Goal: Task Accomplishment & Management: Manage account settings

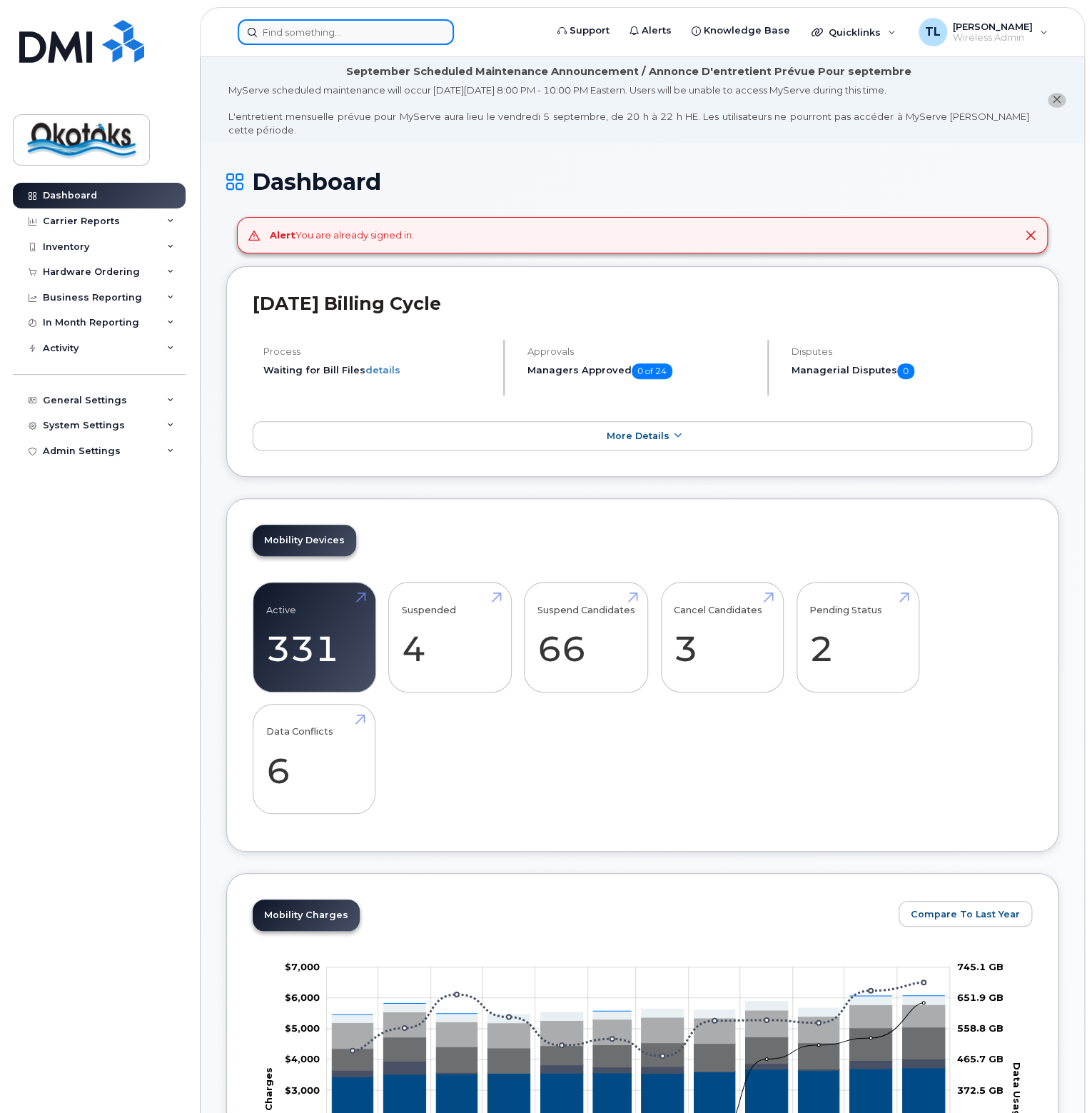
click at [306, 34] on input at bounding box center [346, 31] width 216 height 25
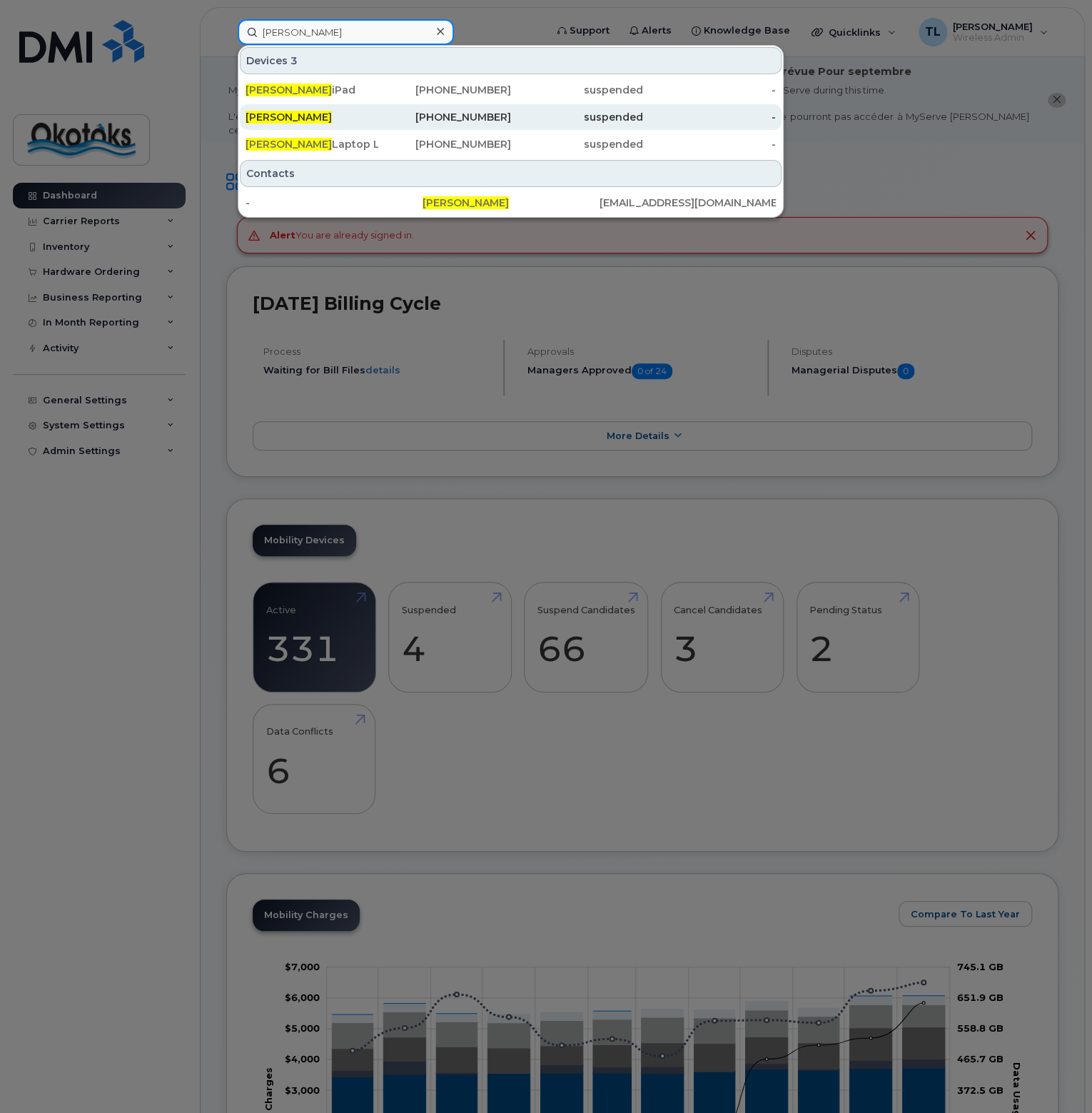
type input "tony hon"
click at [270, 119] on span "Tony Hon" at bounding box center [289, 118] width 87 height 13
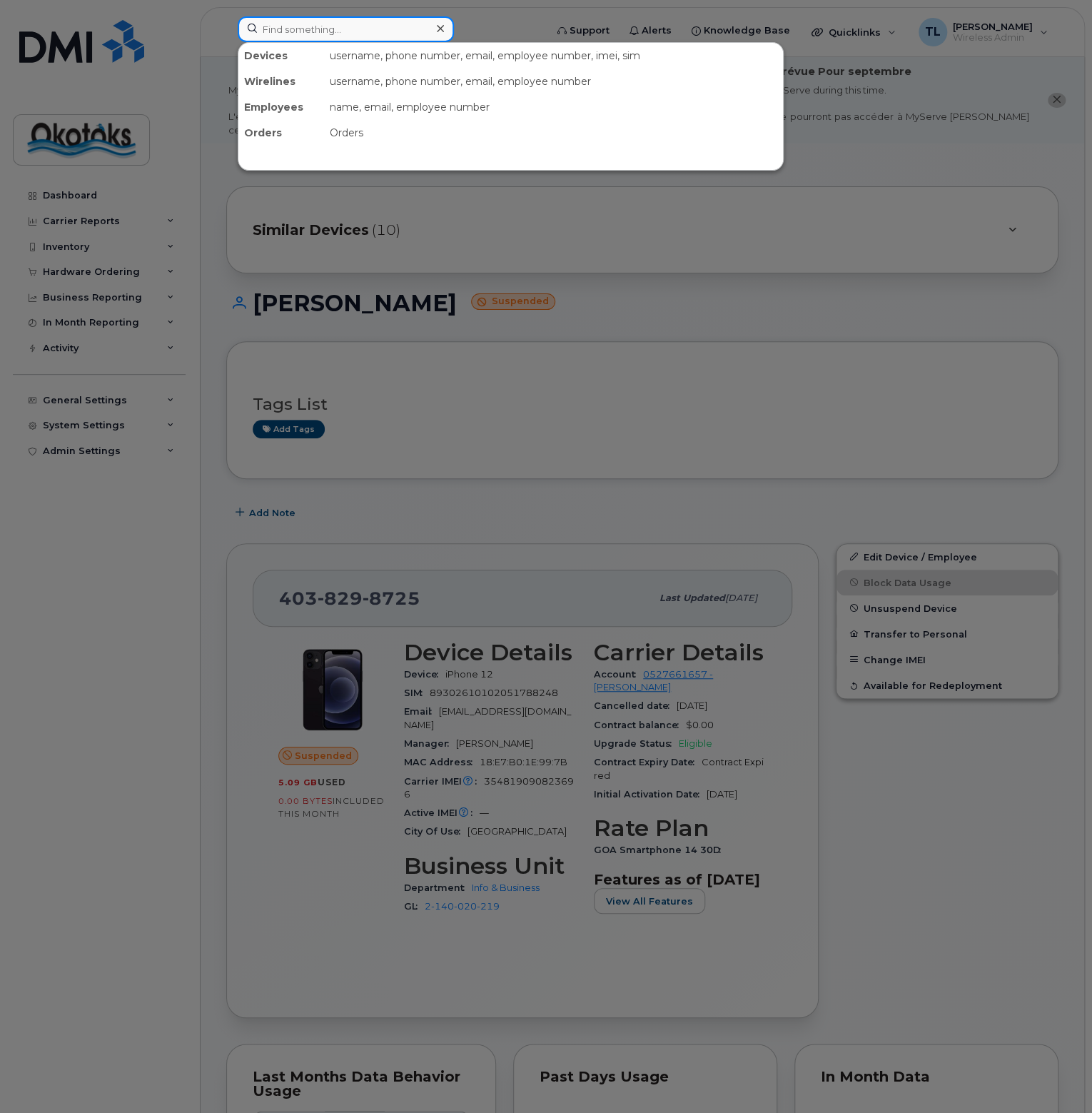
click at [309, 31] on input at bounding box center [346, 28] width 216 height 25
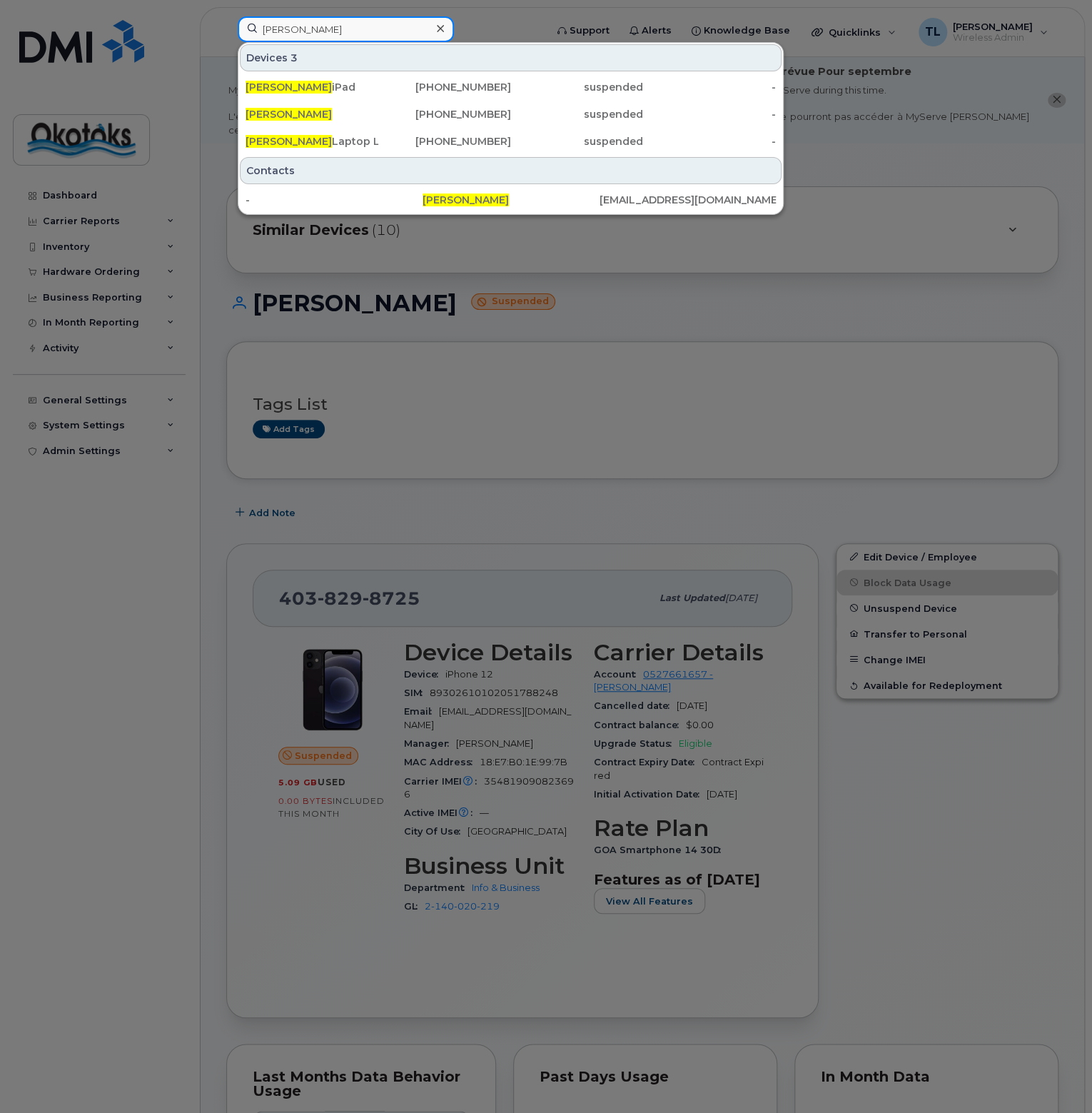
type input "[PERSON_NAME]"
click at [641, 283] on div at bounding box center [546, 556] width 1092 height 1113
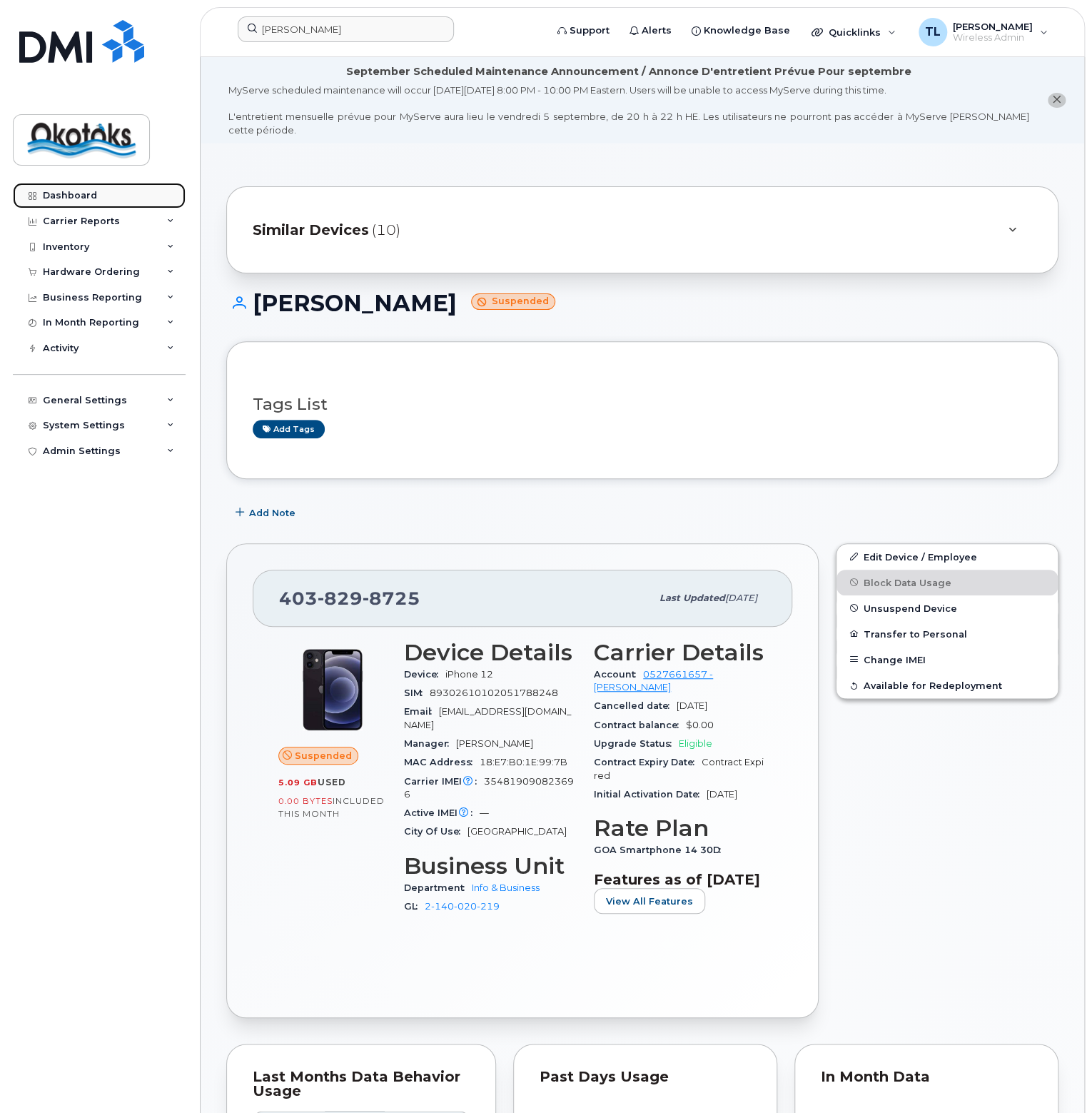
click at [60, 196] on div "Dashboard" at bounding box center [71, 196] width 55 height 11
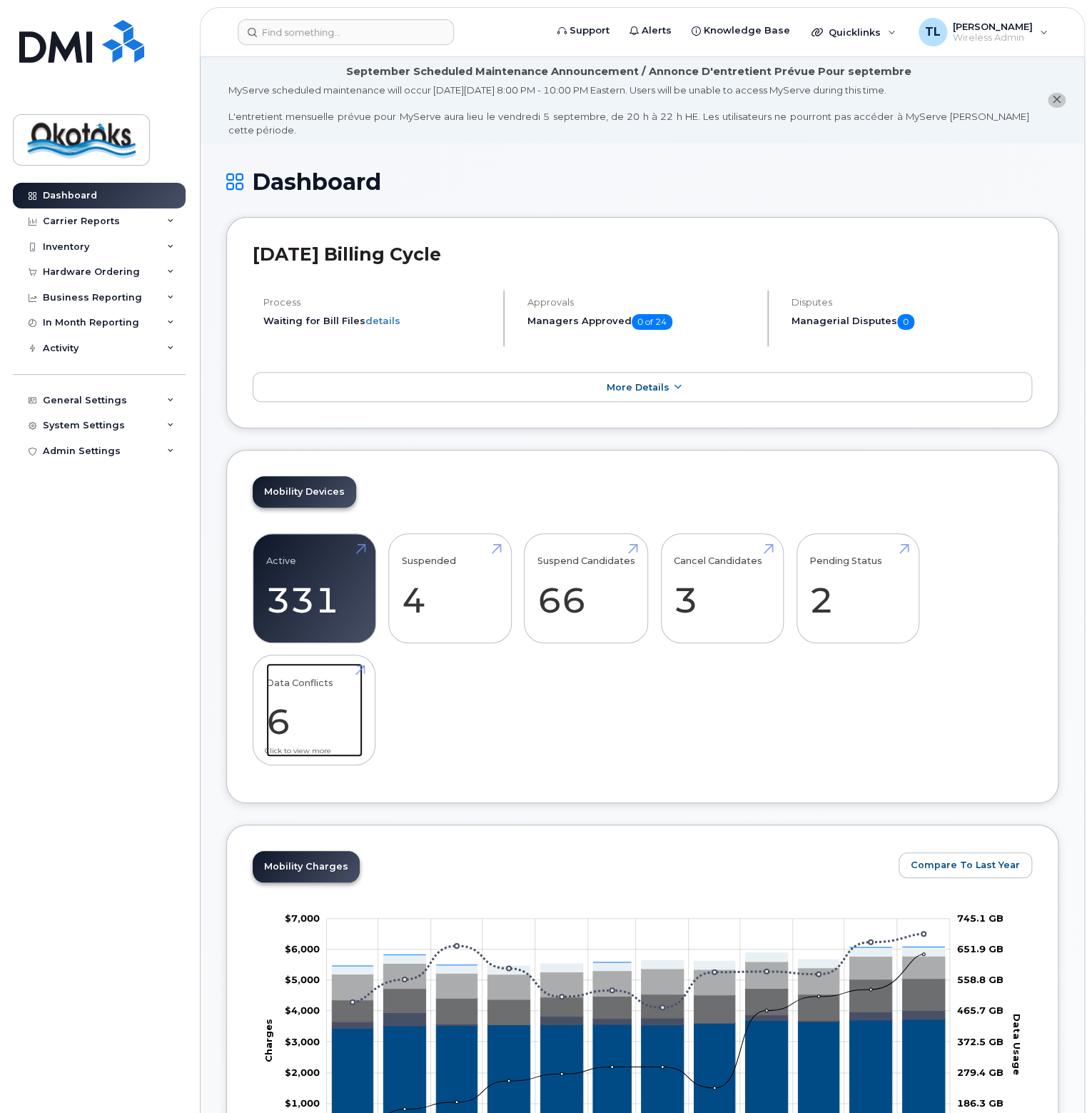
click at [286, 712] on link "Data Conflicts 6" at bounding box center [314, 710] width 96 height 94
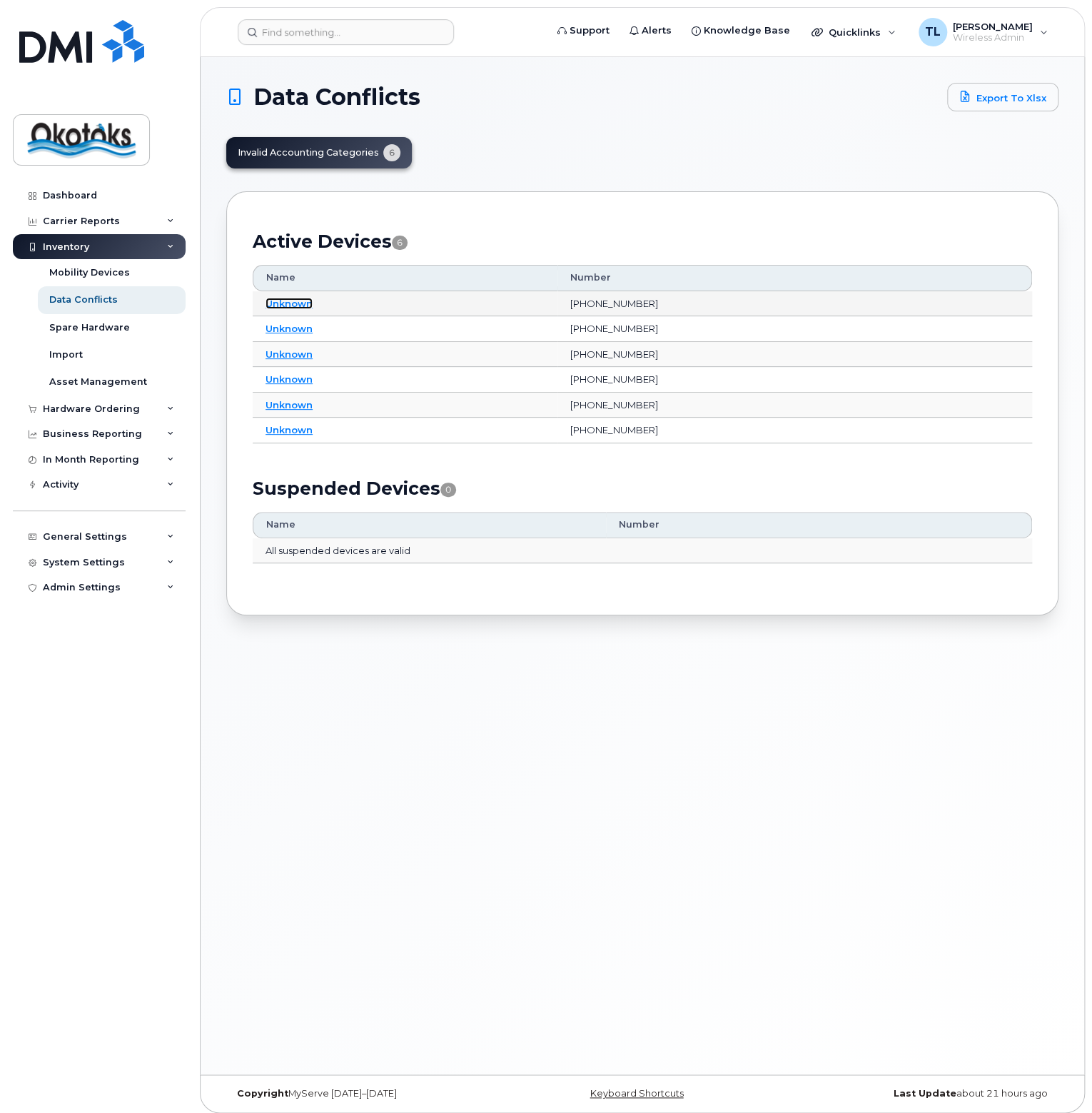
click at [284, 302] on link "Unknown" at bounding box center [289, 303] width 47 height 11
click at [277, 30] on input at bounding box center [346, 31] width 216 height 25
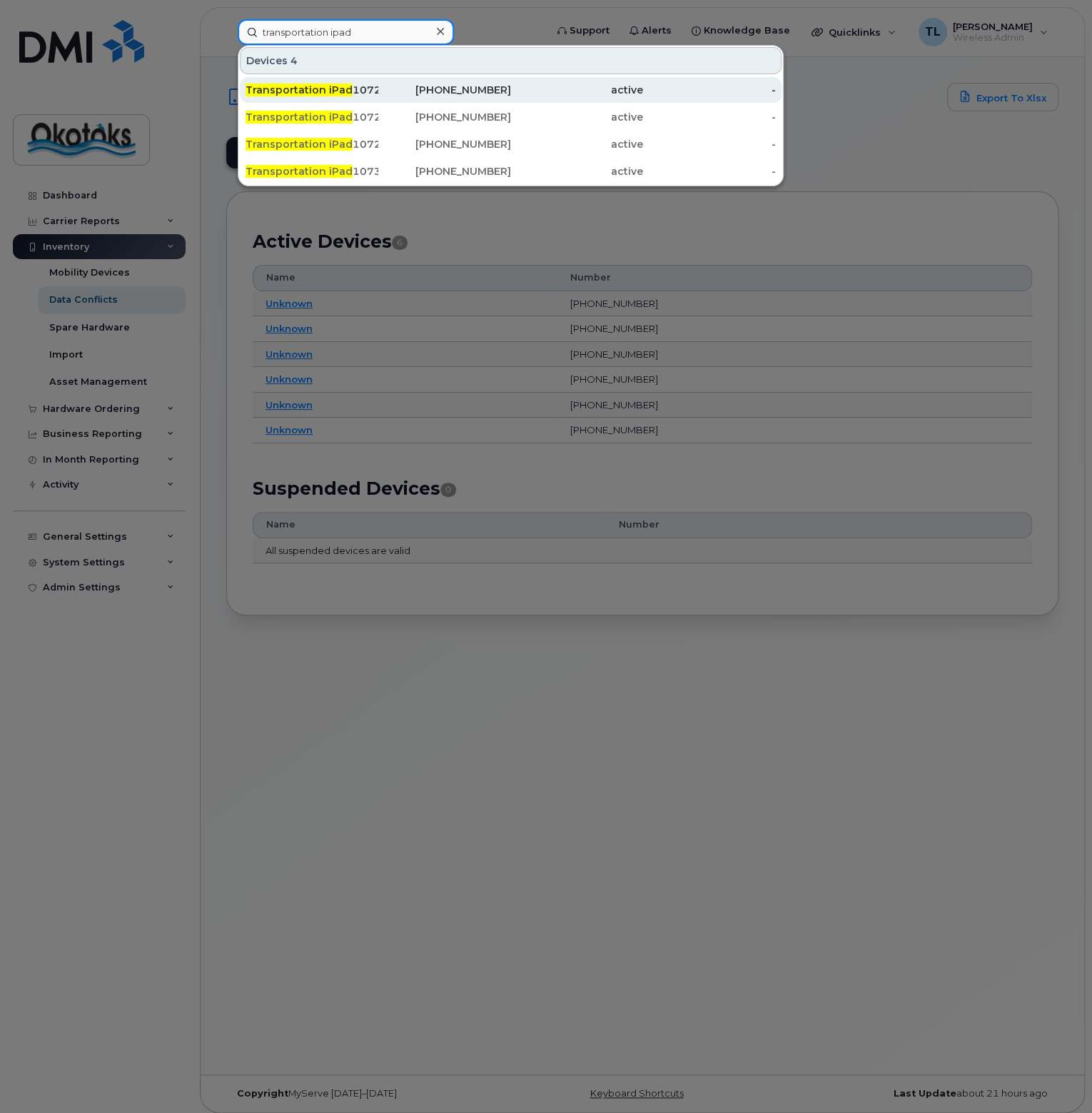
type input "transportation ipad"
click at [295, 93] on span "Transportation iPad" at bounding box center [299, 90] width 107 height 13
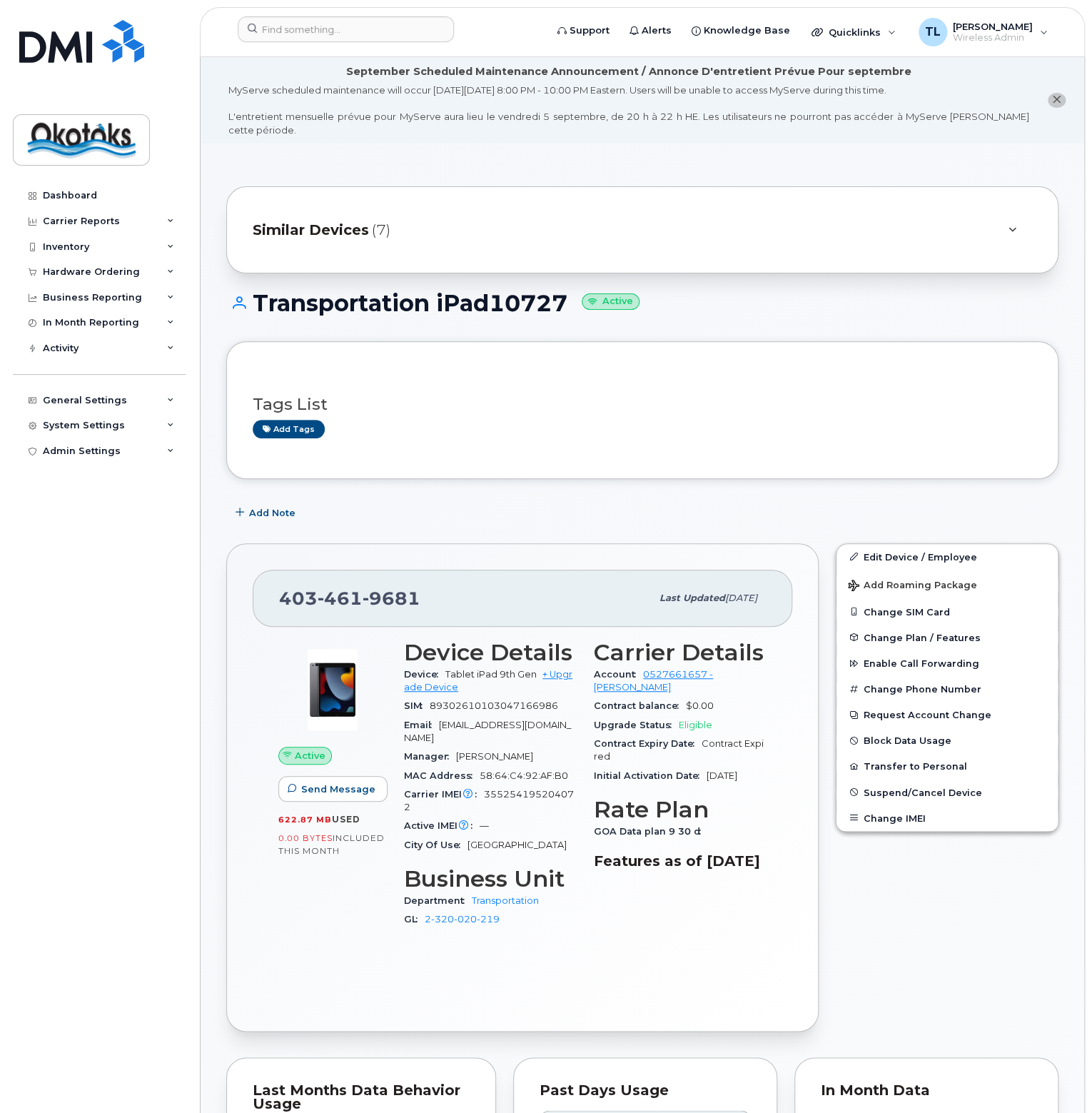
click at [82, 567] on div "Dashboard Carrier Reports Monthly Billing Data Daily Data Pooling Data Behavior…" at bounding box center [101, 637] width 176 height 909
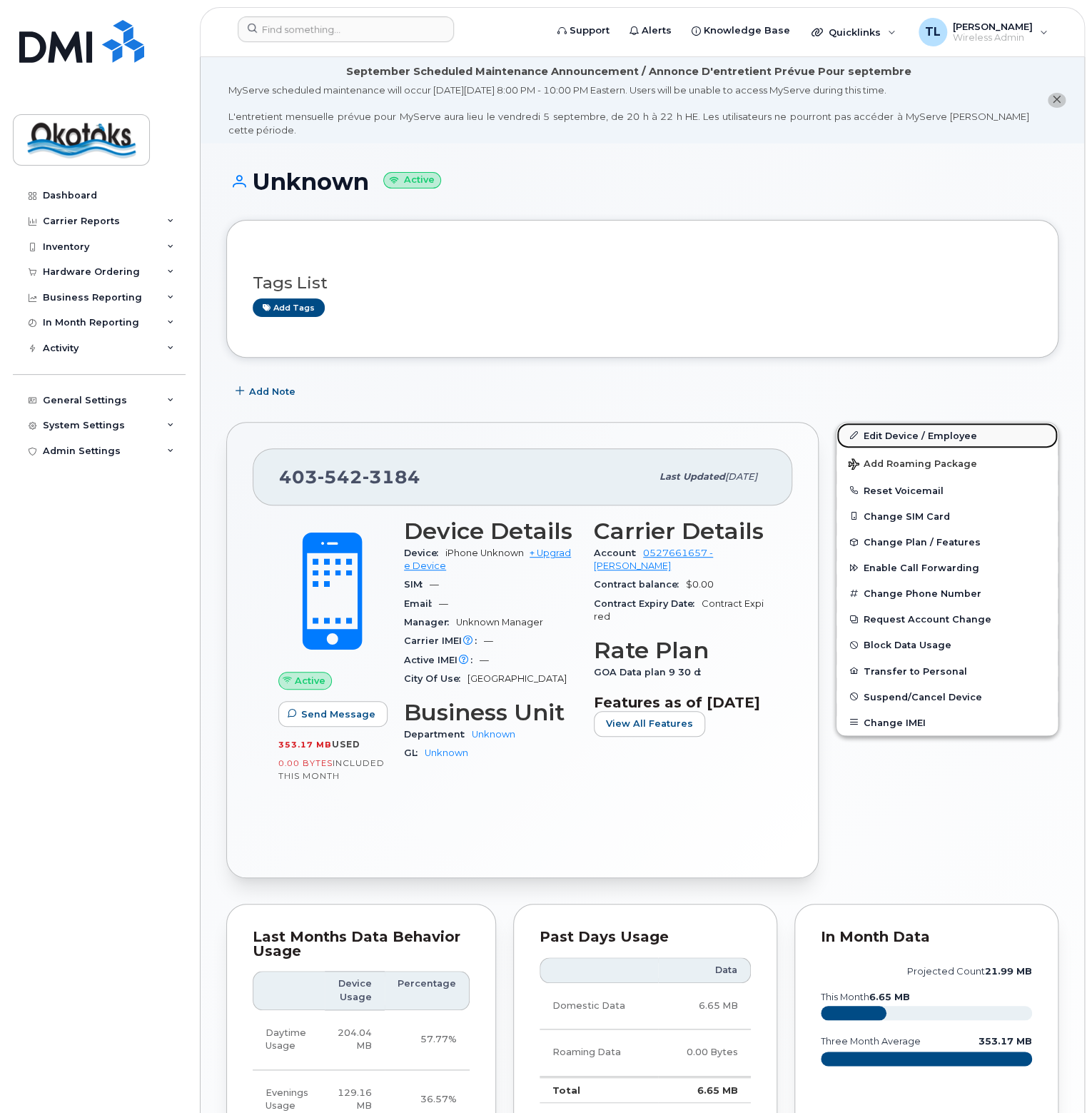
click at [922, 422] on link "Edit Device / Employee" at bounding box center [946, 435] width 221 height 25
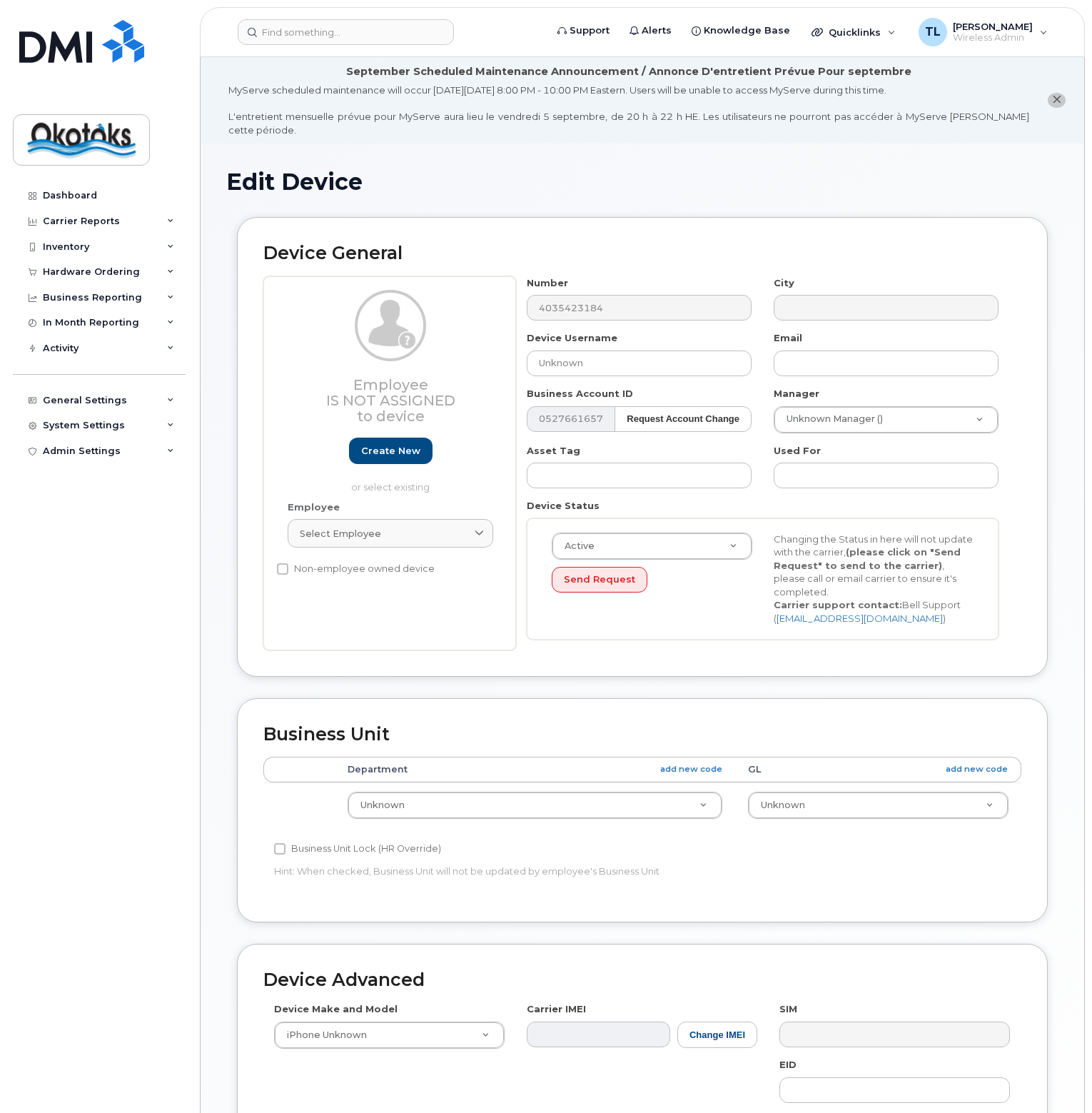
select select "90692"
select select "90693"
drag, startPoint x: 627, startPoint y: 348, endPoint x: 469, endPoint y: 356, distance: 158.2
click at [469, 356] on div "Employee Is not assigned to device Create new or select existing Employee Selec…" at bounding box center [642, 464] width 758 height 374
click at [620, 356] on input "Unknown" at bounding box center [639, 363] width 225 height 25
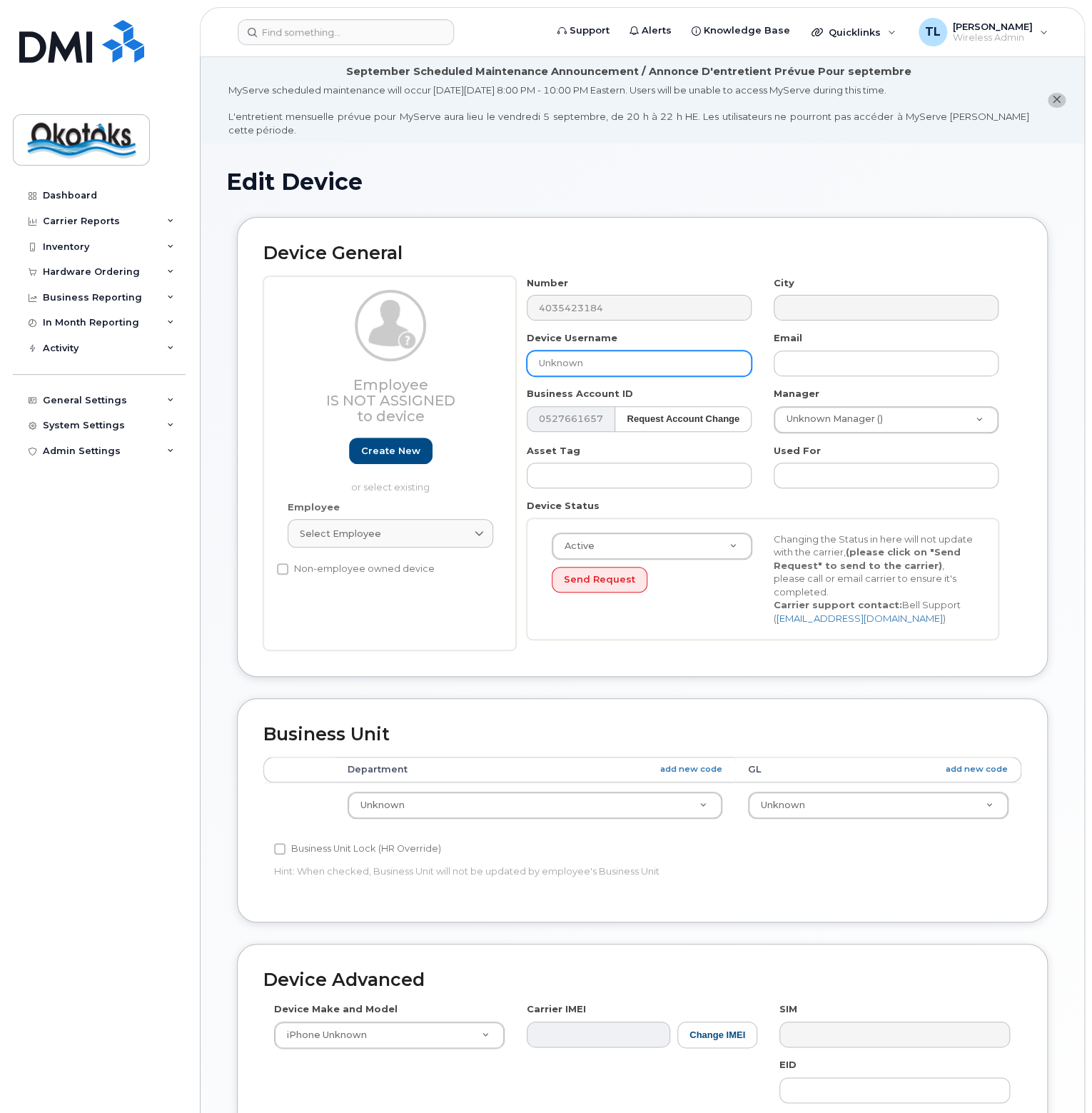
drag, startPoint x: 579, startPoint y: 351, endPoint x: 516, endPoint y: 354, distance: 63.1
click at [516, 354] on div "Device Username Unknown" at bounding box center [640, 354] width 247 height 45
type input "Transportation iPad5"
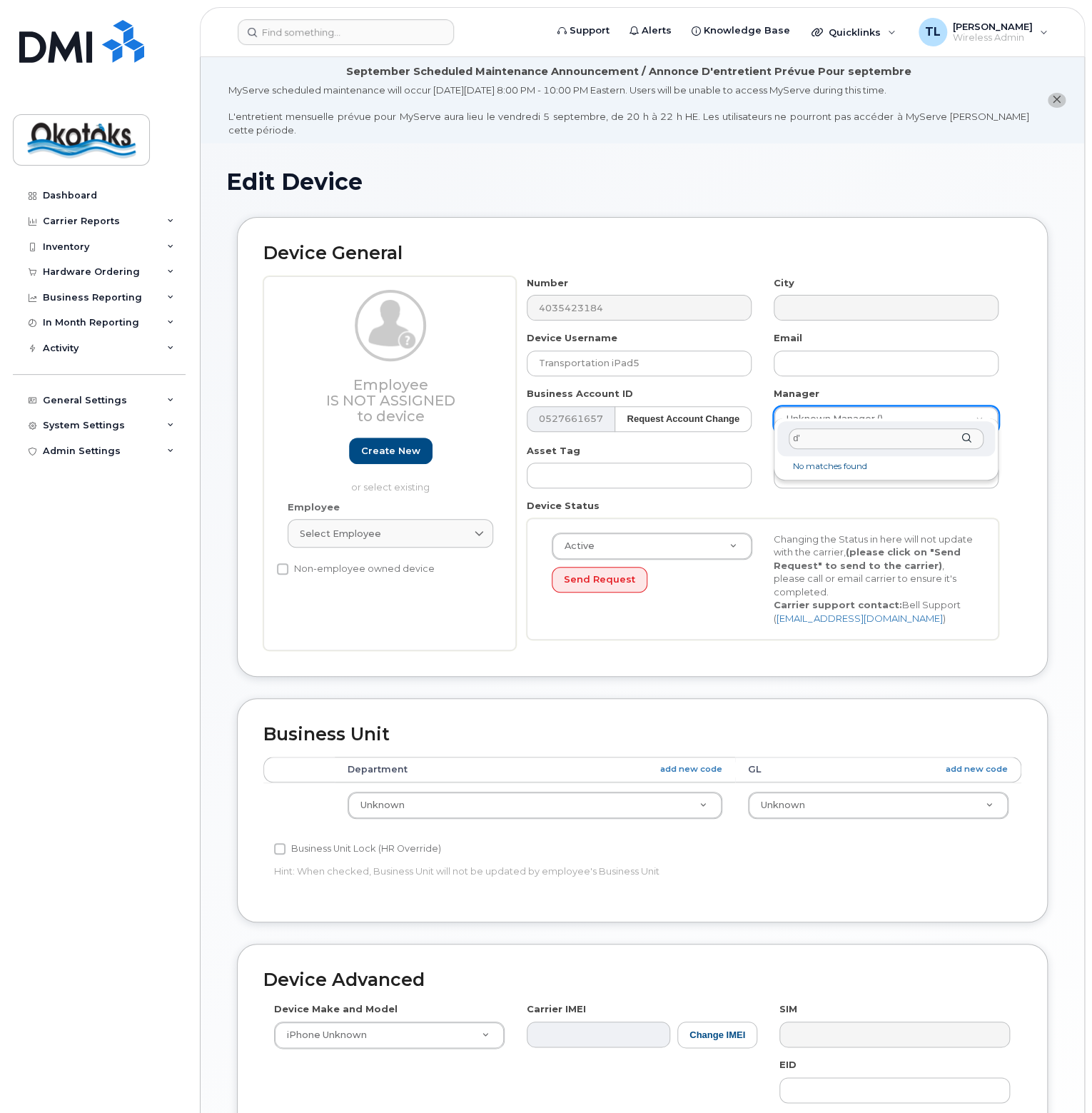
type input "d"
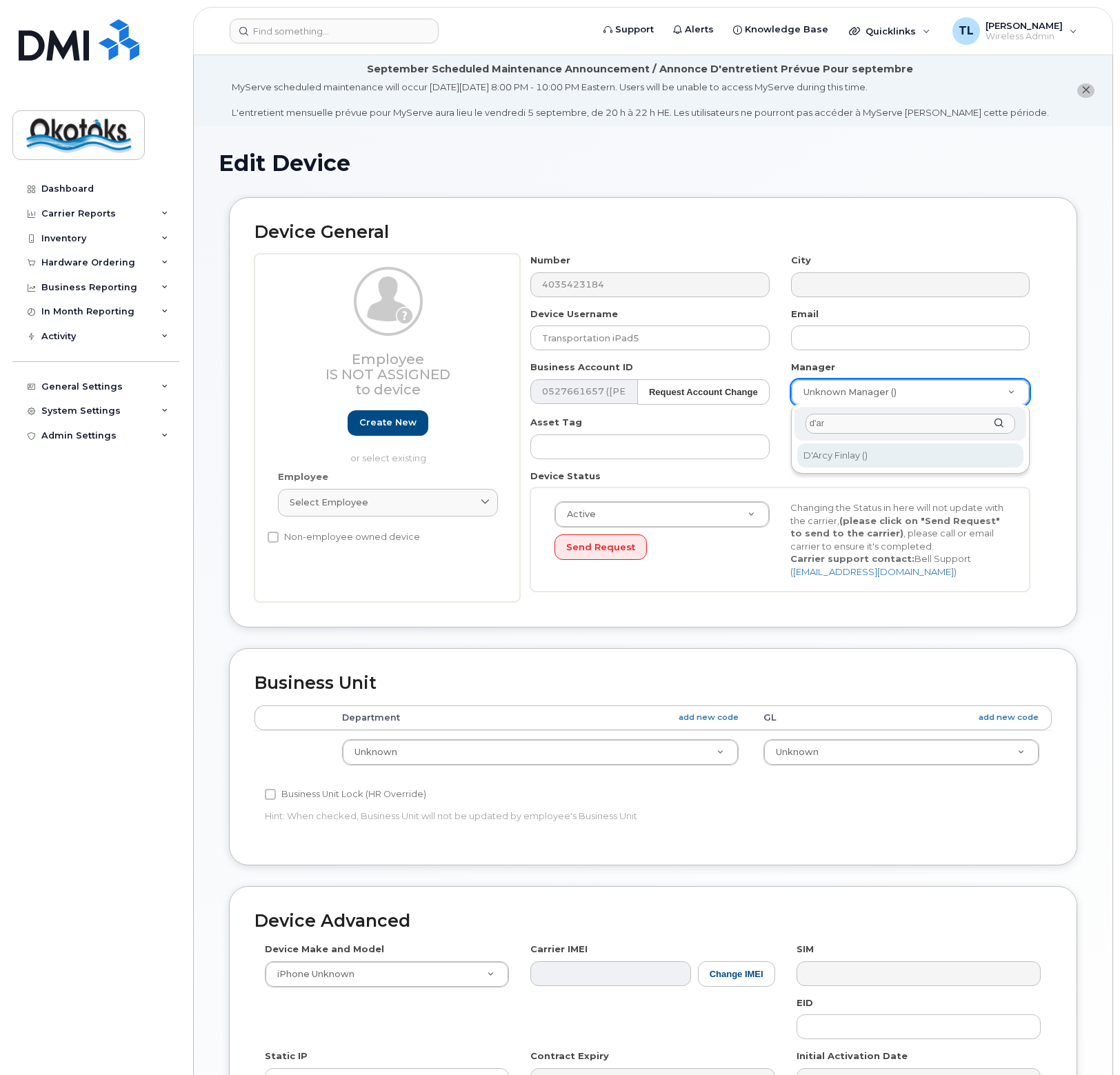
type input "d'ar"
type input "283222"
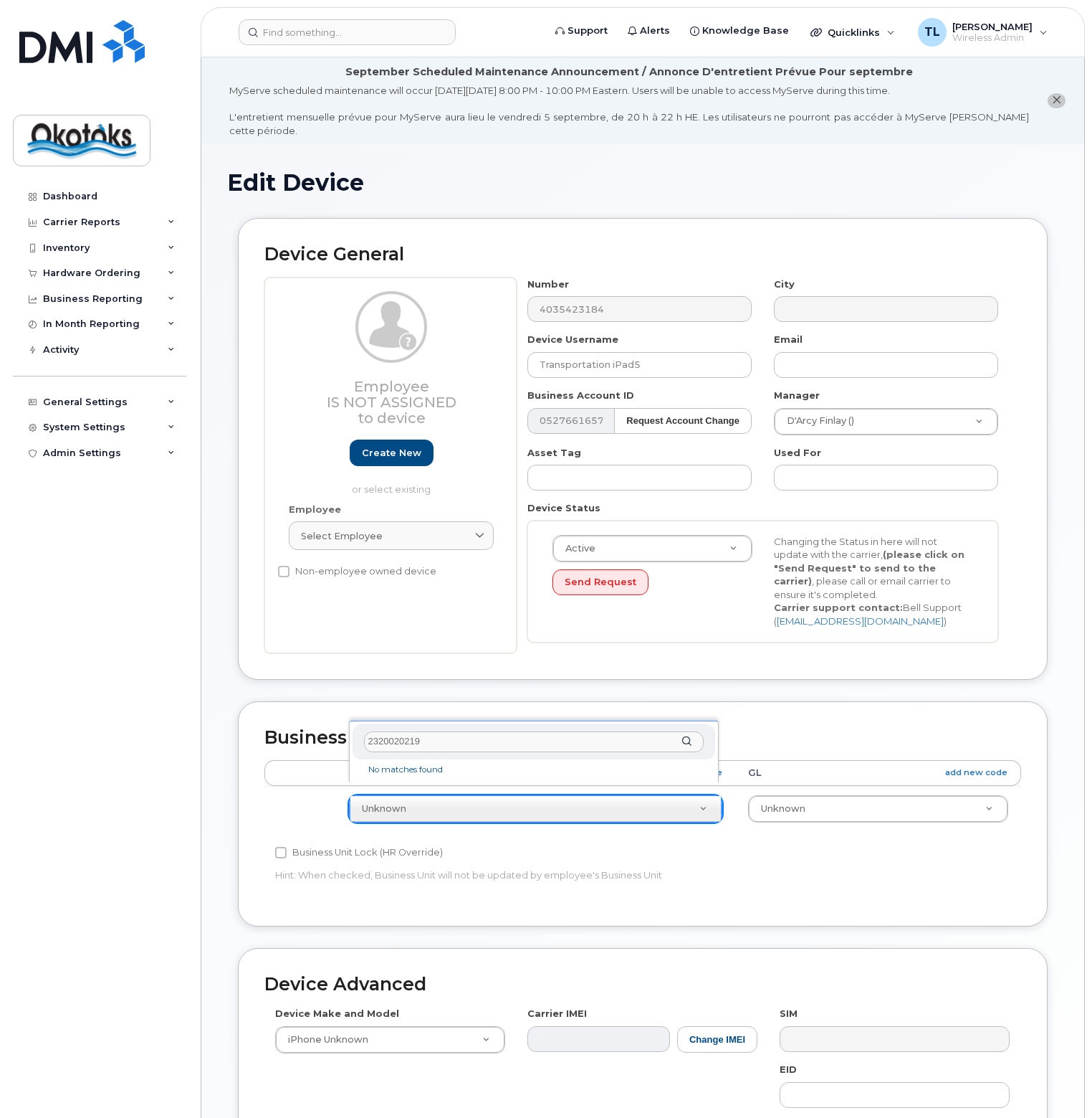
drag, startPoint x: 418, startPoint y: 742, endPoint x: 341, endPoint y: 748, distance: 77.2
click at [341, 748] on body "Support Alerts Knowledge Base Quicklinks Suspend / Cancel Device Change SIM Car…" at bounding box center [546, 688] width 1092 height 1376
type input "2"
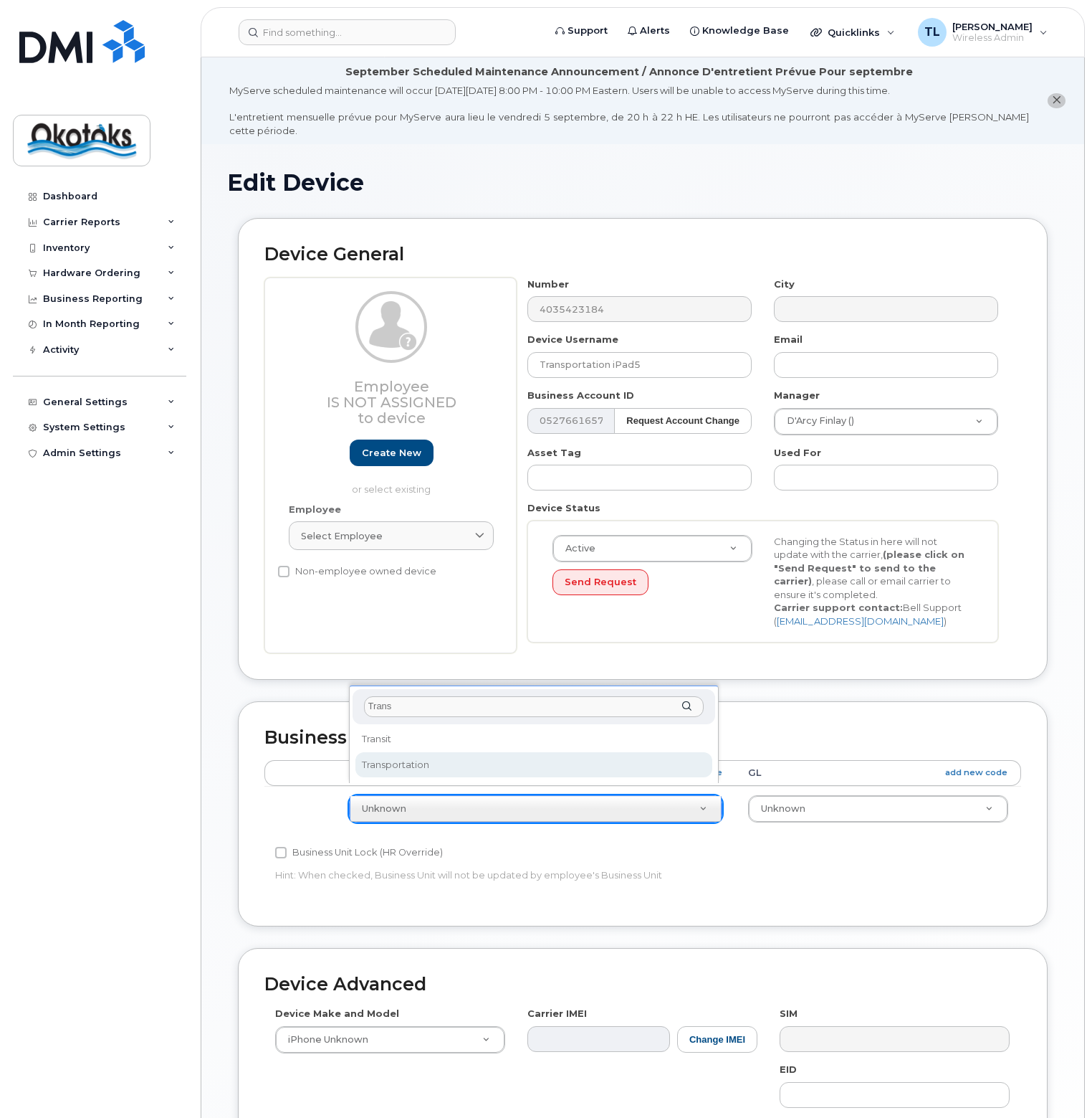
type input "Trans"
select select "90697"
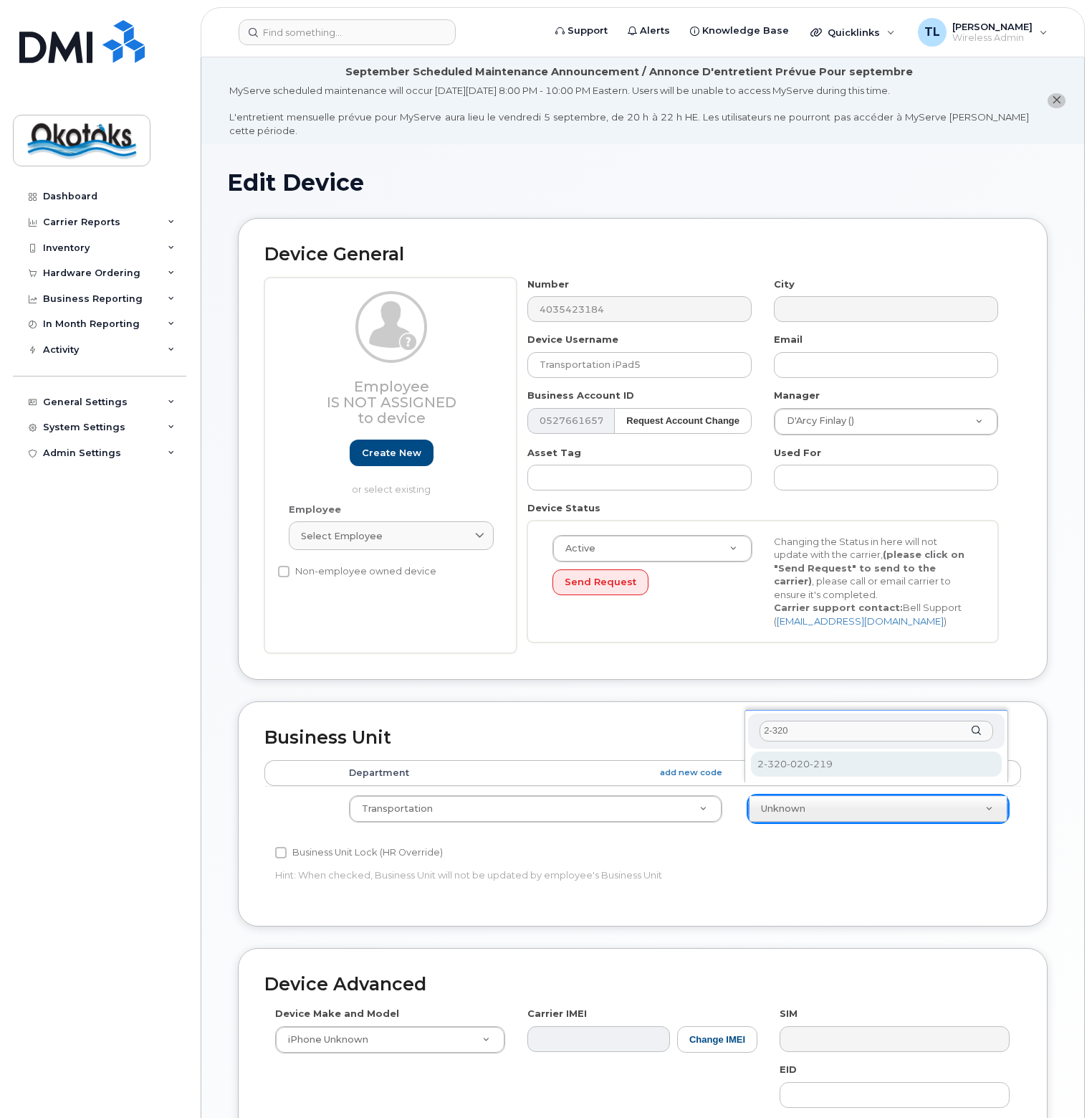
type input "2-320"
select select "90740"
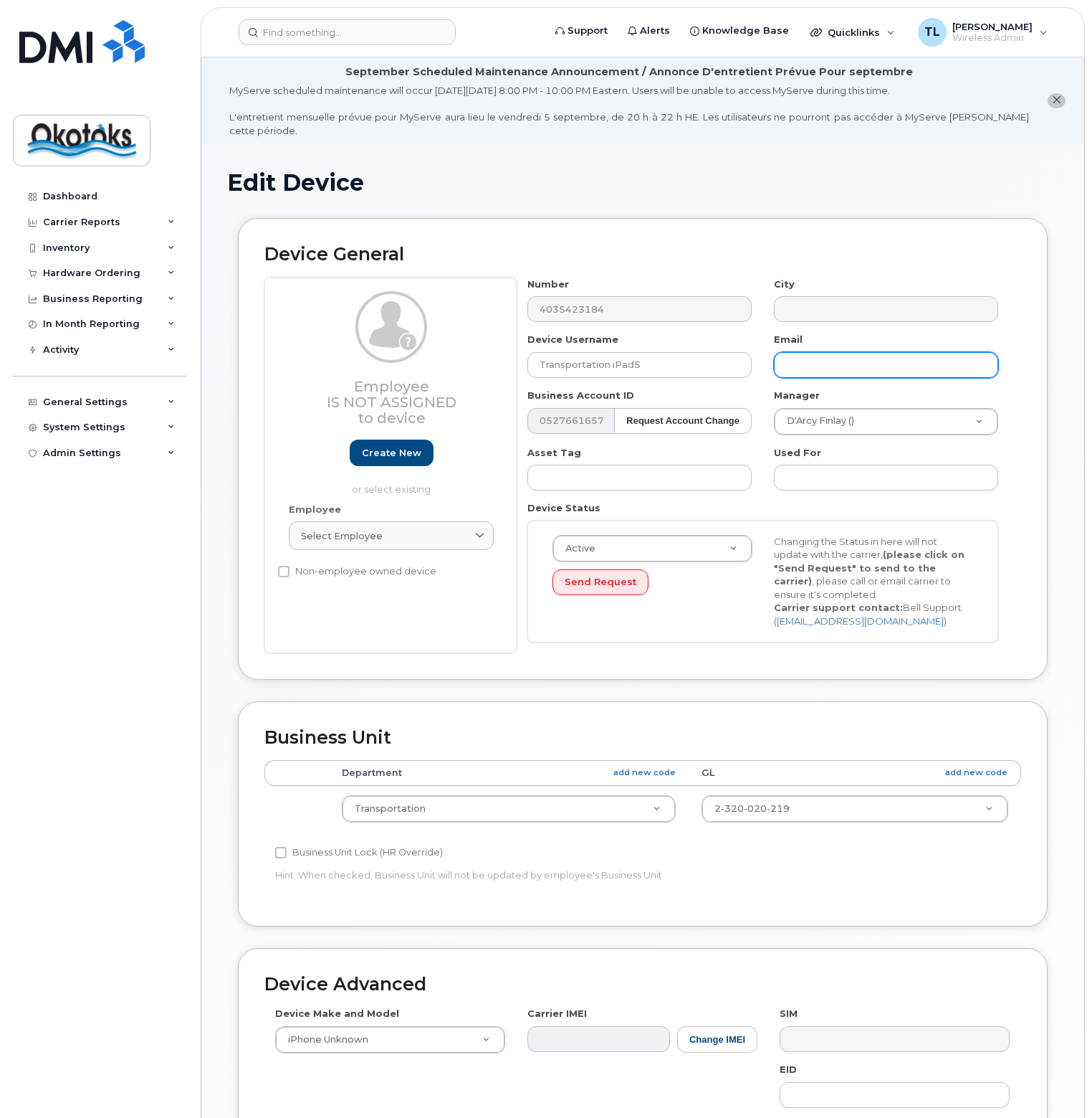
click at [822, 353] on input "text" at bounding box center [887, 365] width 225 height 26
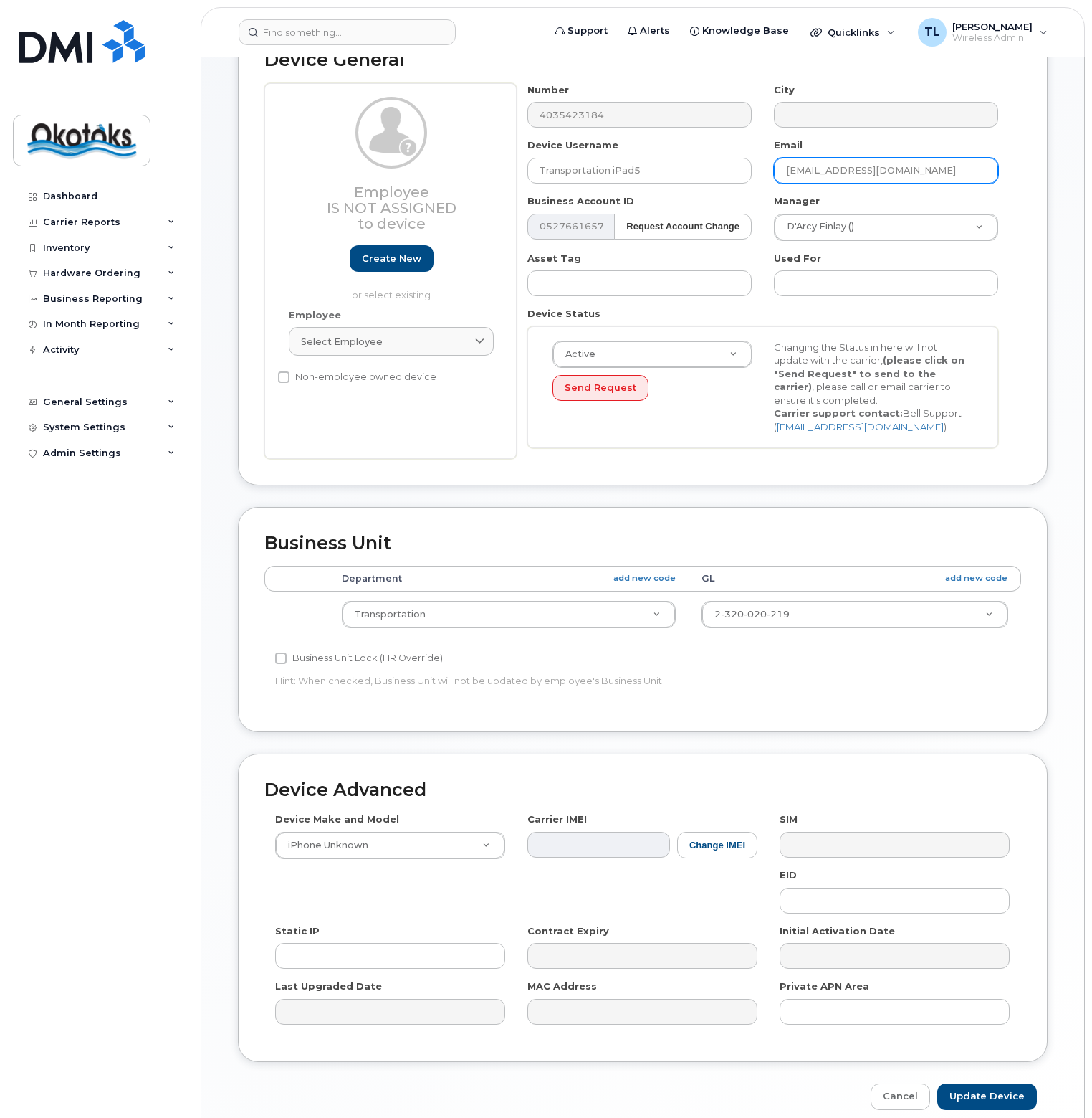
scroll to position [241, 0]
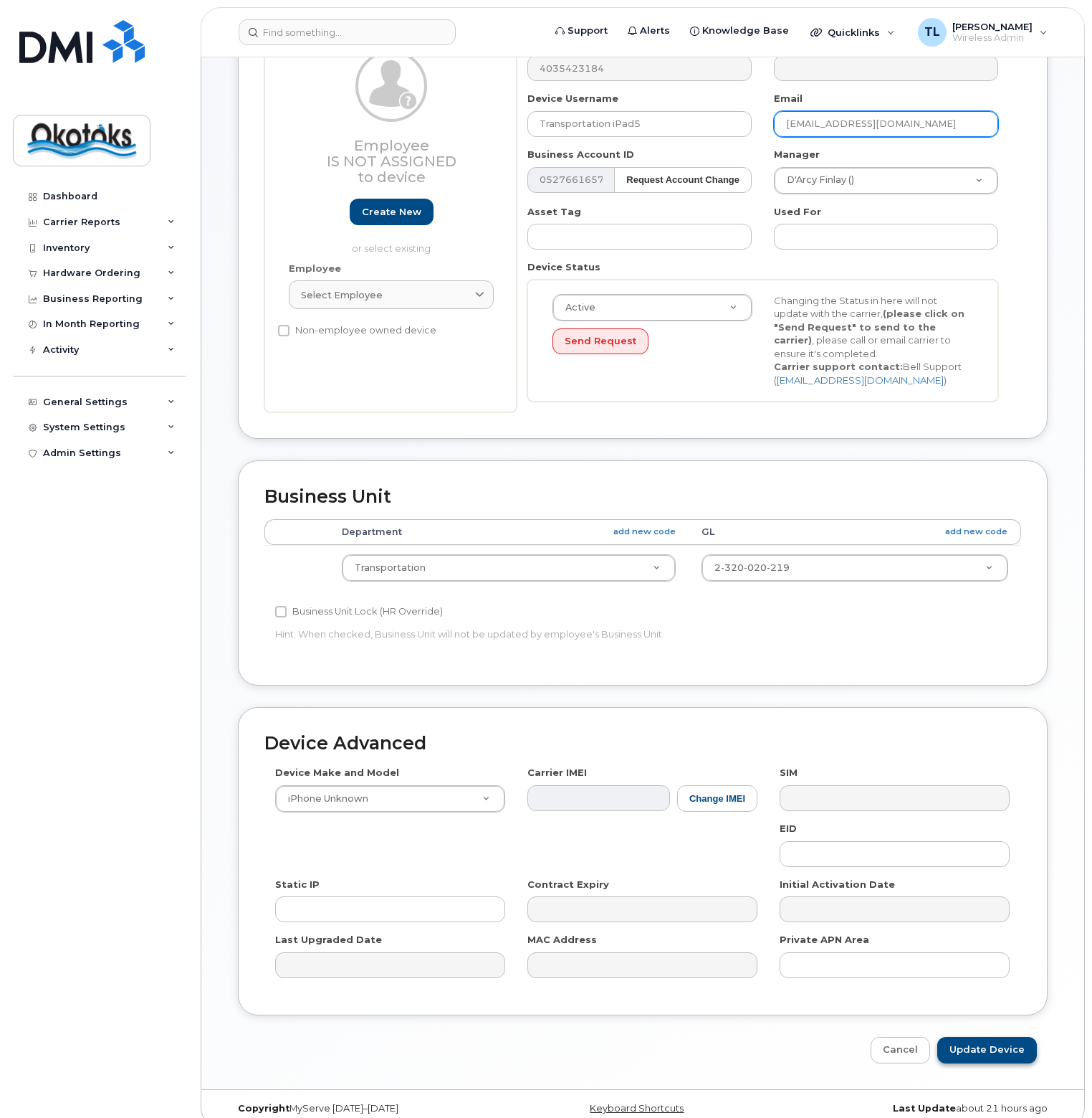
type input "dfinlay@okotoks.ca"
click at [1004, 1037] on input "Update Device" at bounding box center [987, 1050] width 99 height 26
type input "Saving..."
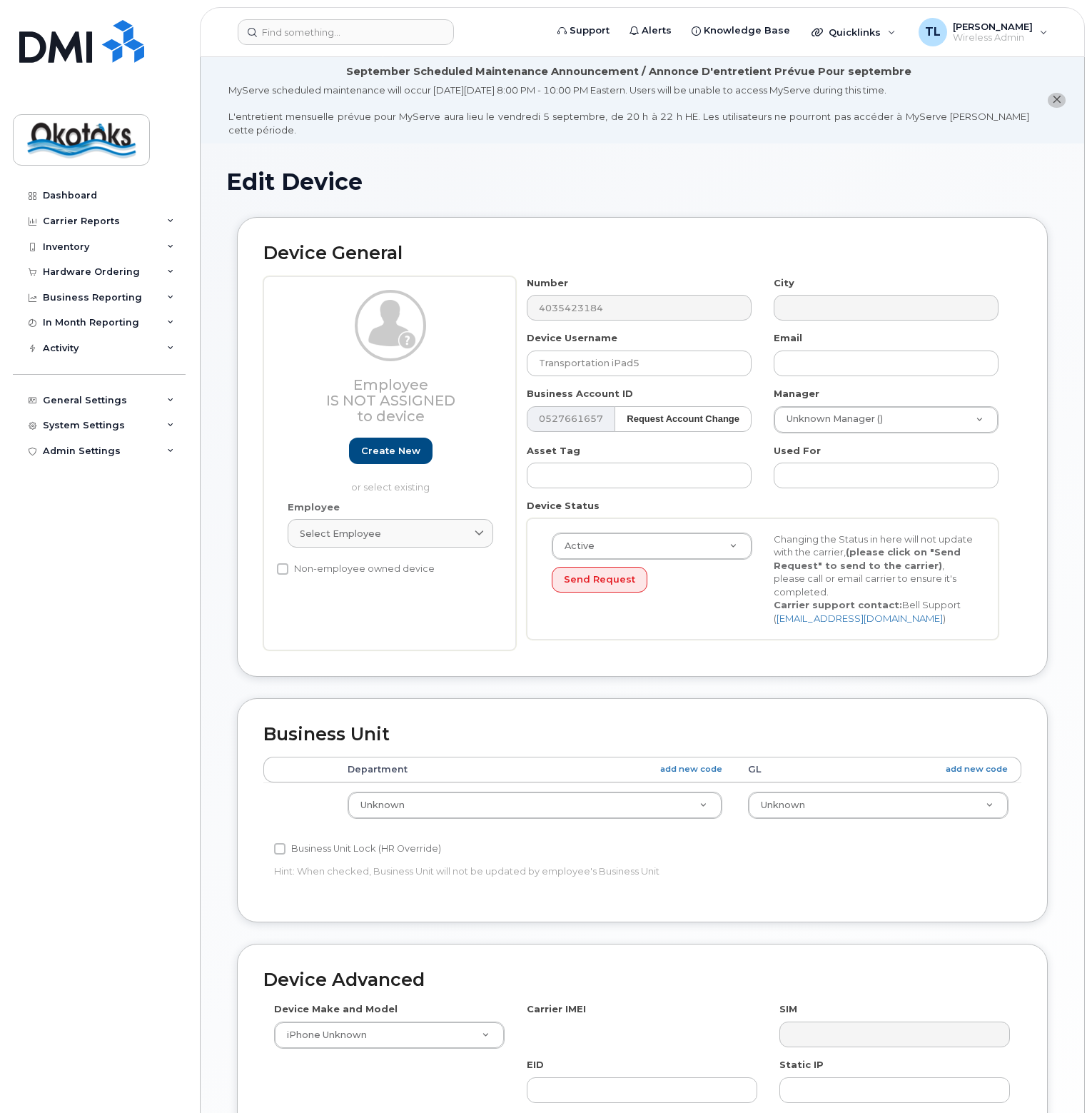
select select "90692"
select select "90693"
click at [176, 398] on div "General Settings" at bounding box center [100, 400] width 173 height 25
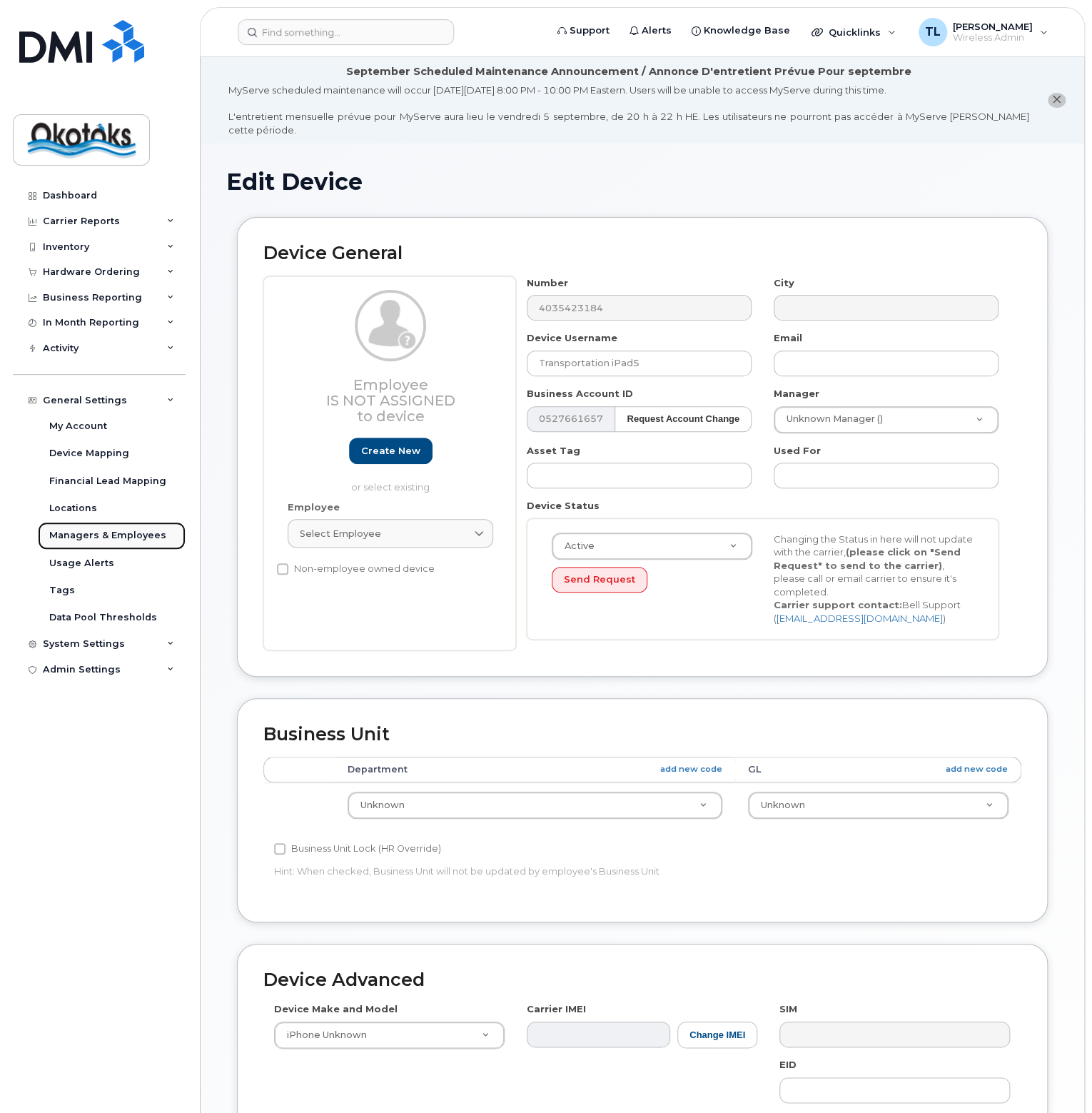
click at [108, 533] on div "Managers & Employees" at bounding box center [107, 535] width 117 height 13
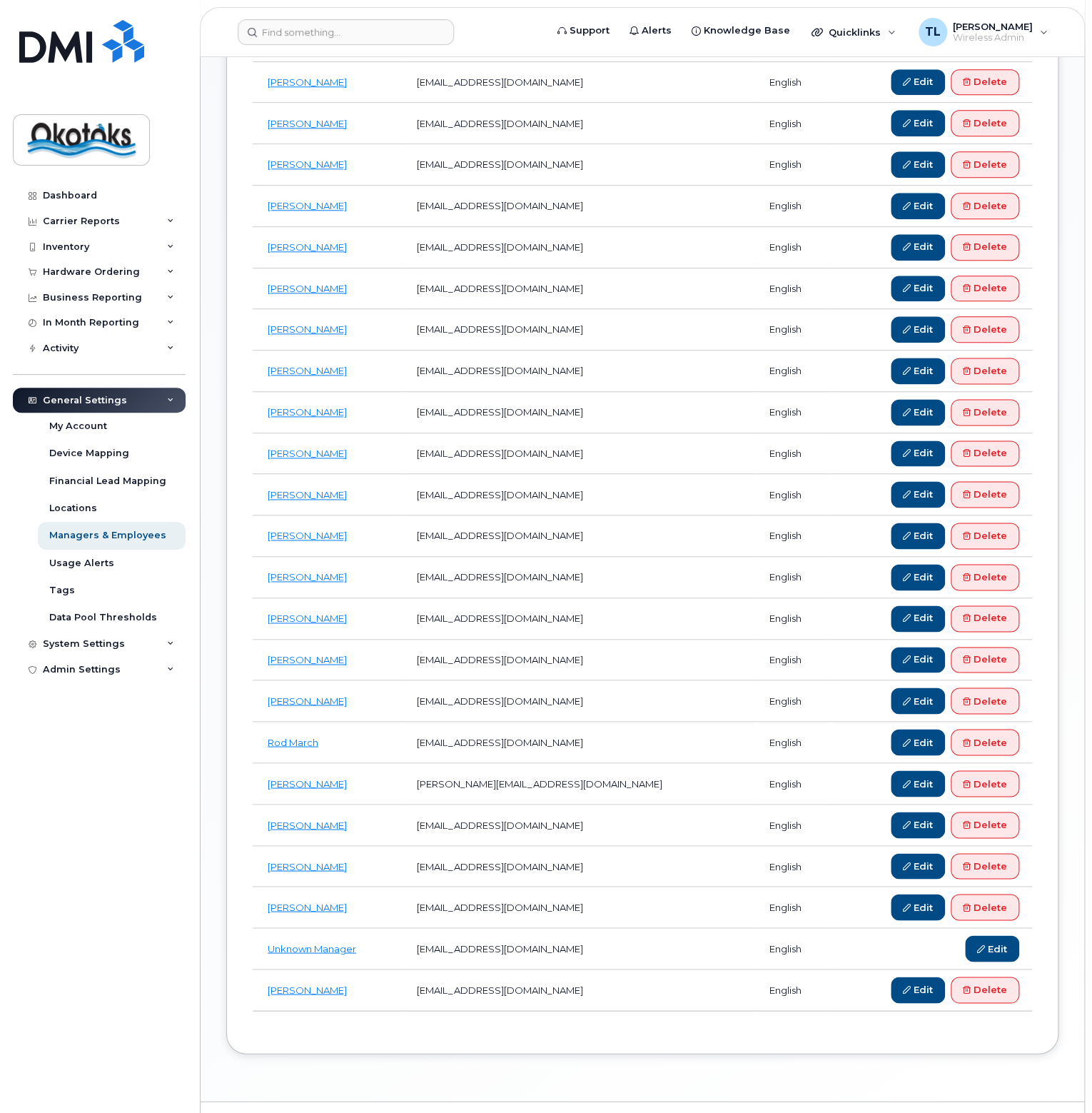
scroll to position [674, 0]
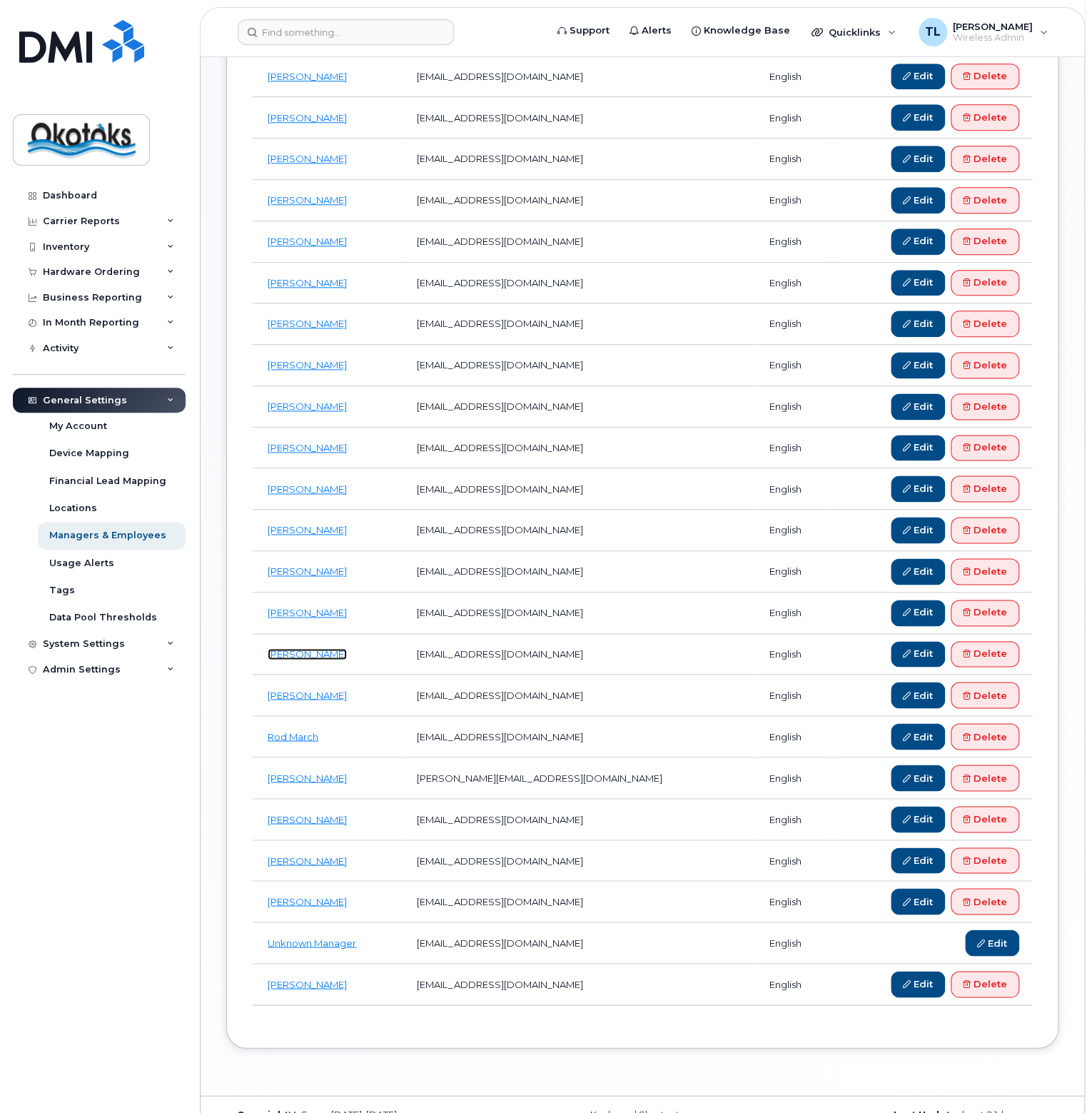
click at [293, 648] on link "[PERSON_NAME]" at bounding box center [308, 654] width 79 height 11
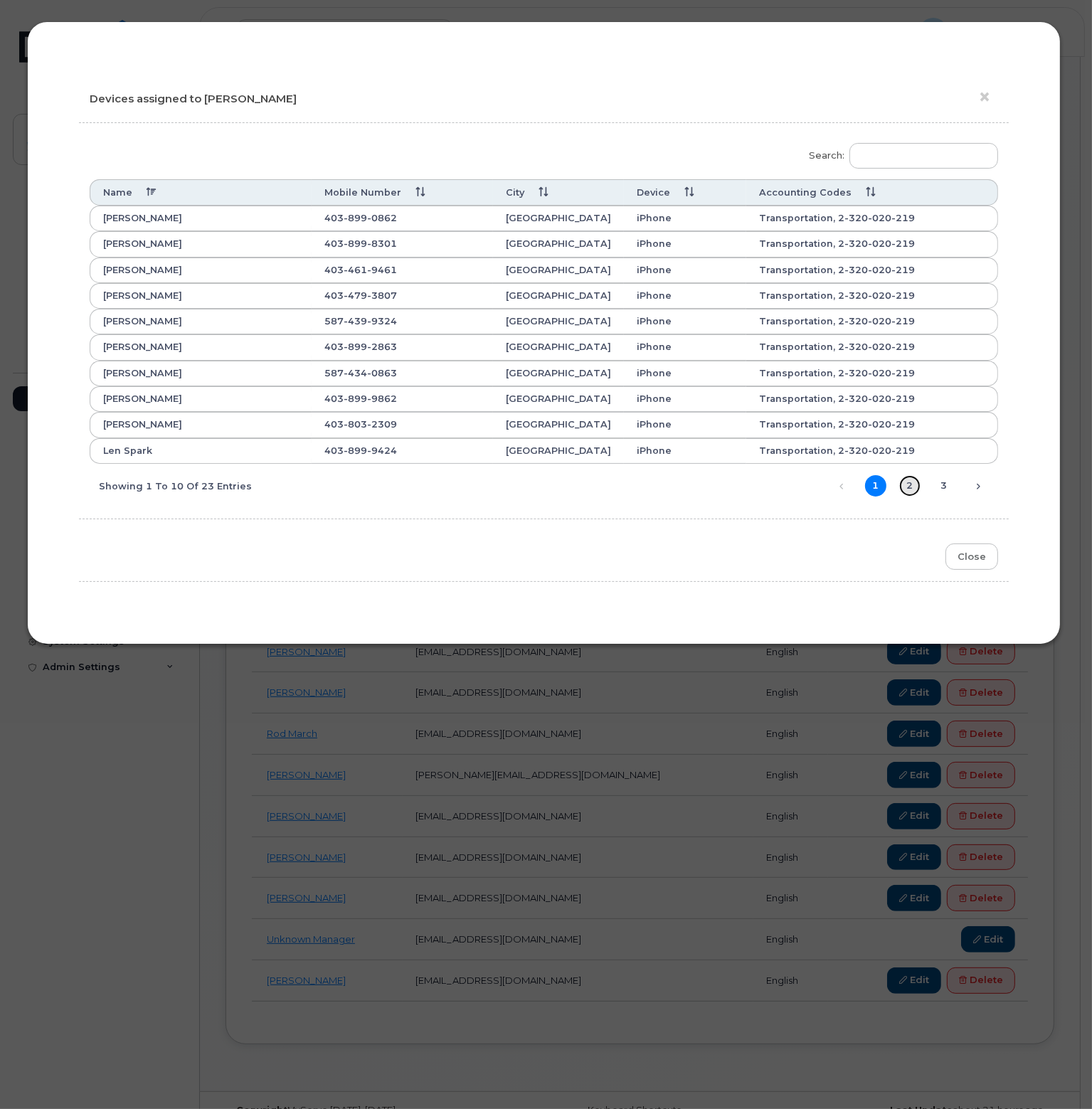
click at [909, 482] on link "2" at bounding box center [909, 486] width 22 height 22
click at [942, 486] on link "3" at bounding box center [944, 486] width 22 height 22
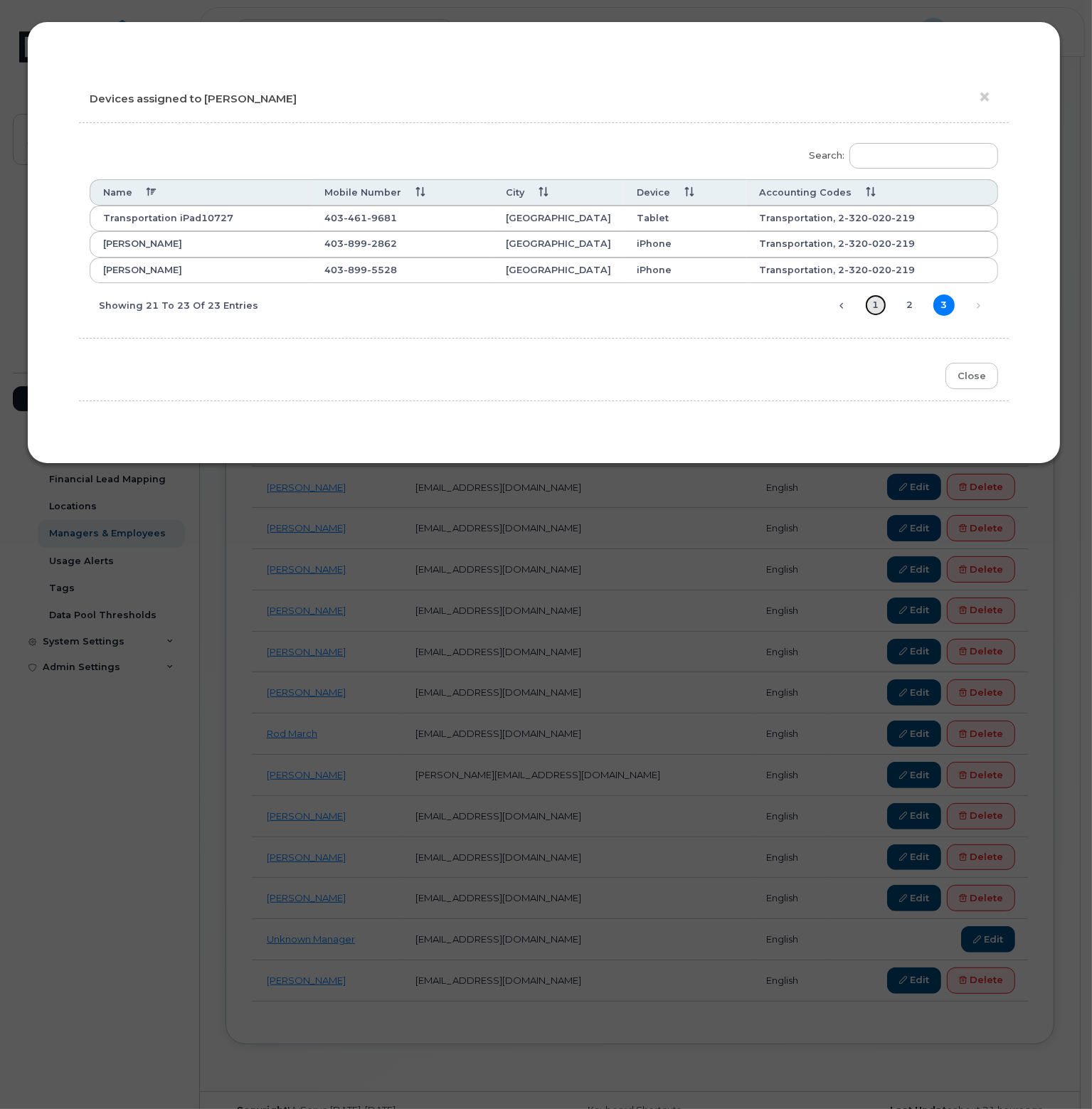
click at [880, 305] on link "1" at bounding box center [875, 305] width 22 height 22
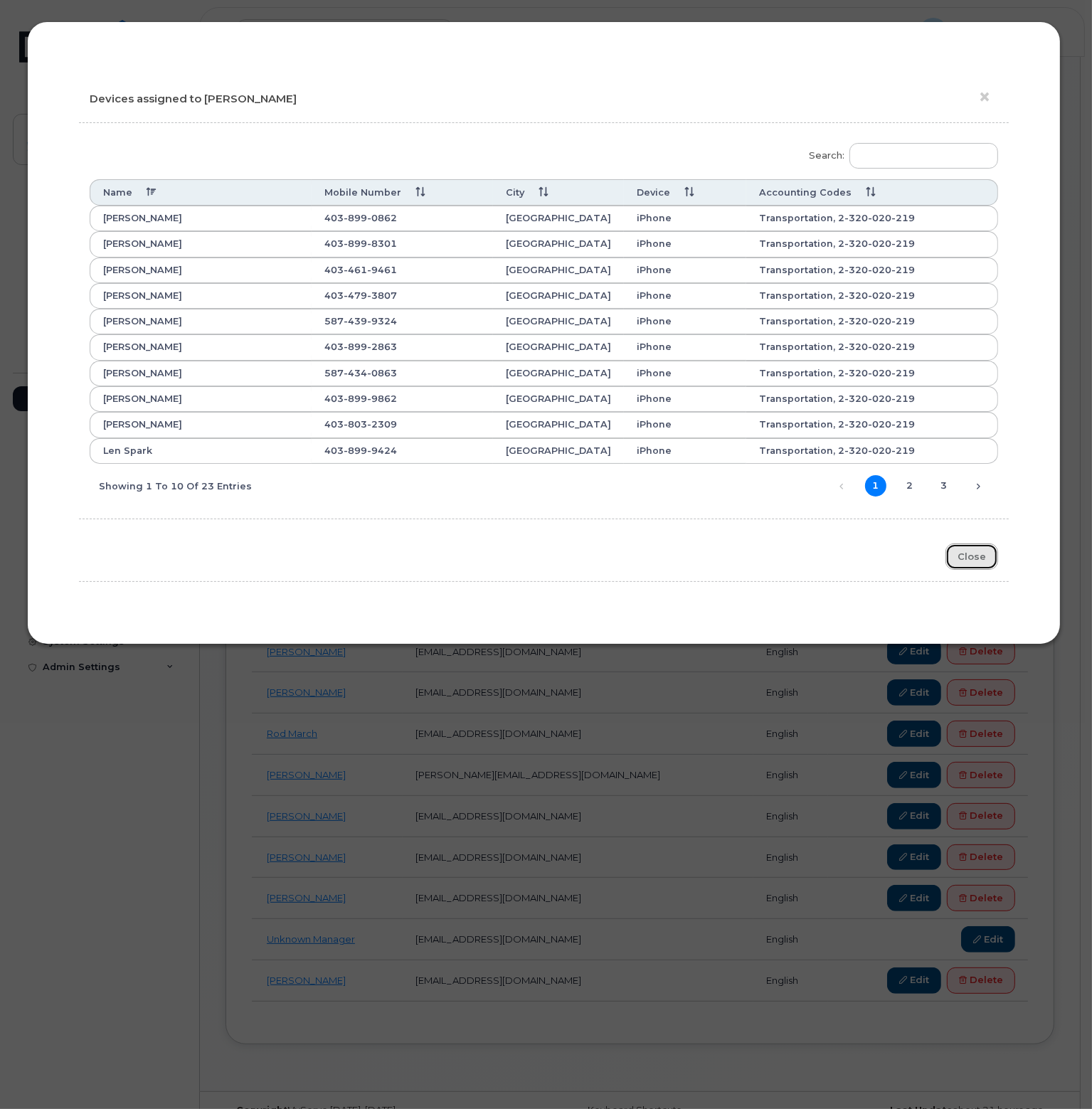
click at [972, 552] on button "Close" at bounding box center [971, 557] width 52 height 26
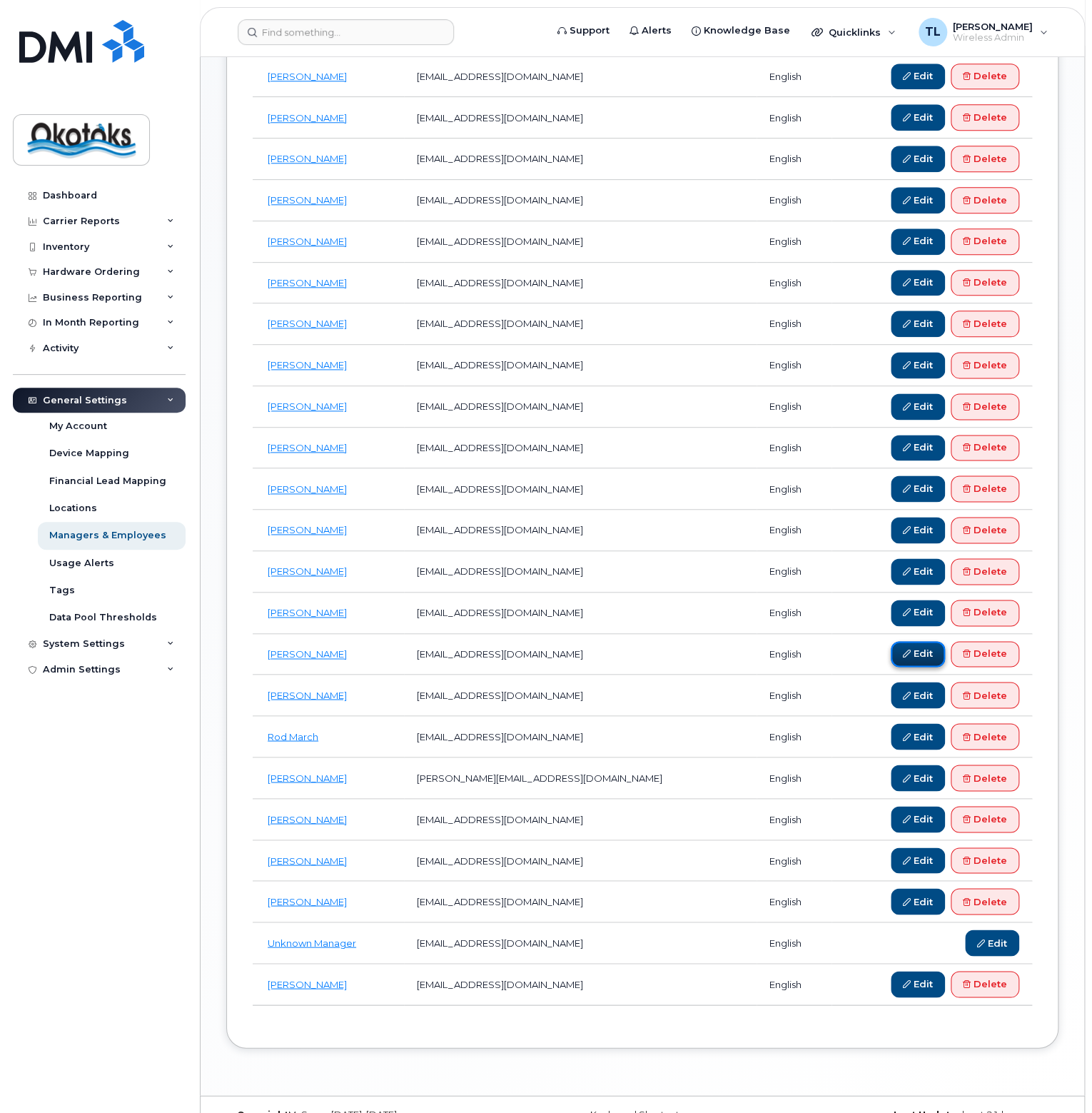
click at [920, 641] on link "Edit" at bounding box center [918, 654] width 55 height 26
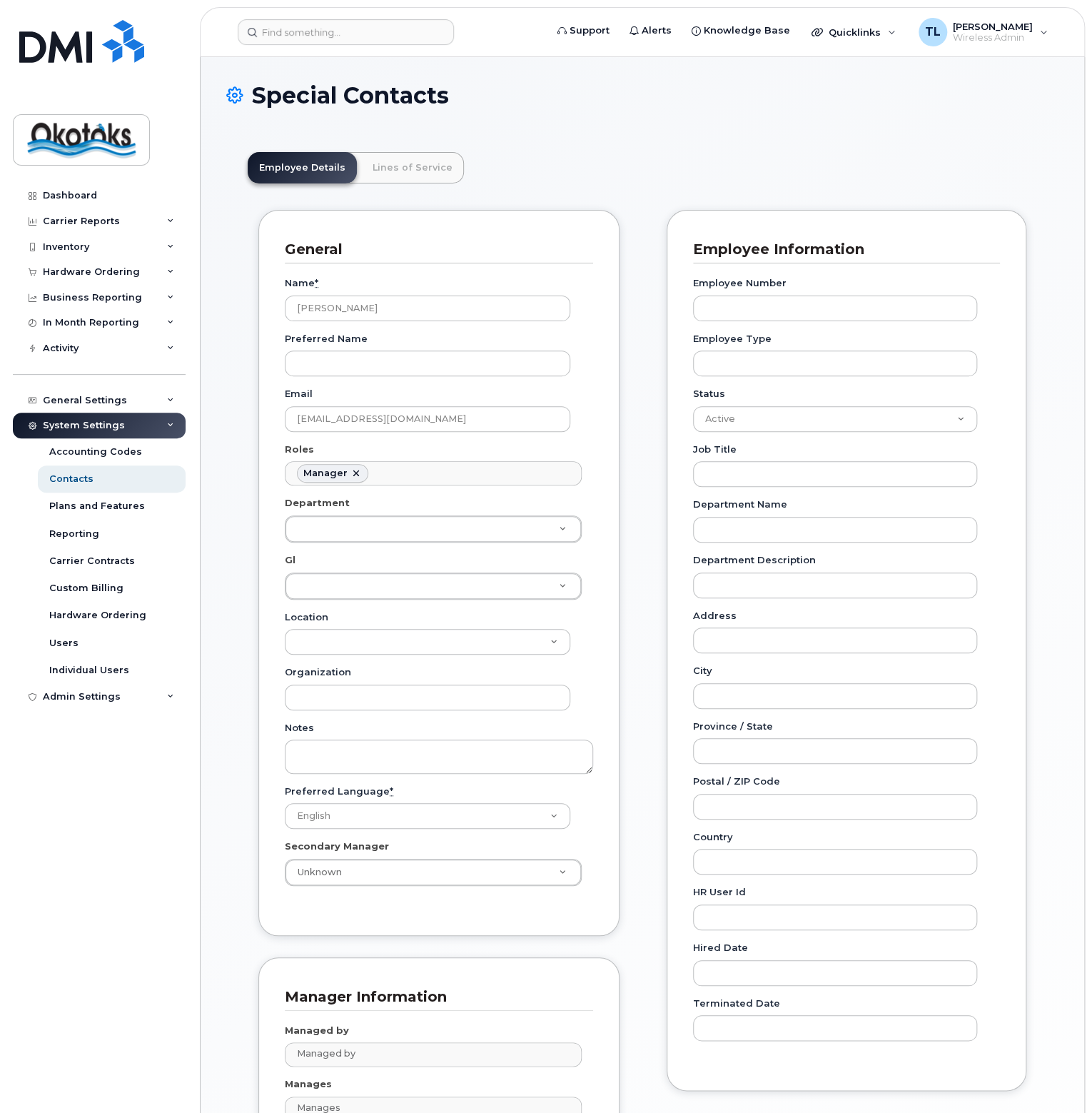
scroll to position [111, 0]
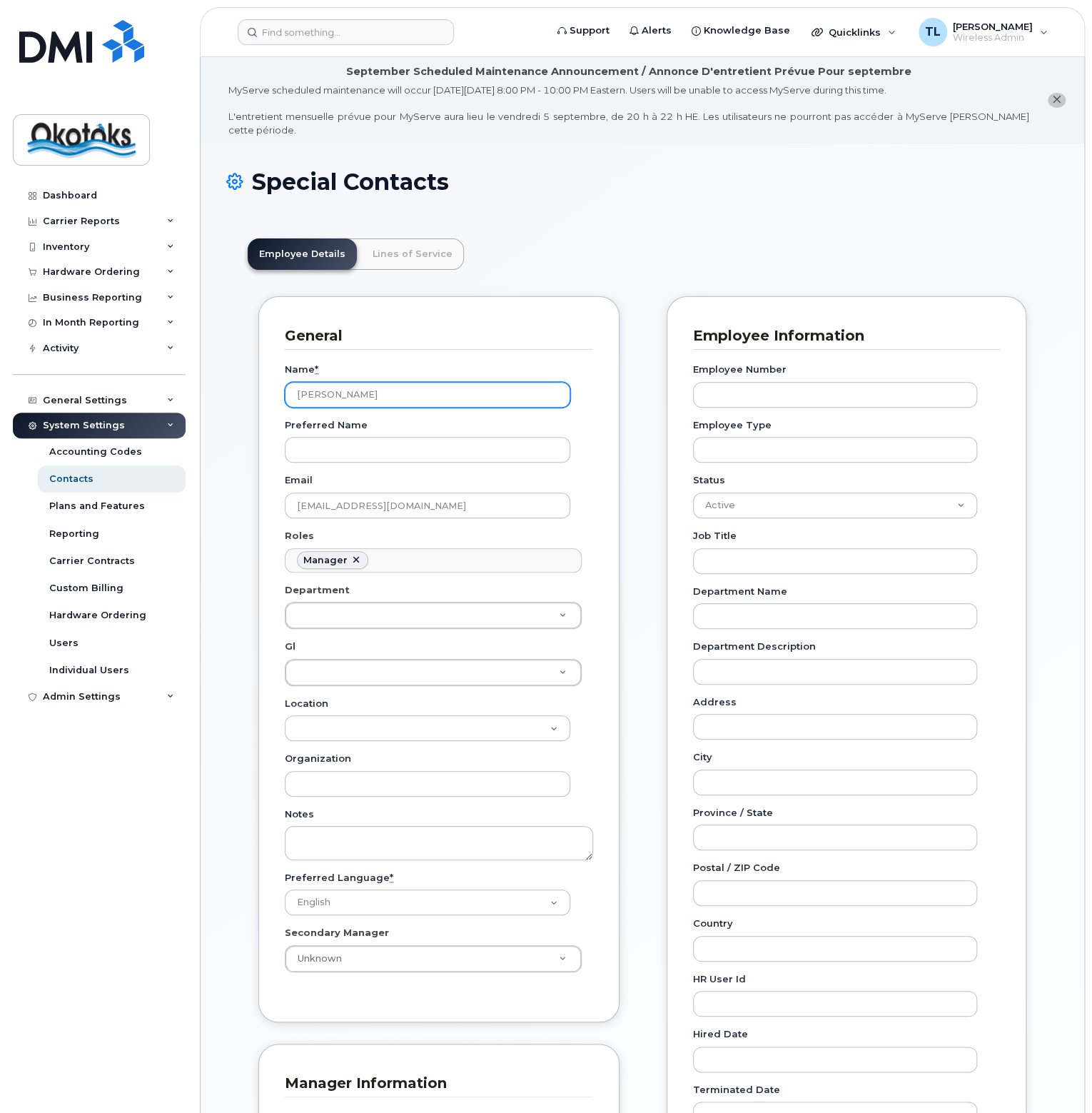
drag, startPoint x: 425, startPoint y: 386, endPoint x: 225, endPoint y: 383, distance: 200.0
click at [225, 383] on div "Special Contacts Employee Details Lines of Service General Name * Peter McDowel…" at bounding box center [641, 835] width 883 height 1382
type input "D'Arcy Finlay"
drag, startPoint x: 351, startPoint y: 490, endPoint x: 236, endPoint y: 484, distance: 115.2
click at [236, 484] on div "Employee Details Lines of Service General Name * D'Arcy Finlay Preferred Name E…" at bounding box center [642, 859] width 832 height 1283
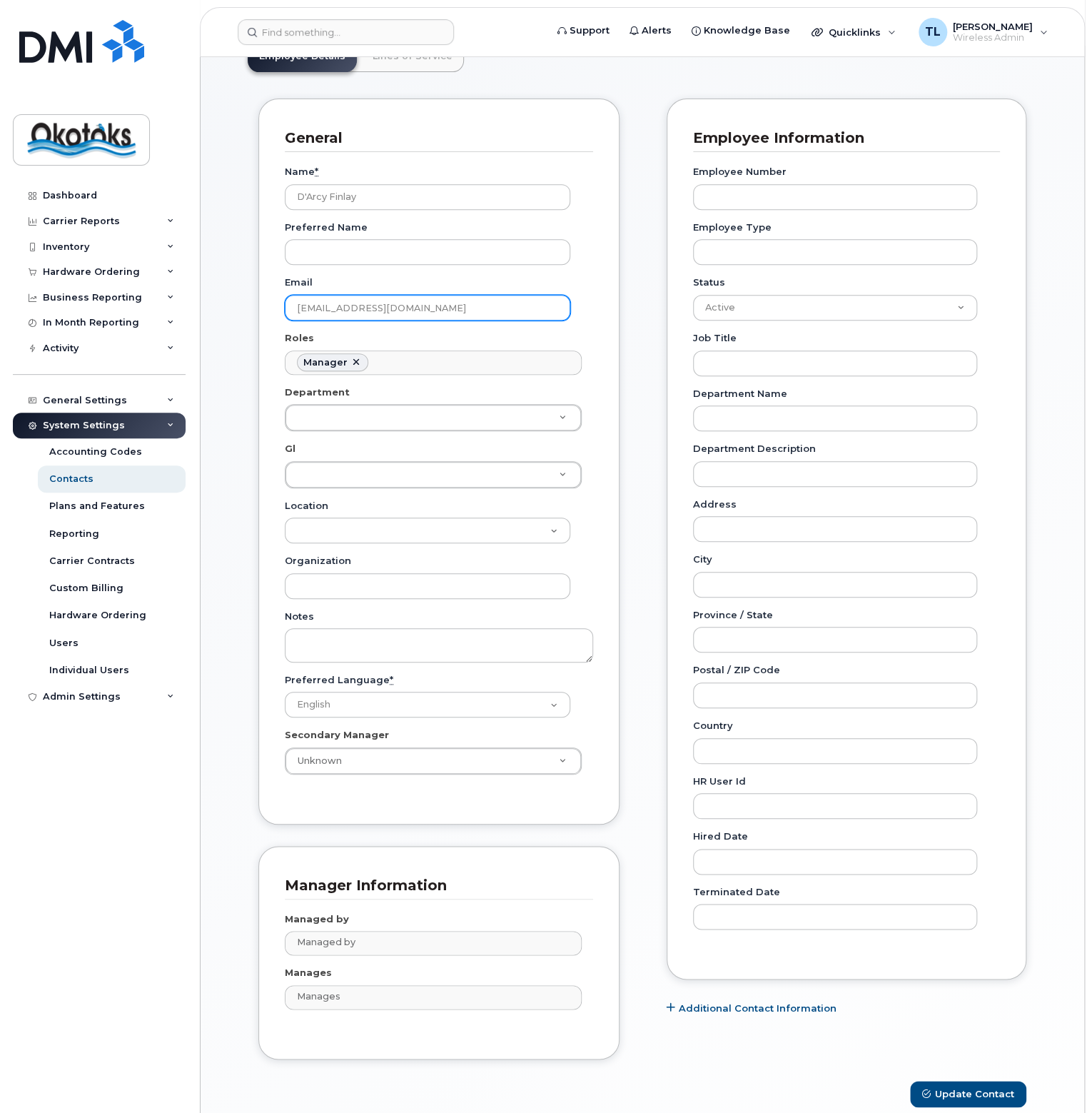
scroll to position [155, 0]
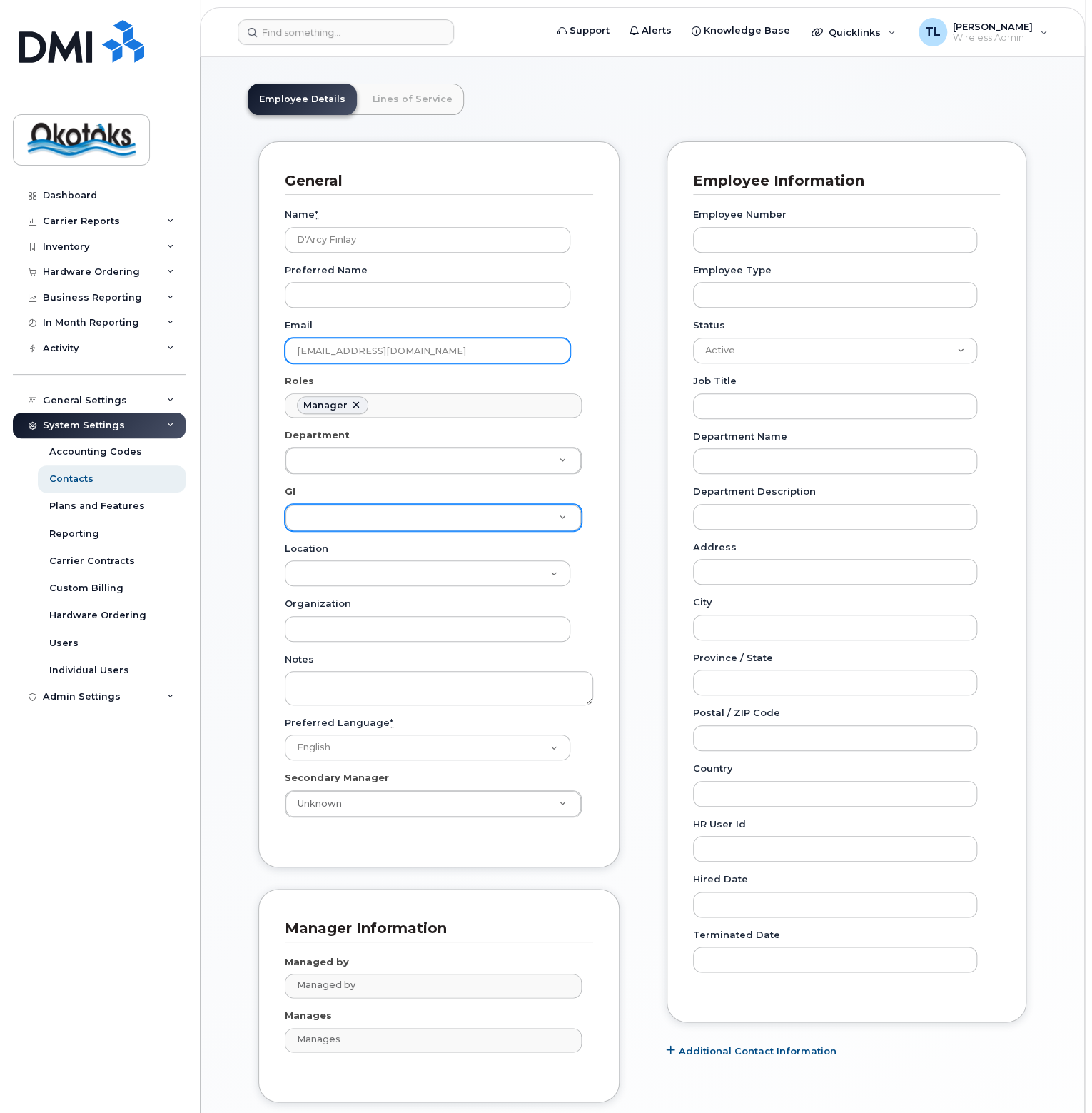
type input "dfinlay@okotoks.ca"
type input "2"
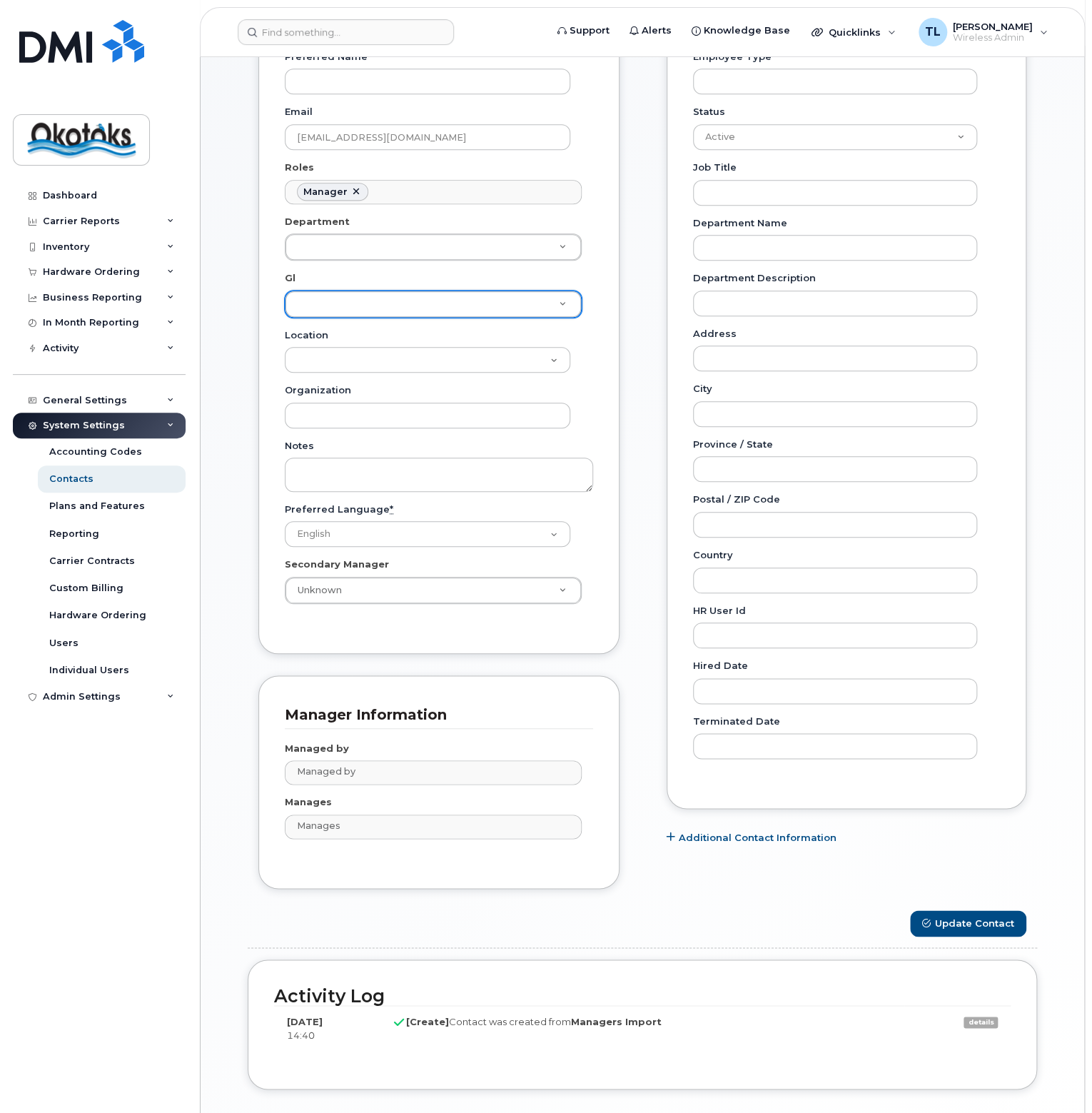
scroll to position [369, 0]
click at [962, 910] on button "Update Contact" at bounding box center [969, 923] width 117 height 26
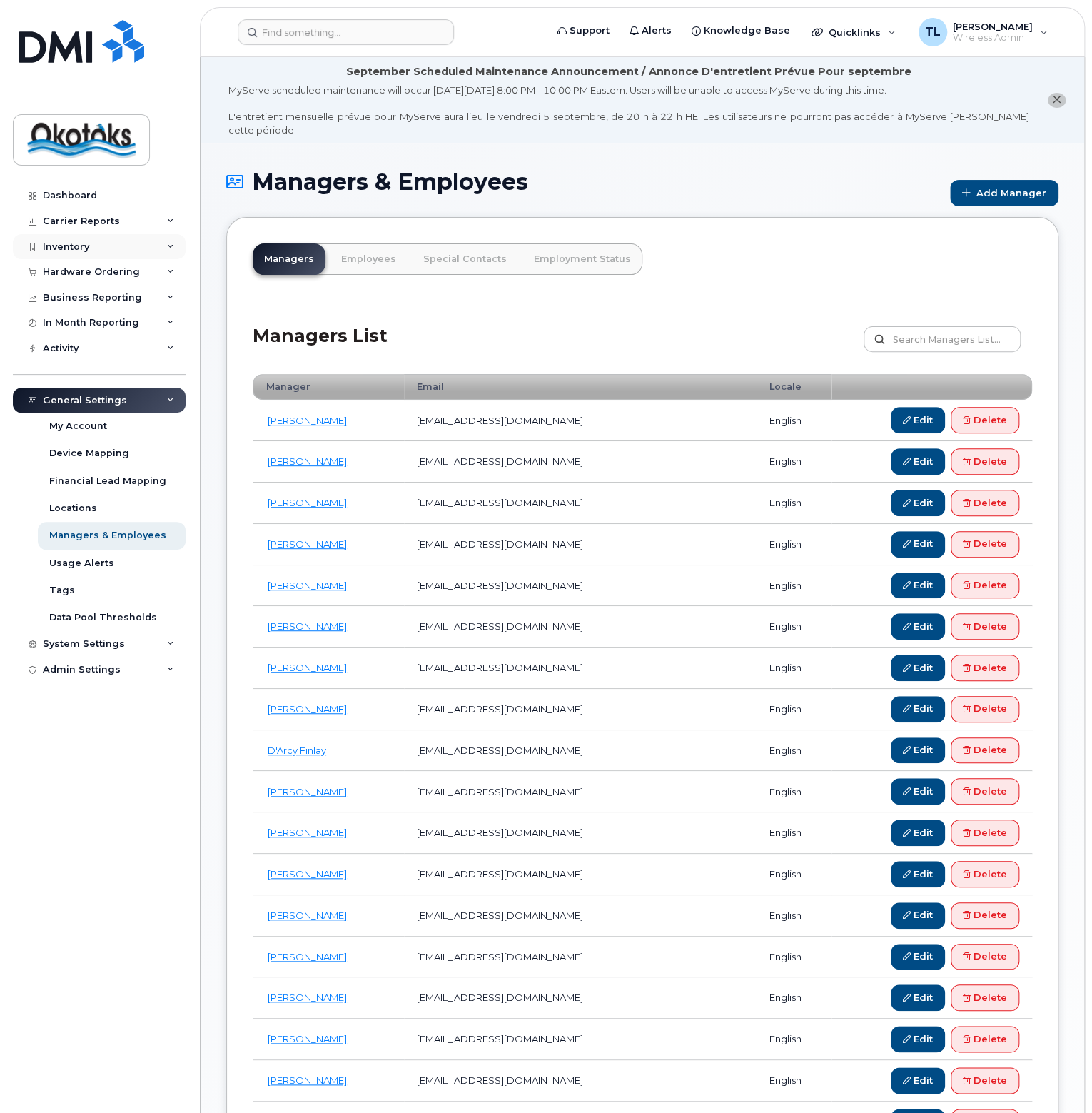
click at [69, 245] on div "Inventory" at bounding box center [66, 246] width 46 height 11
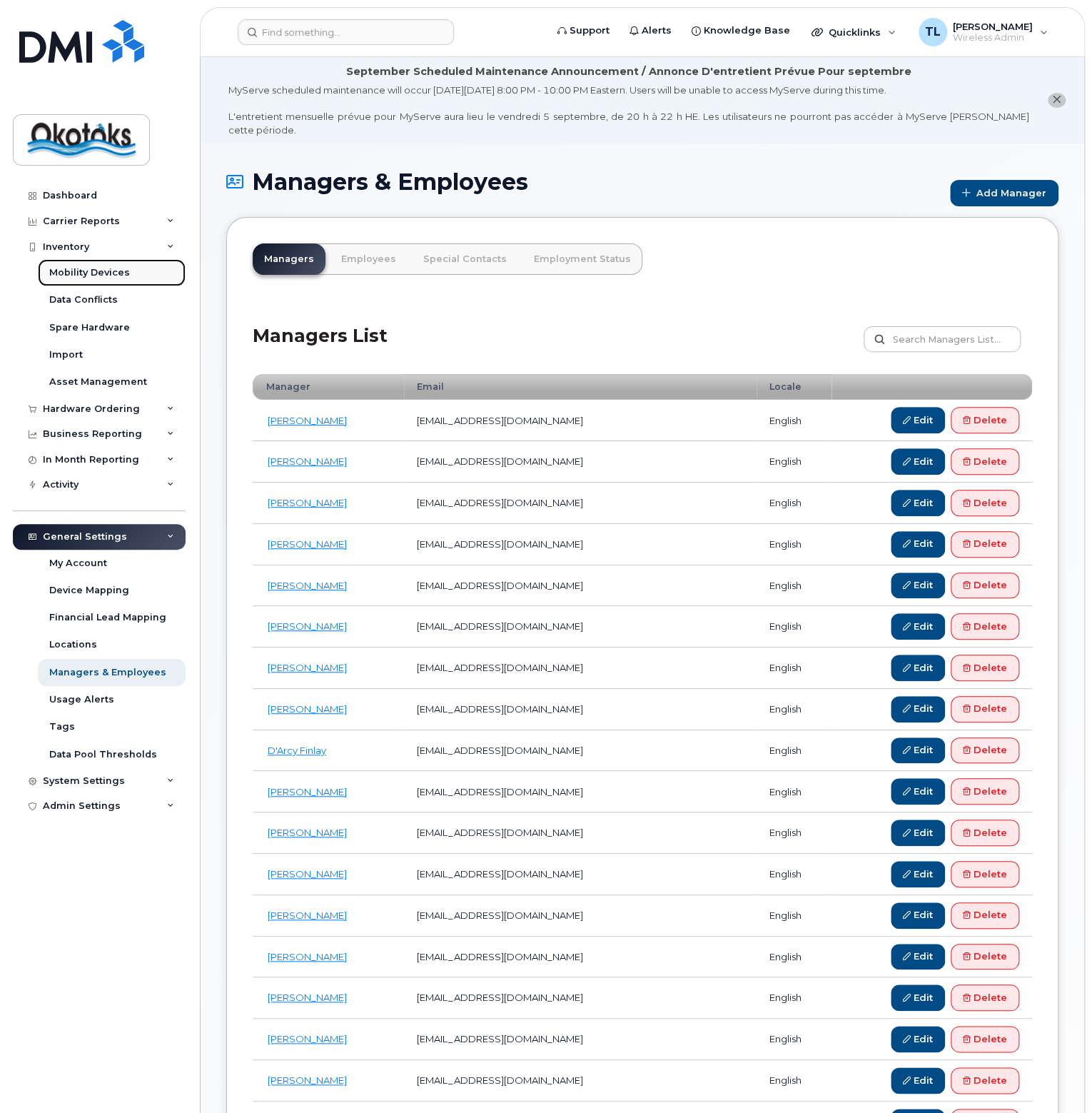
click at [77, 268] on div "Mobility Devices" at bounding box center [89, 273] width 81 height 13
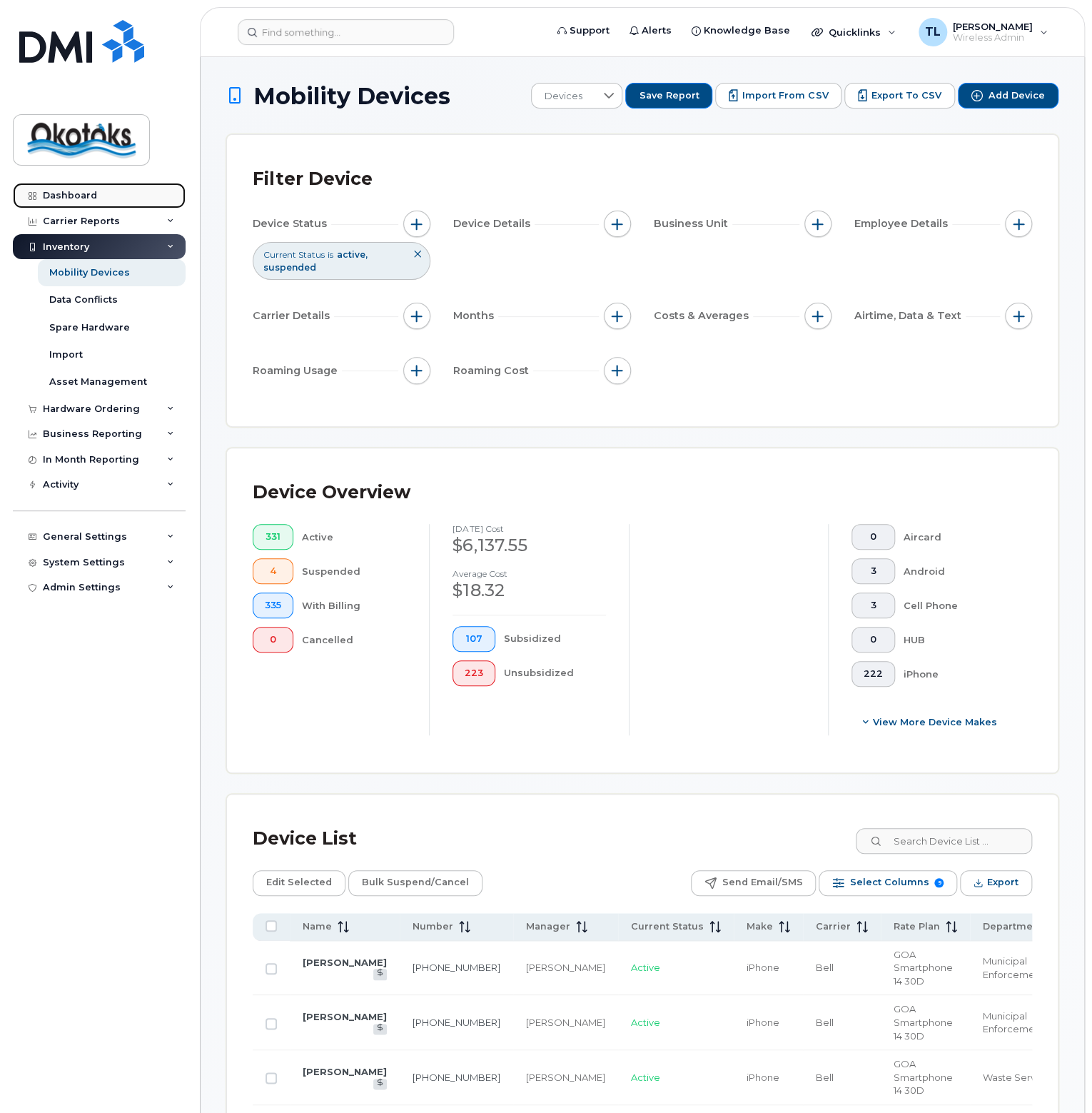
click at [62, 194] on div "Dashboard" at bounding box center [71, 196] width 55 height 11
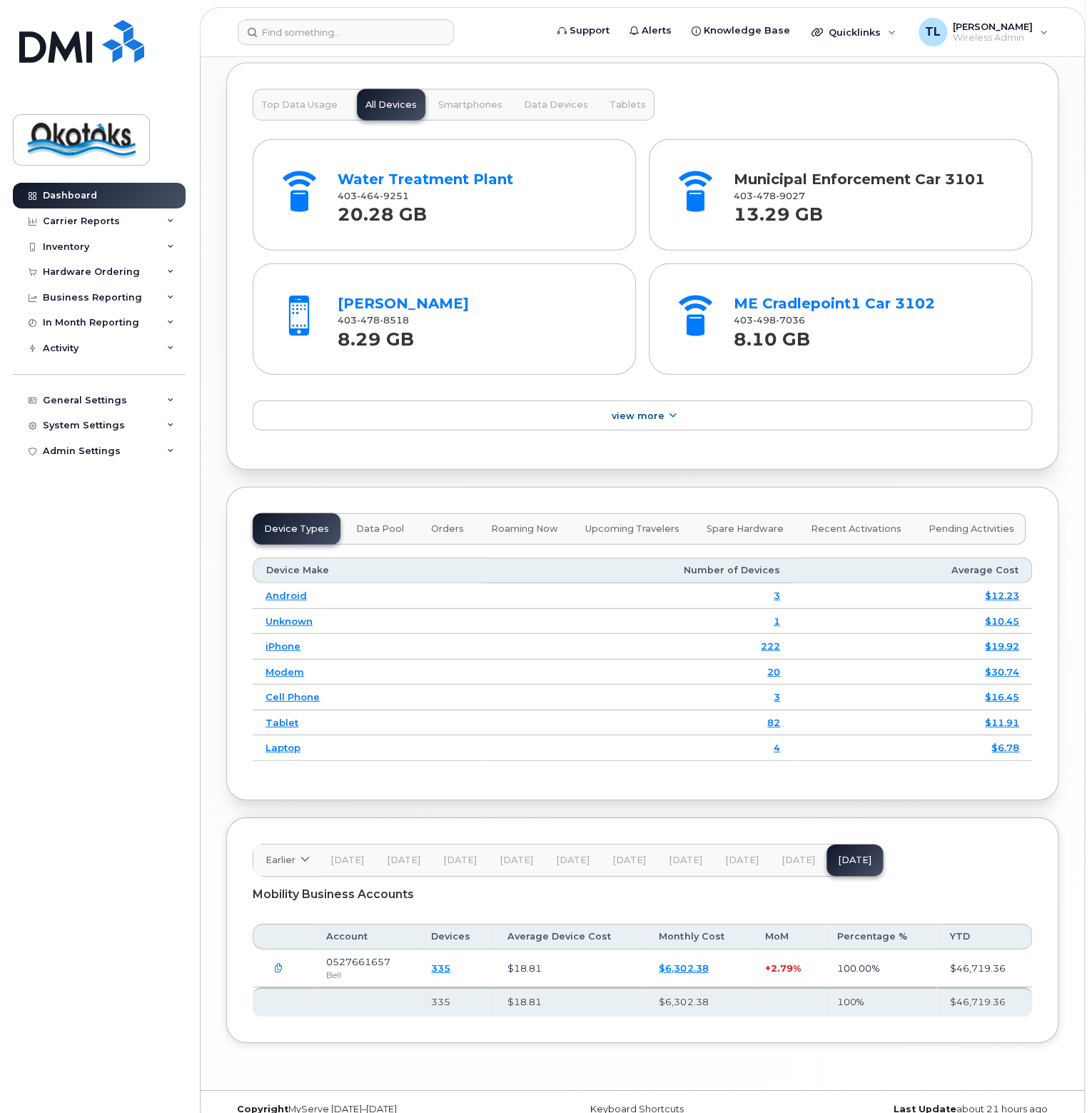
scroll to position [1599, 0]
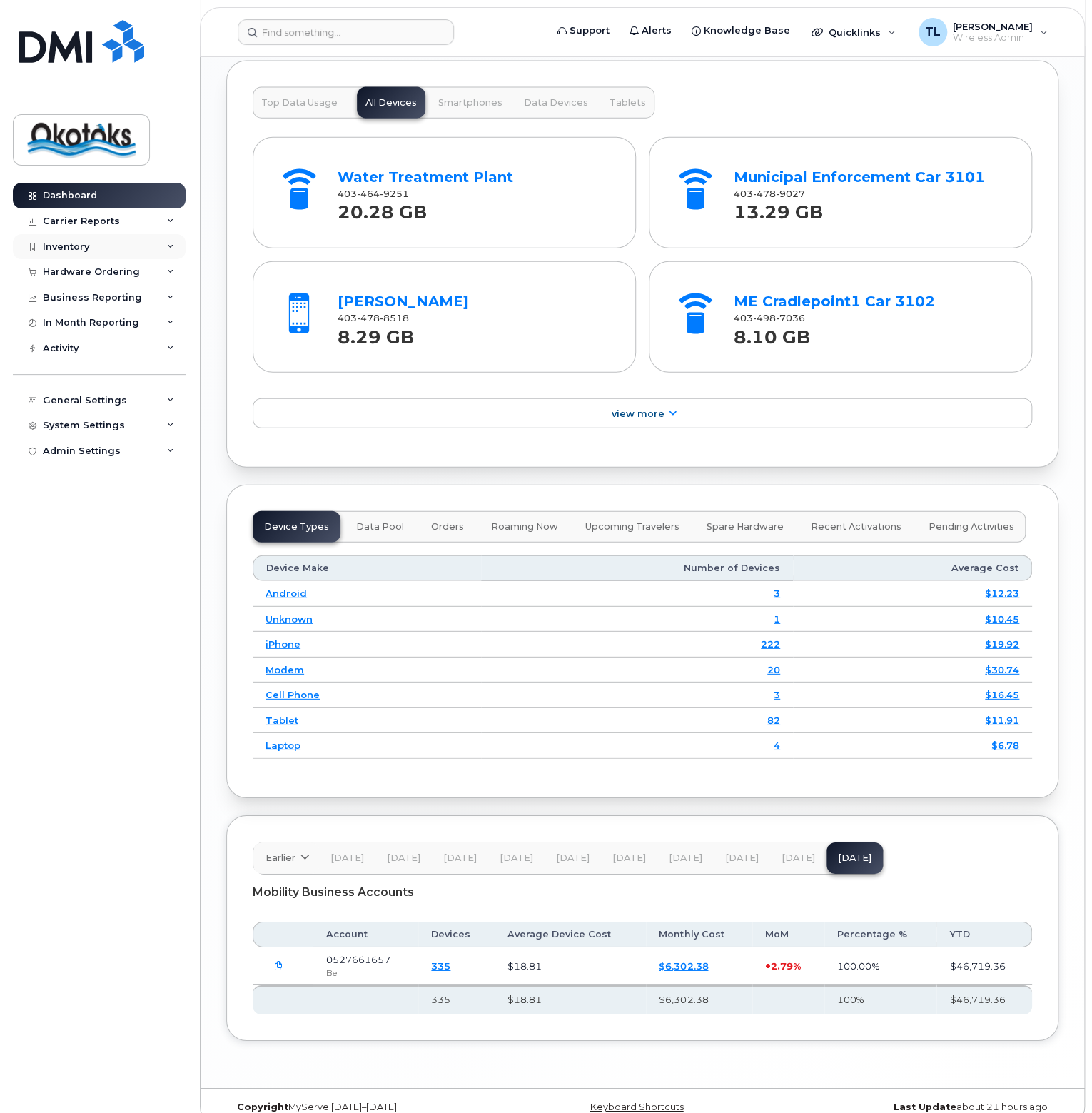
click at [88, 236] on div "Inventory" at bounding box center [100, 246] width 173 height 25
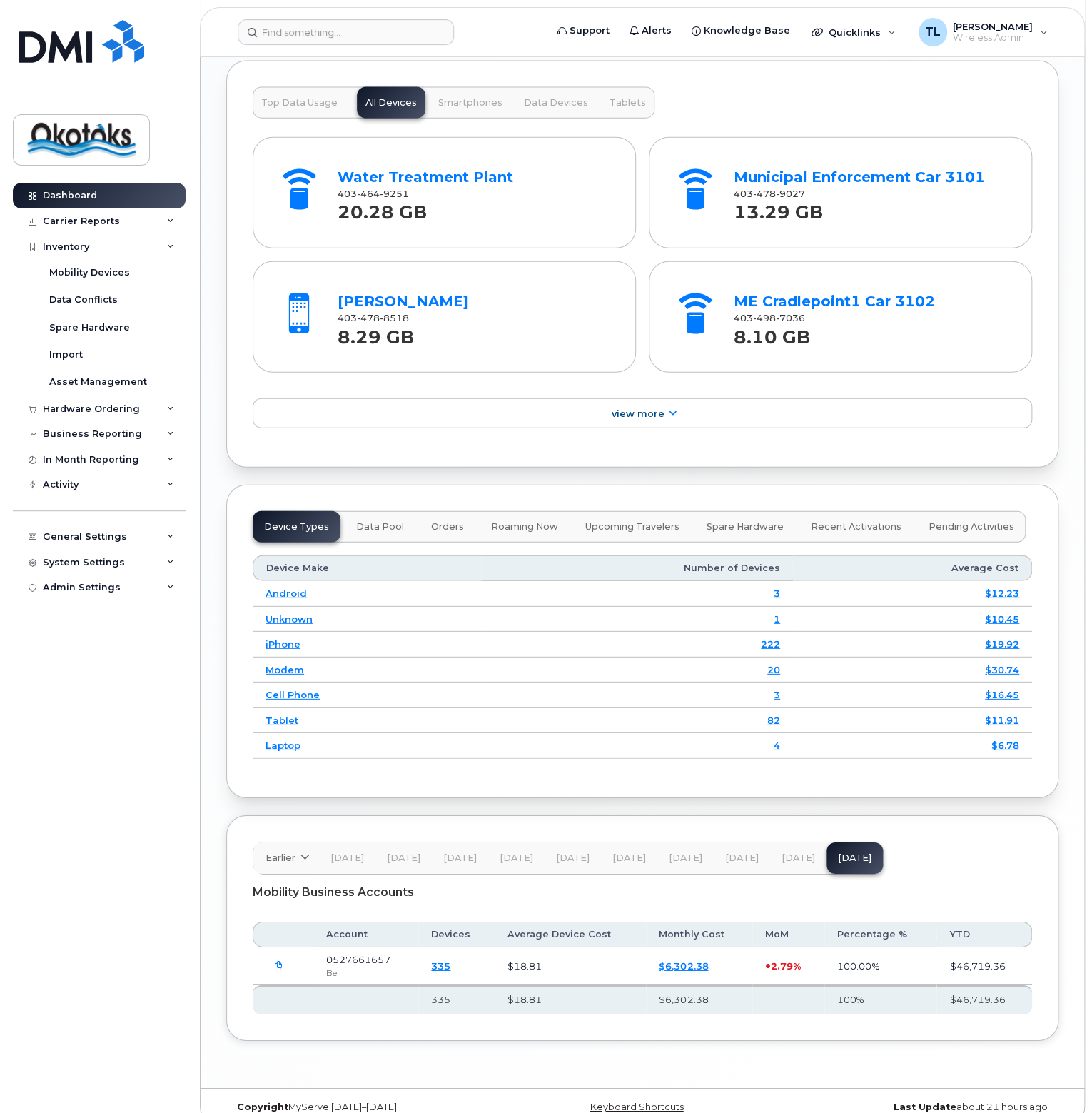
click at [227, 881] on div "Earlier 2024 October September August July June May April March February Januar…" at bounding box center [642, 929] width 832 height 226
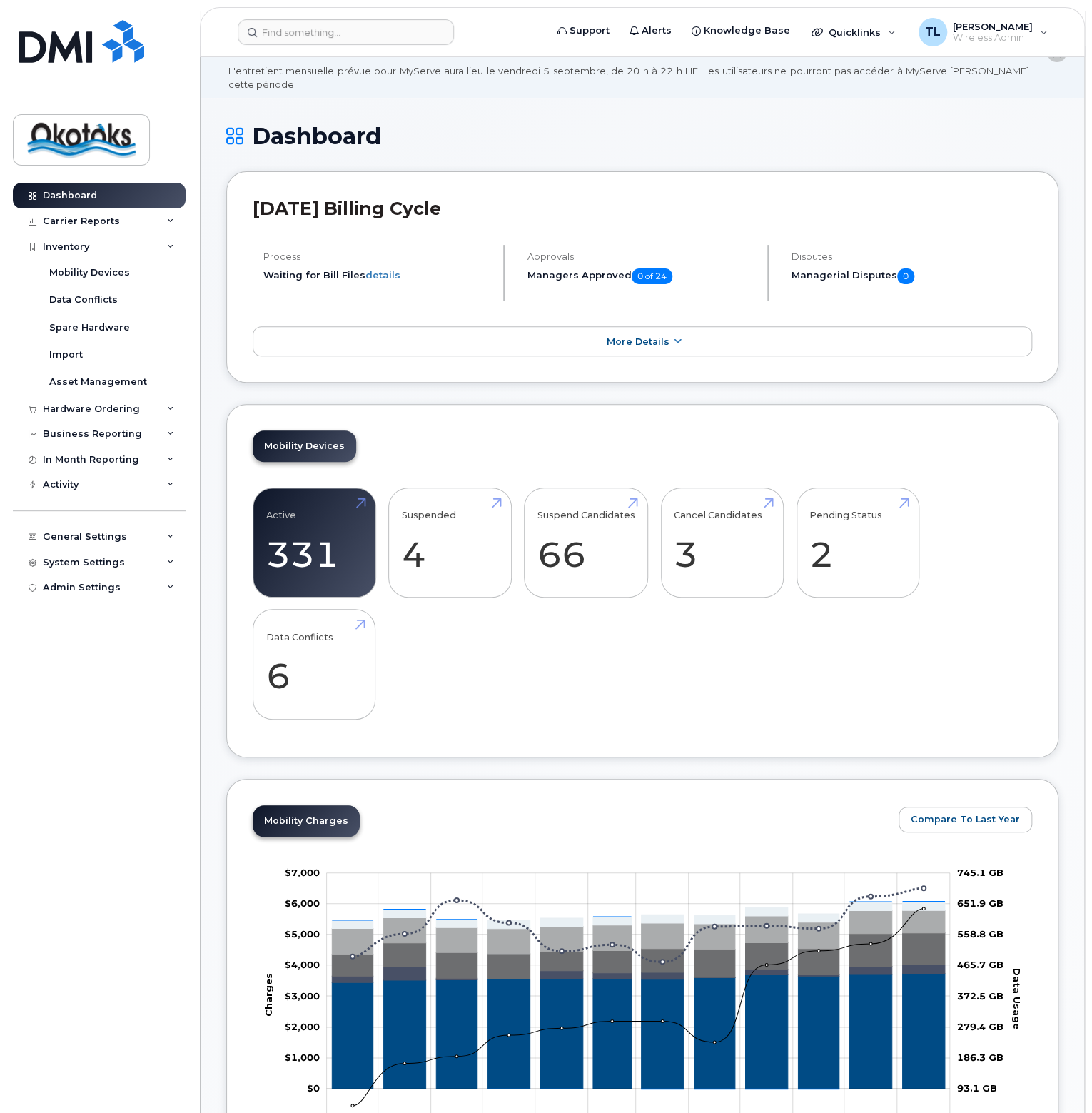
scroll to position [0, 0]
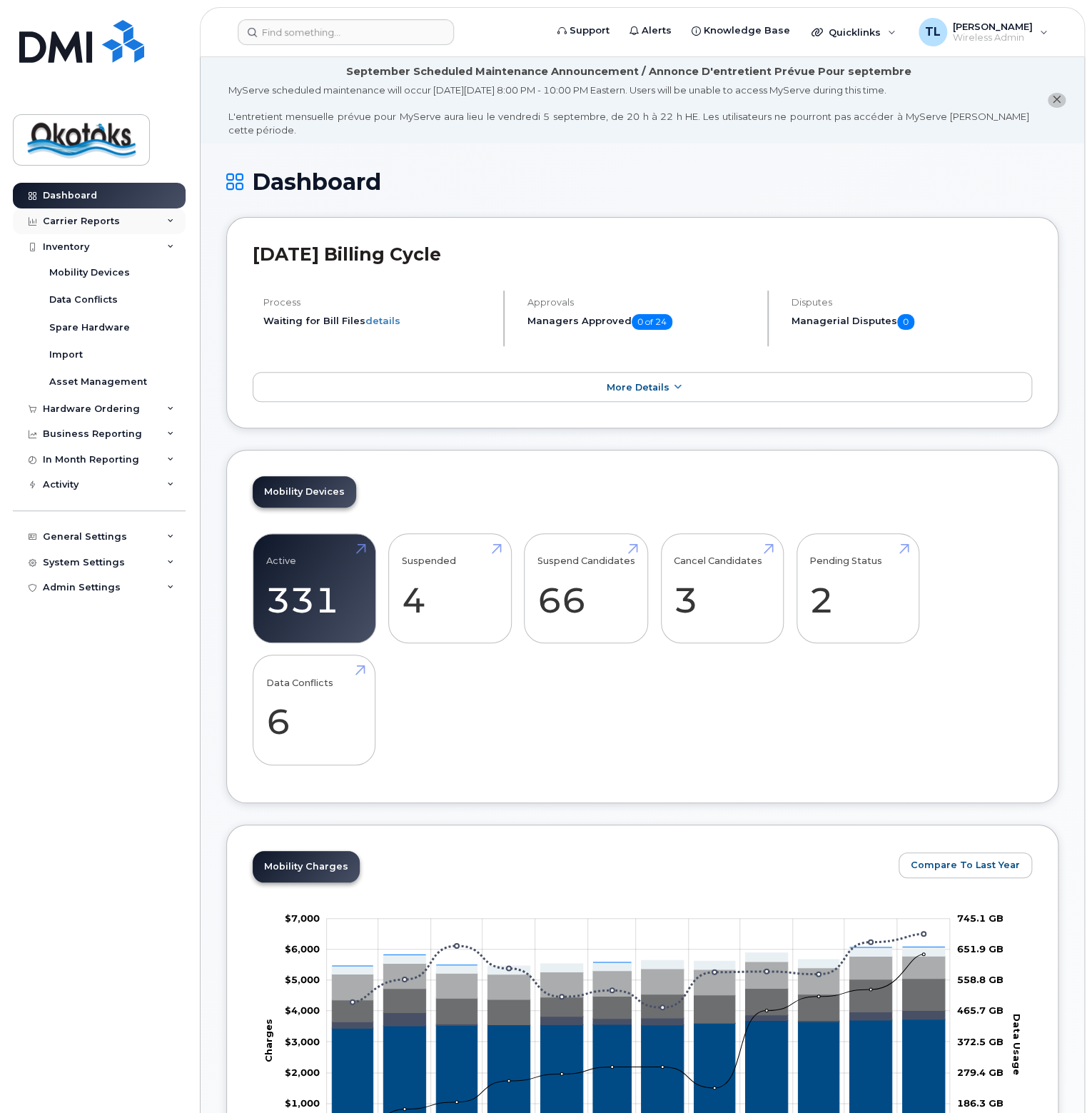
click at [91, 222] on div "Carrier Reports" at bounding box center [82, 221] width 77 height 11
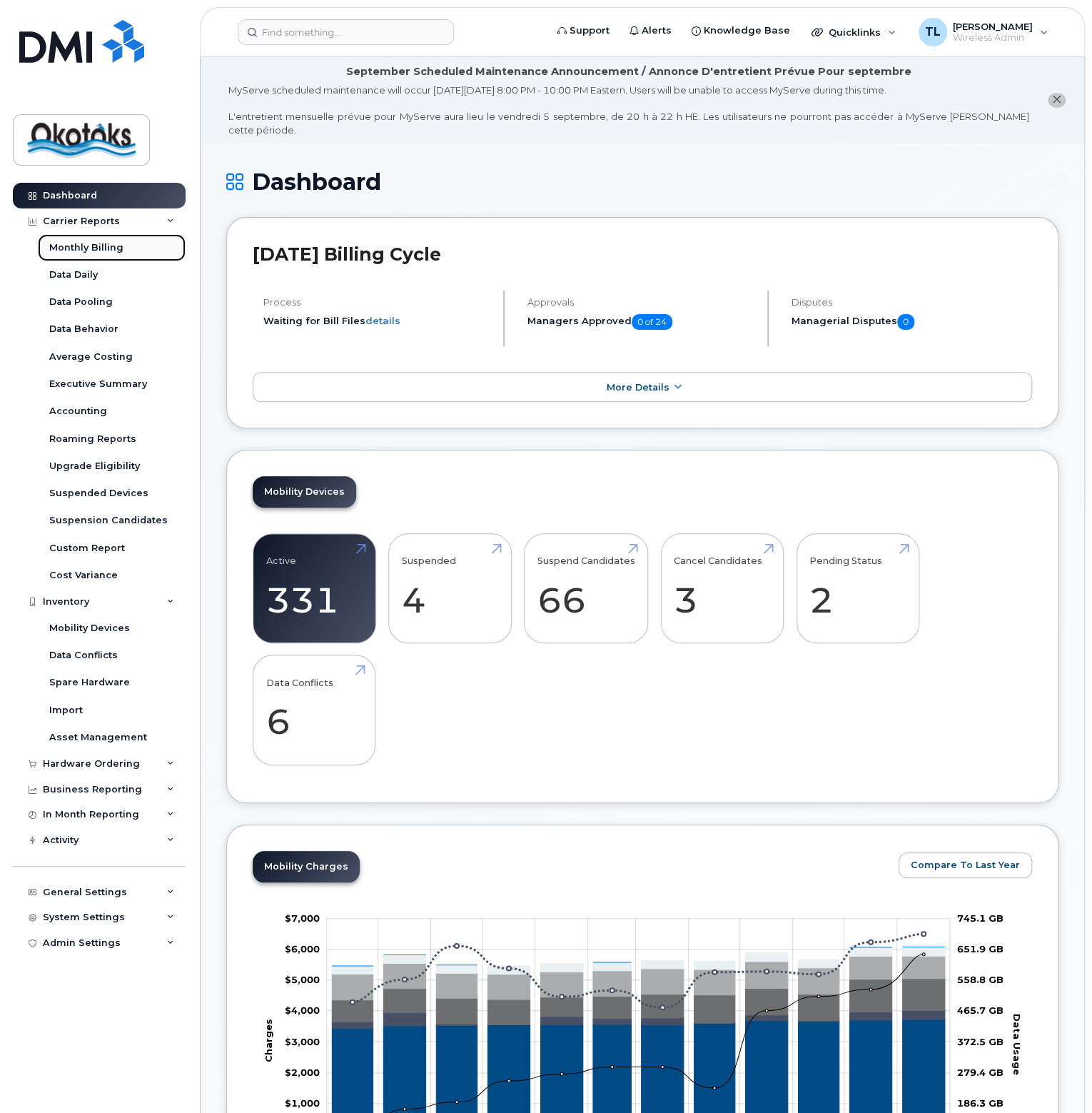
click at [100, 241] on div "Monthly Billing" at bounding box center [86, 247] width 74 height 13
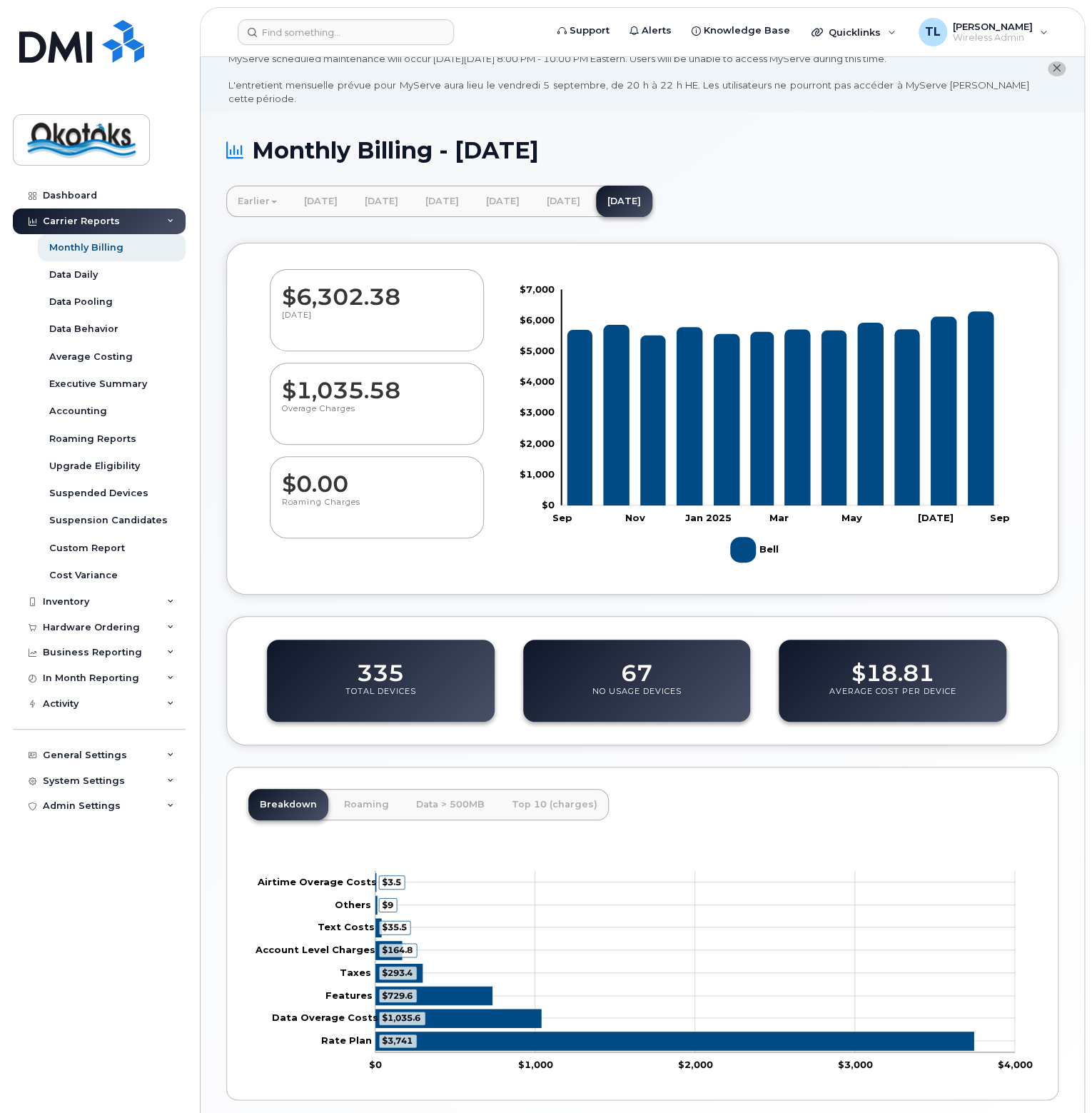
scroll to position [80, 0]
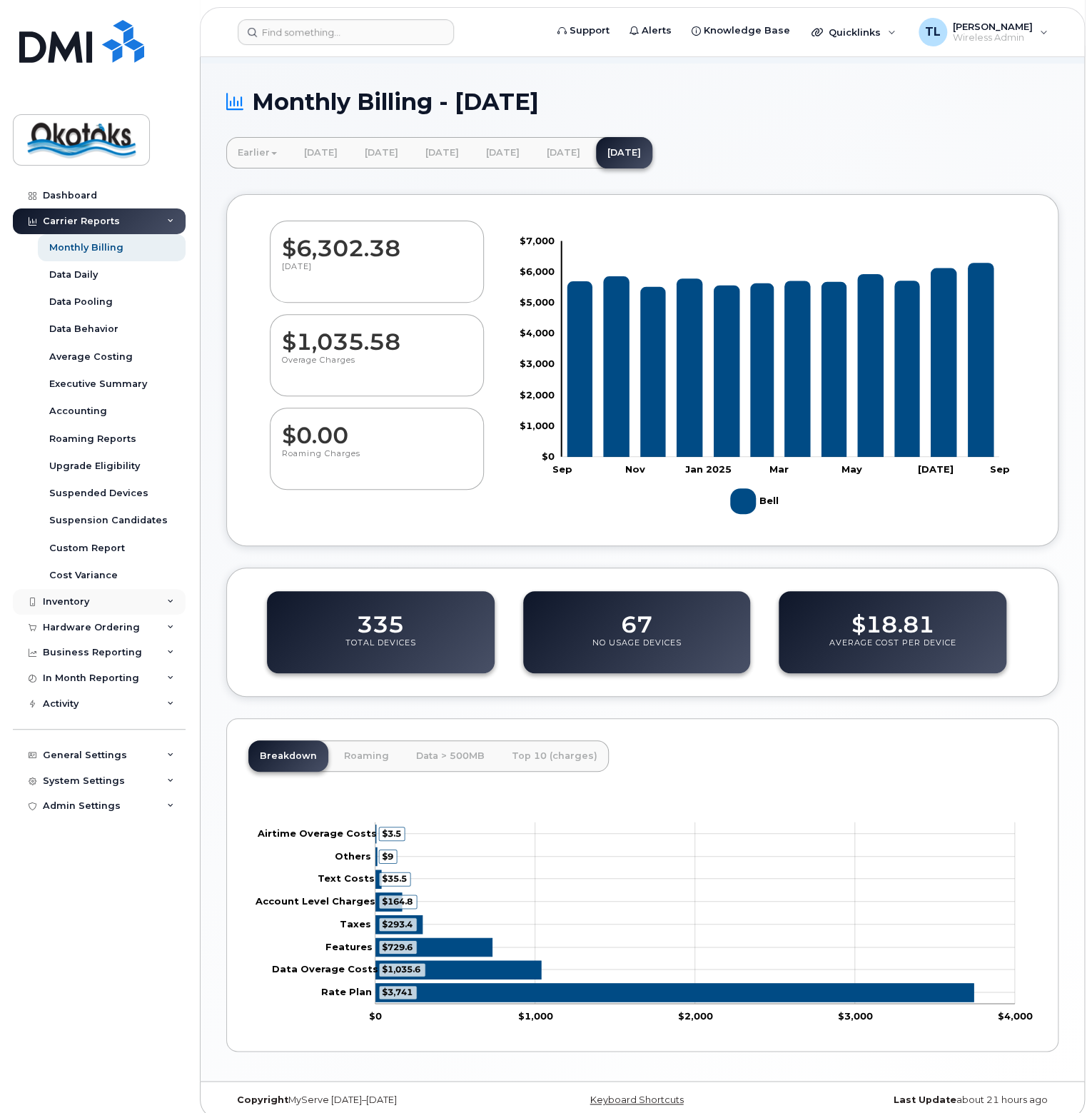
click at [167, 602] on icon at bounding box center [171, 602] width 8 height 8
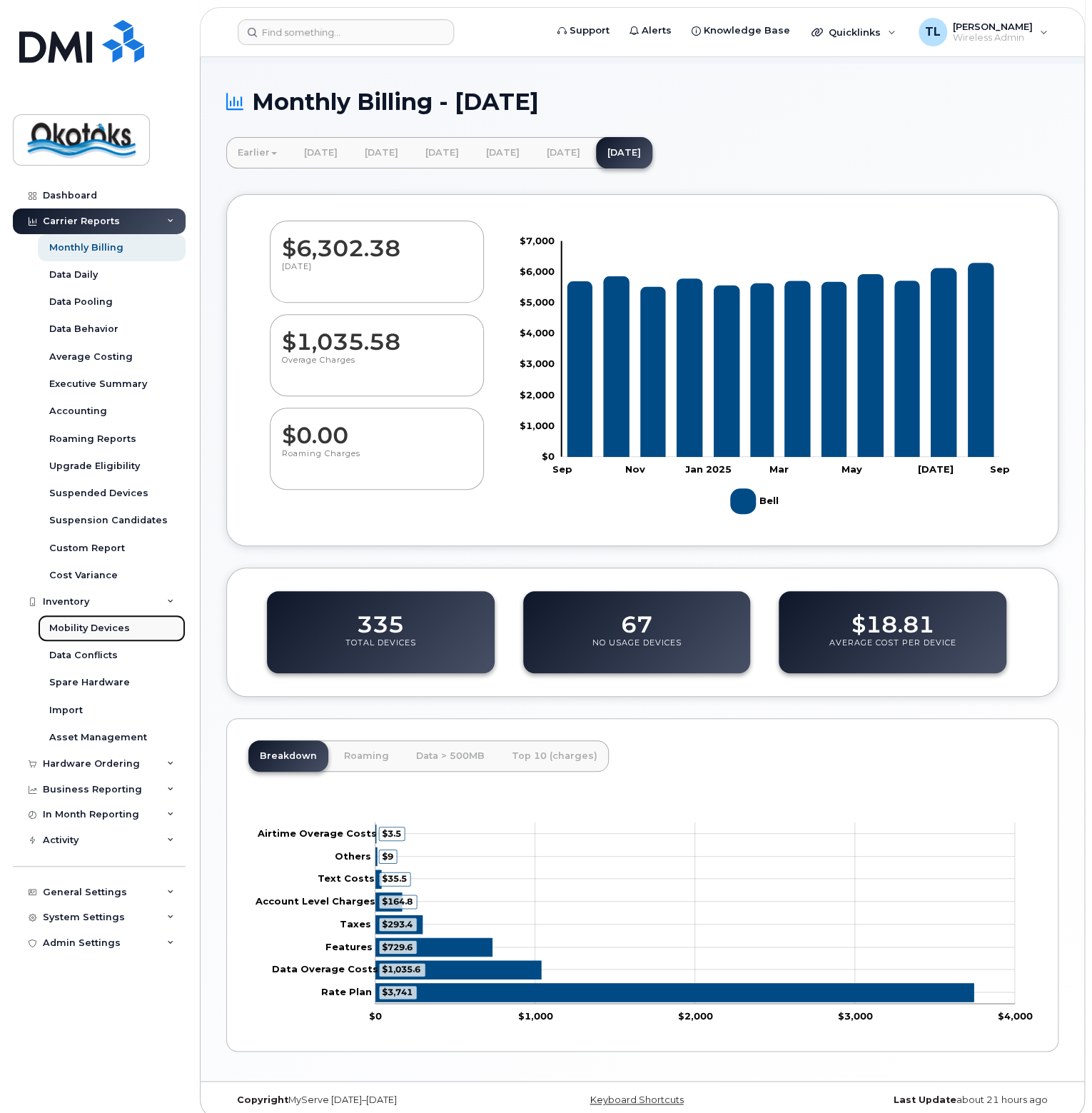
click at [77, 629] on div "Mobility Devices" at bounding box center [89, 628] width 81 height 13
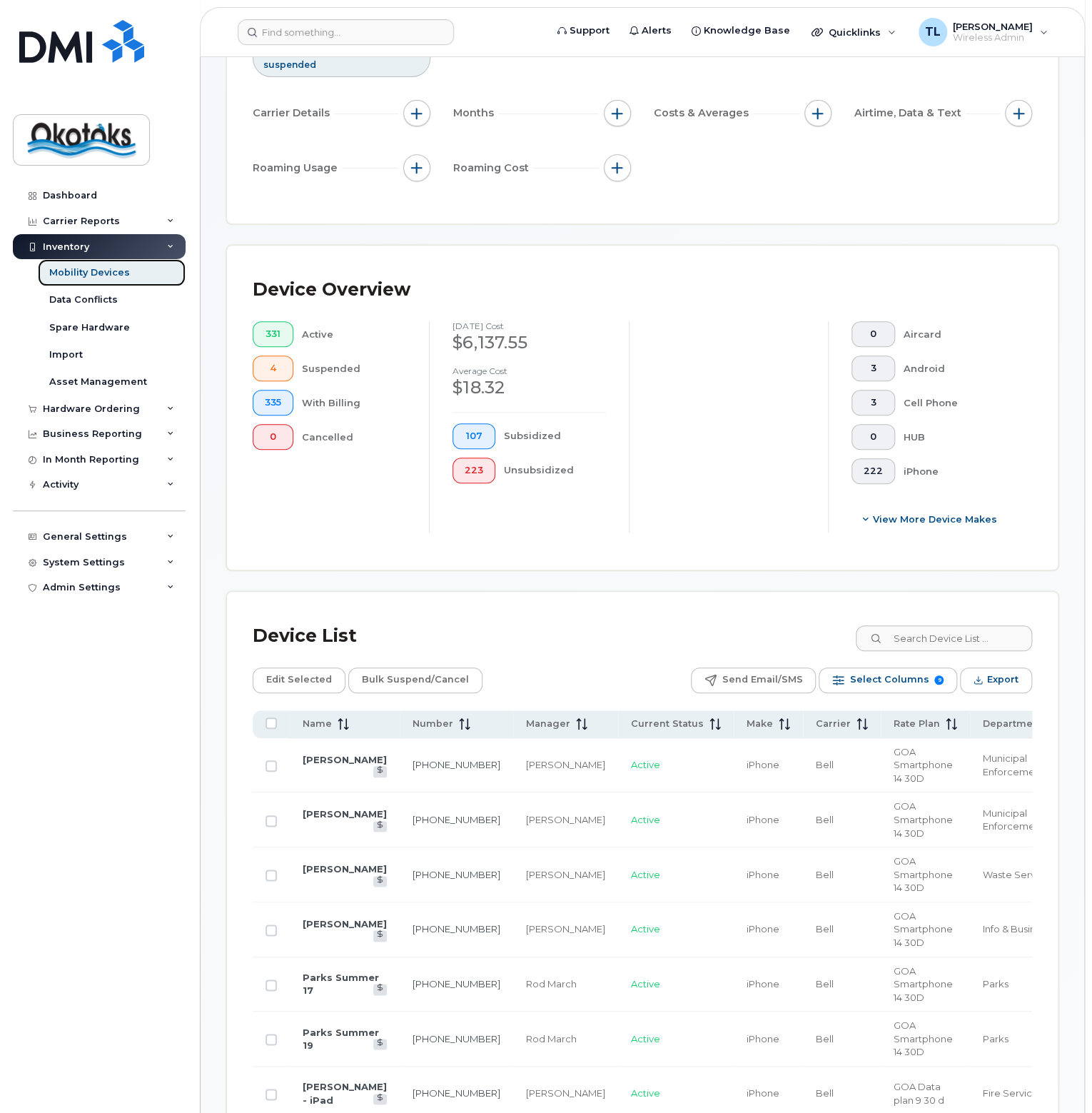
scroll to position [215, 0]
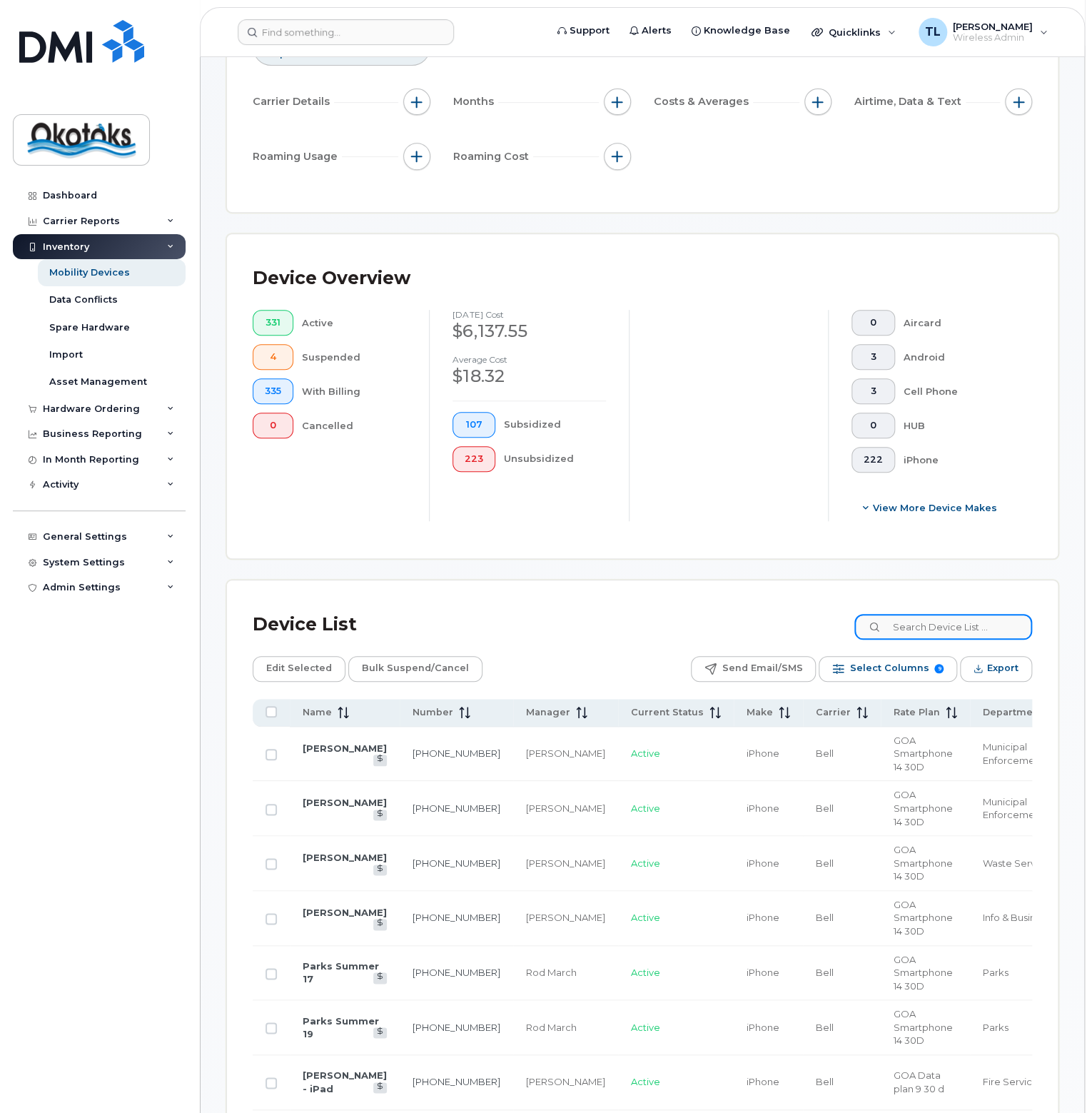
click at [971, 626] on input at bounding box center [942, 627] width 178 height 25
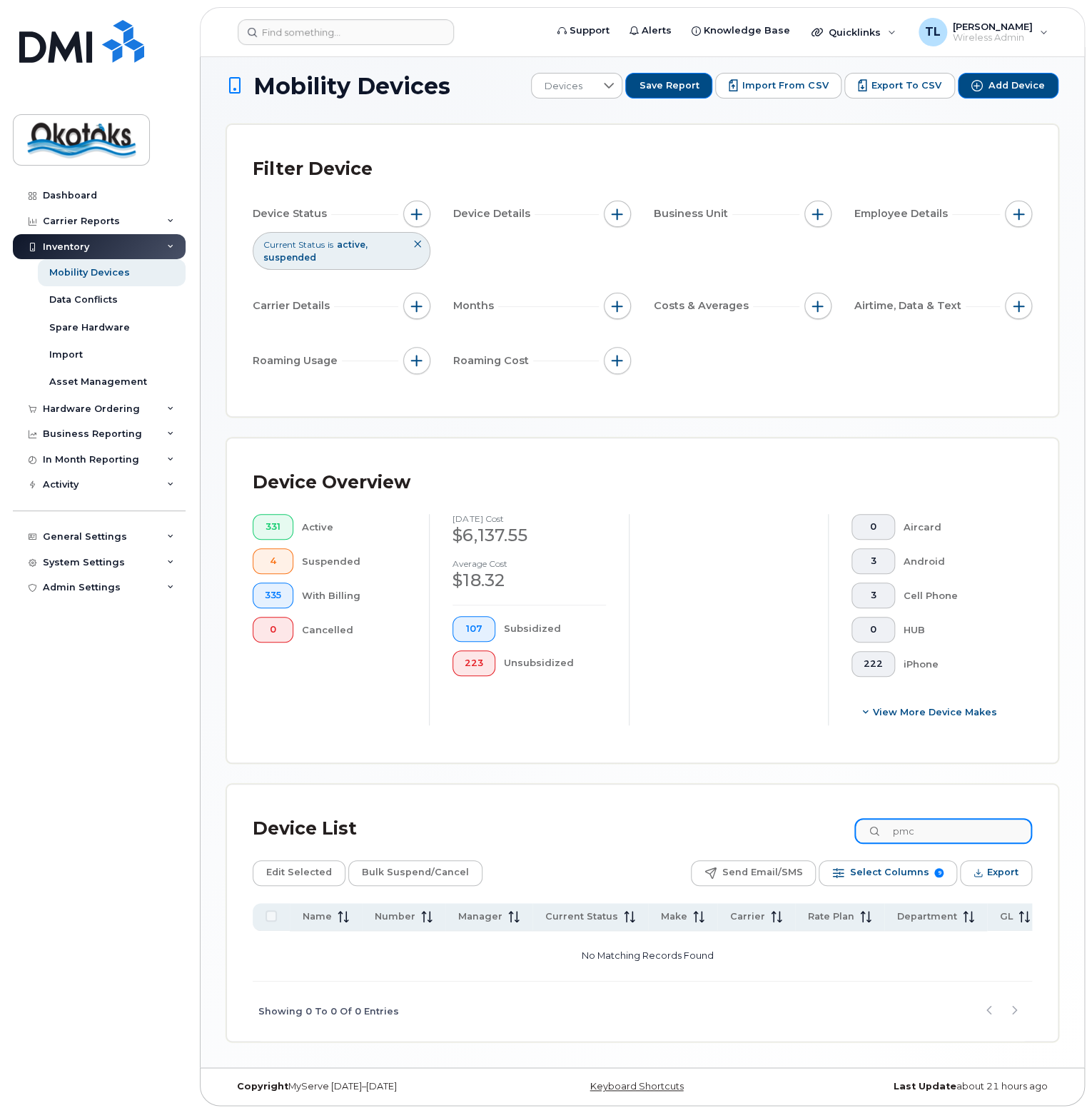
scroll to position [8, 0]
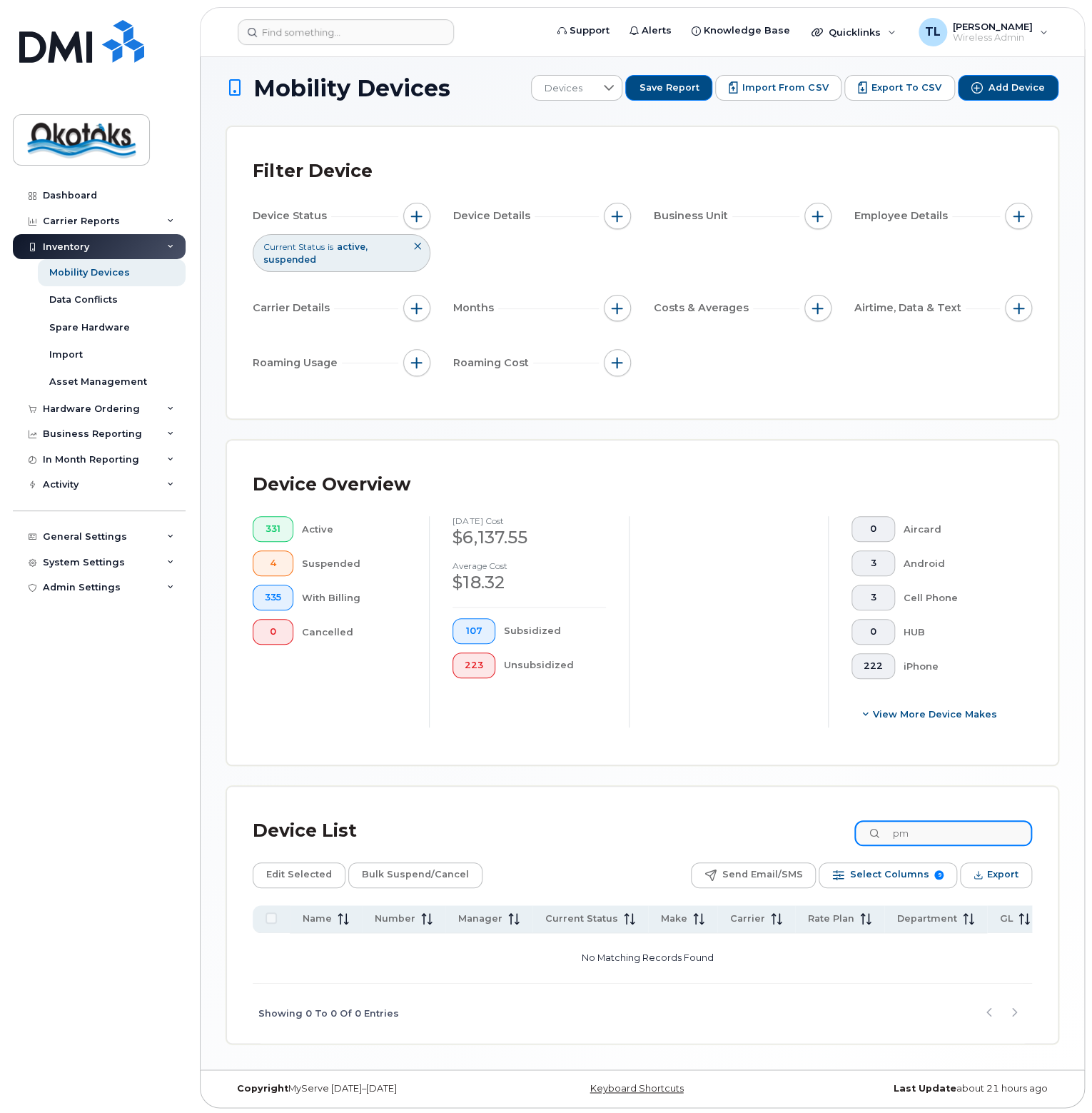
type input "p"
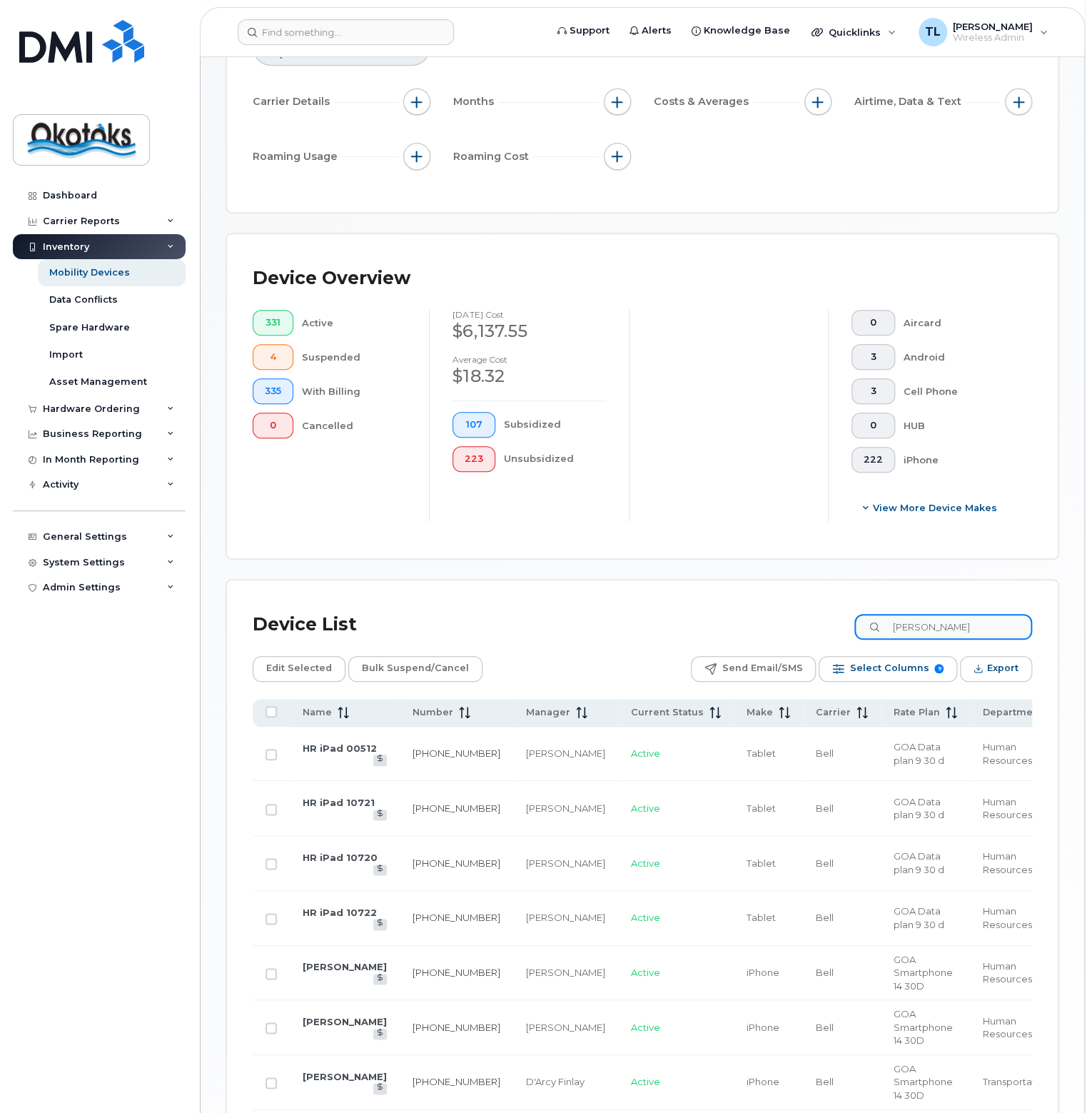
scroll to position [11, 0]
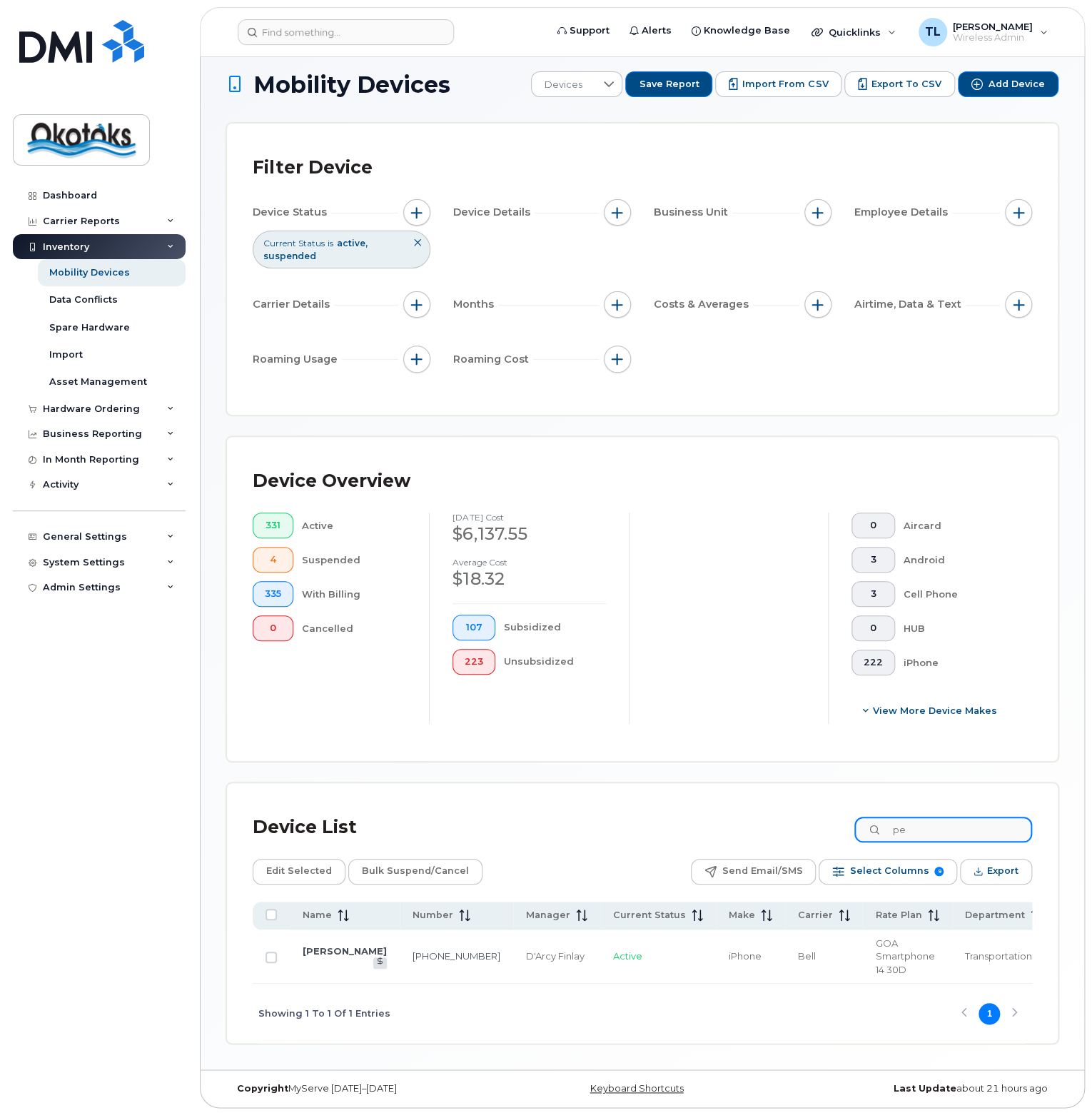
type input "p"
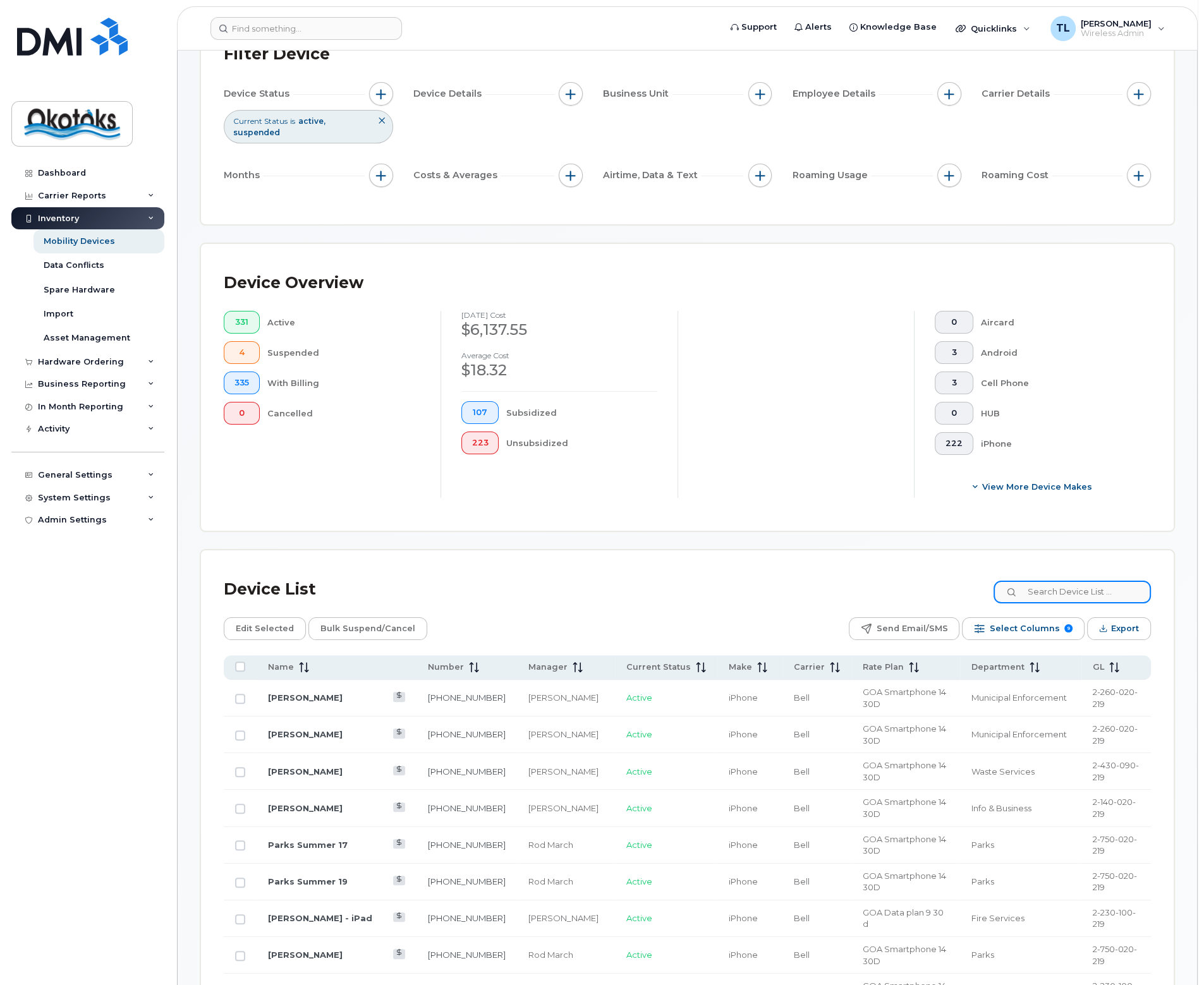
scroll to position [127, 0]
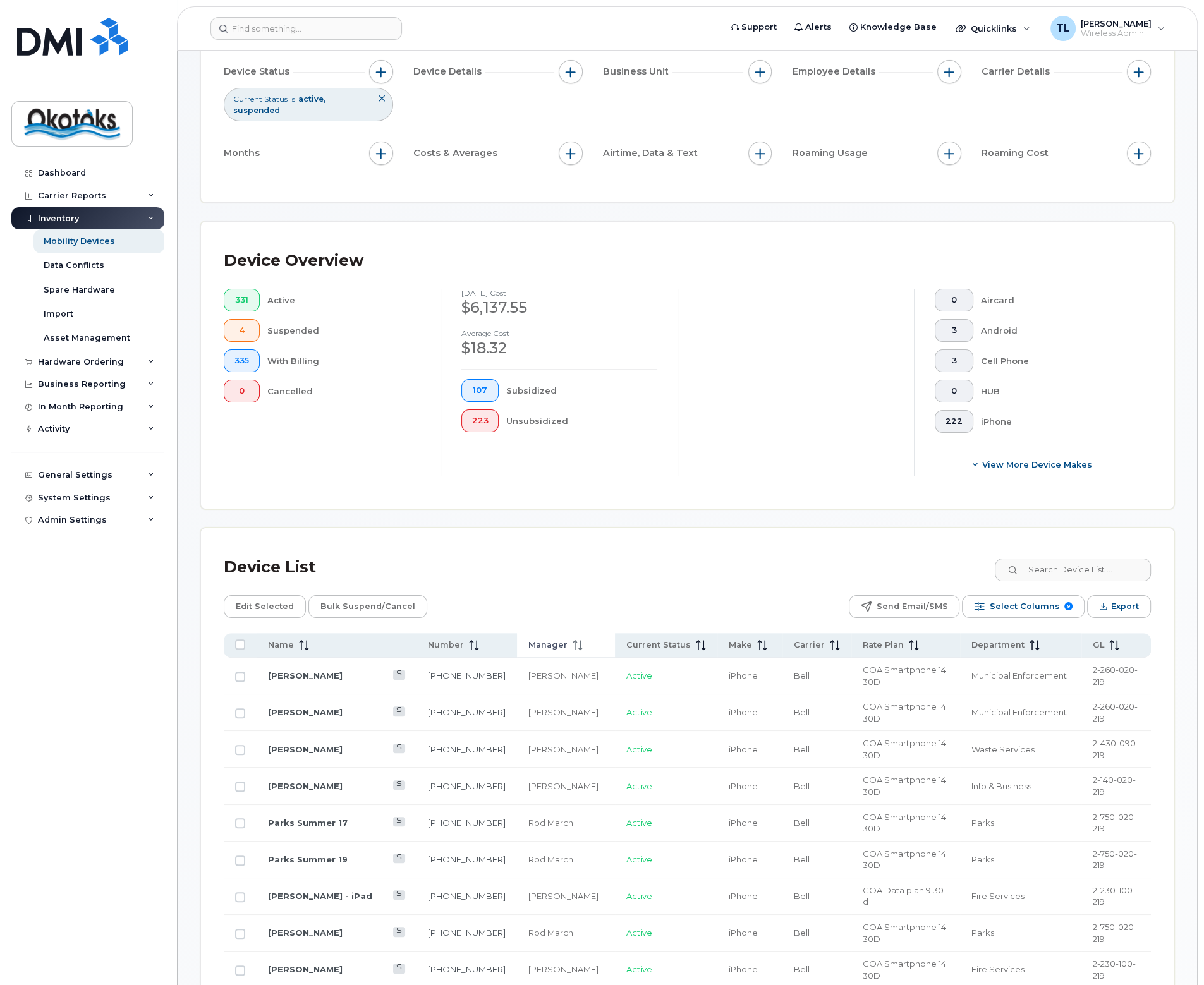
click at [572, 645] on icon at bounding box center [577, 645] width 10 height 10
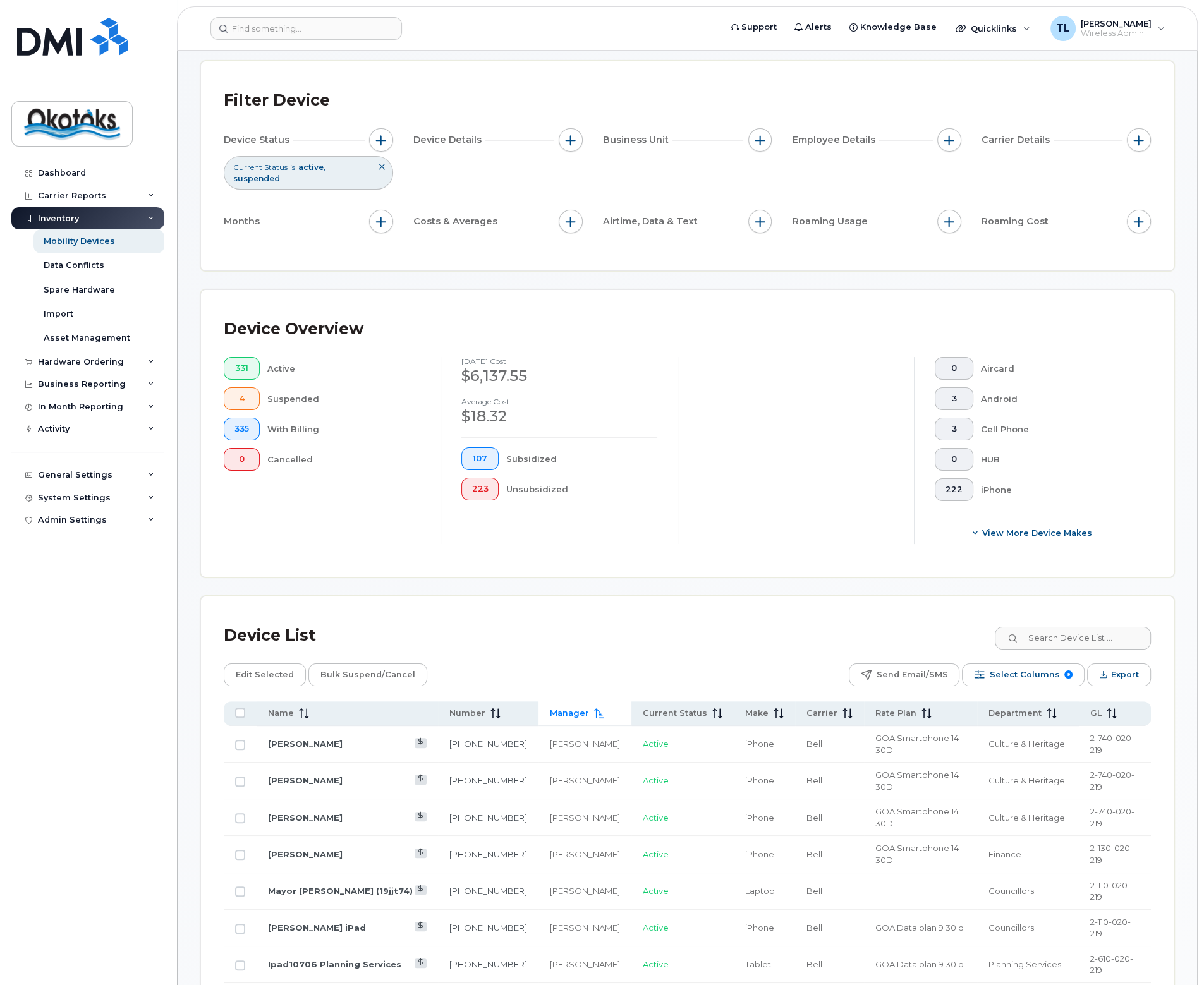
scroll to position [0, 0]
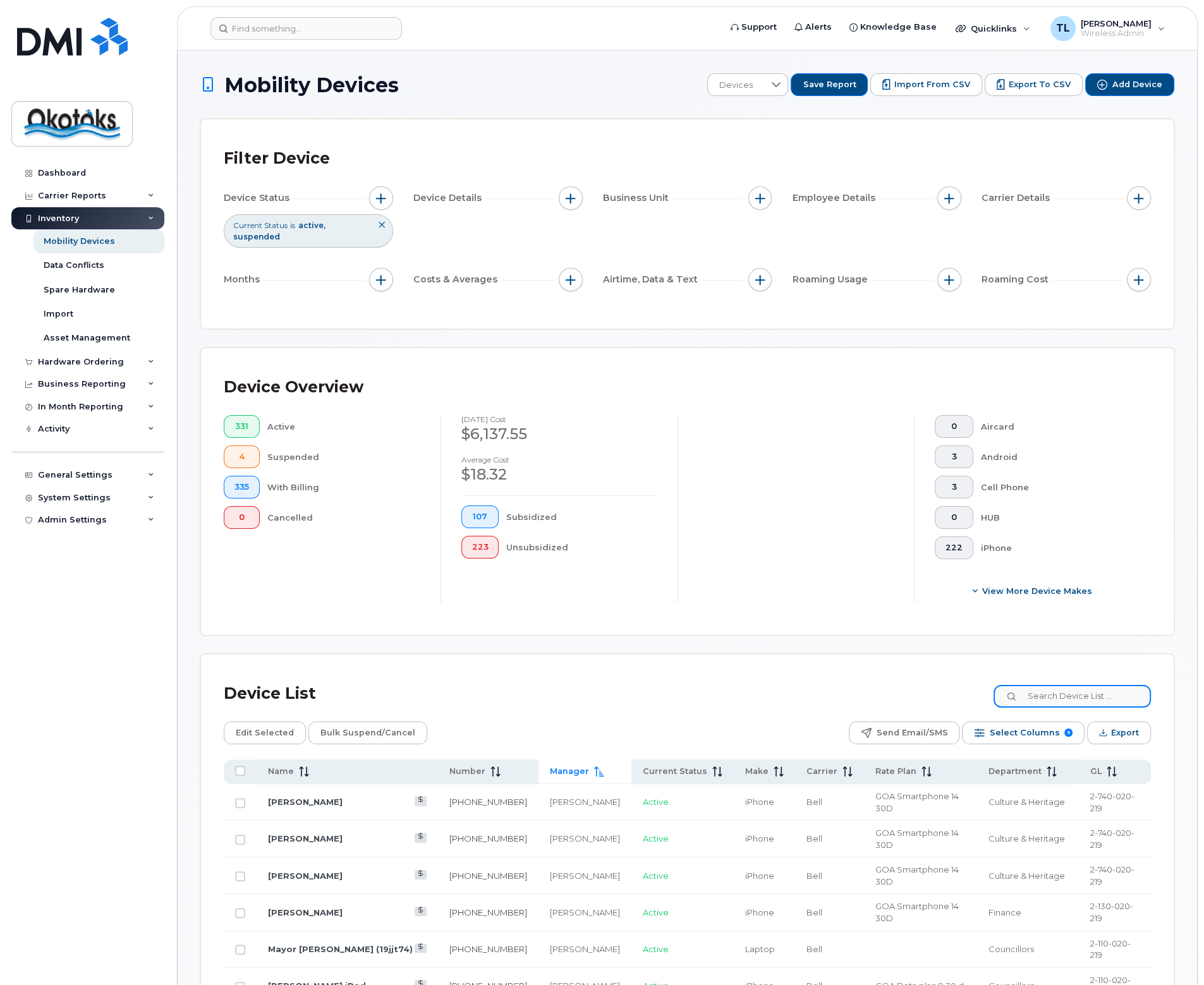
click at [966, 693] on input at bounding box center [1072, 696] width 157 height 22
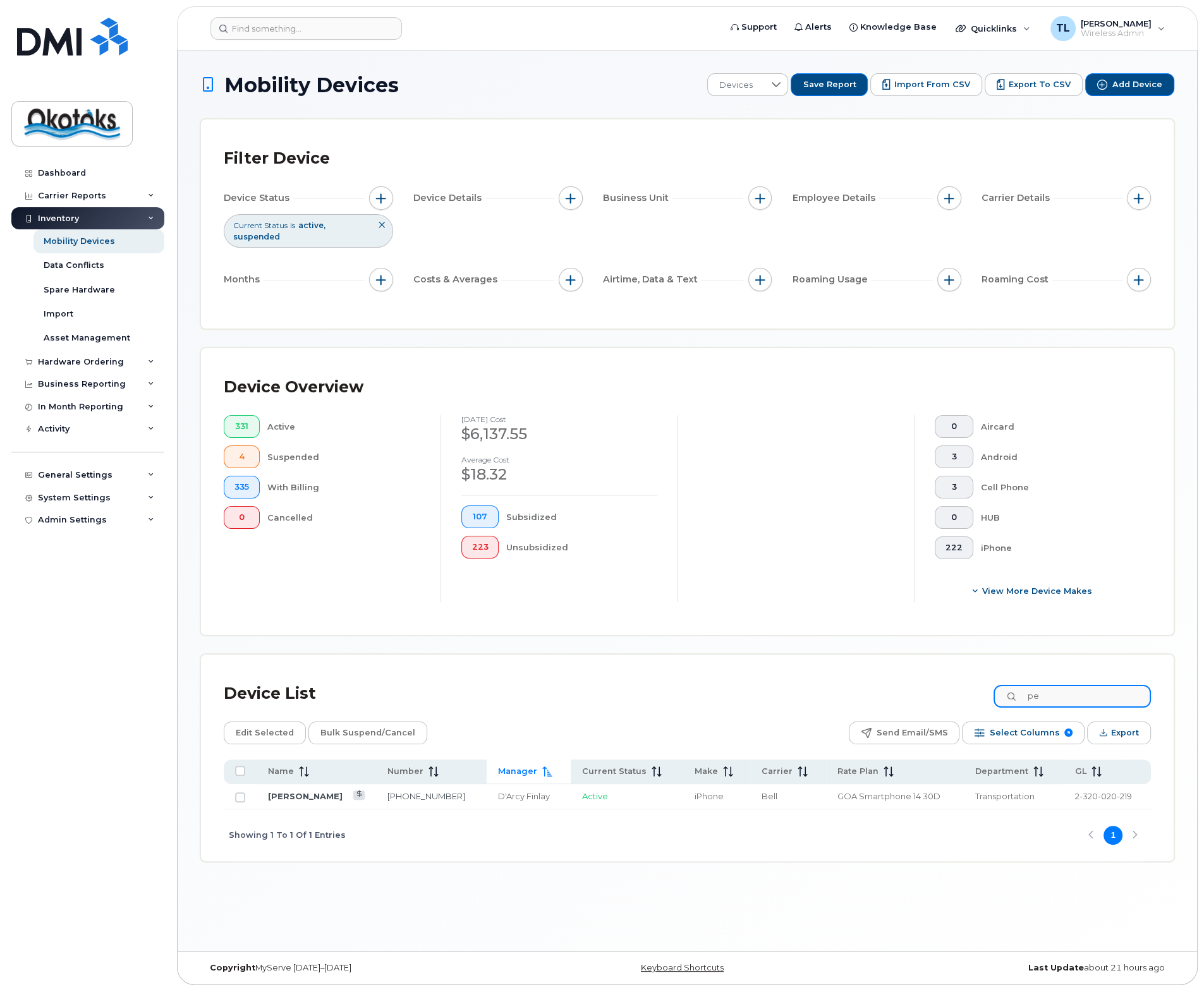
type input "p"
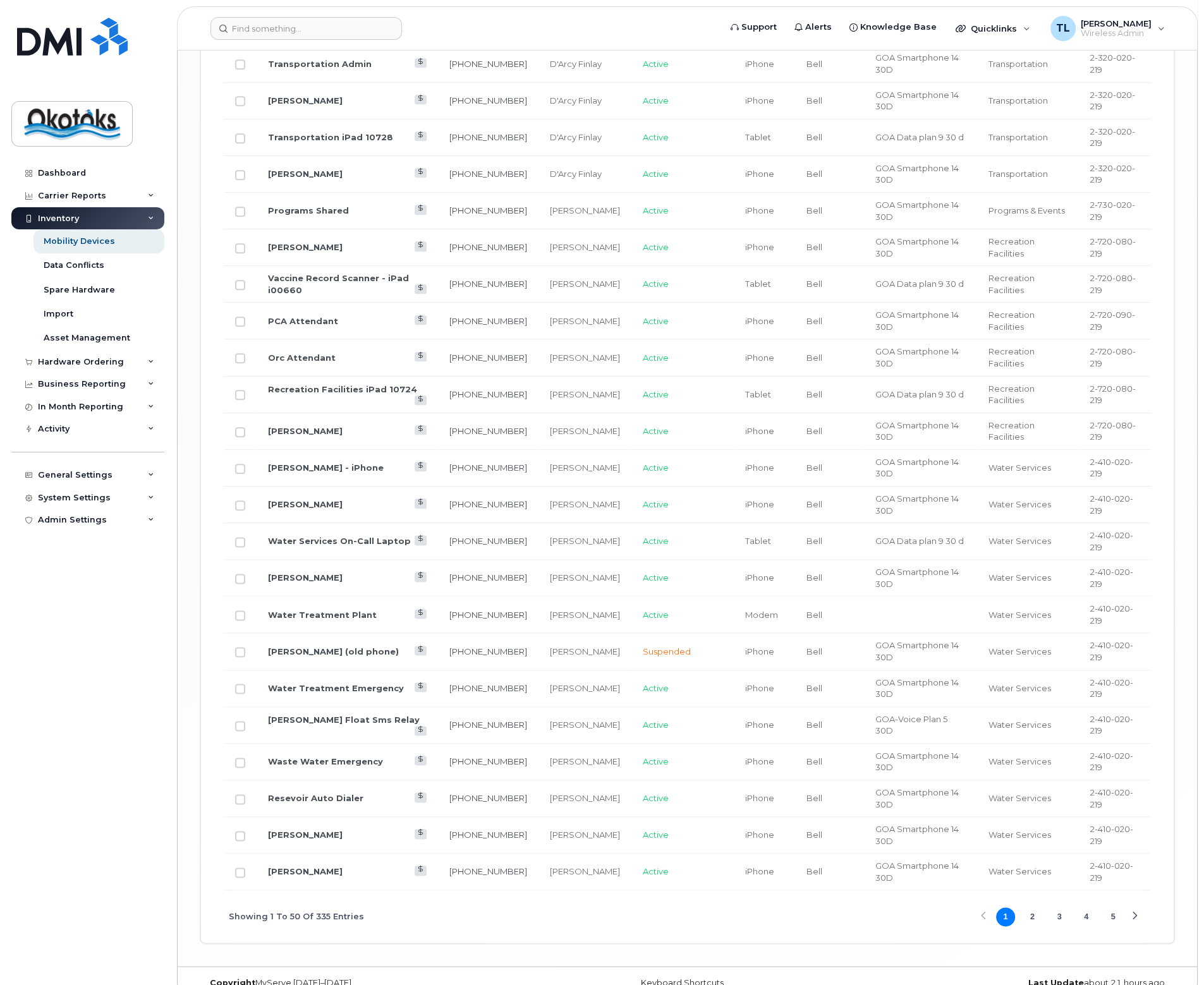
scroll to position [1744, 0]
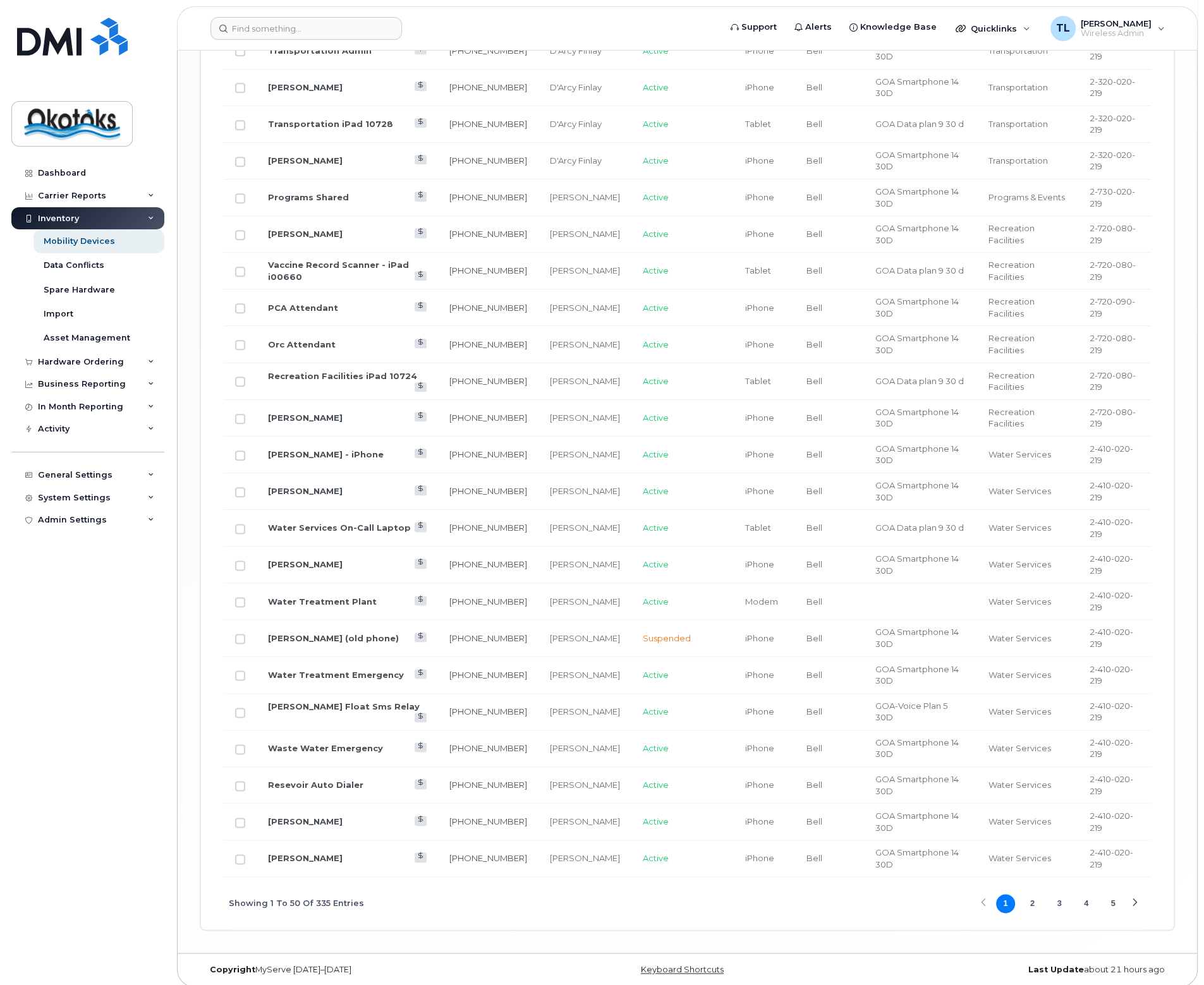
click at [966, 894] on button "4" at bounding box center [1086, 903] width 19 height 19
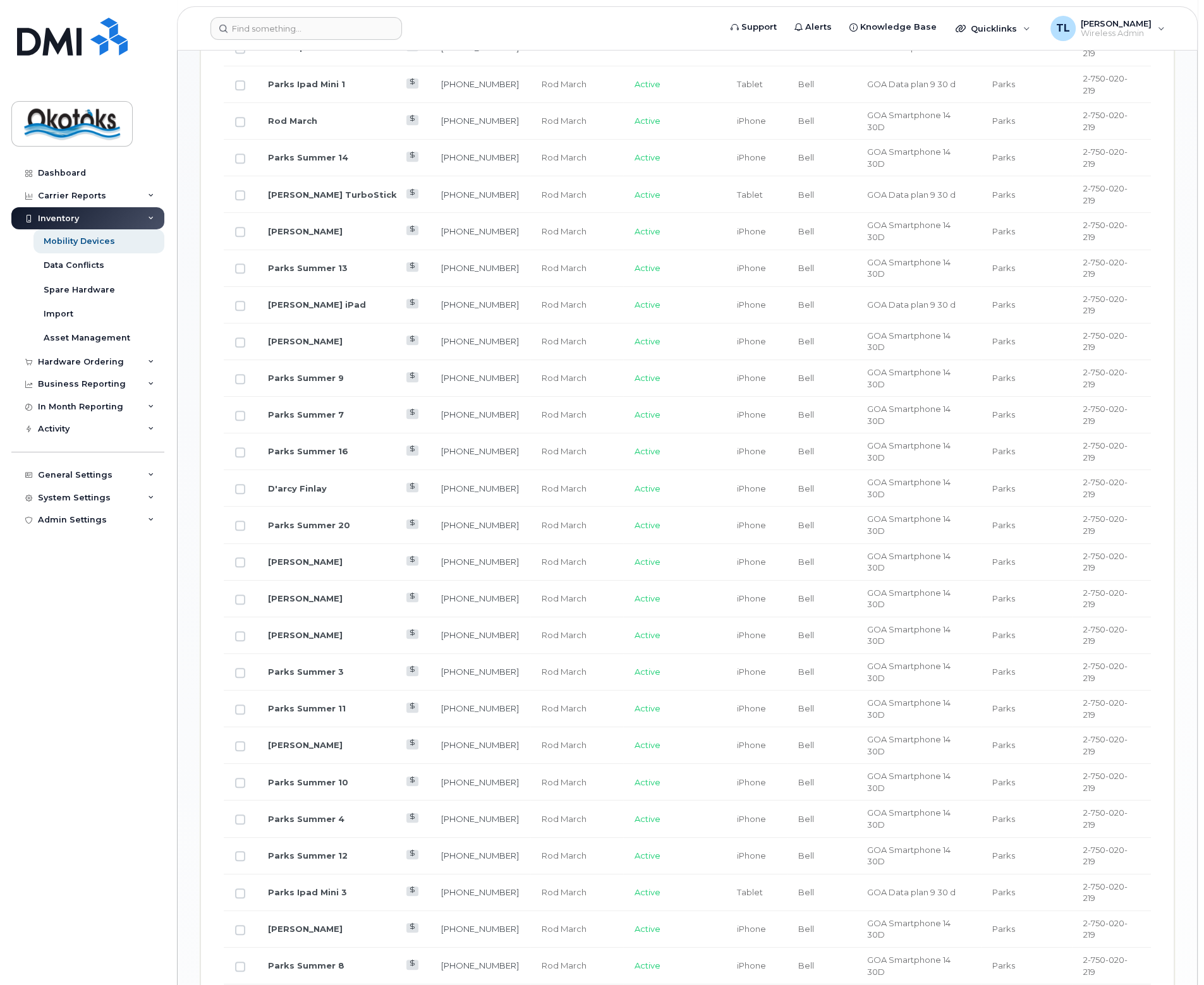
scroll to position [1157, 0]
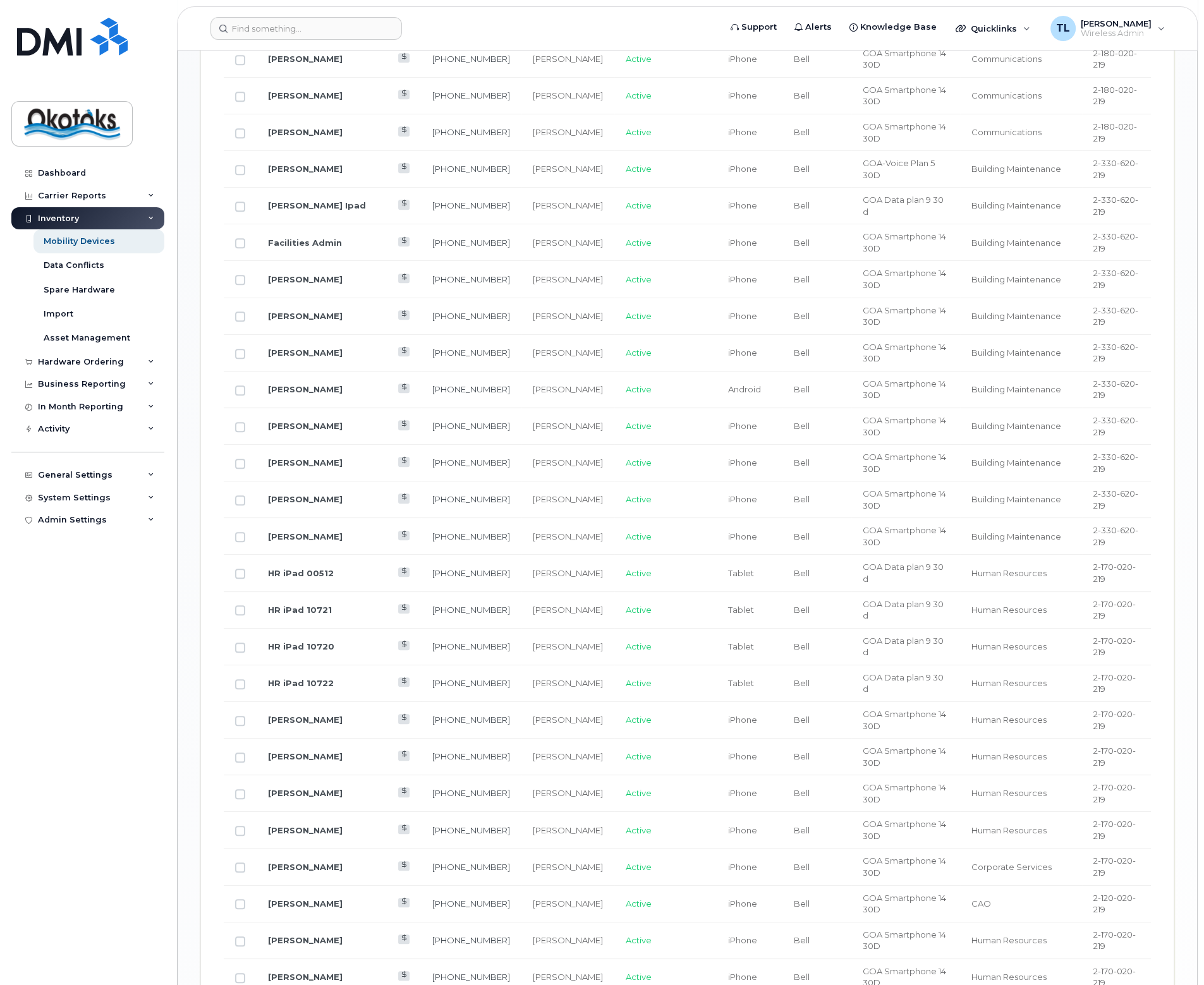
scroll to position [1220, 0]
click at [240, 169] on input "Row Unselected" at bounding box center [240, 171] width 10 height 10
checkbox input "true"
click at [240, 202] on input "Row Unselected" at bounding box center [240, 207] width 10 height 10
checkbox input "true"
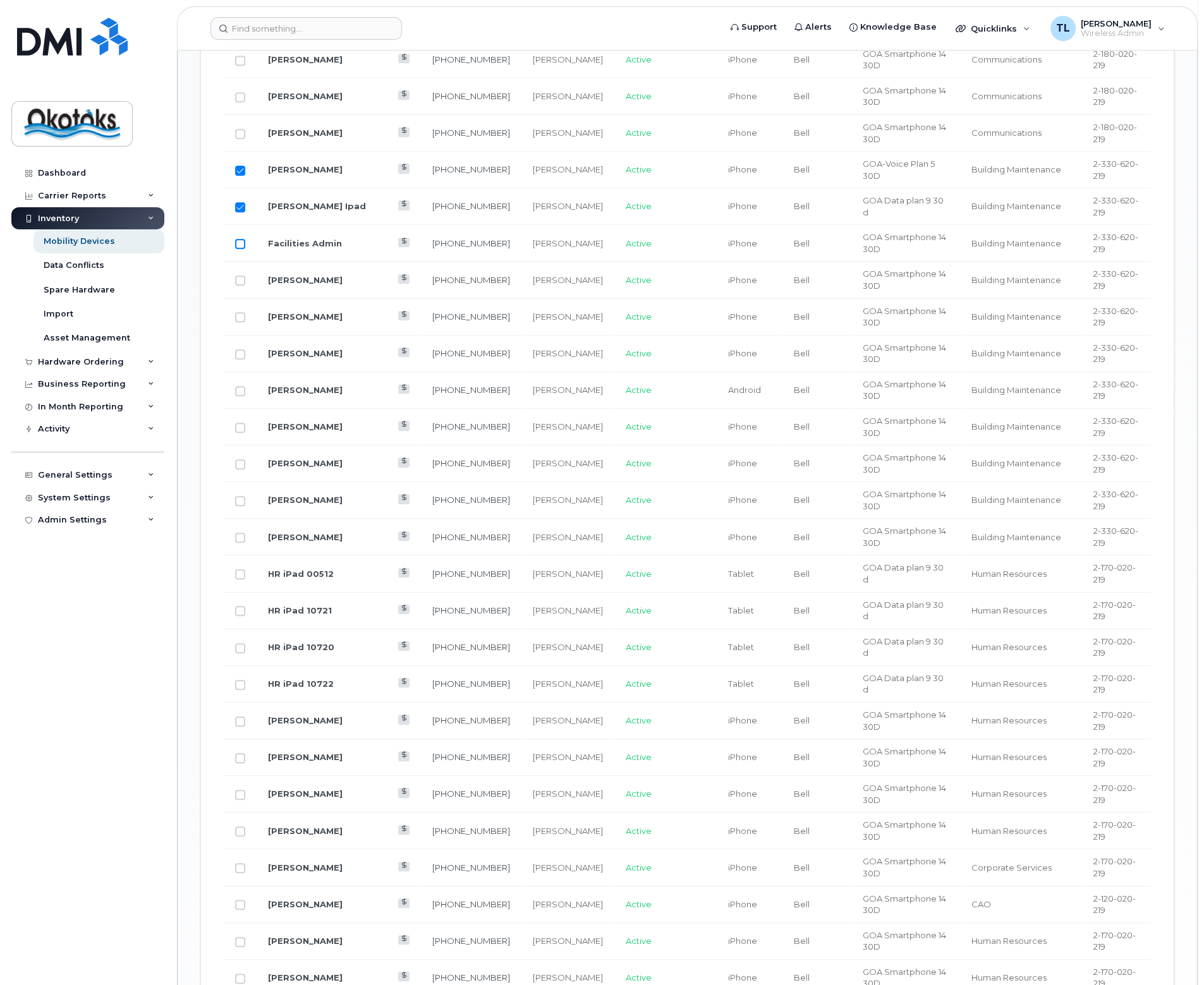
click at [240, 239] on input "Row Unselected" at bounding box center [240, 244] width 10 height 10
checkbox input "true"
click at [242, 277] on input "Row Unselected" at bounding box center [240, 281] width 10 height 10
checkbox input "true"
click at [237, 314] on input "Row Unselected" at bounding box center [240, 317] width 10 height 10
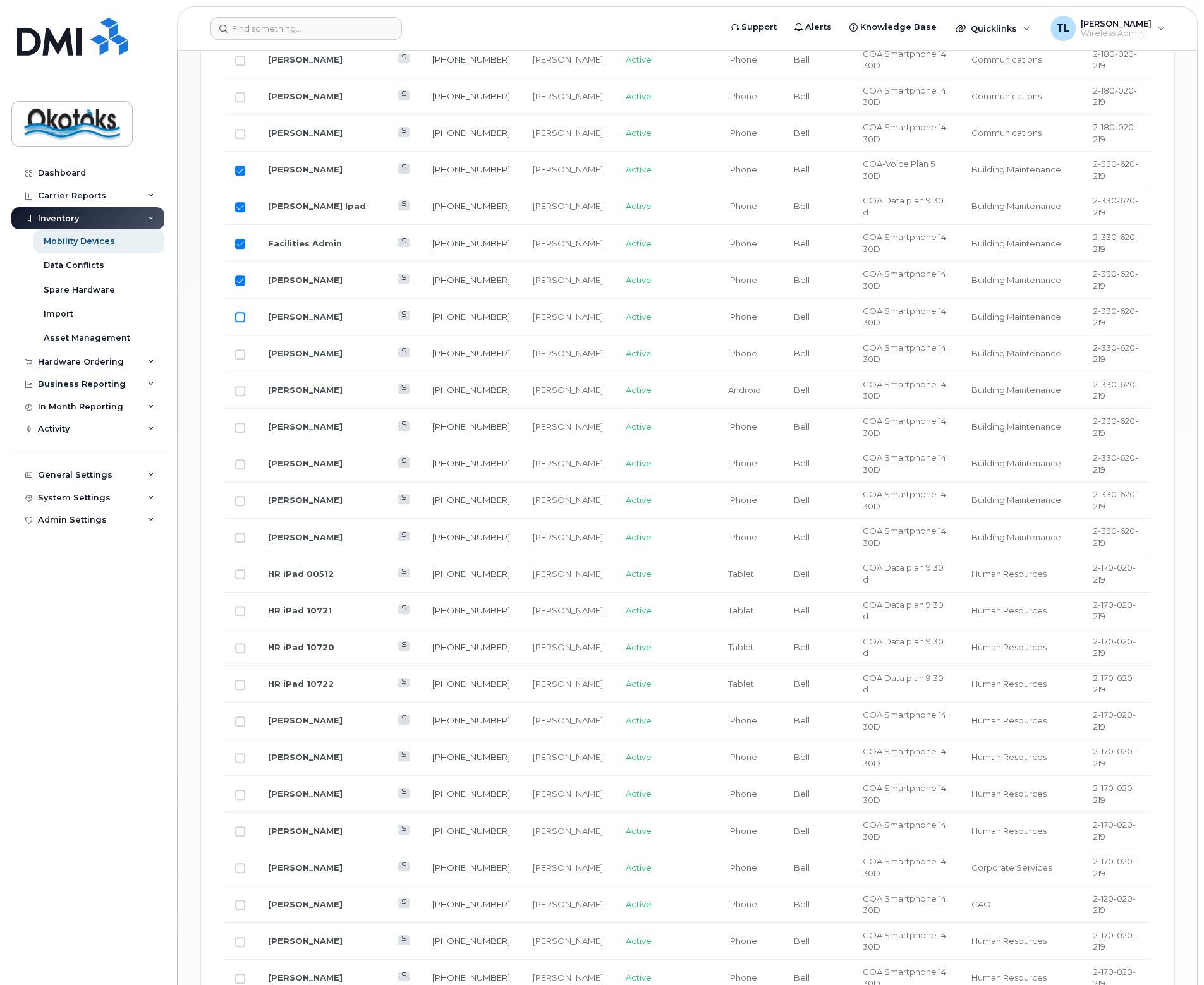
checkbox input "true"
click at [242, 351] on input "Row Unselected" at bounding box center [240, 355] width 10 height 10
checkbox input "true"
click at [242, 533] on input "Row Unselected" at bounding box center [240, 538] width 10 height 10
checkbox input "true"
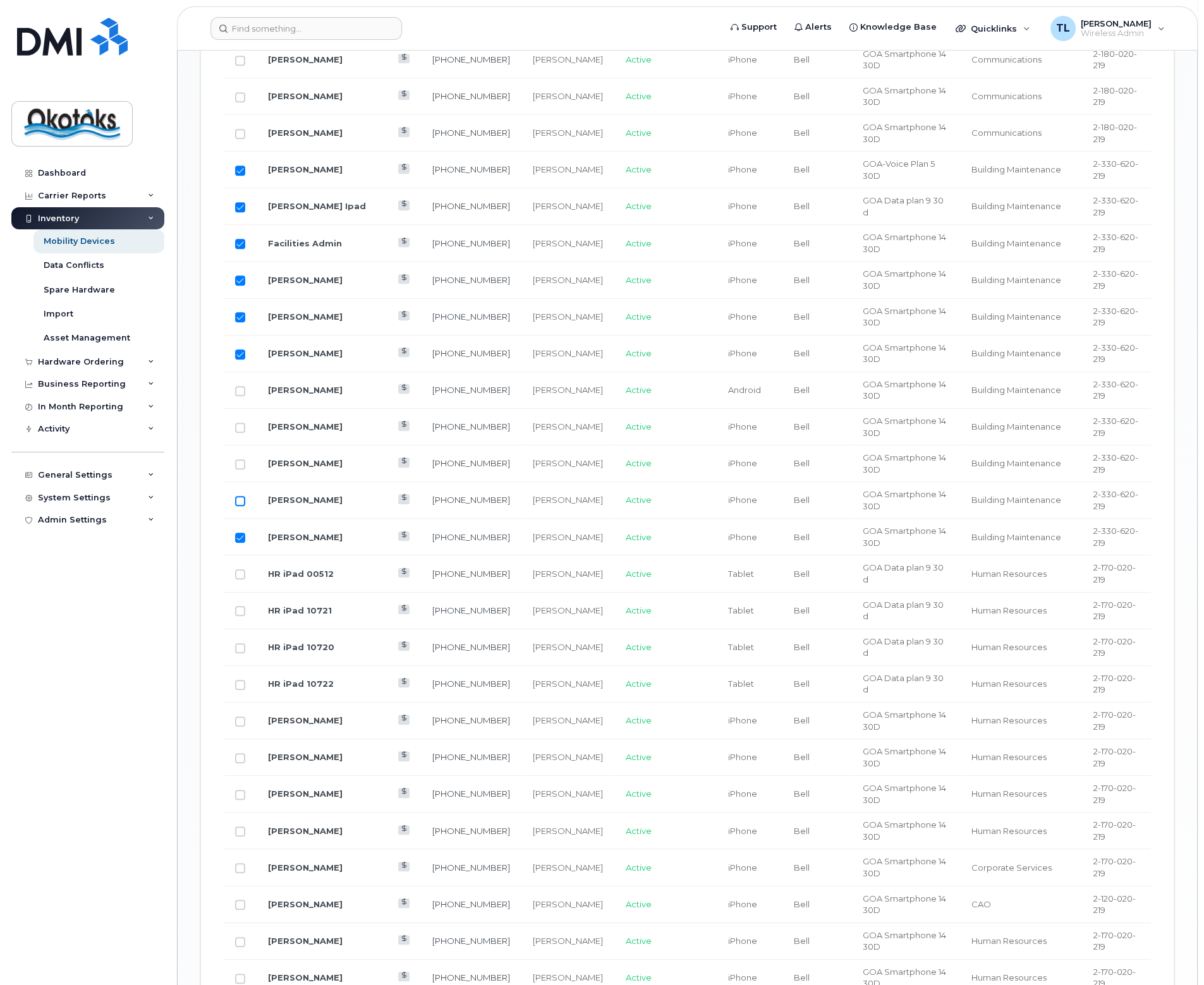
click at [242, 496] on input "Row Unselected" at bounding box center [240, 501] width 10 height 10
checkbox input "true"
click at [240, 460] on input "Row Unselected" at bounding box center [240, 465] width 10 height 10
checkbox input "true"
click at [242, 423] on input "Row Unselected" at bounding box center [240, 428] width 10 height 10
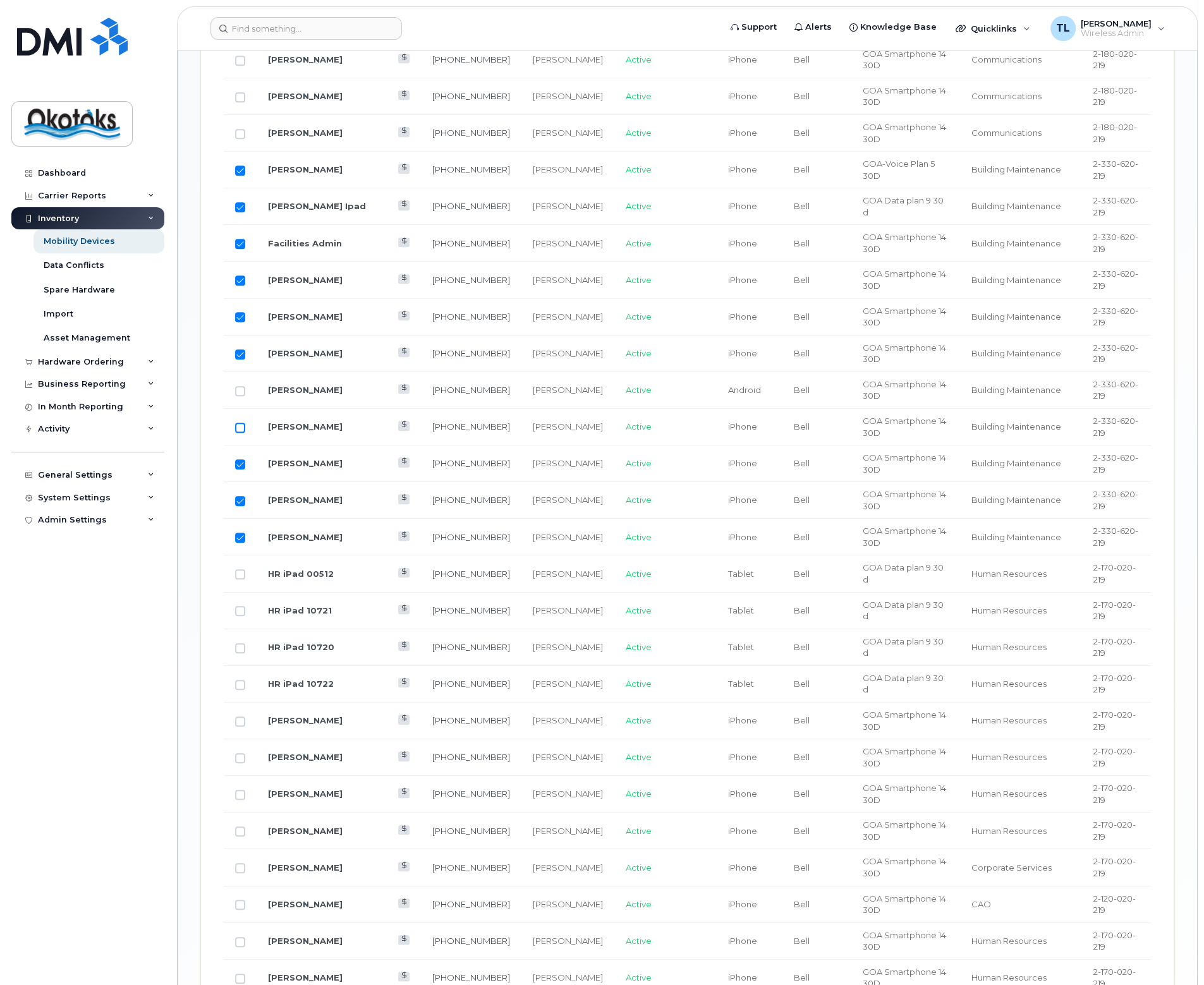
checkbox input "true"
click at [241, 386] on input "Row Unselected" at bounding box center [240, 391] width 10 height 10
checkbox input "true"
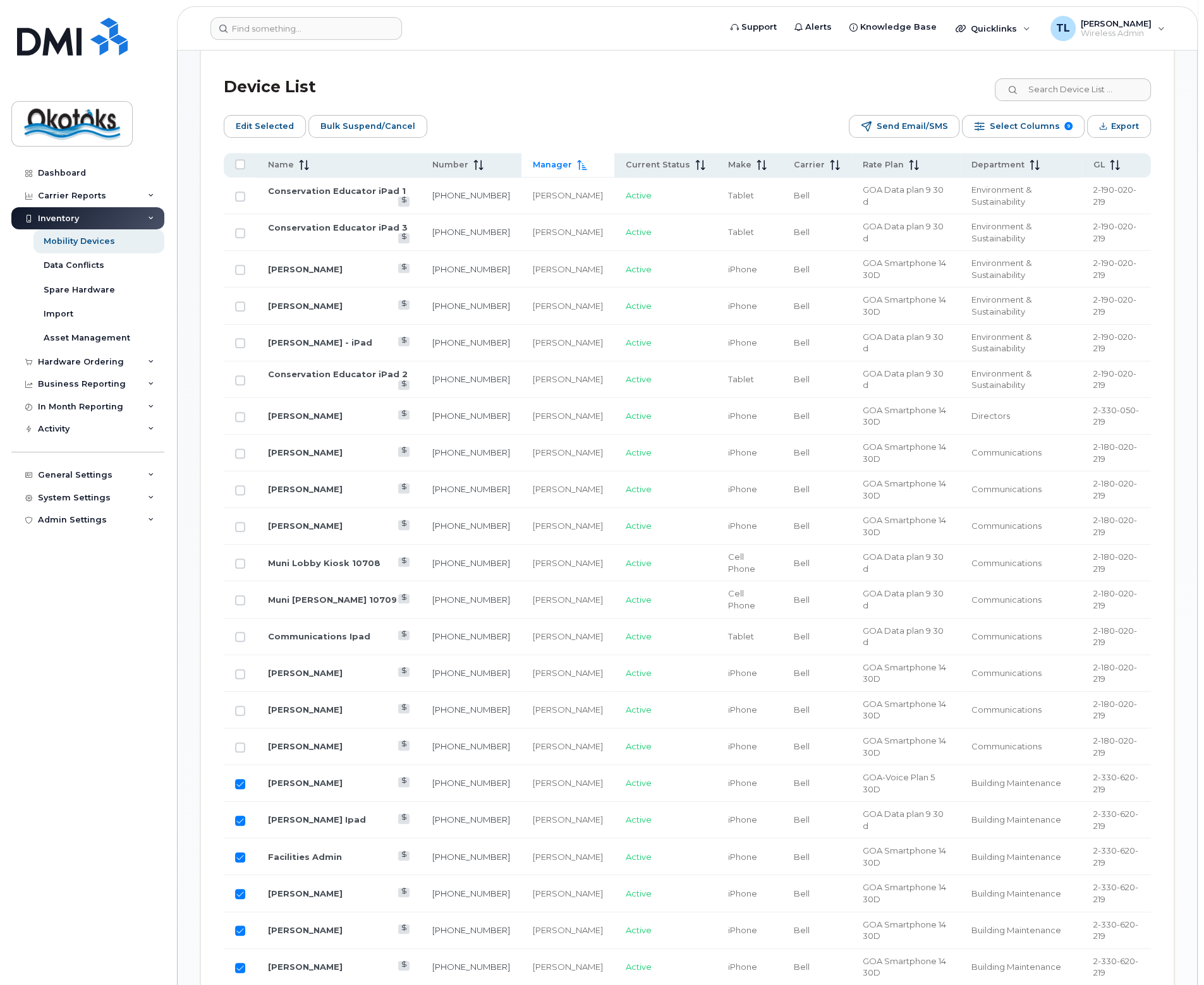
scroll to position [336, 0]
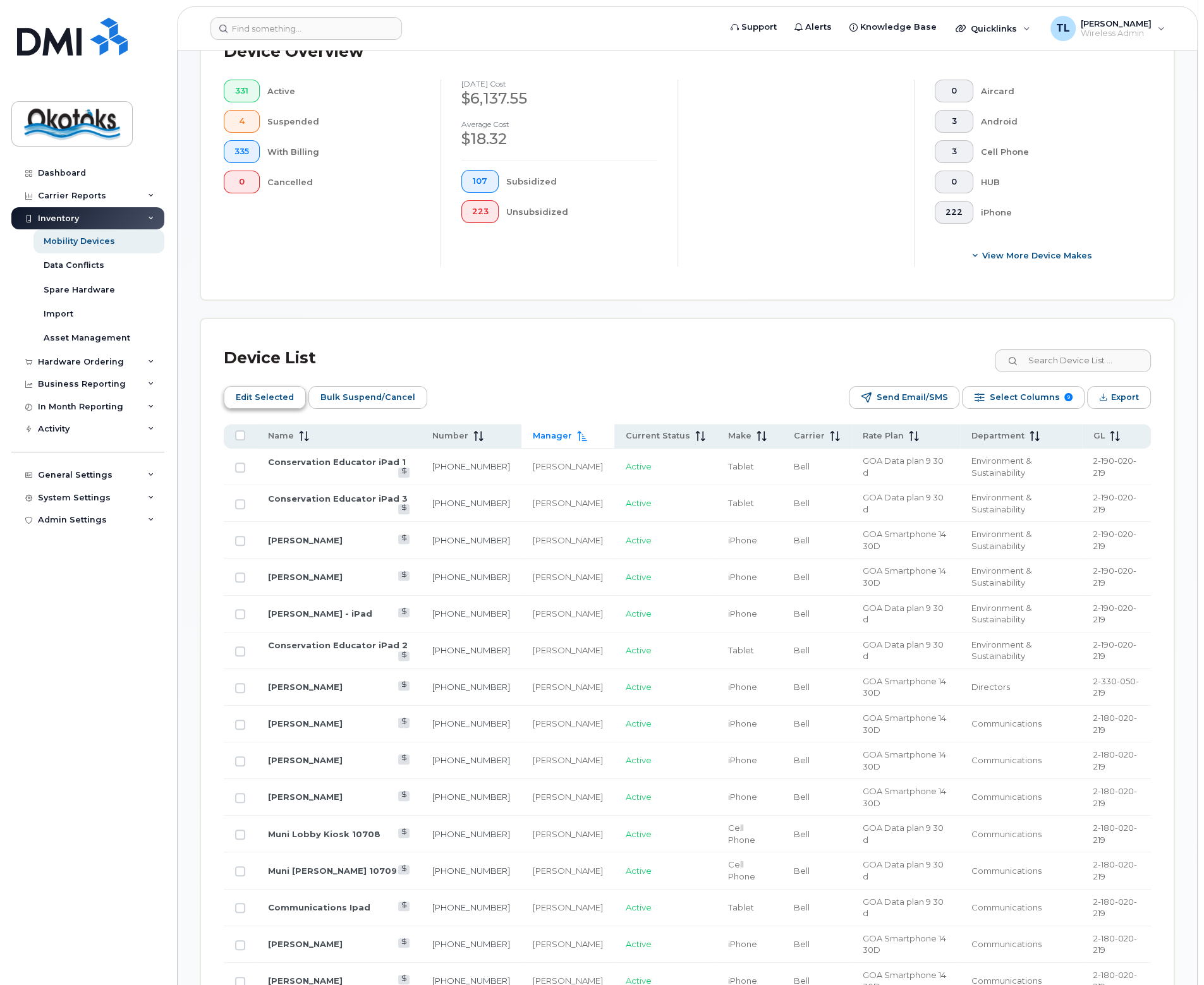
click at [262, 396] on span "Edit Selected" at bounding box center [265, 397] width 58 height 19
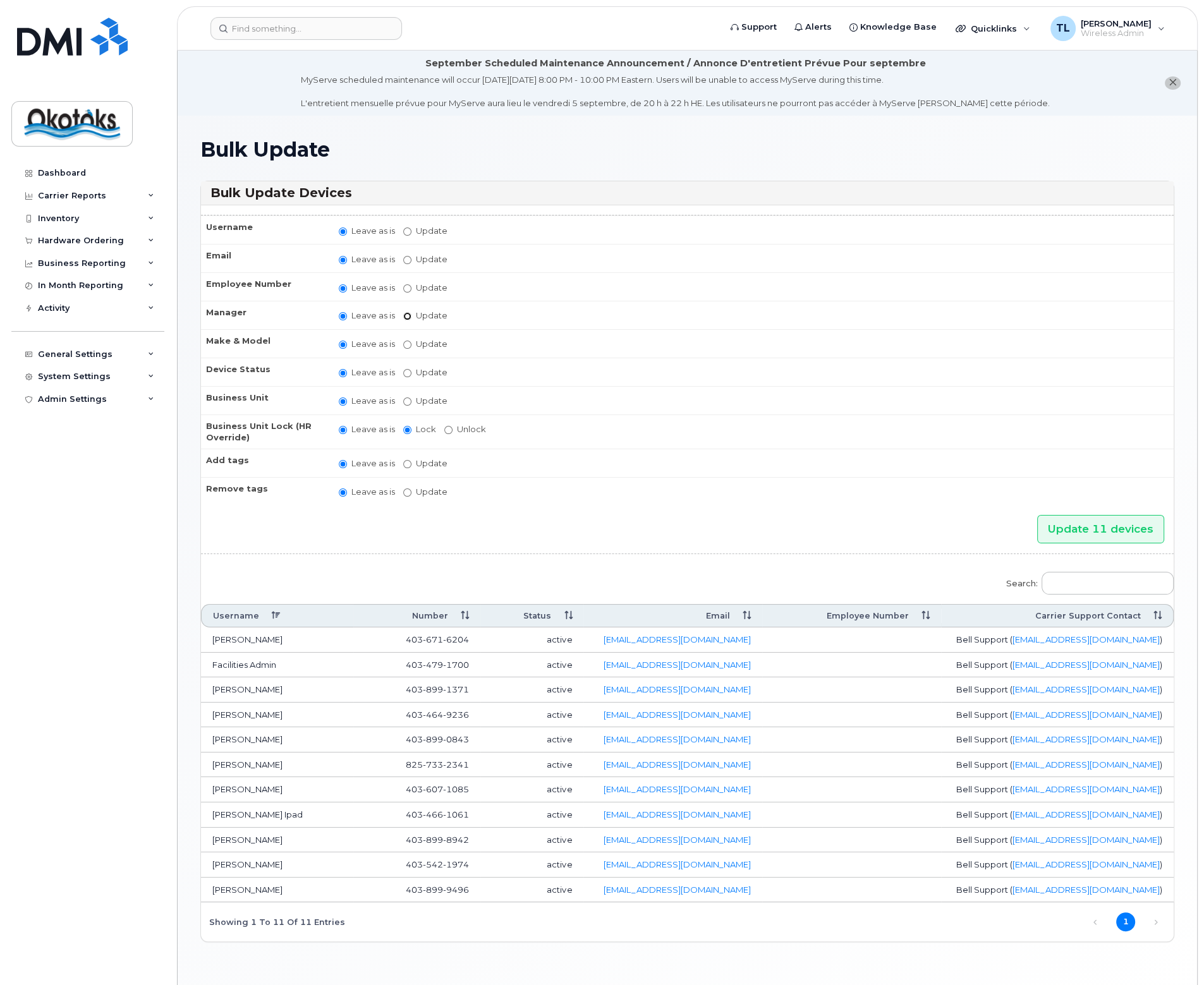
click at [406, 313] on input "Update [PERSON_NAME] [PERSON_NAME] [PERSON_NAME] [PERSON_NAME] [PERSON_NAME] [P…" at bounding box center [407, 316] width 8 height 8
radio input "true"
radio input "false"
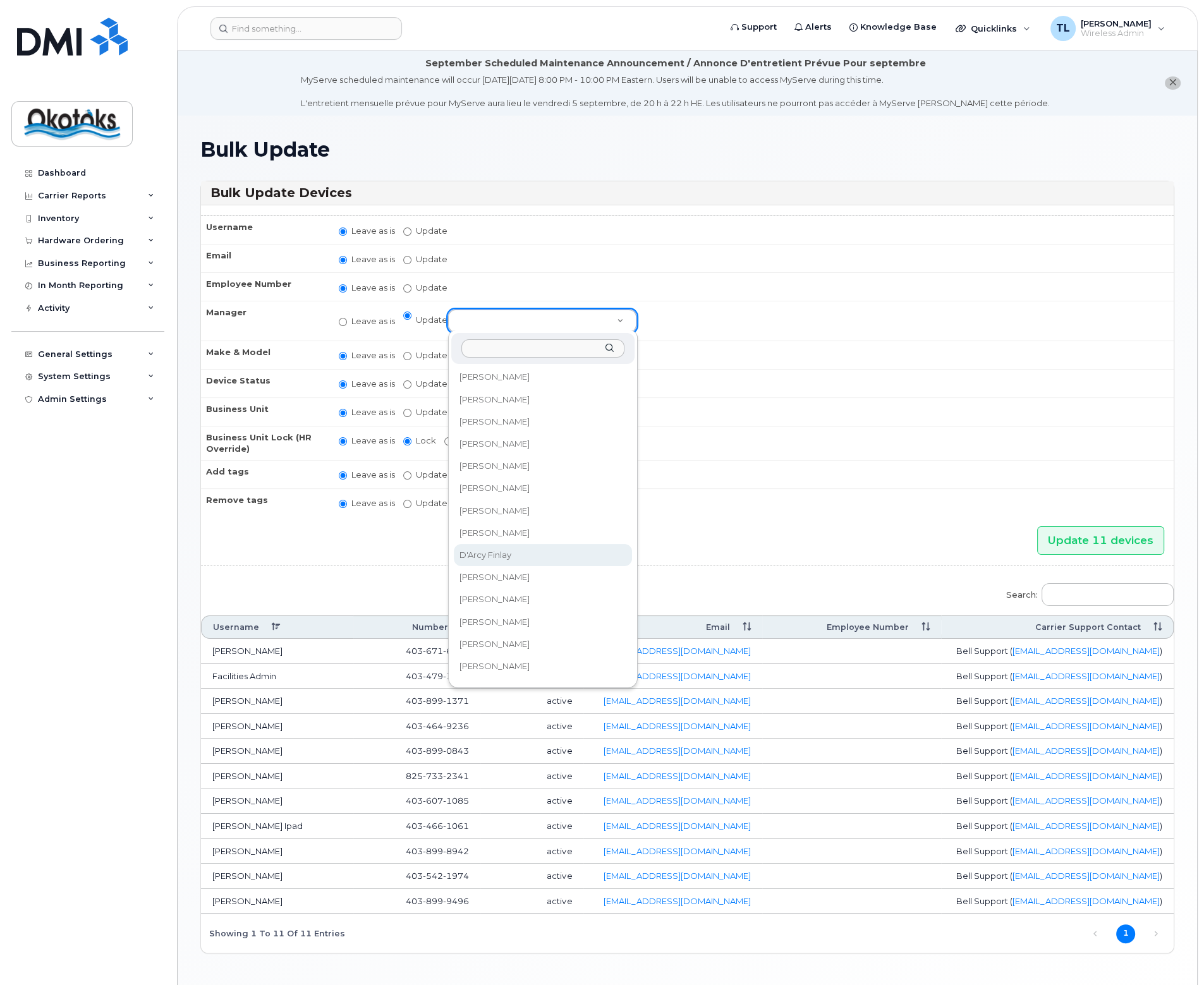
select select "283222"
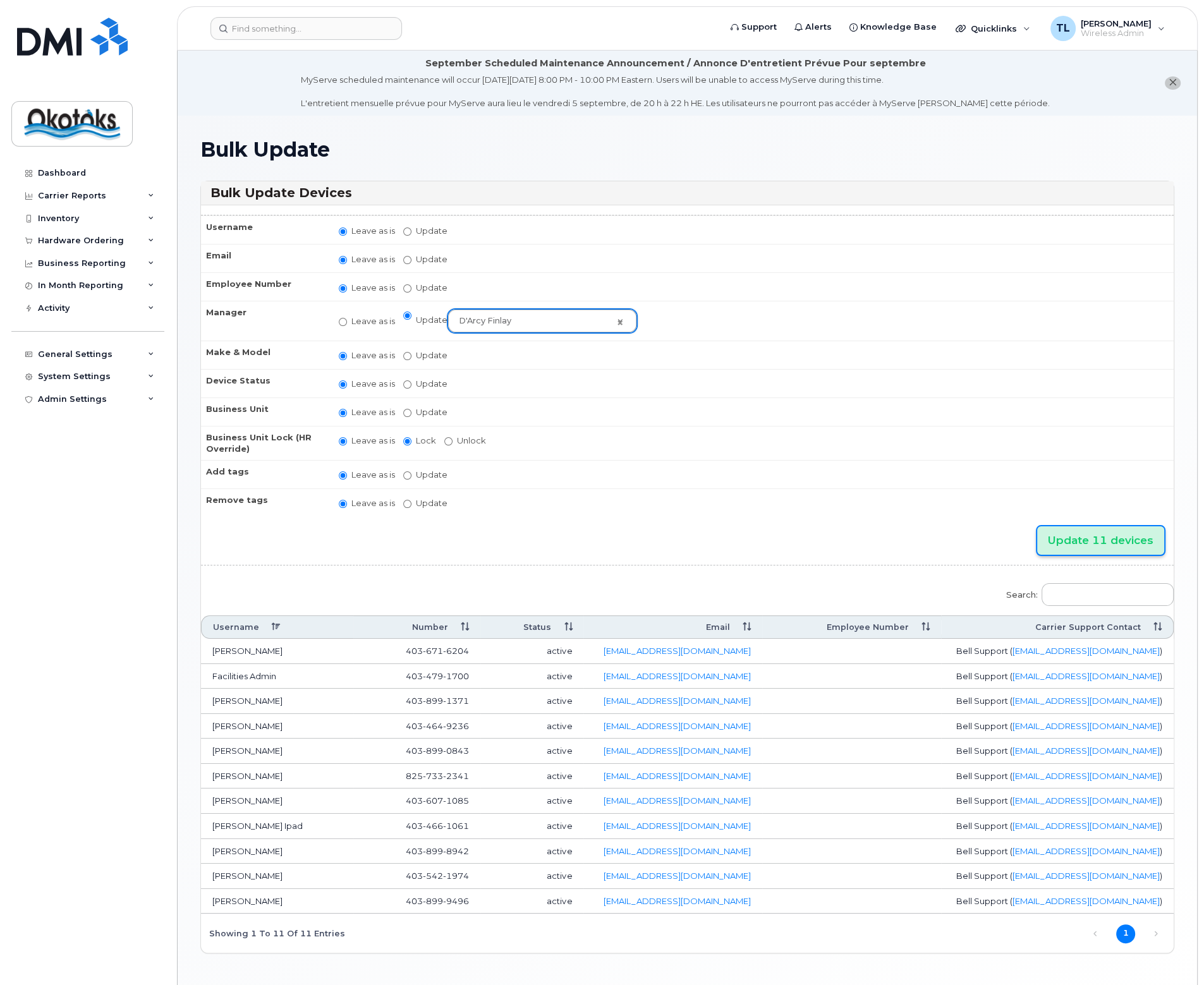
click at [1083, 531] on input "Update 11 devices" at bounding box center [1100, 540] width 127 height 28
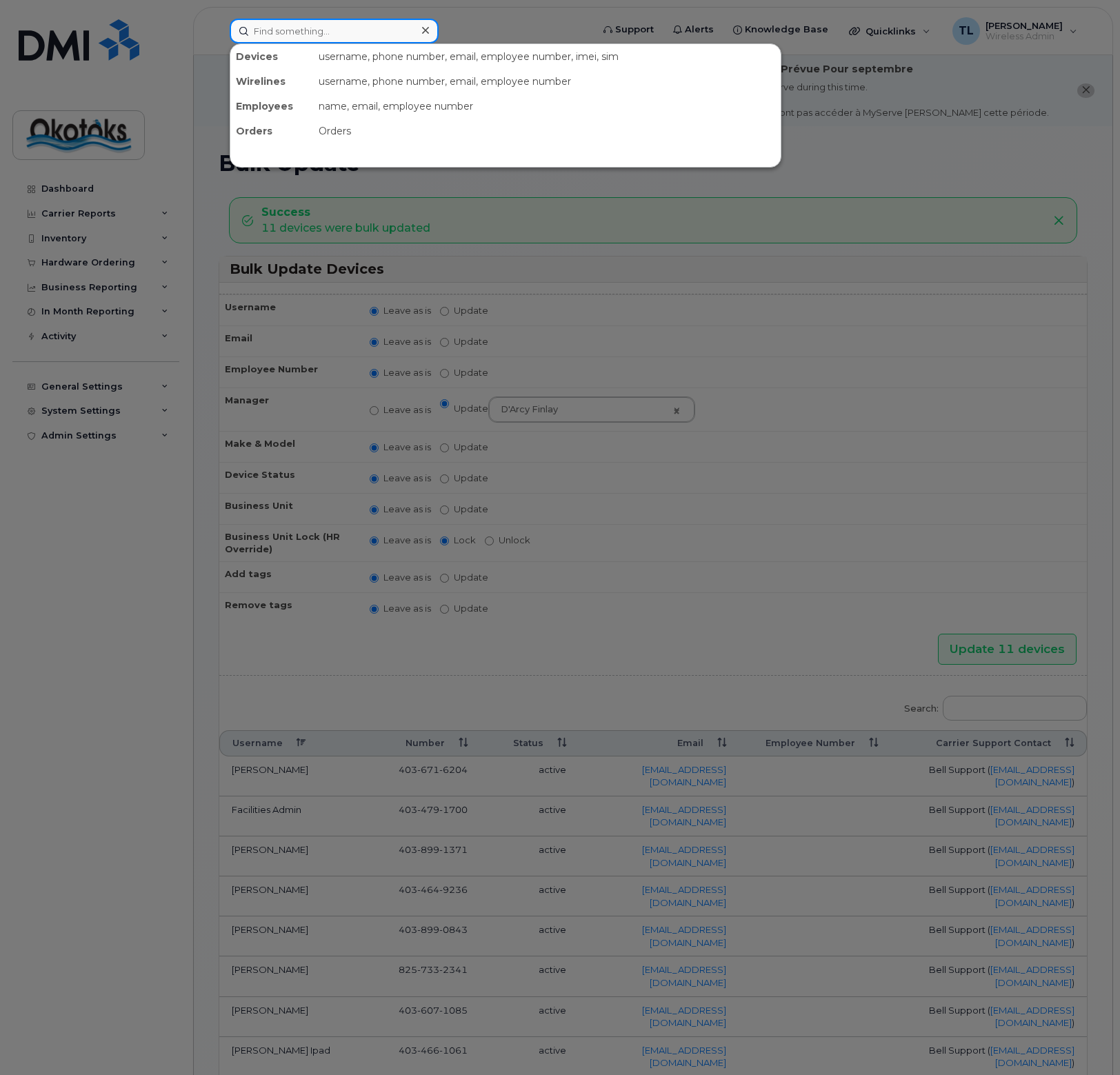
click at [294, 31] on input at bounding box center [335, 30] width 209 height 25
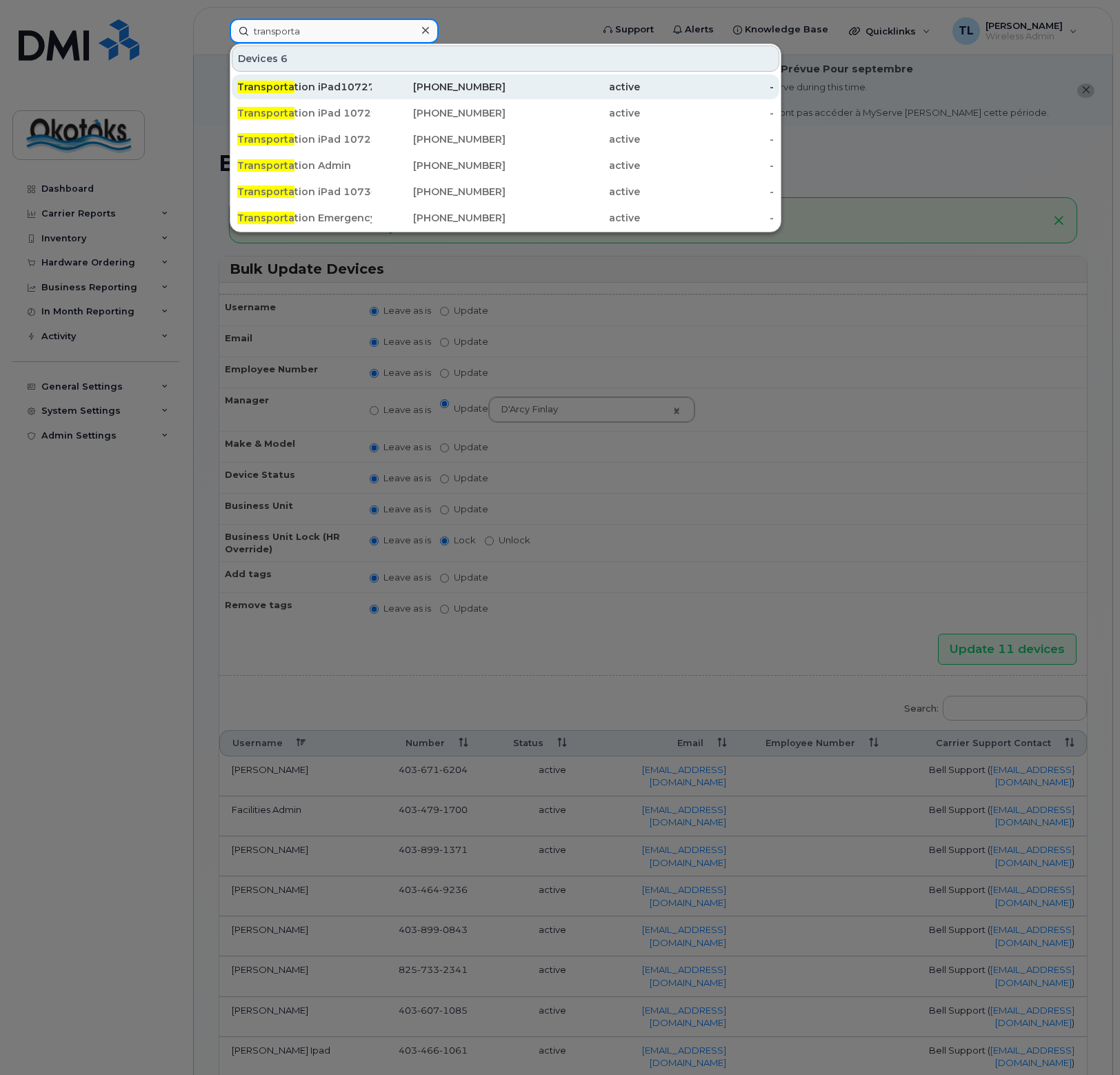
type input "transporta"
click at [325, 85] on div "Transporta tion iPad10727" at bounding box center [305, 86] width 135 height 14
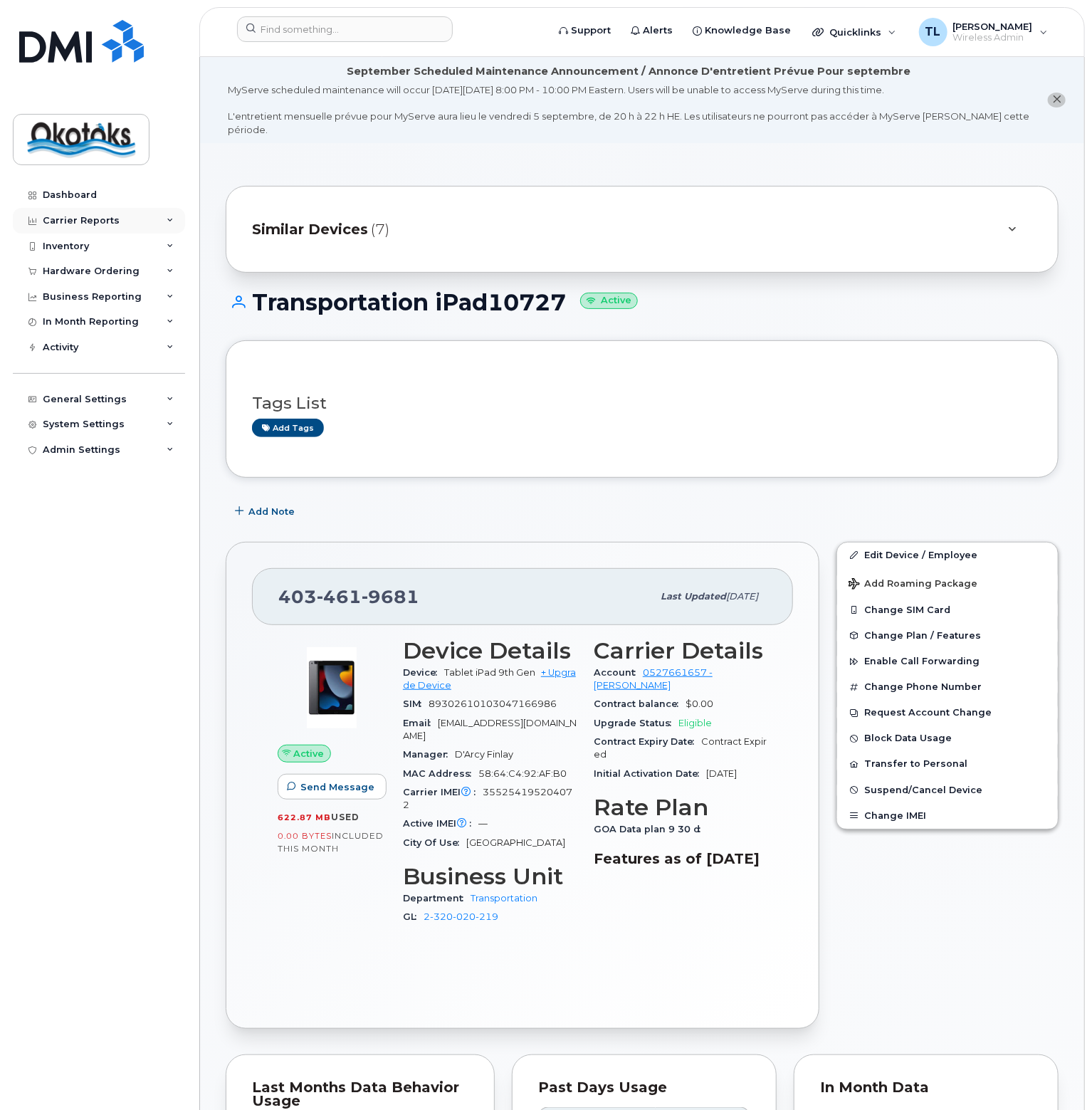
click at [78, 216] on div "Carrier Reports" at bounding box center [82, 220] width 77 height 11
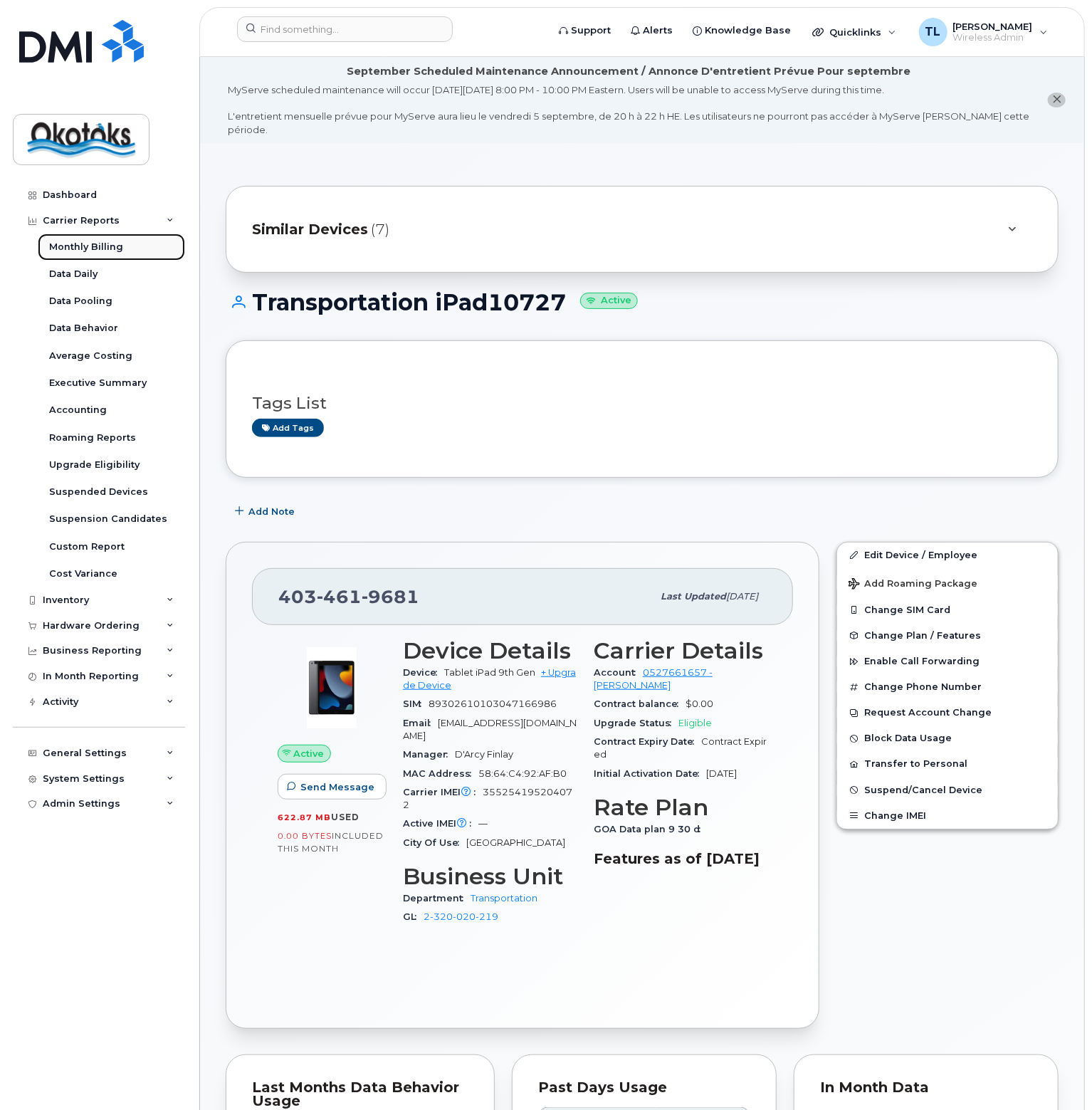
click at [83, 244] on div "Monthly Billing" at bounding box center [85, 247] width 74 height 13
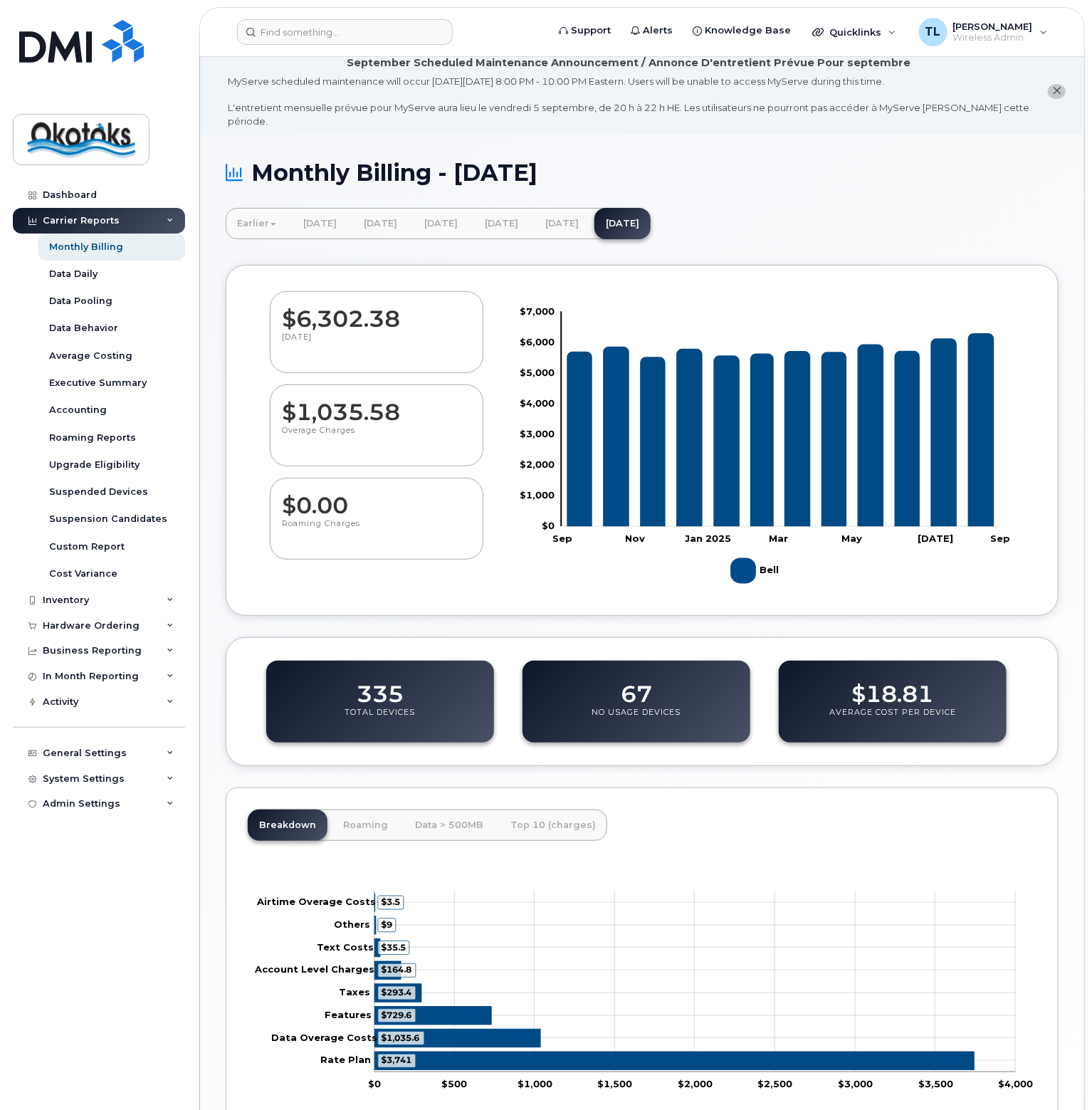
scroll to position [80, 0]
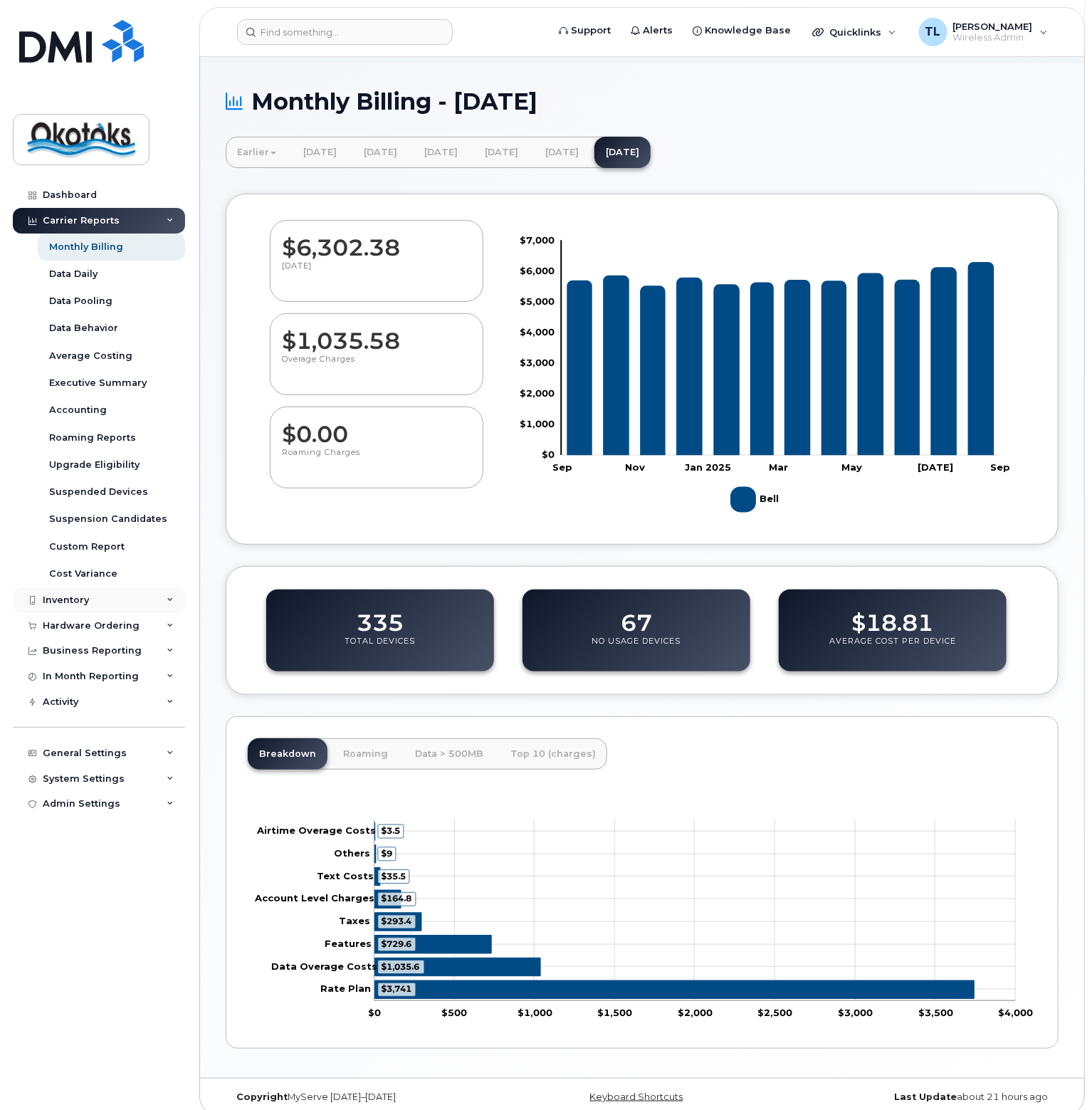
click at [168, 595] on div "Inventory" at bounding box center [99, 600] width 173 height 25
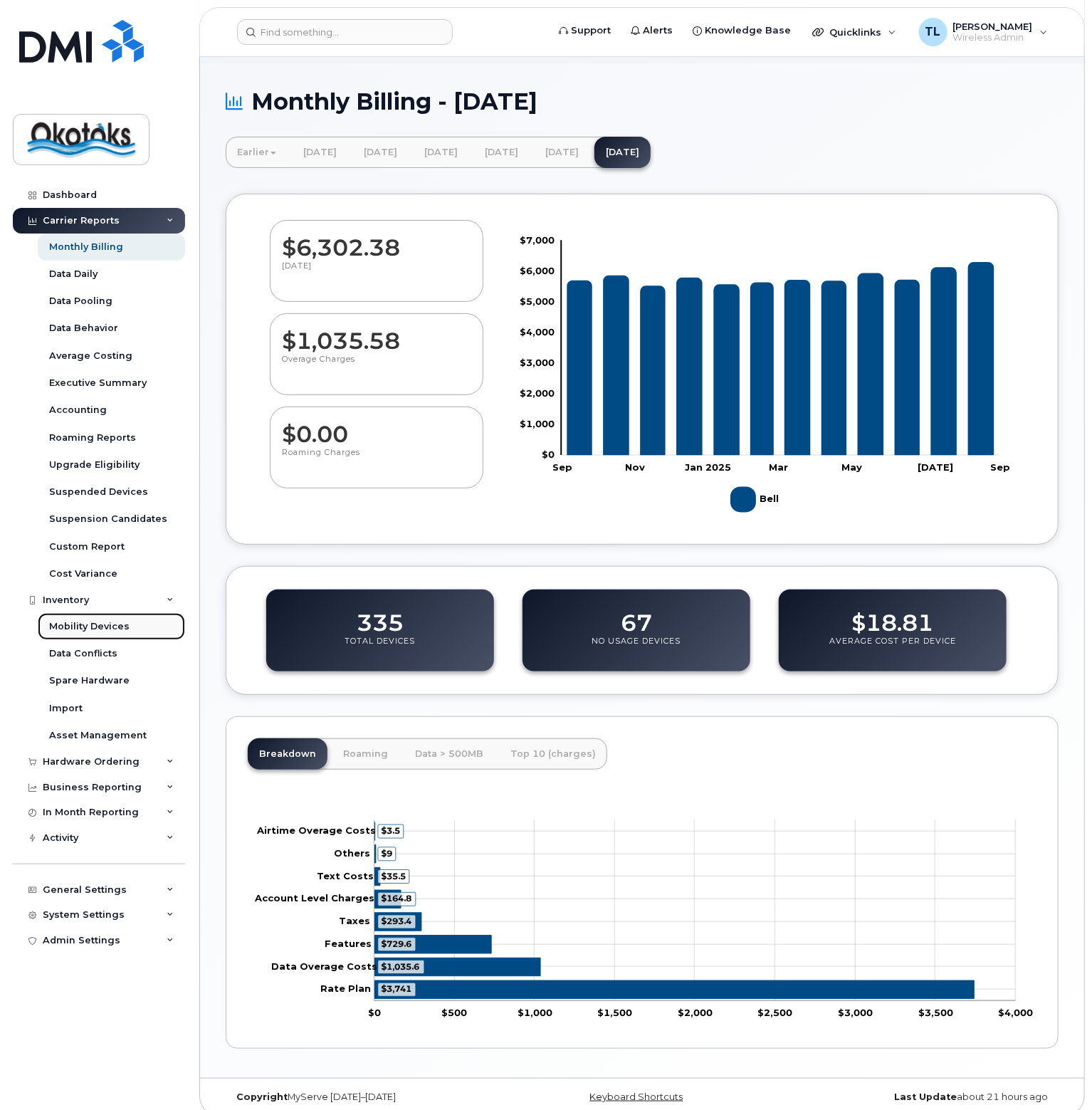
click at [77, 621] on div "Mobility Devices" at bounding box center [89, 627] width 81 height 13
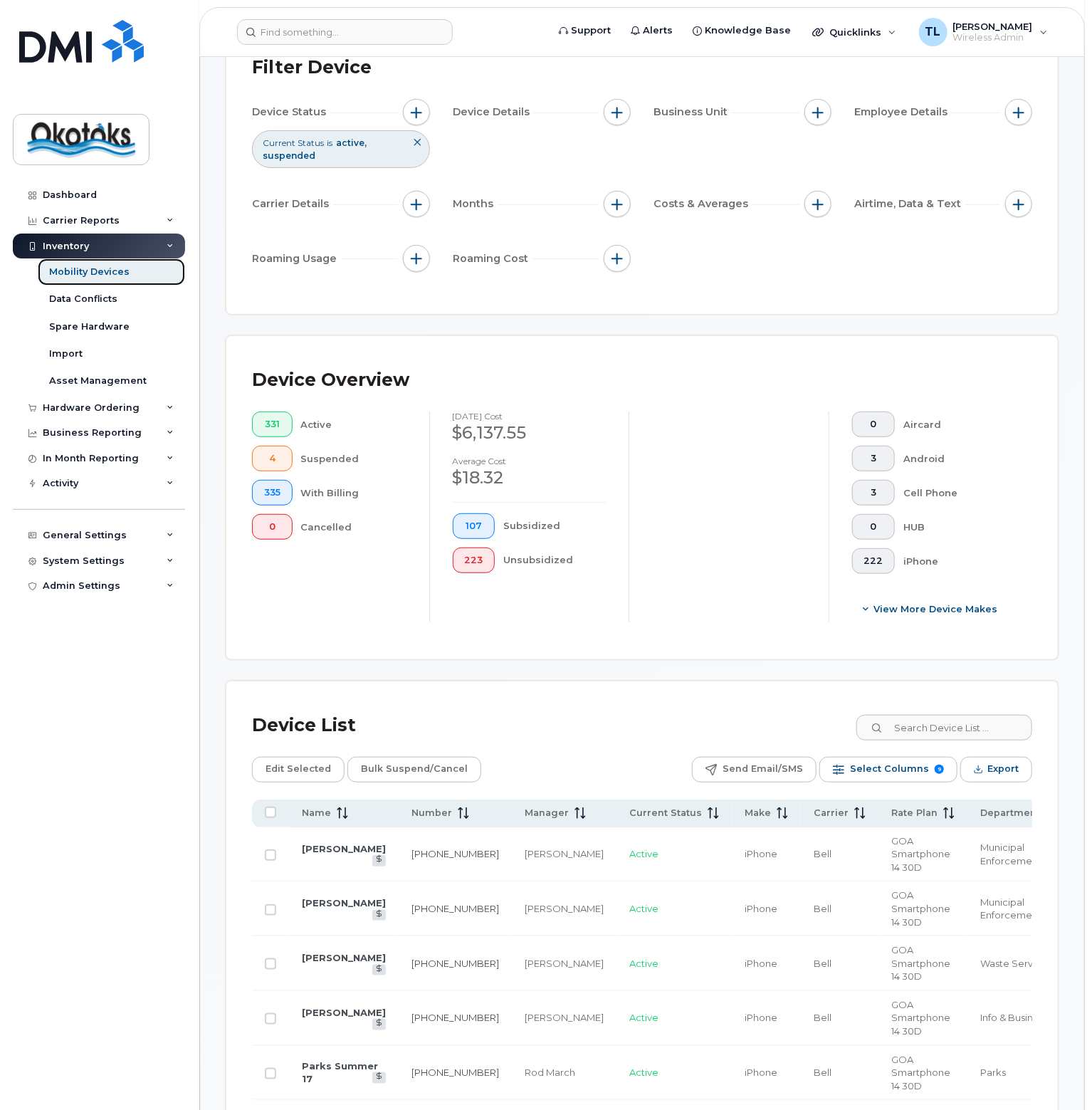
scroll to position [356, 0]
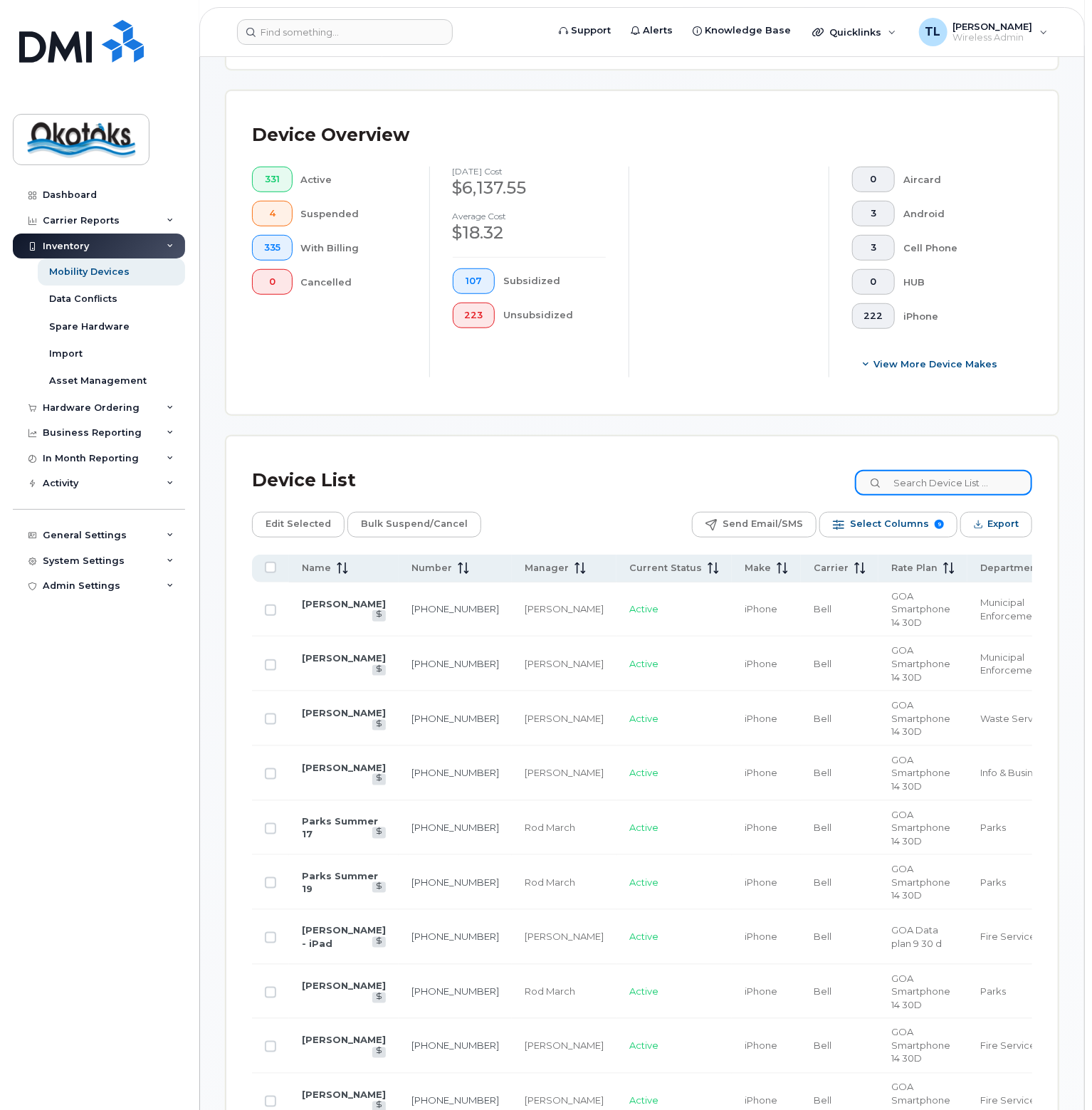
click at [934, 481] on input at bounding box center [943, 482] width 177 height 25
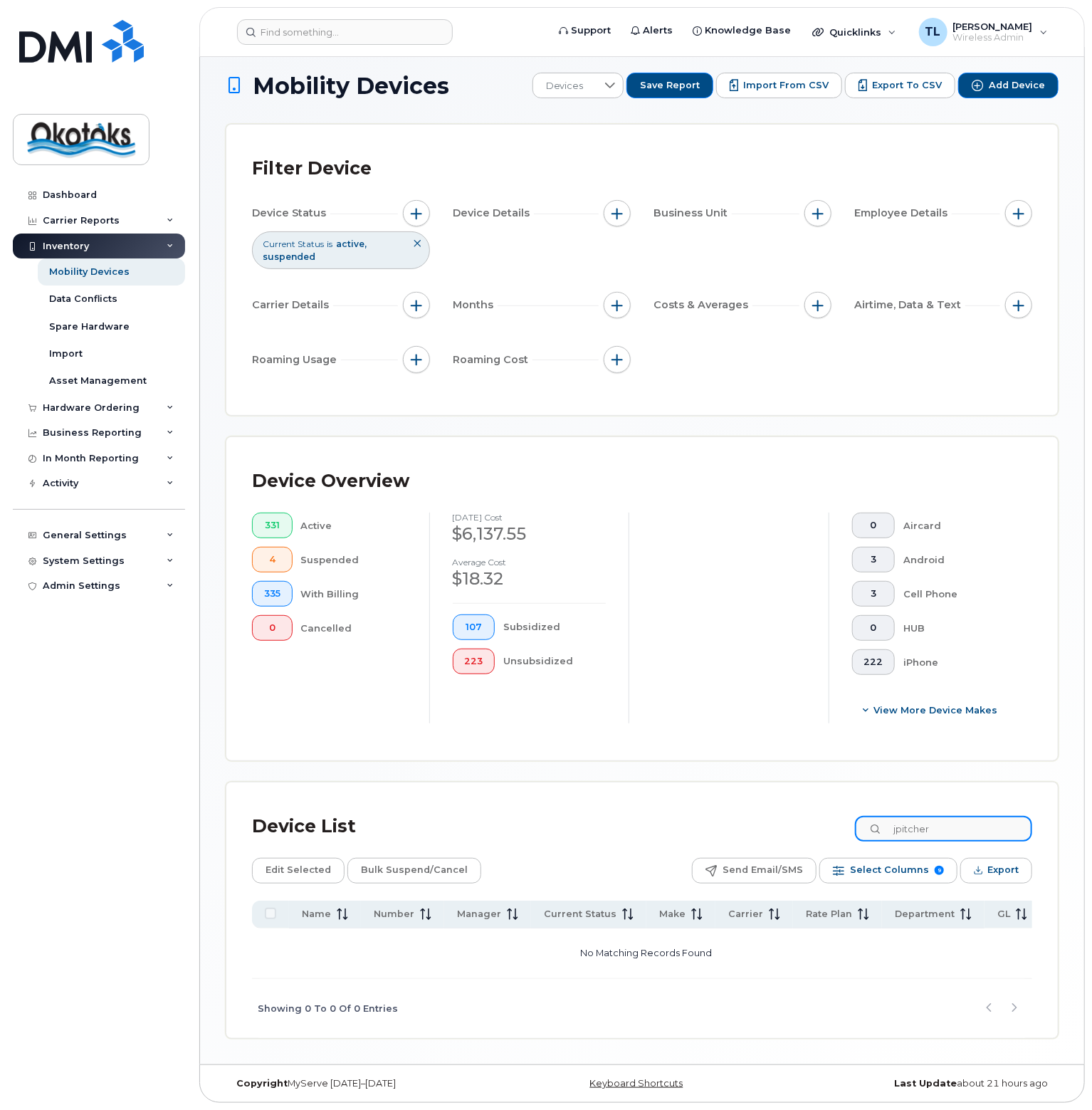
scroll to position [8, 0]
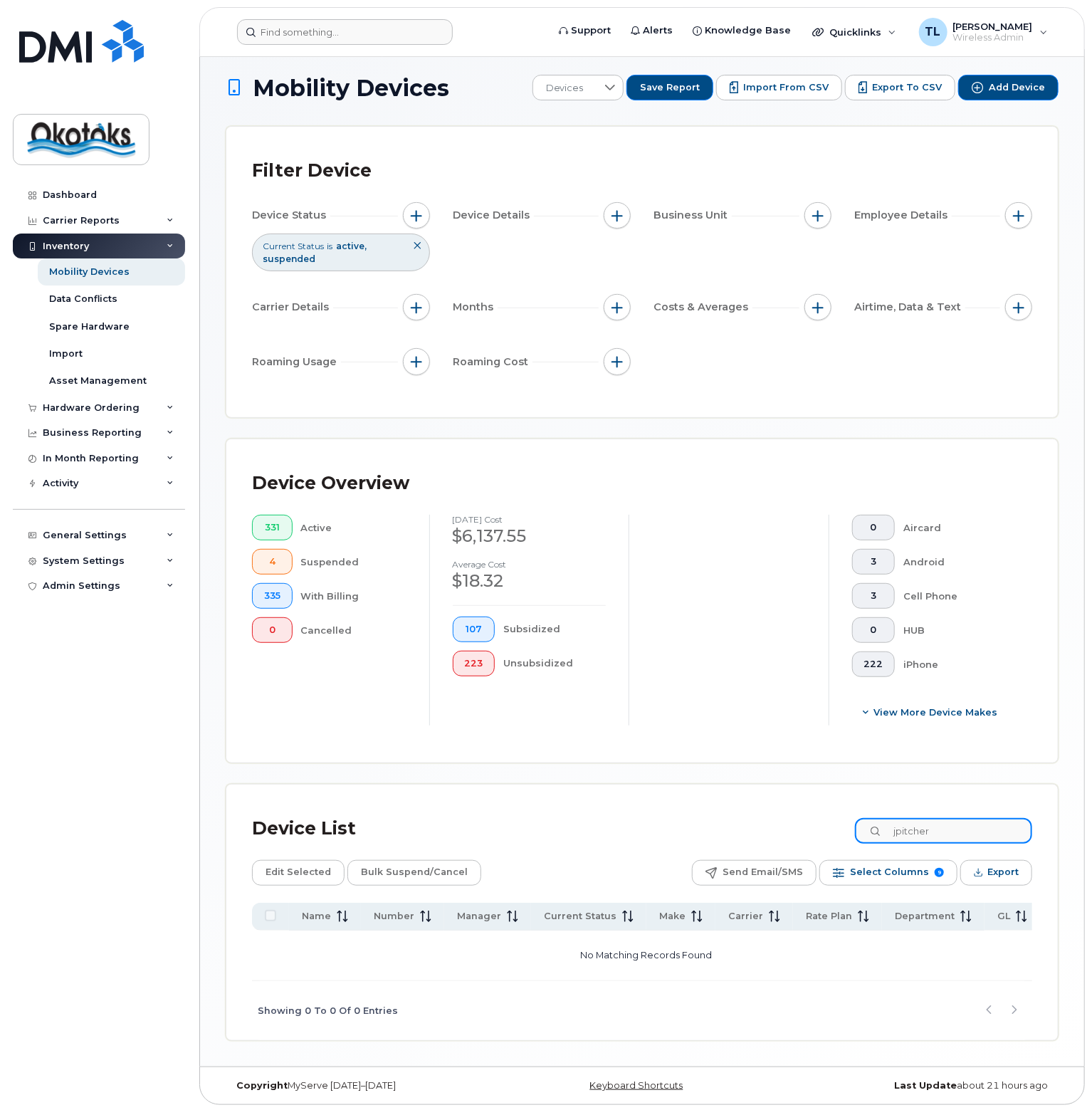
type input "jpitcher"
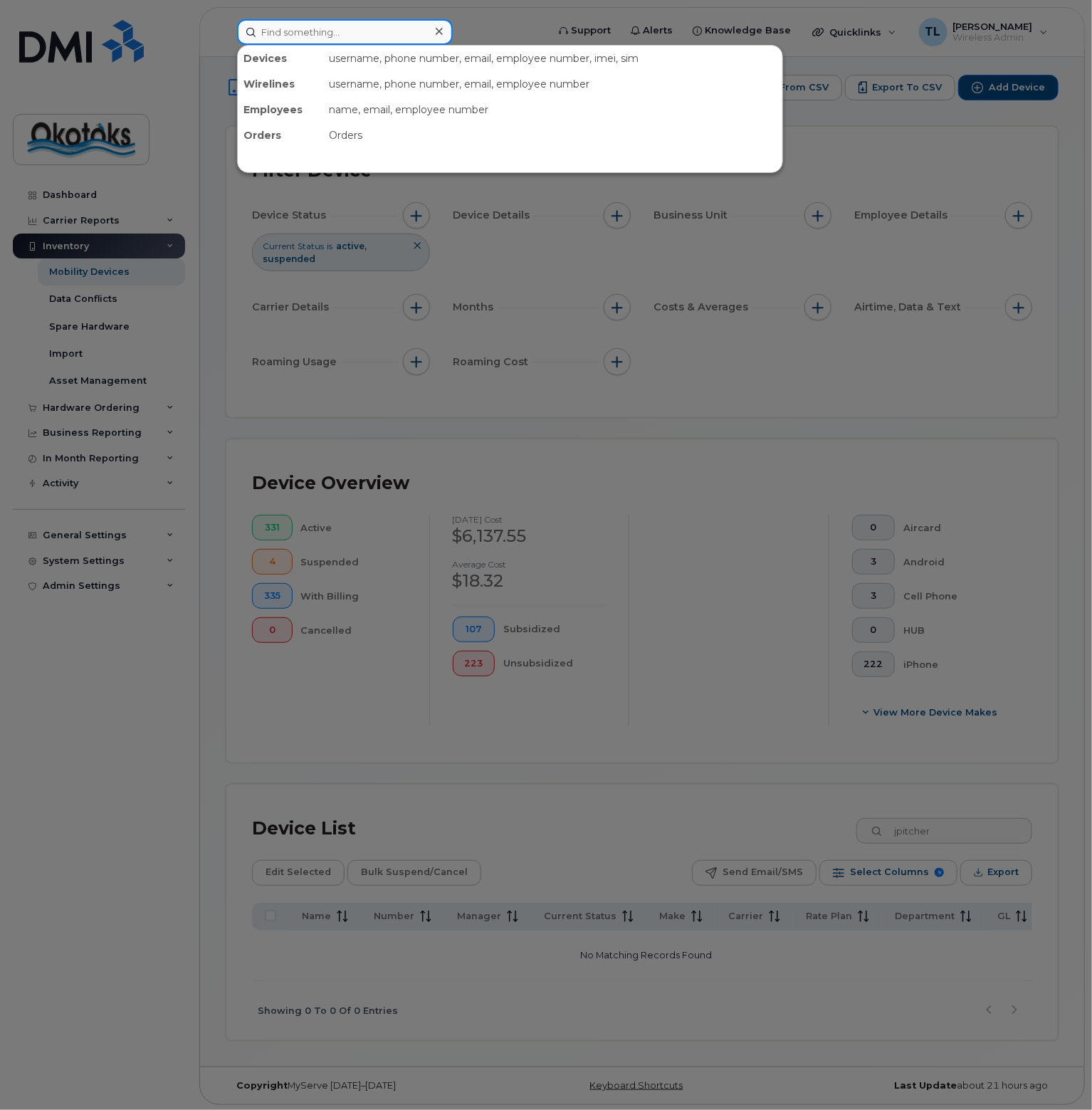
click at [336, 35] on input at bounding box center [345, 31] width 216 height 25
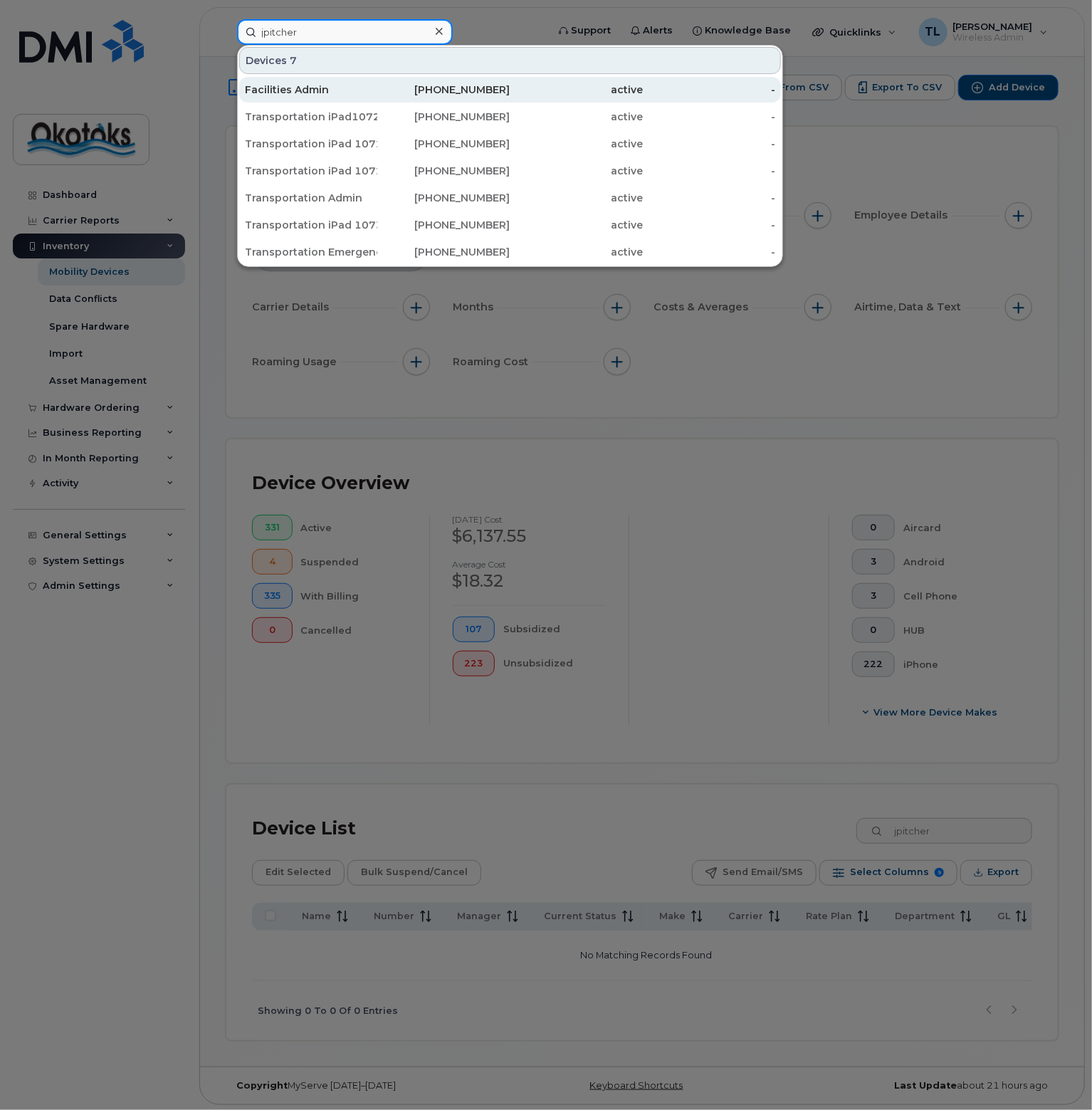
type input "jpitcher"
click at [288, 86] on div "Facilities Admin" at bounding box center [311, 89] width 132 height 14
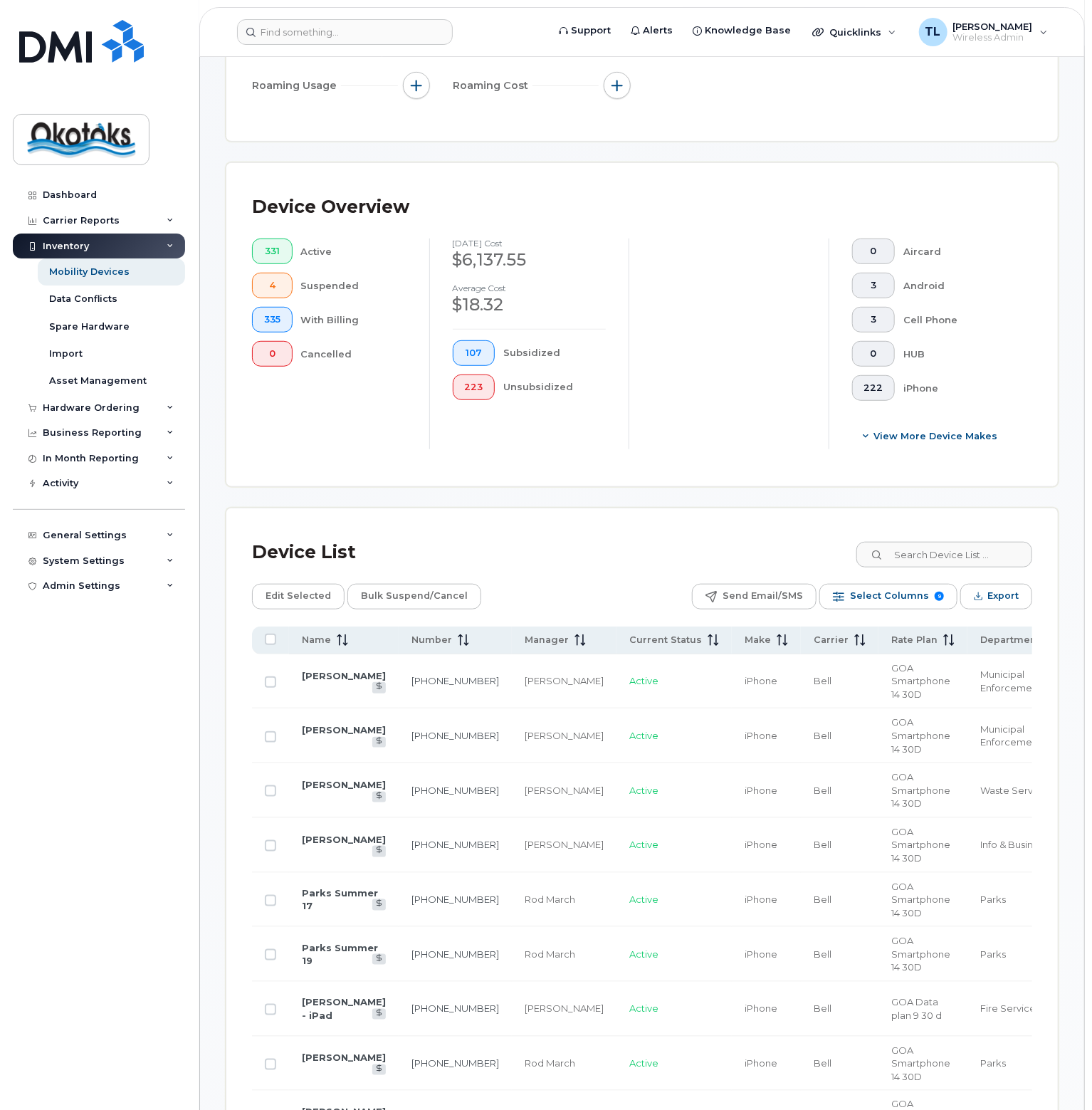
scroll to position [285, 0]
click at [875, 598] on span "Select Columns" at bounding box center [889, 595] width 79 height 22
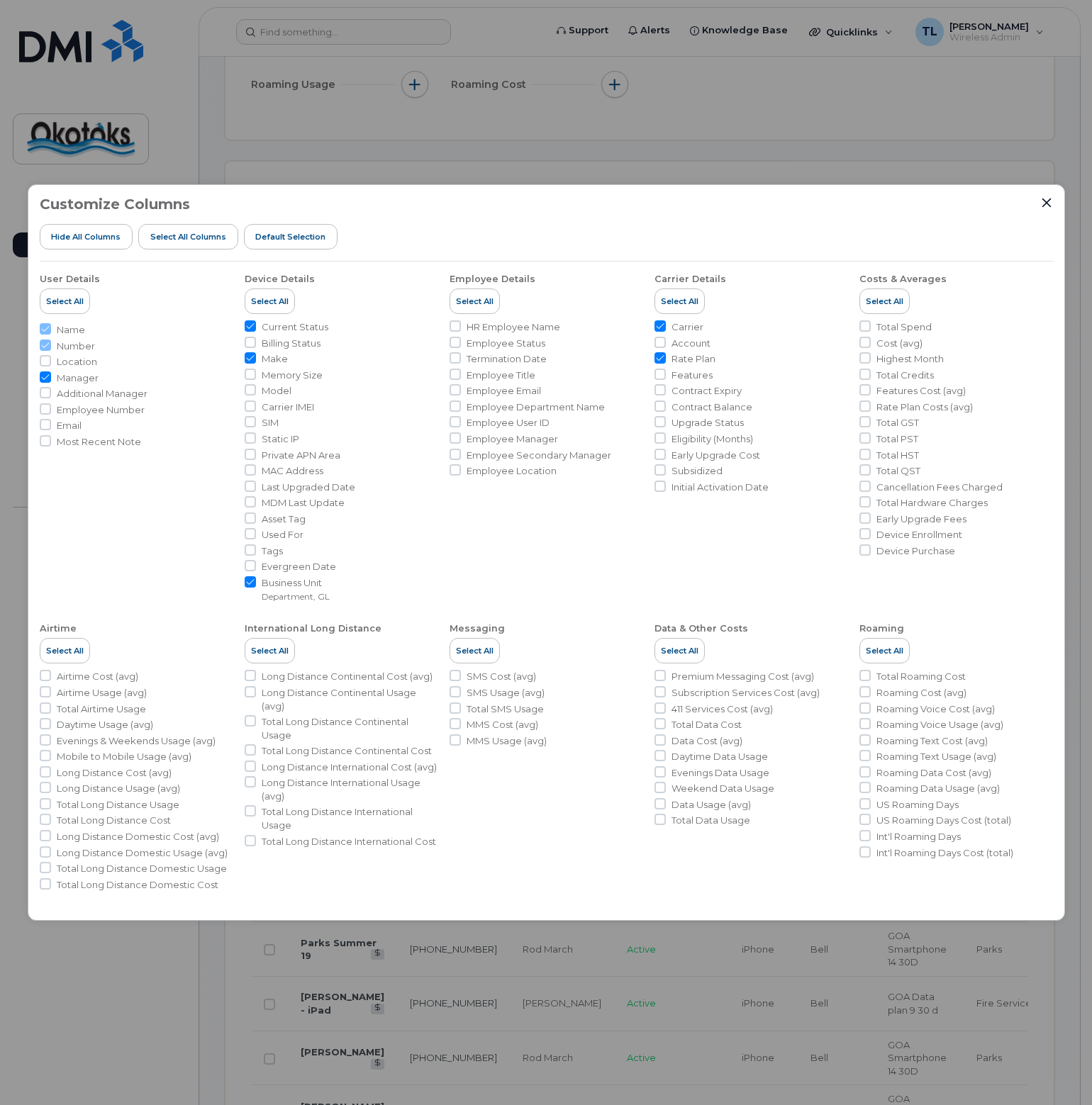
click at [249, 580] on input "Business Unit Department, GL" at bounding box center [250, 582] width 11 height 11
checkbox input "false"
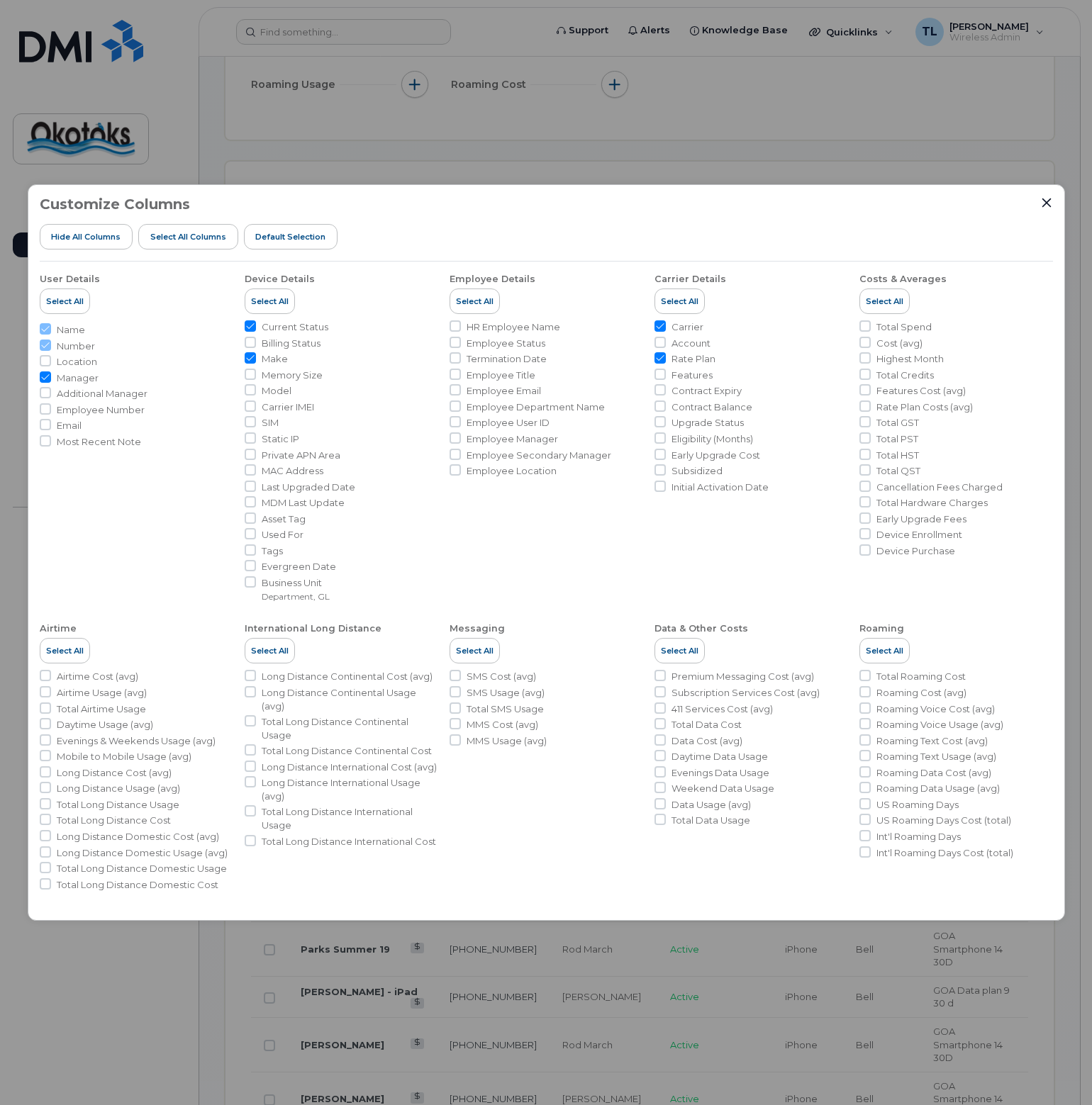
click at [658, 360] on input "Rate Plan" at bounding box center [659, 358] width 11 height 11
checkbox input "false"
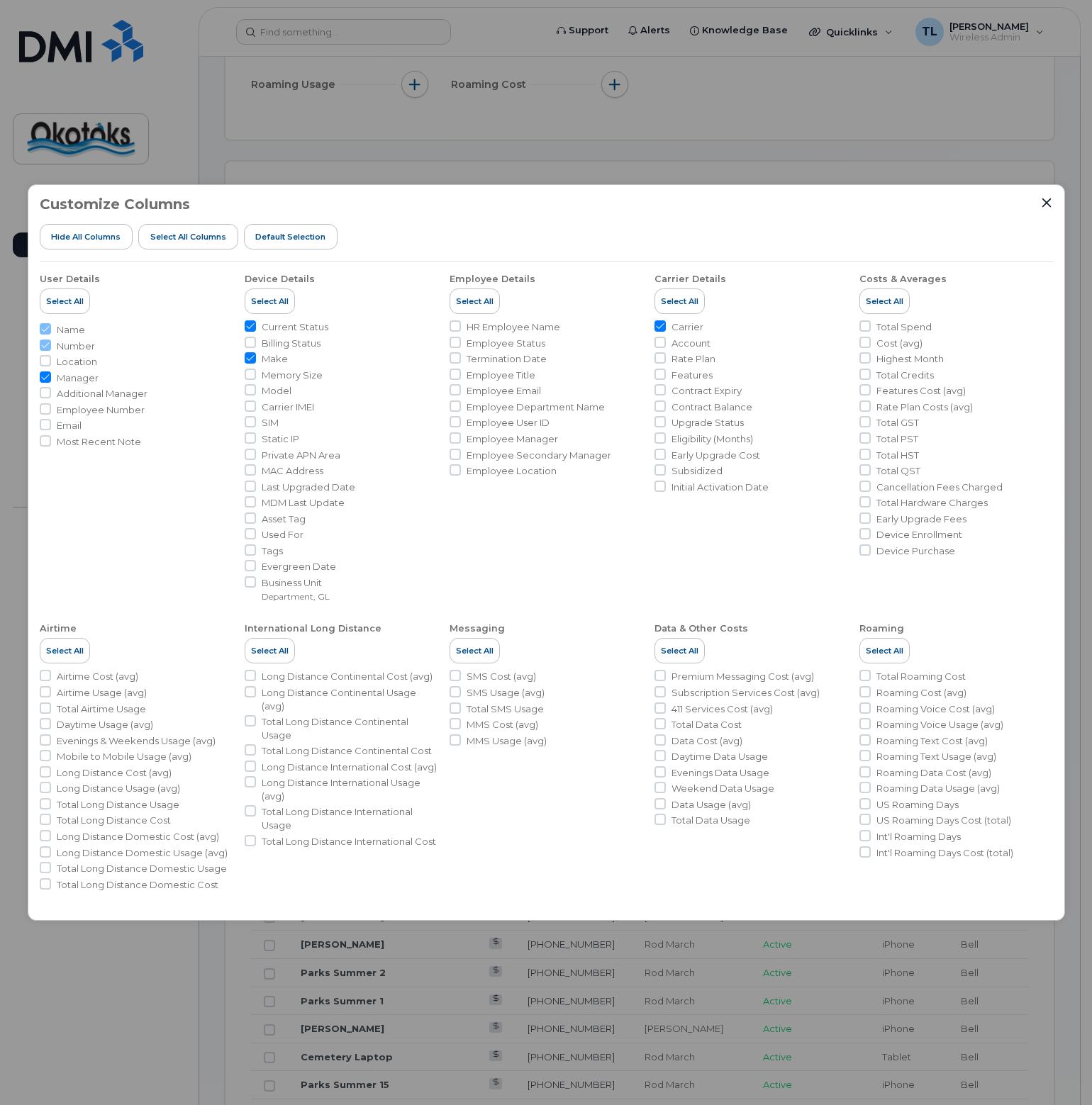
click at [659, 325] on input "Carrier" at bounding box center [659, 326] width 11 height 11
checkbox input "false"
click at [44, 422] on input "Email" at bounding box center [45, 424] width 11 height 11
checkbox input "true"
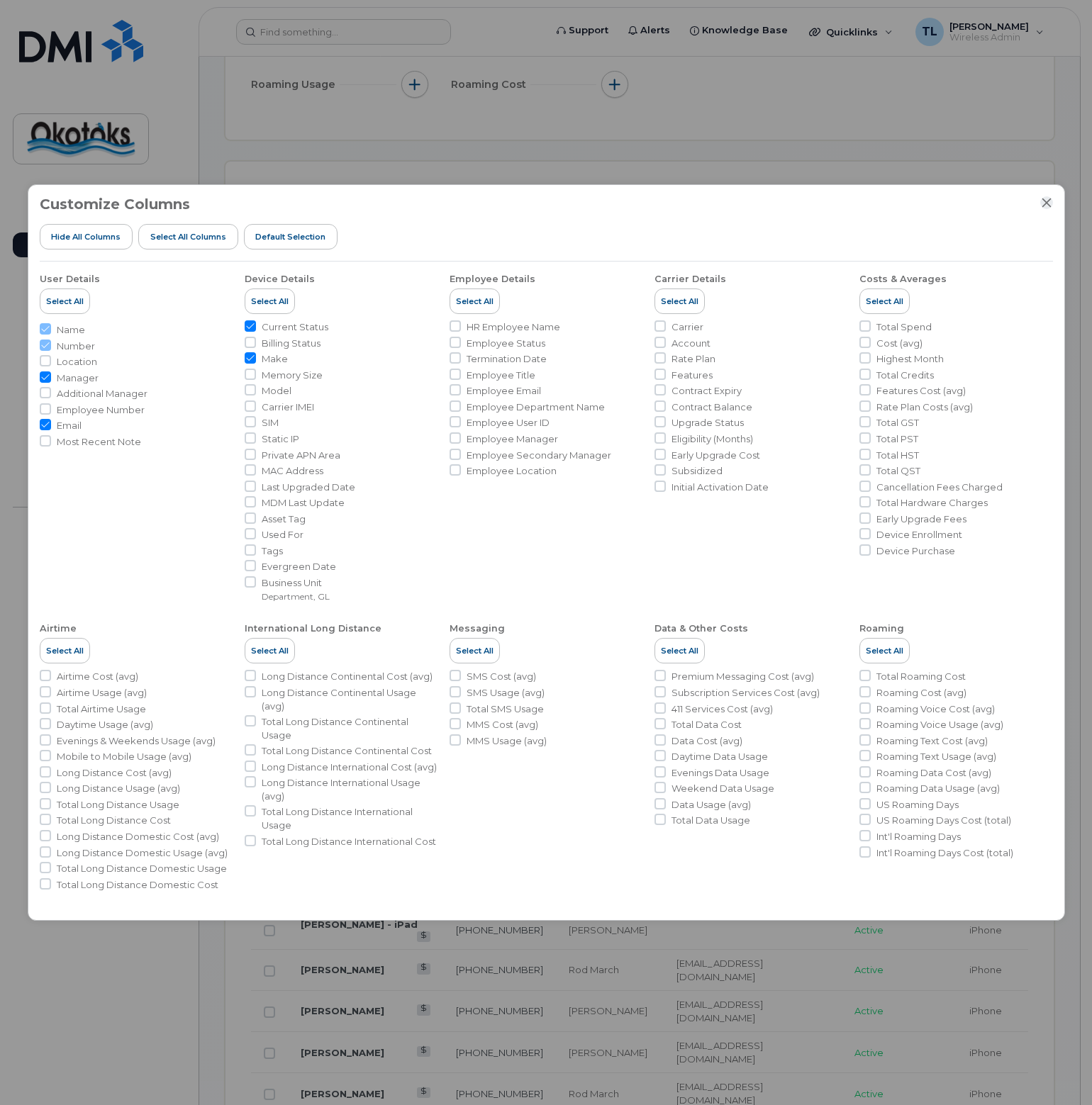
click at [1049, 204] on icon "Close" at bounding box center [1046, 203] width 11 height 11
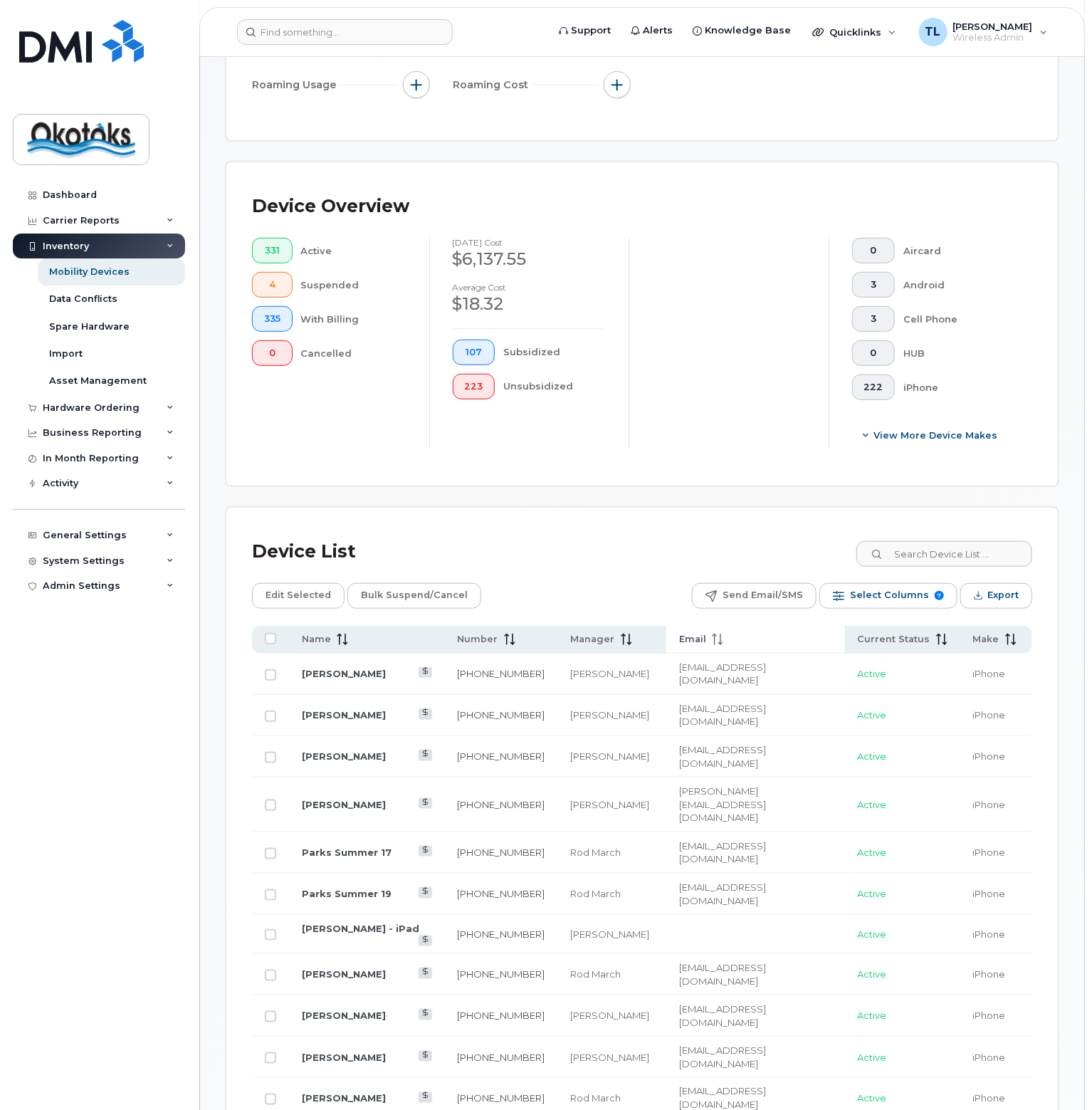
click at [723, 633] on icon at bounding box center [718, 639] width 11 height 11
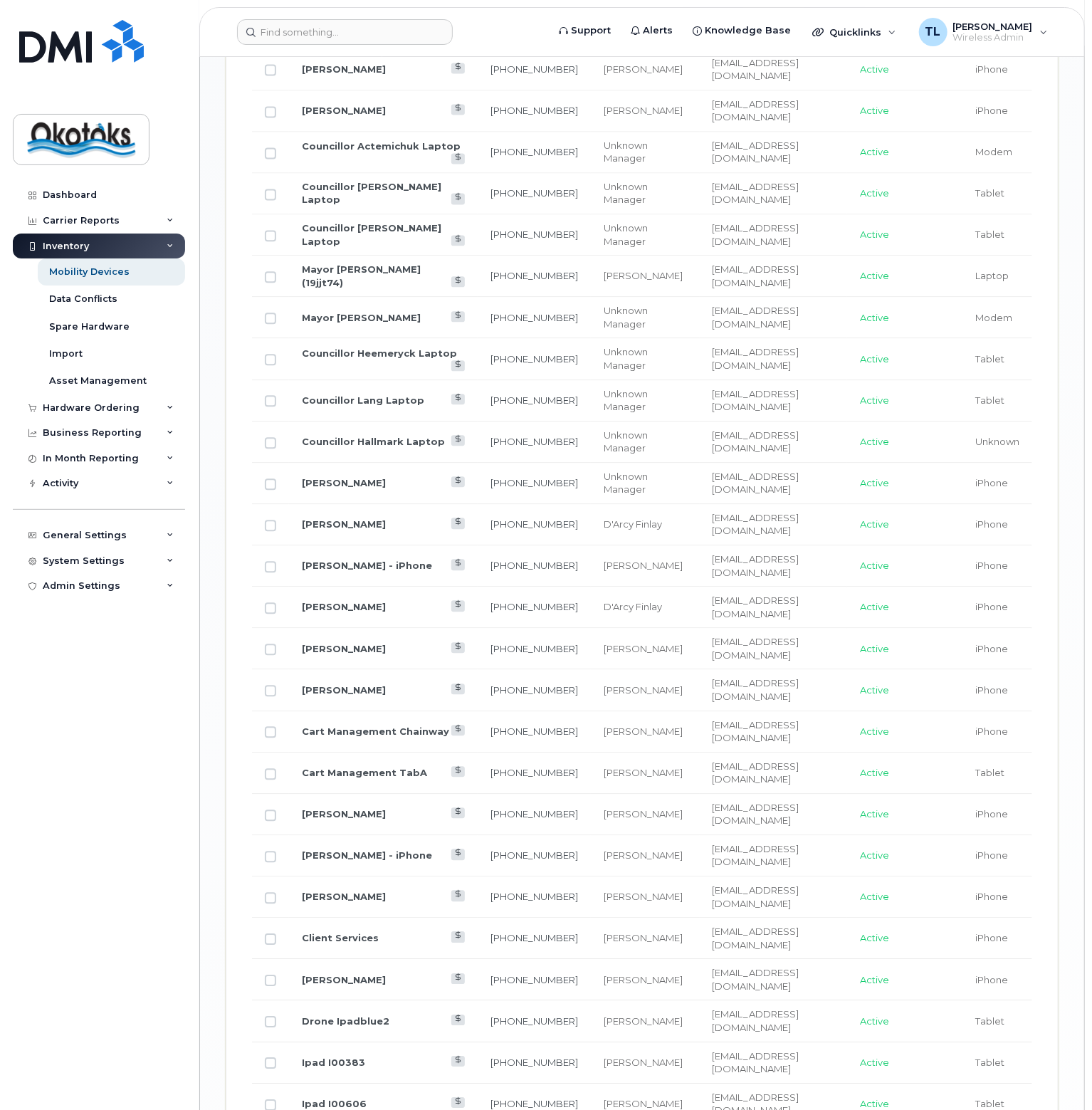
scroll to position [1689, 0]
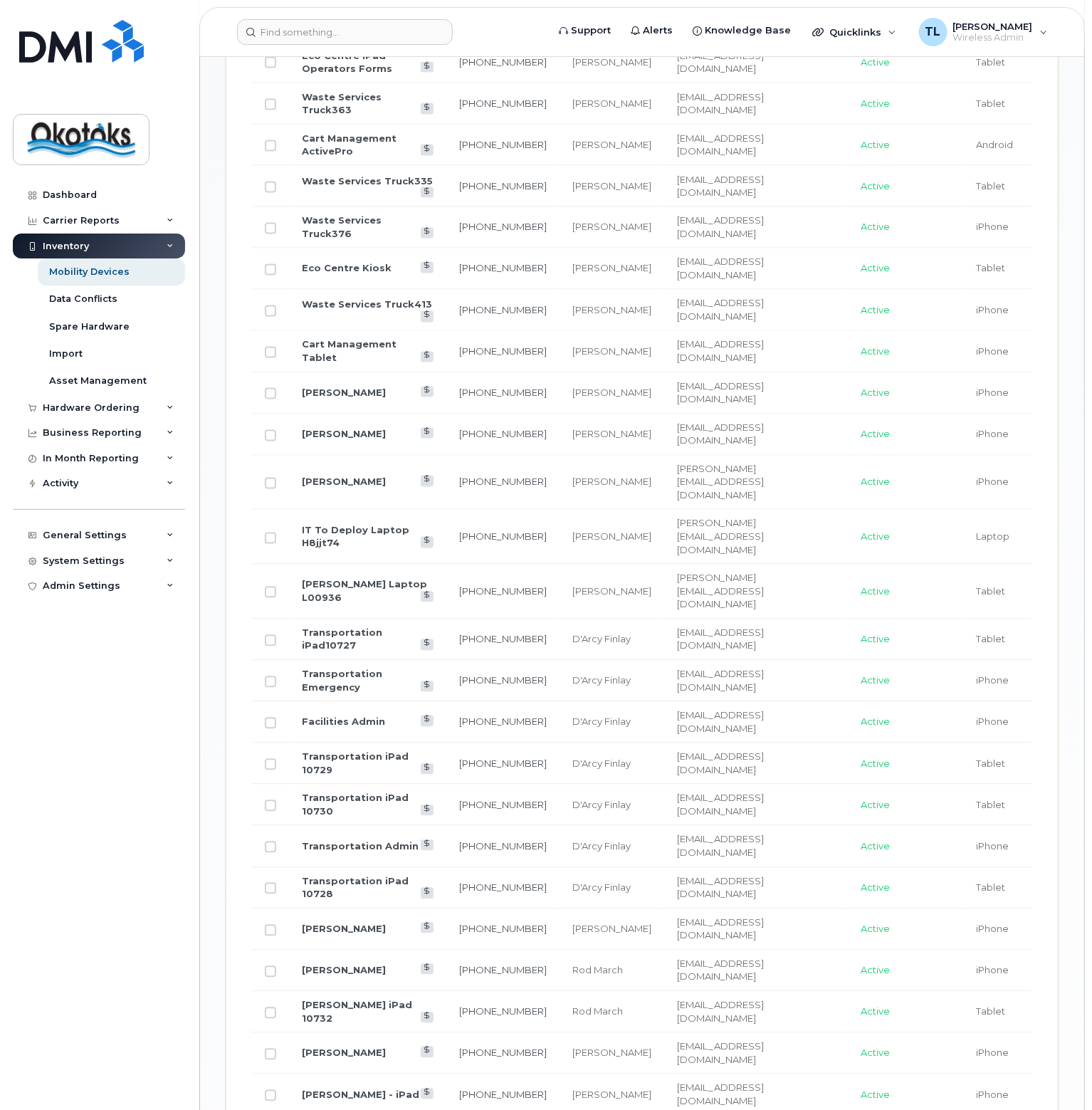
scroll to position [1145, 0]
click at [267, 635] on input "Row Unselected" at bounding box center [270, 641] width 11 height 11
checkbox input "true"
click at [270, 677] on input "Row Unselected" at bounding box center [270, 682] width 11 height 11
checkbox input "true"
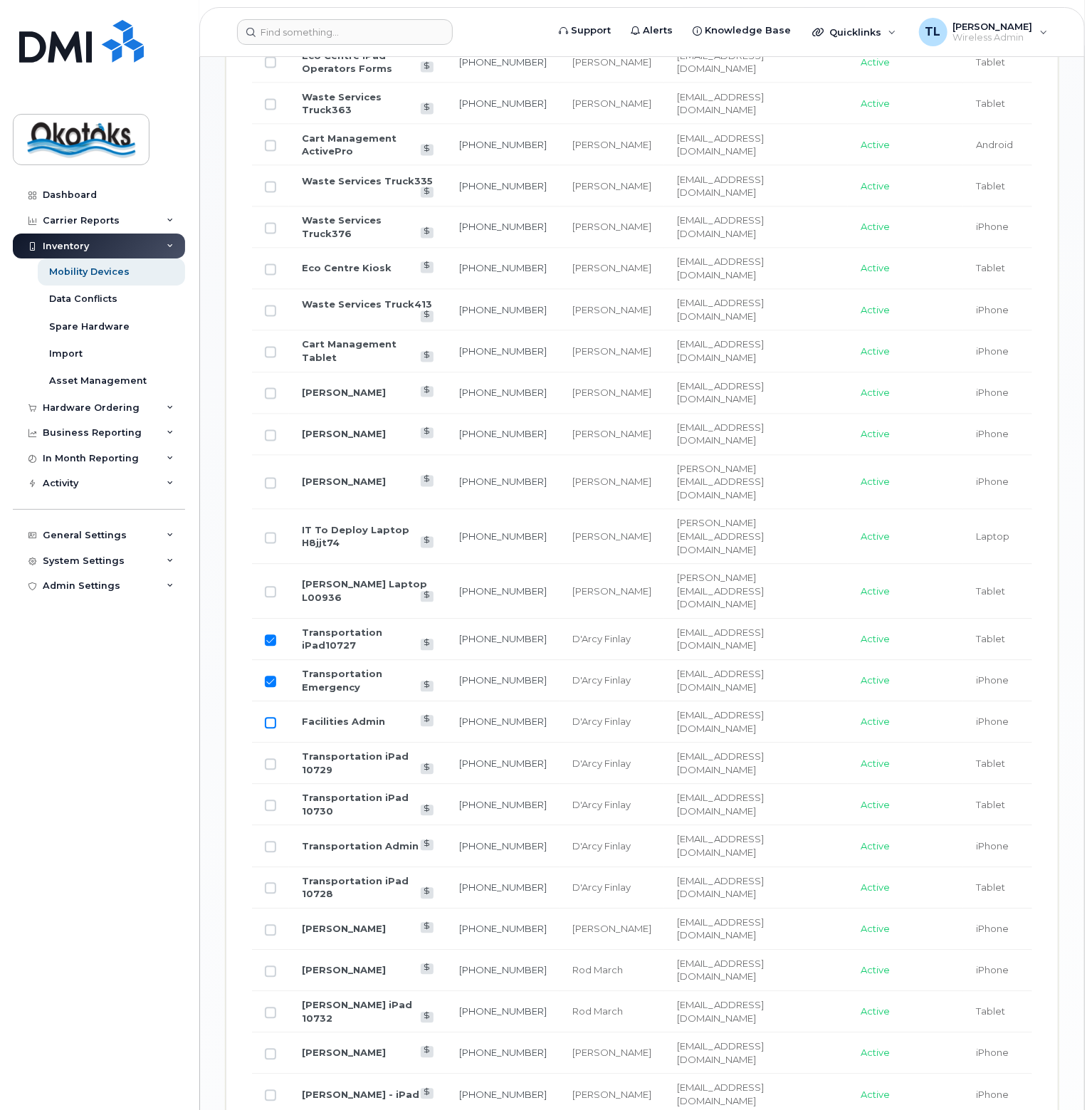
click at [270, 718] on input "Row Unselected" at bounding box center [270, 723] width 11 height 11
checkbox input "true"
click at [271, 883] on input "Row Unselected" at bounding box center [270, 889] width 11 height 11
checkbox input "true"
click at [271, 842] on input "Row Unselected" at bounding box center [270, 847] width 11 height 11
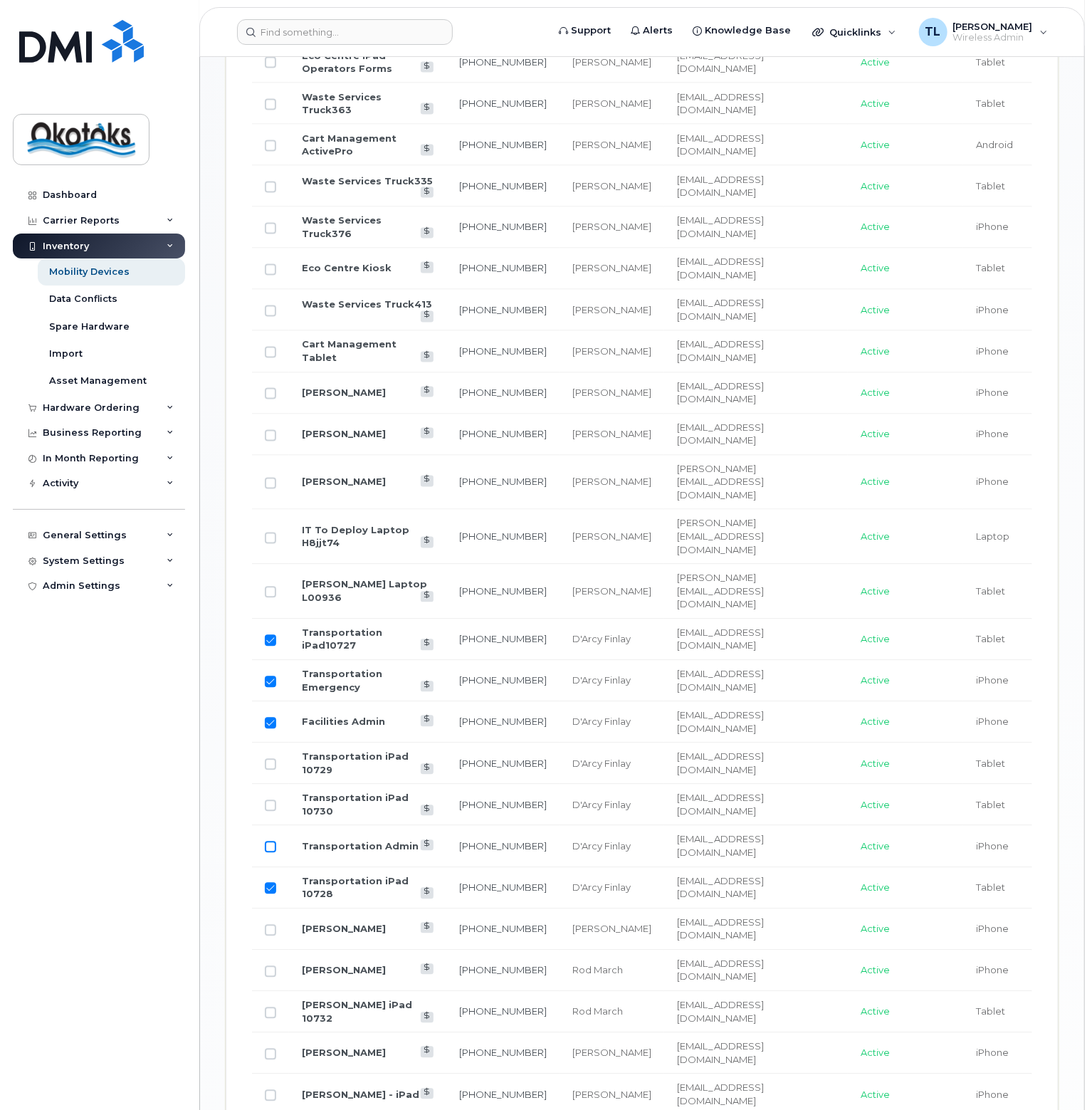
checkbox input "true"
click at [273, 800] on input "Row Unselected" at bounding box center [270, 806] width 11 height 11
checkbox input "true"
click at [270, 759] on input "Row Unselected" at bounding box center [270, 765] width 11 height 11
checkbox input "true"
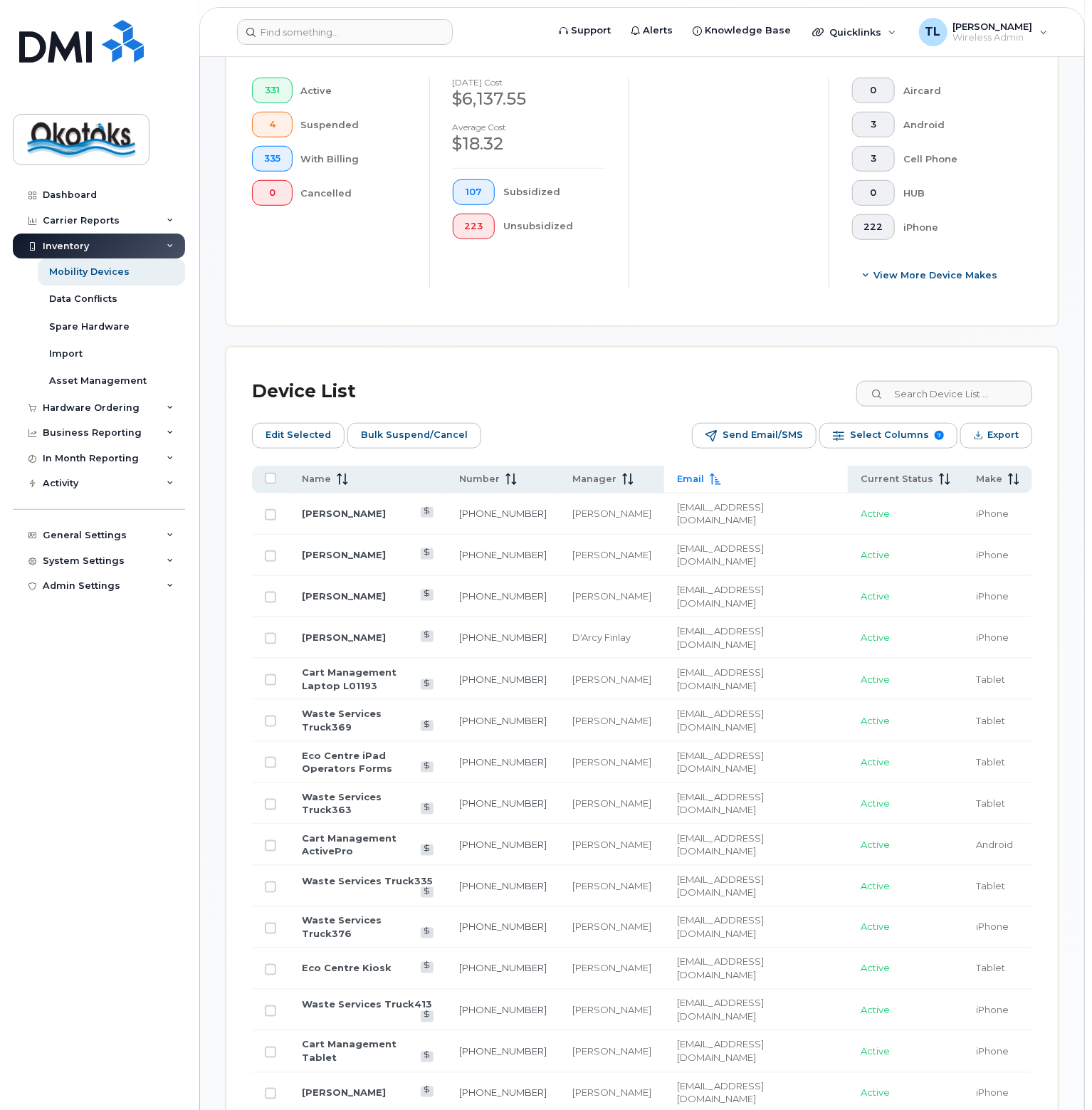
scroll to position [220, 0]
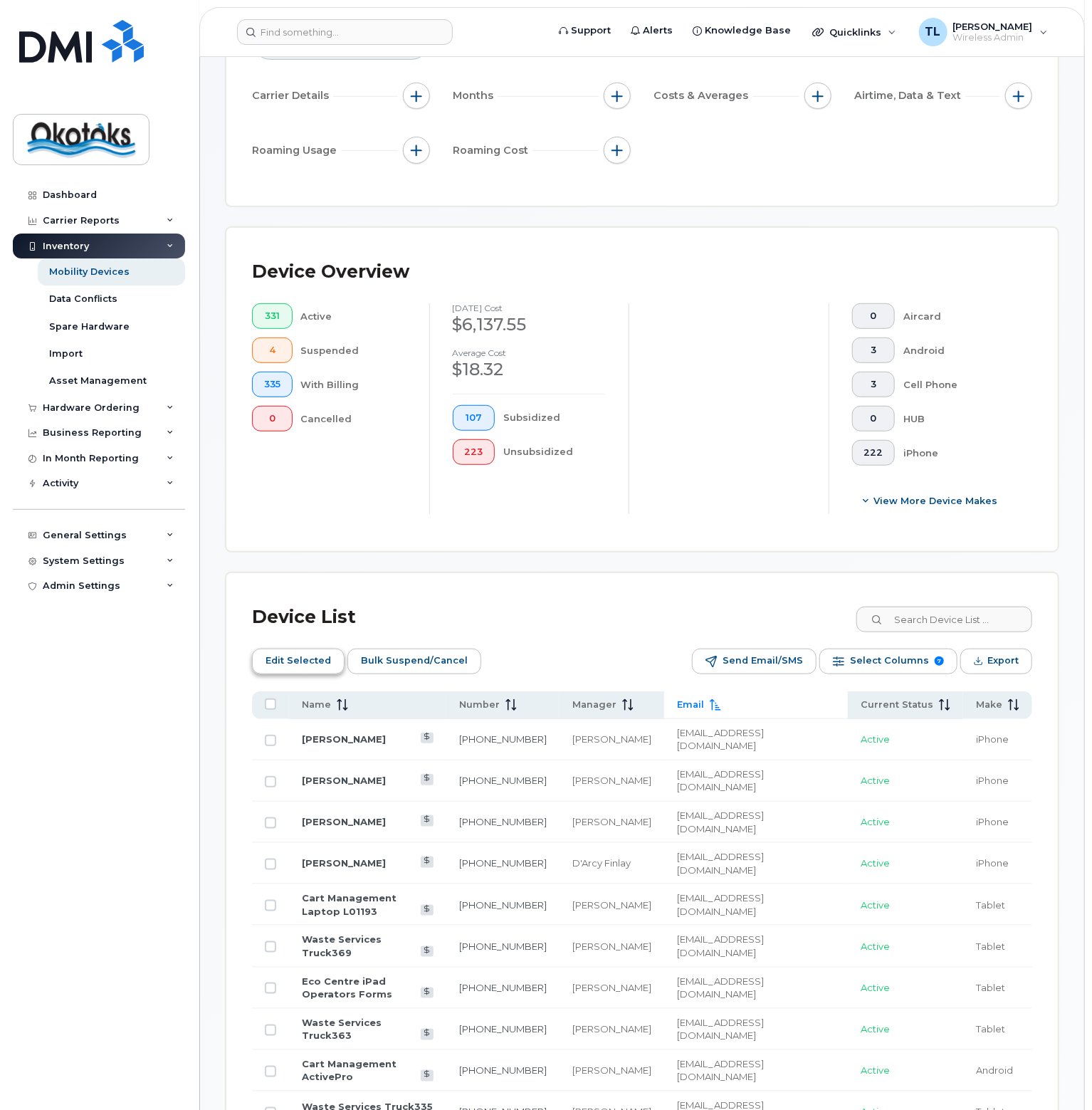
click at [284, 656] on span "Edit Selected" at bounding box center [298, 661] width 66 height 22
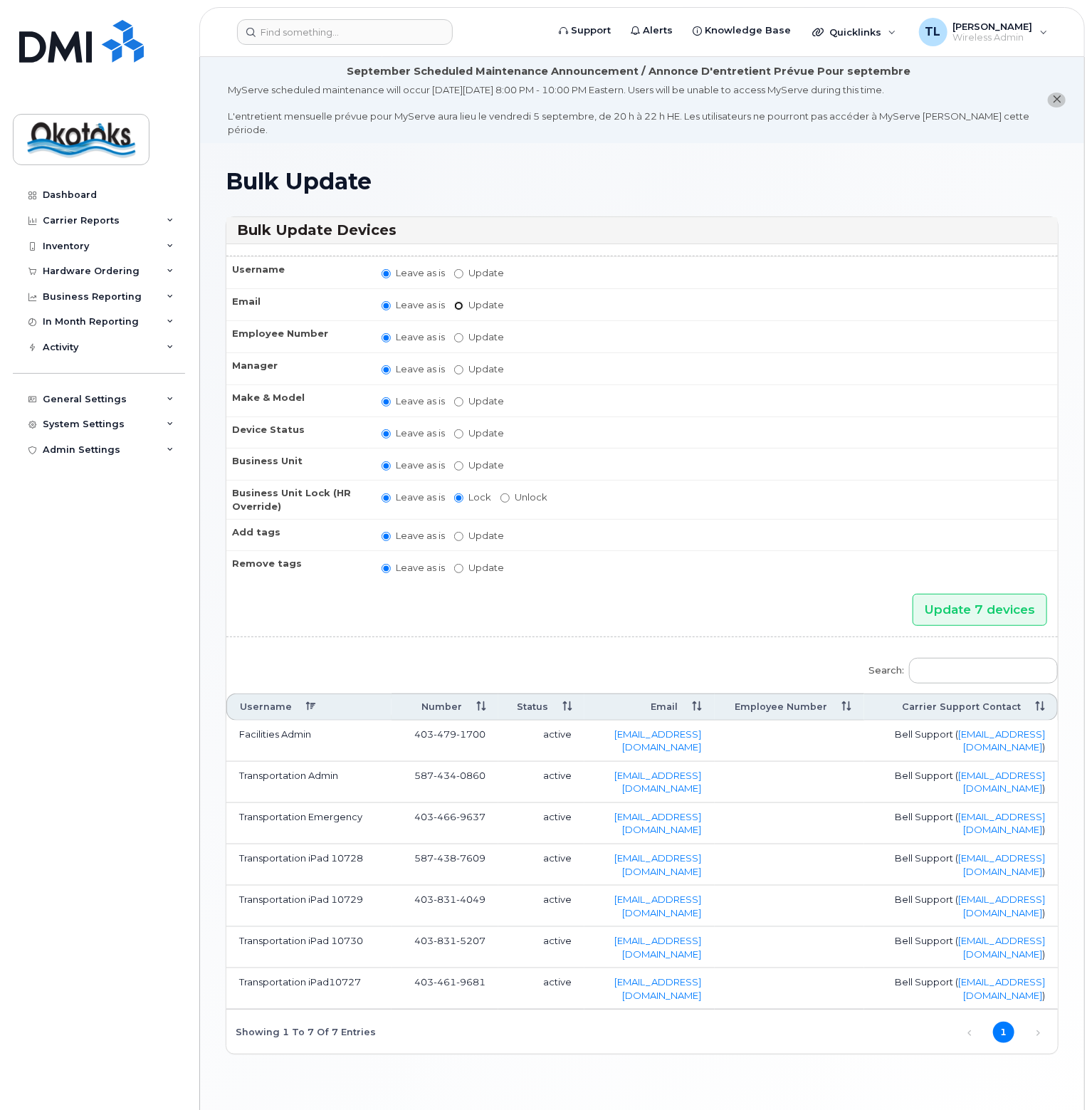
click at [459, 301] on input "Update" at bounding box center [459, 306] width 9 height 9
radio input "true"
radio input "false"
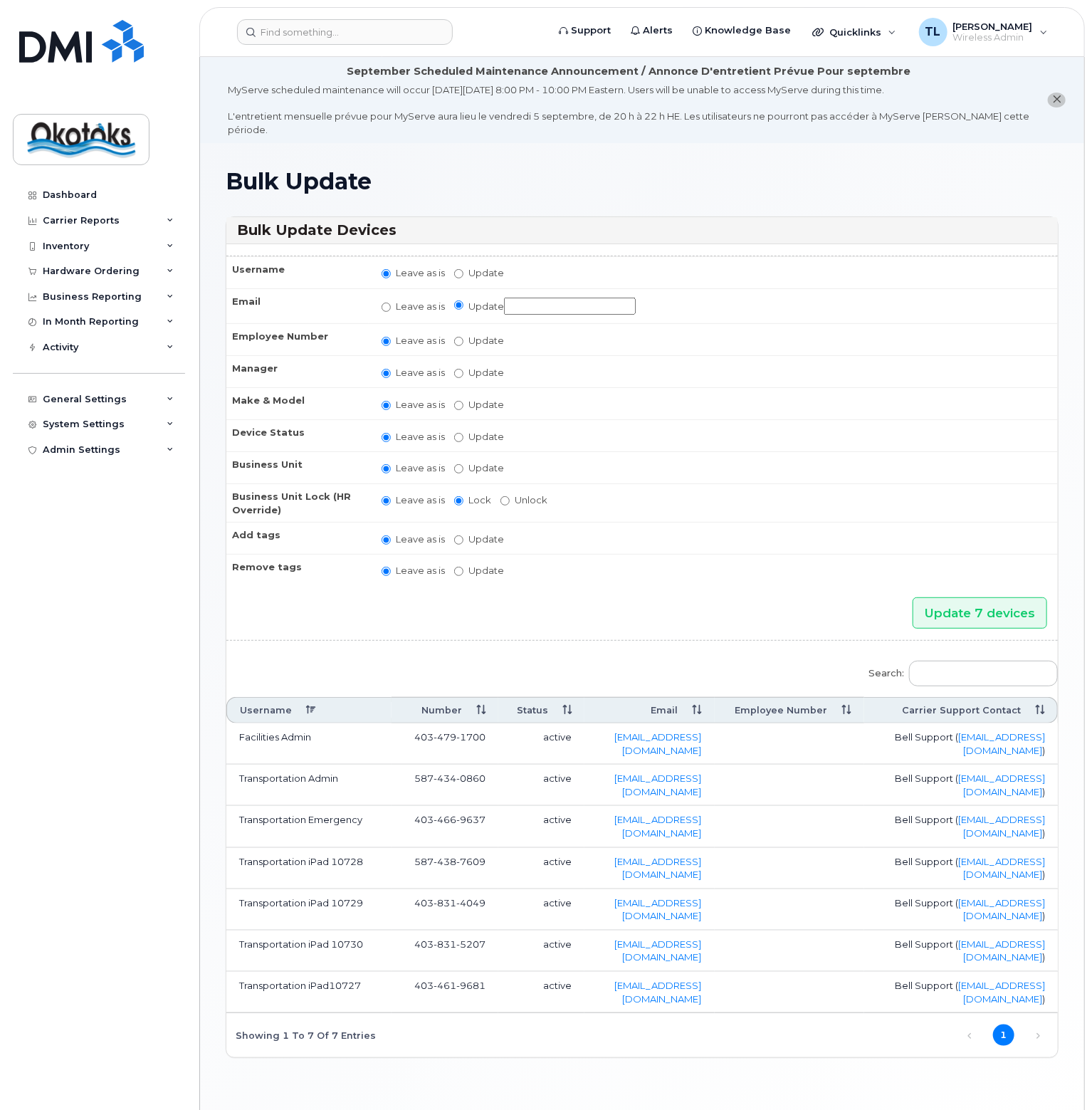
click at [558, 297] on input "Update" at bounding box center [569, 306] width 131 height 18
type input "dfinlay@okotoks.ca"
click at [969, 598] on input "Update 7 devices" at bounding box center [979, 614] width 134 height 32
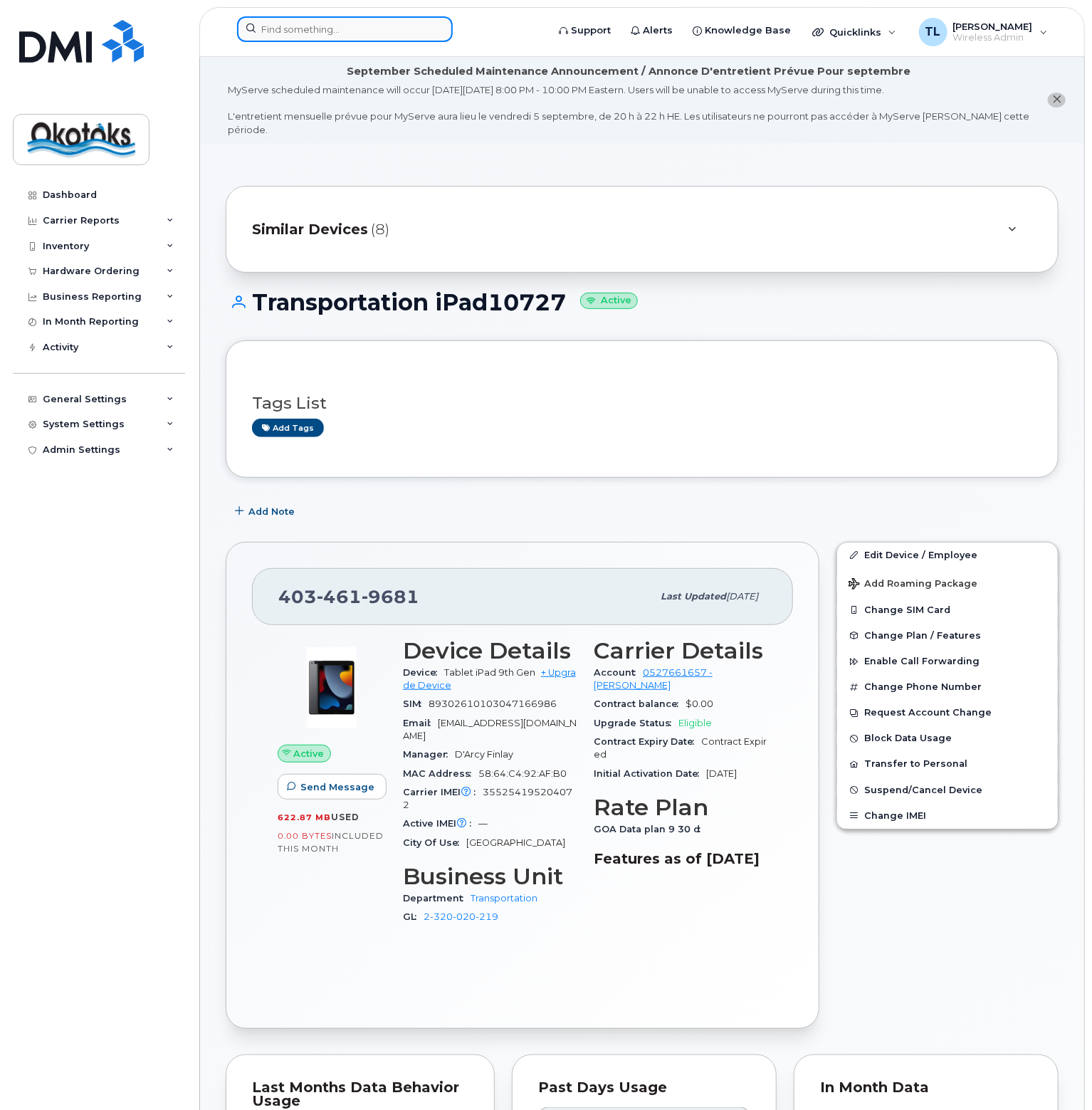
click at [324, 31] on input at bounding box center [345, 28] width 216 height 25
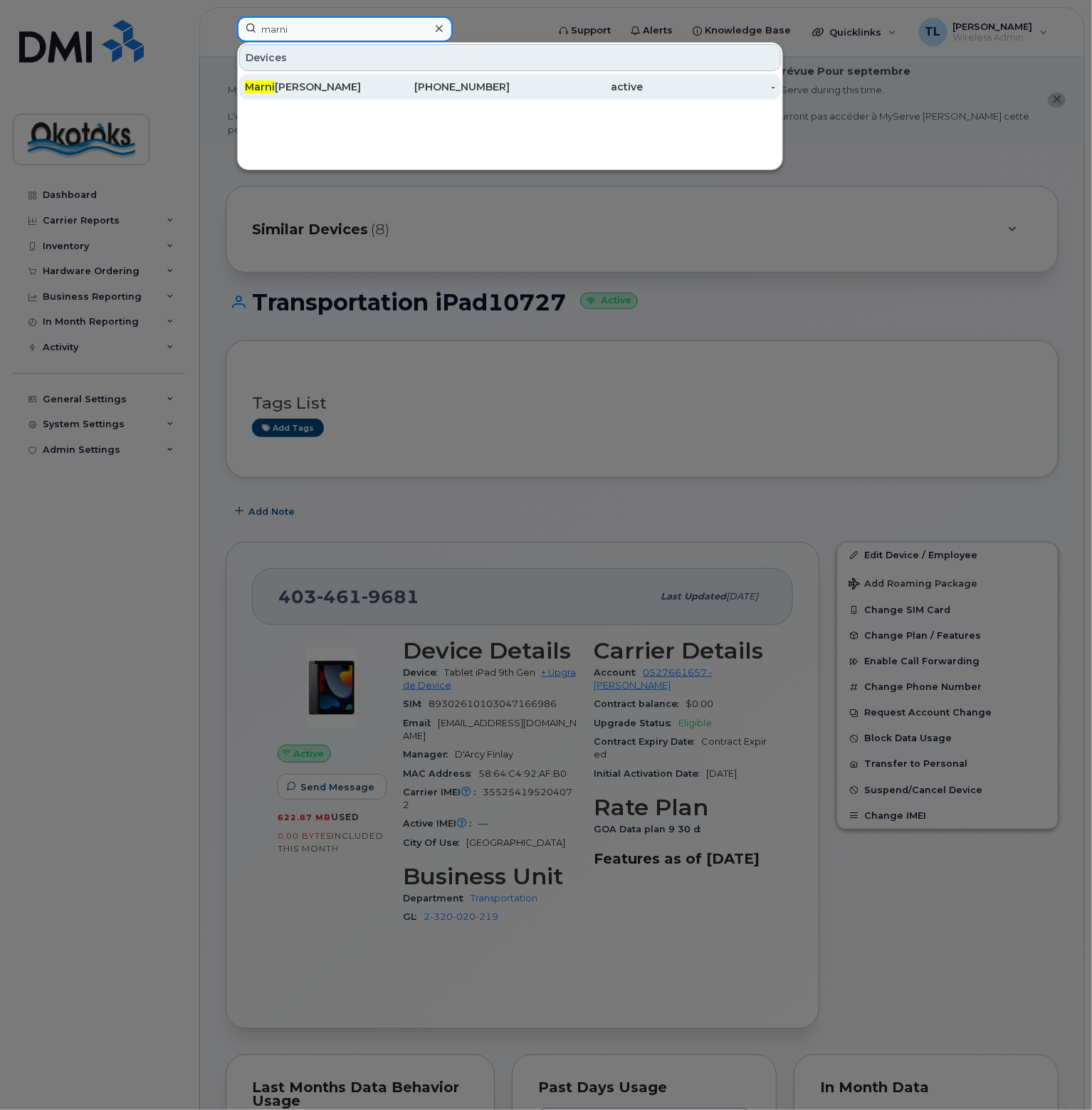
type input "marni"
click at [279, 81] on div "Marni Hutchinson" at bounding box center [311, 86] width 132 height 14
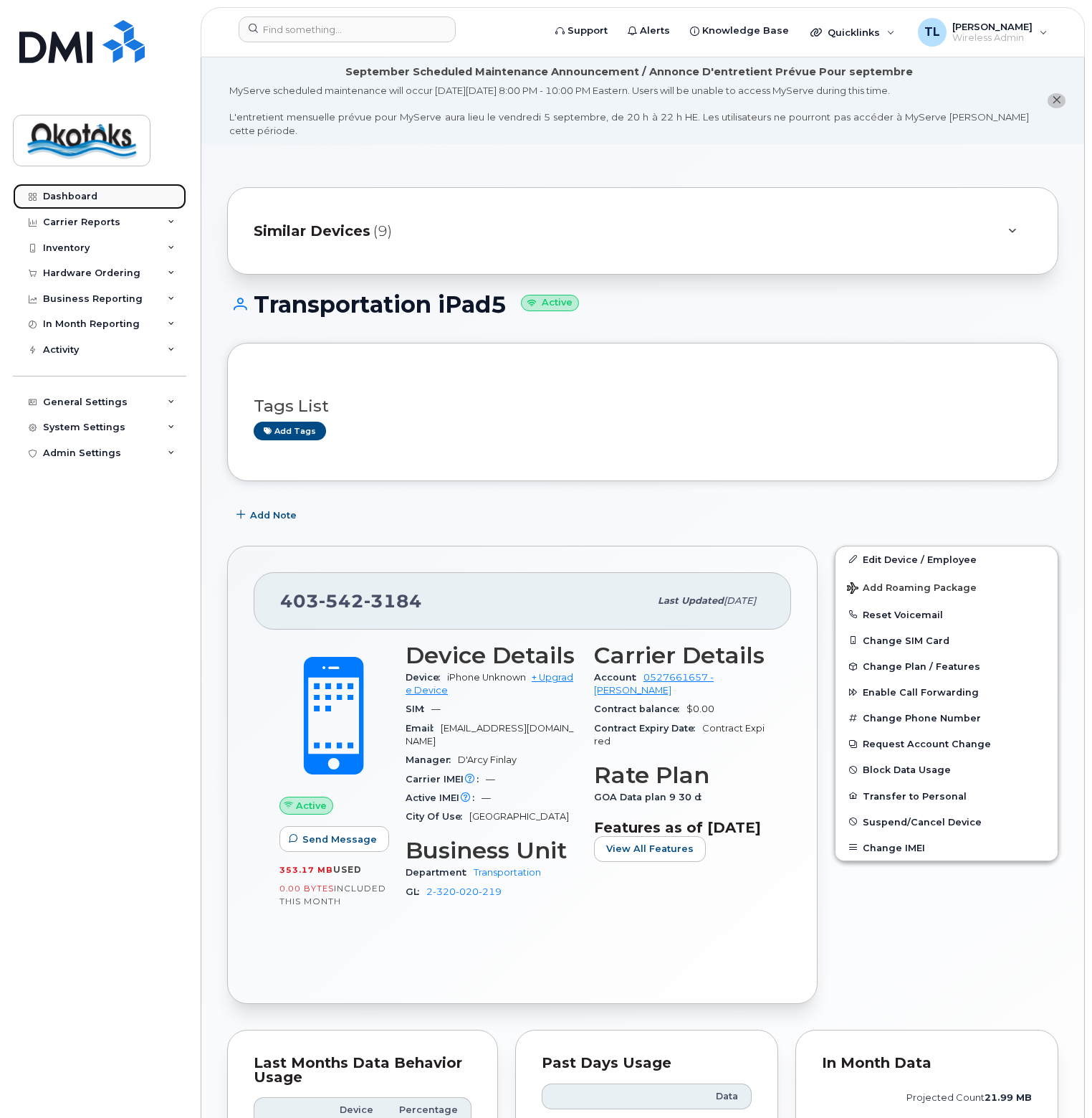
click at [72, 195] on div "Dashboard" at bounding box center [71, 197] width 55 height 11
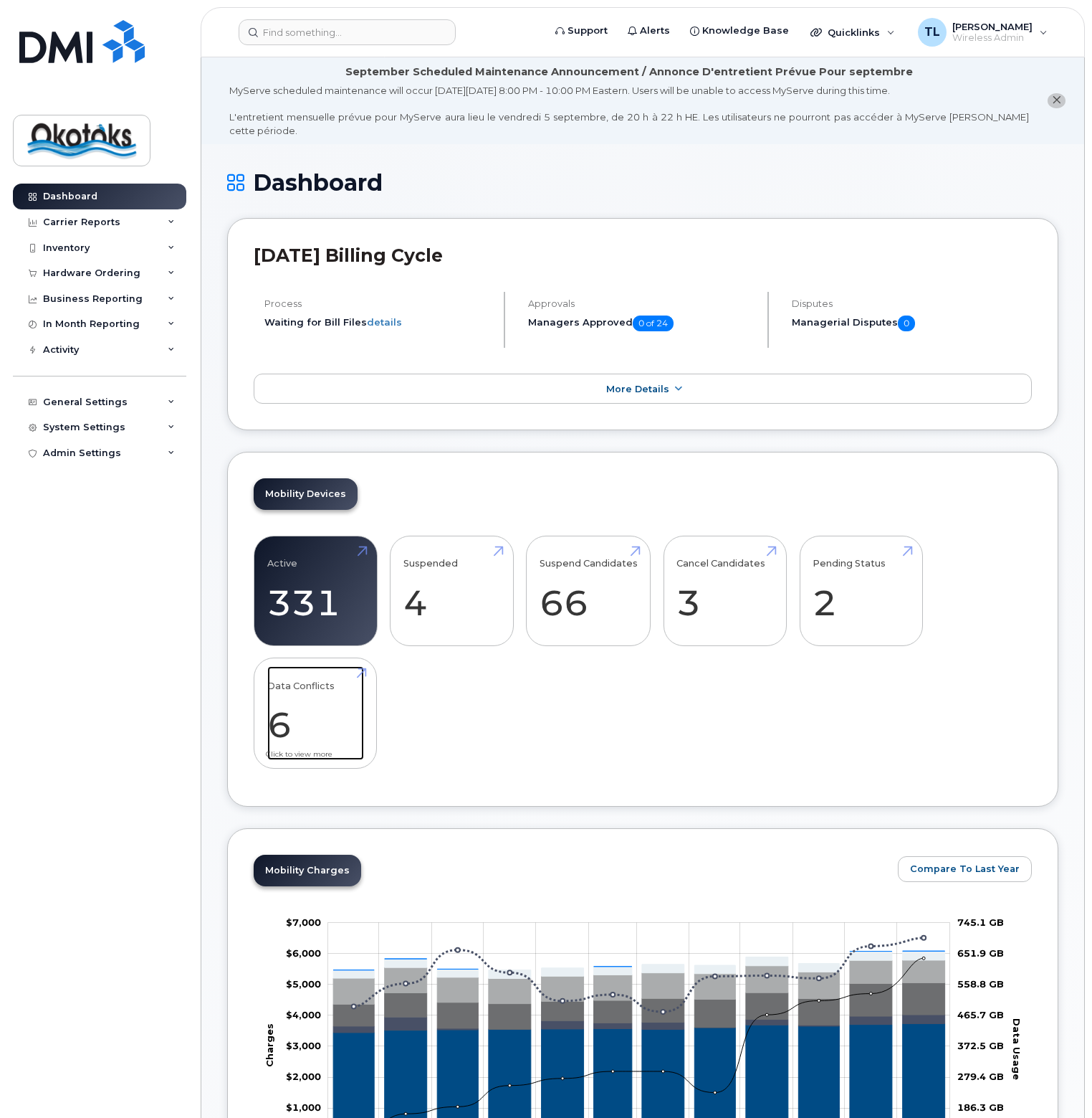
click at [291, 711] on link "Data Conflicts 6" at bounding box center [316, 714] width 96 height 95
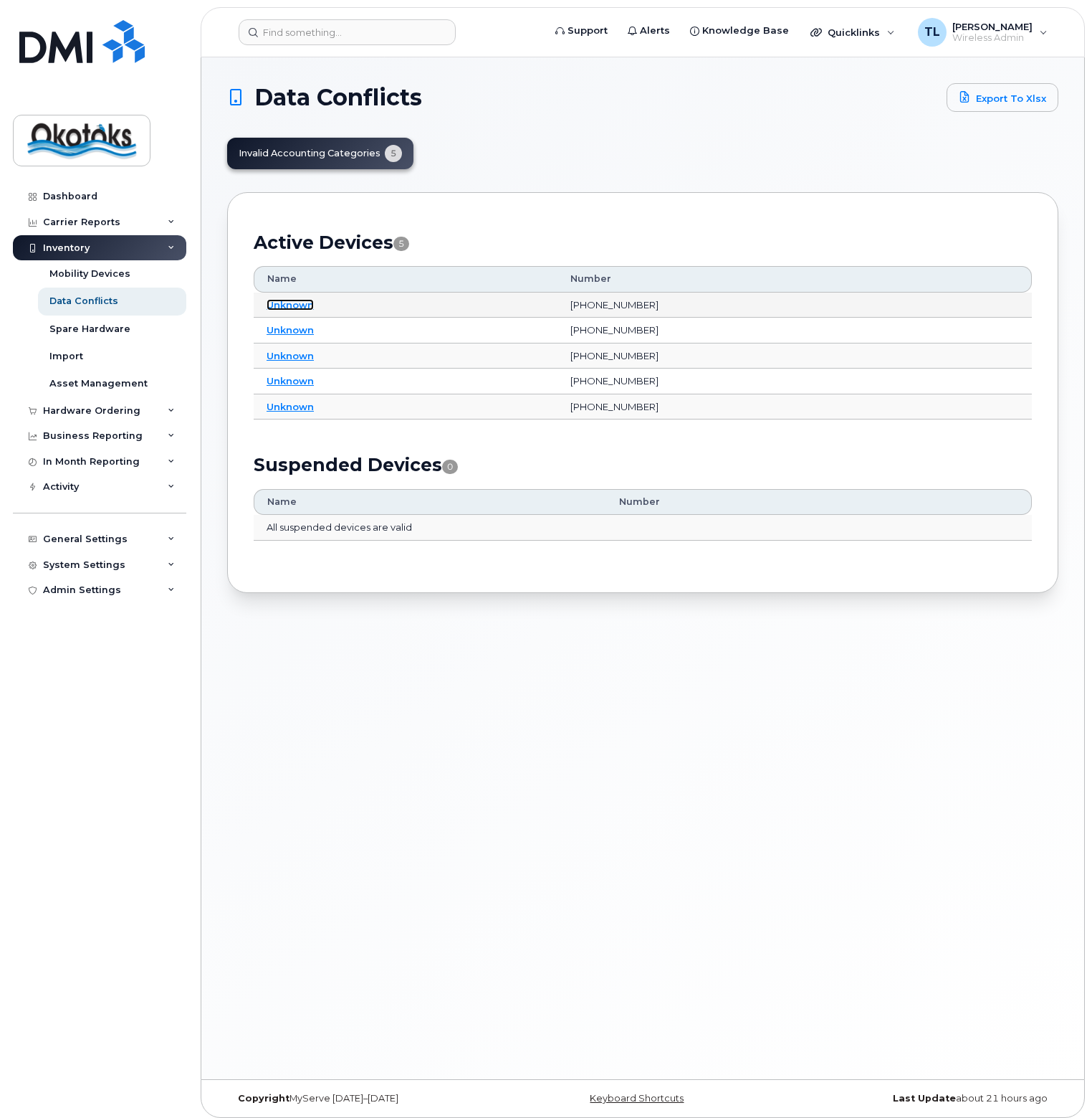
click at [275, 305] on link "Unknown" at bounding box center [290, 304] width 47 height 11
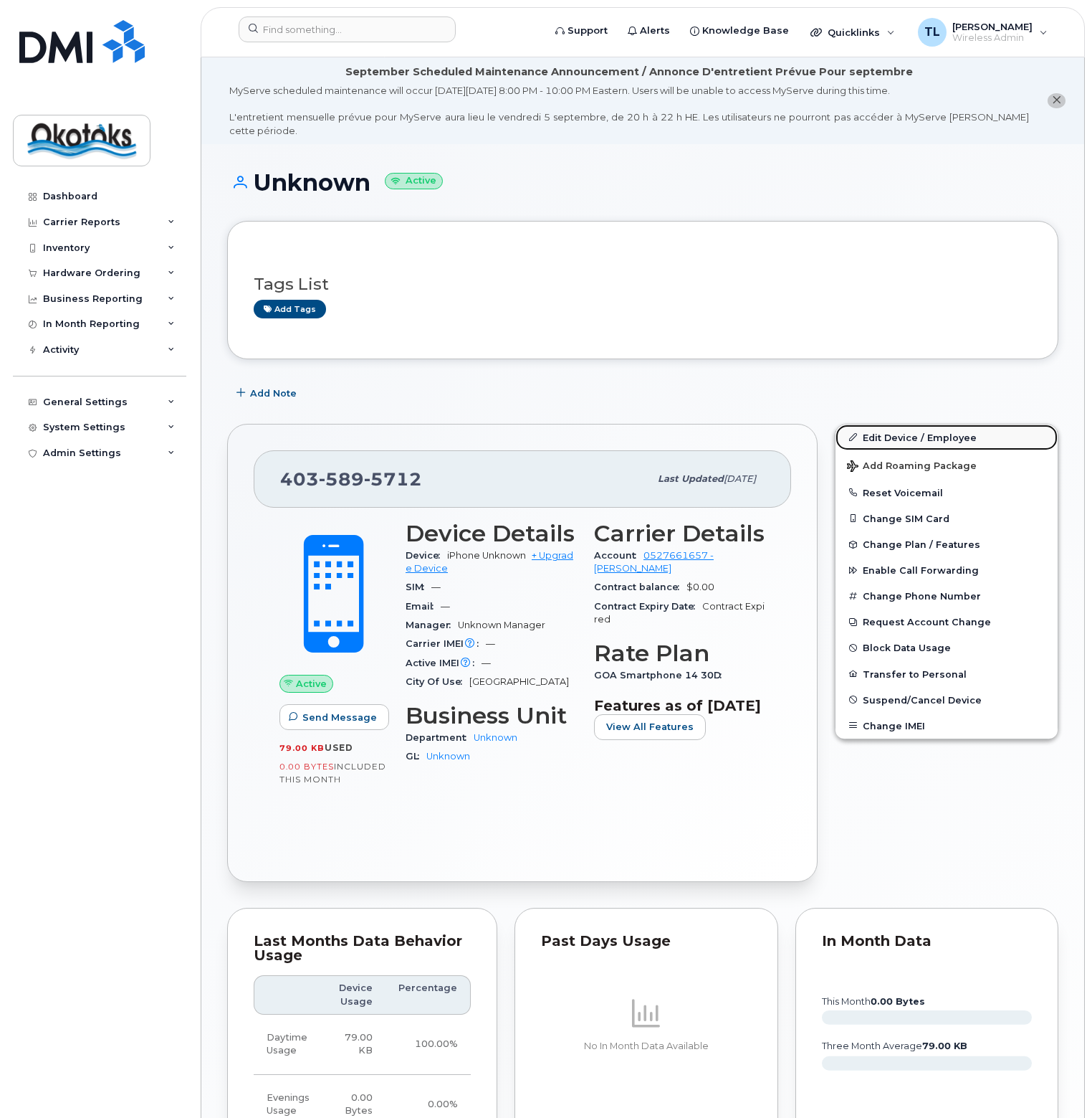
click at [902, 424] on link "Edit Device / Employee" at bounding box center [947, 437] width 222 height 26
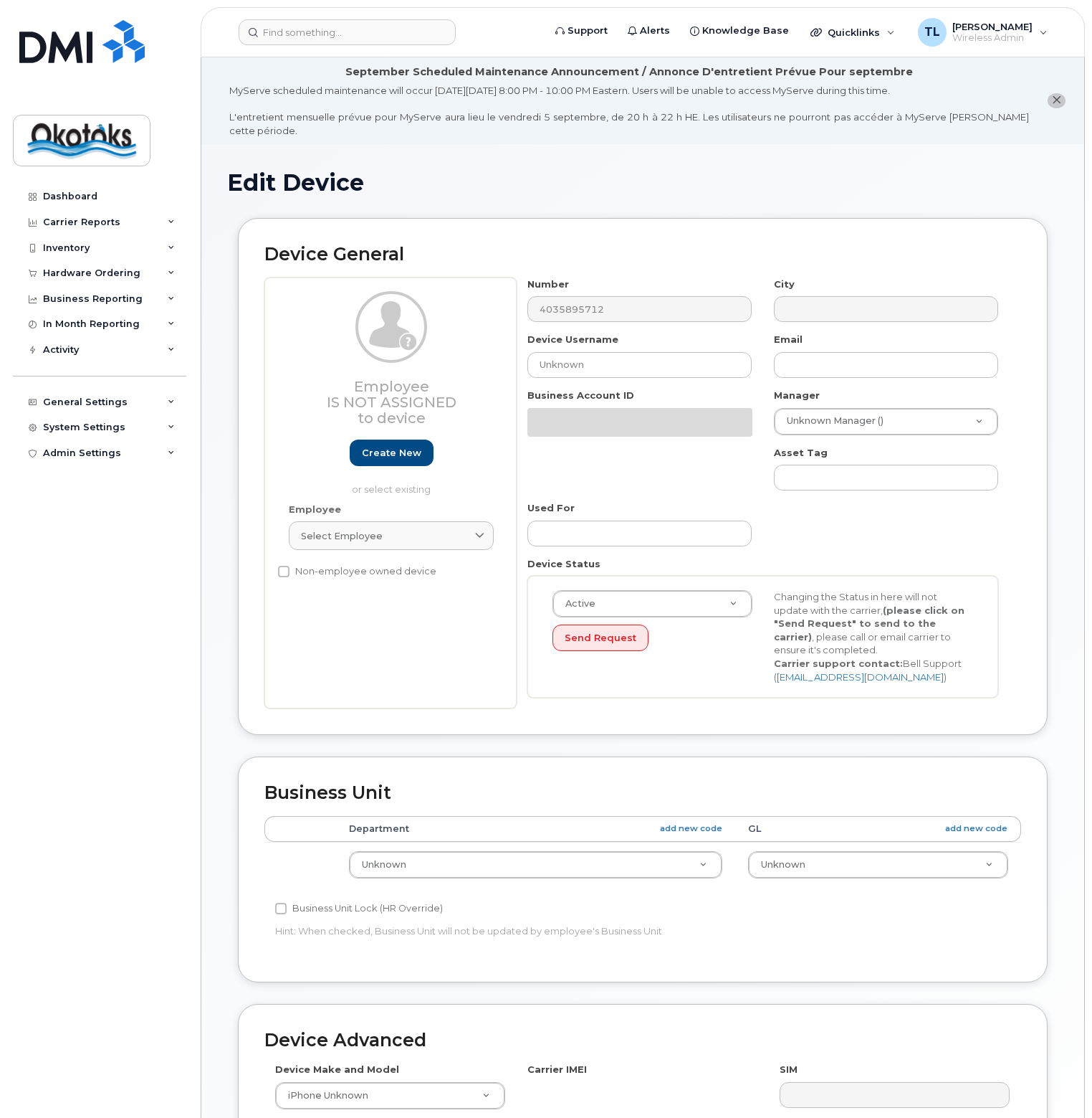
select select "90692"
select select "90693"
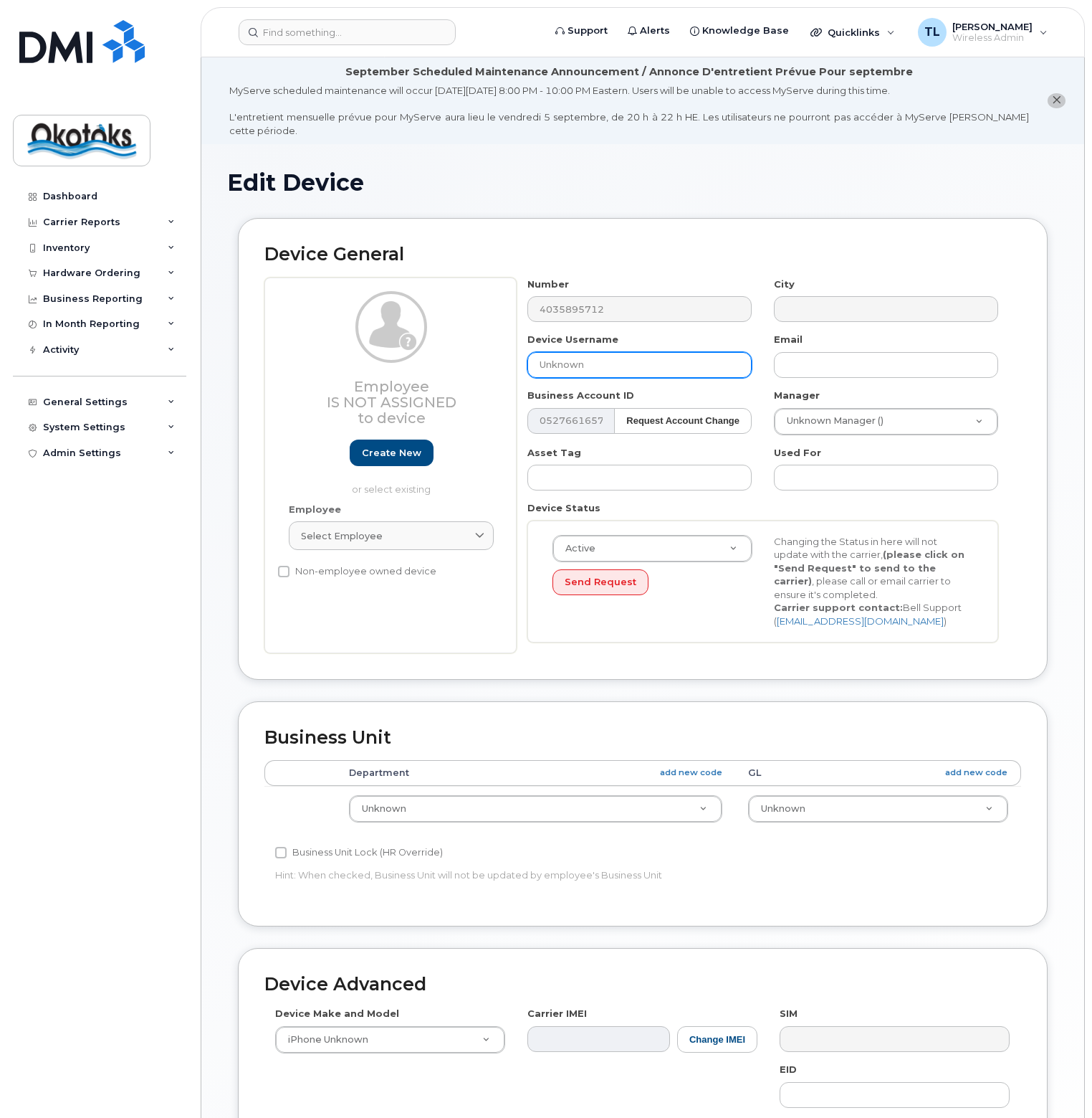
drag, startPoint x: 628, startPoint y: 353, endPoint x: 531, endPoint y: 355, distance: 97.0
click at [531, 355] on input "Unknown" at bounding box center [640, 365] width 225 height 26
click at [614, 353] on input "Unknown" at bounding box center [640, 365] width 225 height 26
drag, startPoint x: 630, startPoint y: 354, endPoint x: 521, endPoint y: 362, distance: 109.3
click at [521, 362] on div "Device Username Unknown" at bounding box center [640, 355] width 247 height 45
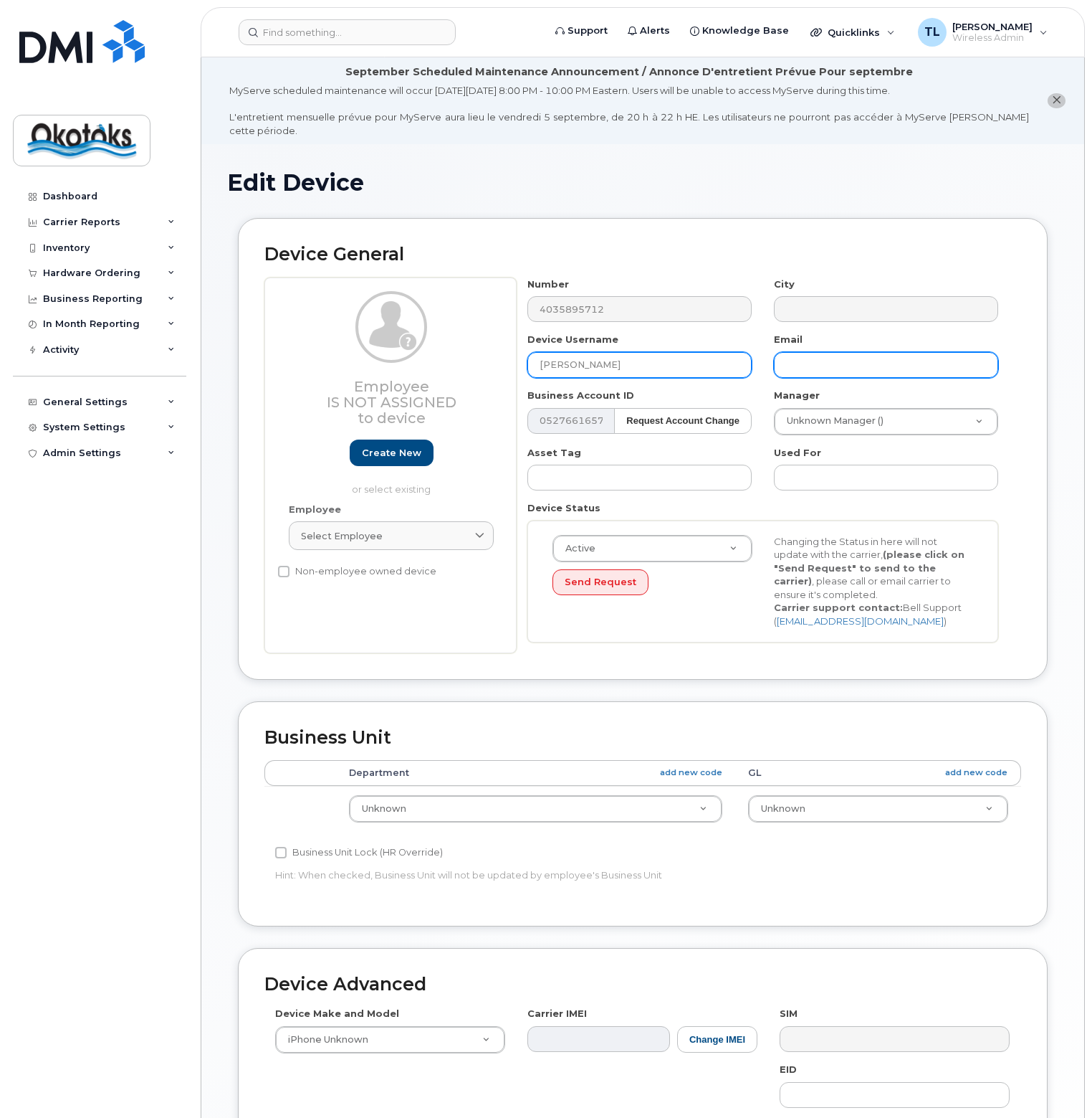
type input "Jenelle Wohlberg"
click at [850, 353] on input "text" at bounding box center [887, 365] width 225 height 26
type input "jwohlberg@okotoks.ca"
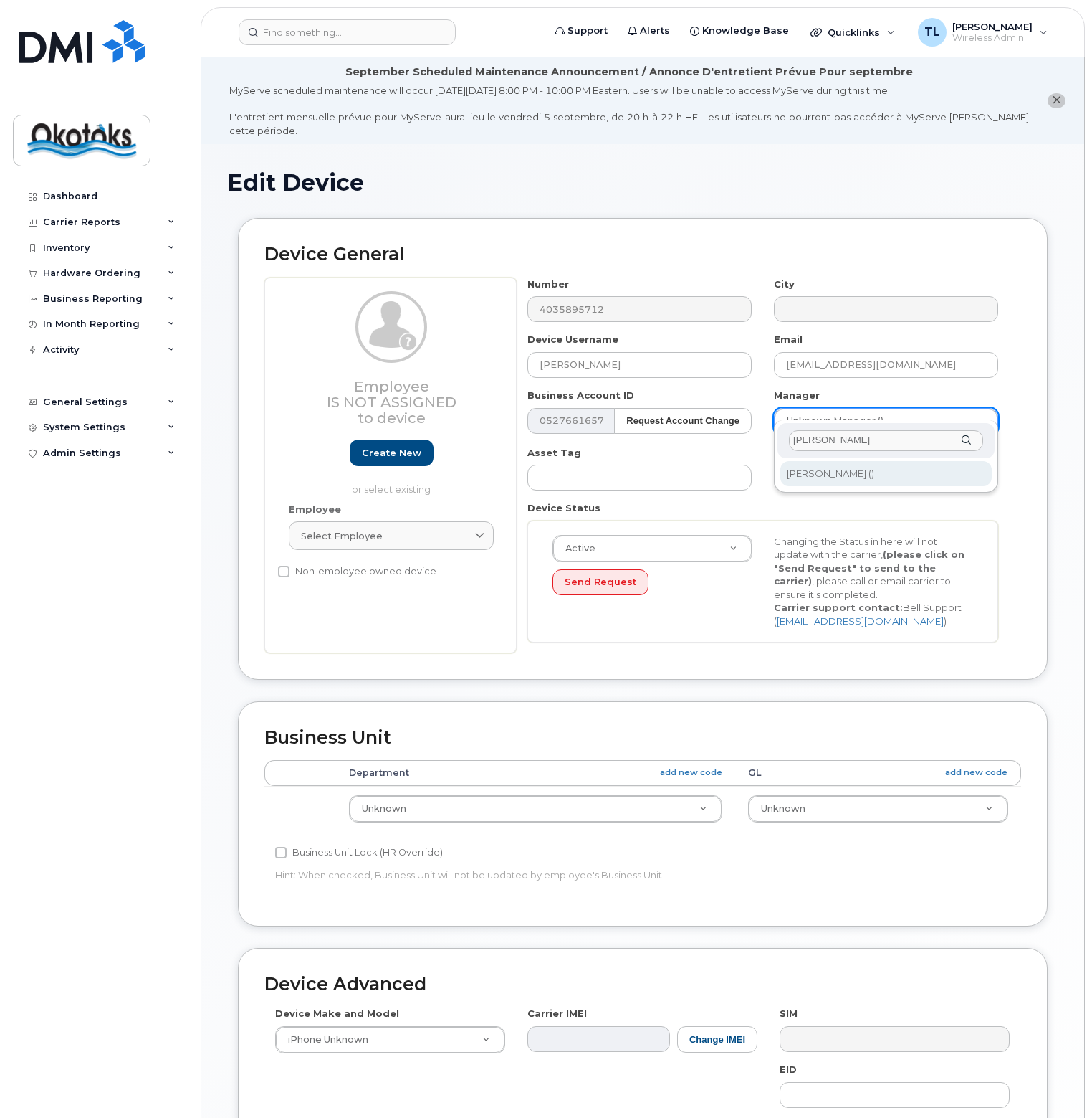
type input "melanie"
type input "283217"
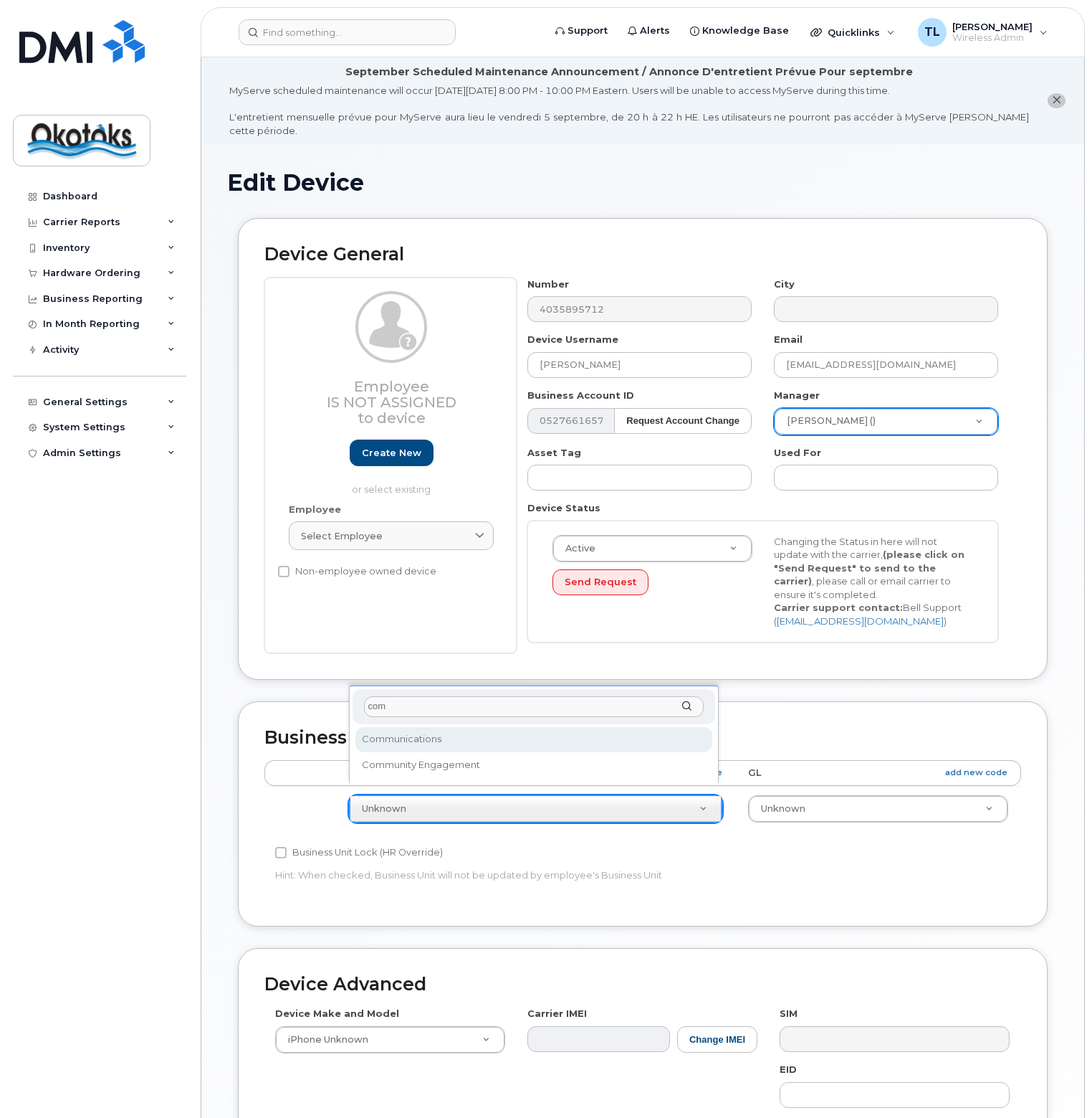
type input "com"
select select "90696"
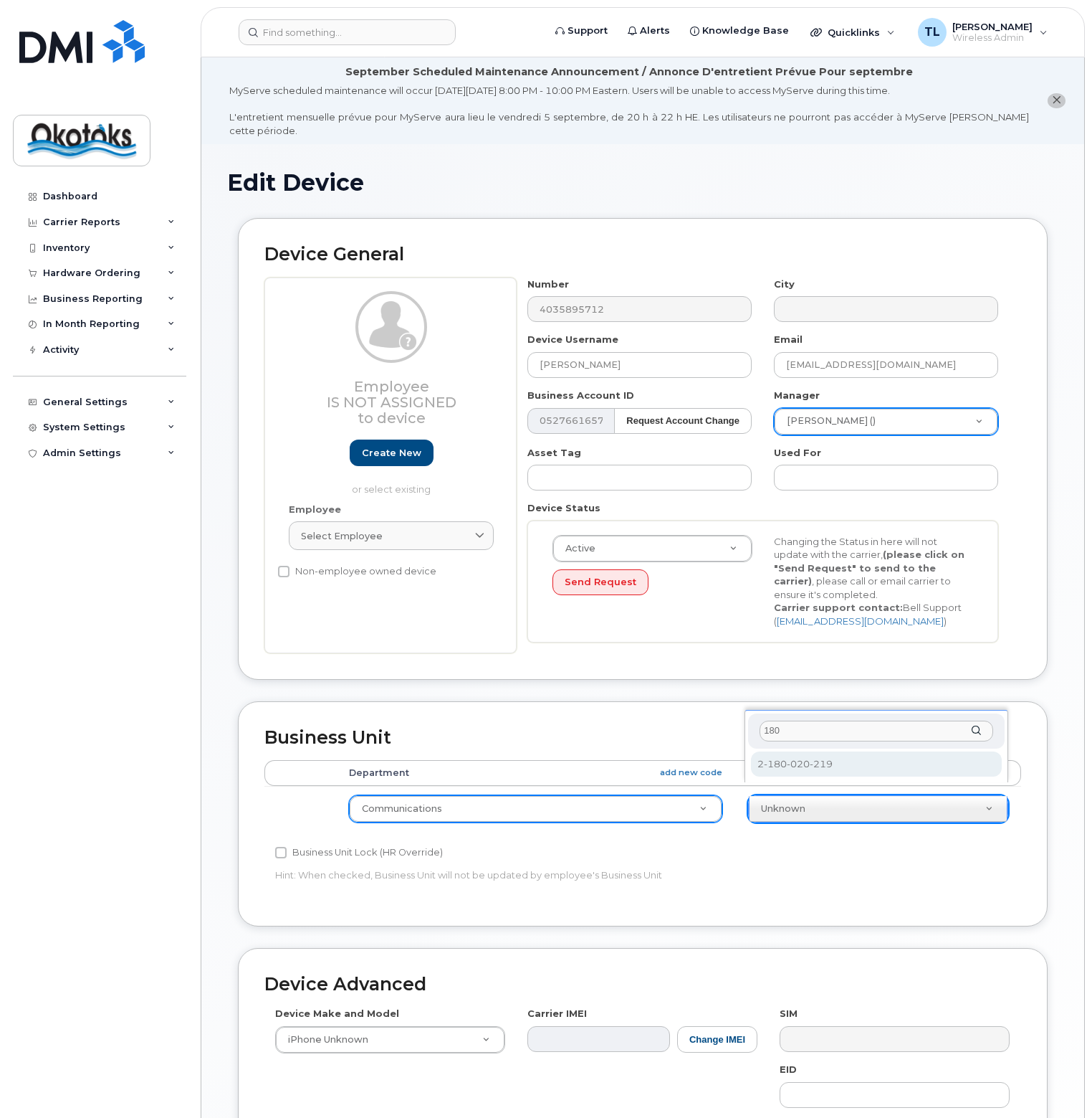
type input "180"
select select "90718"
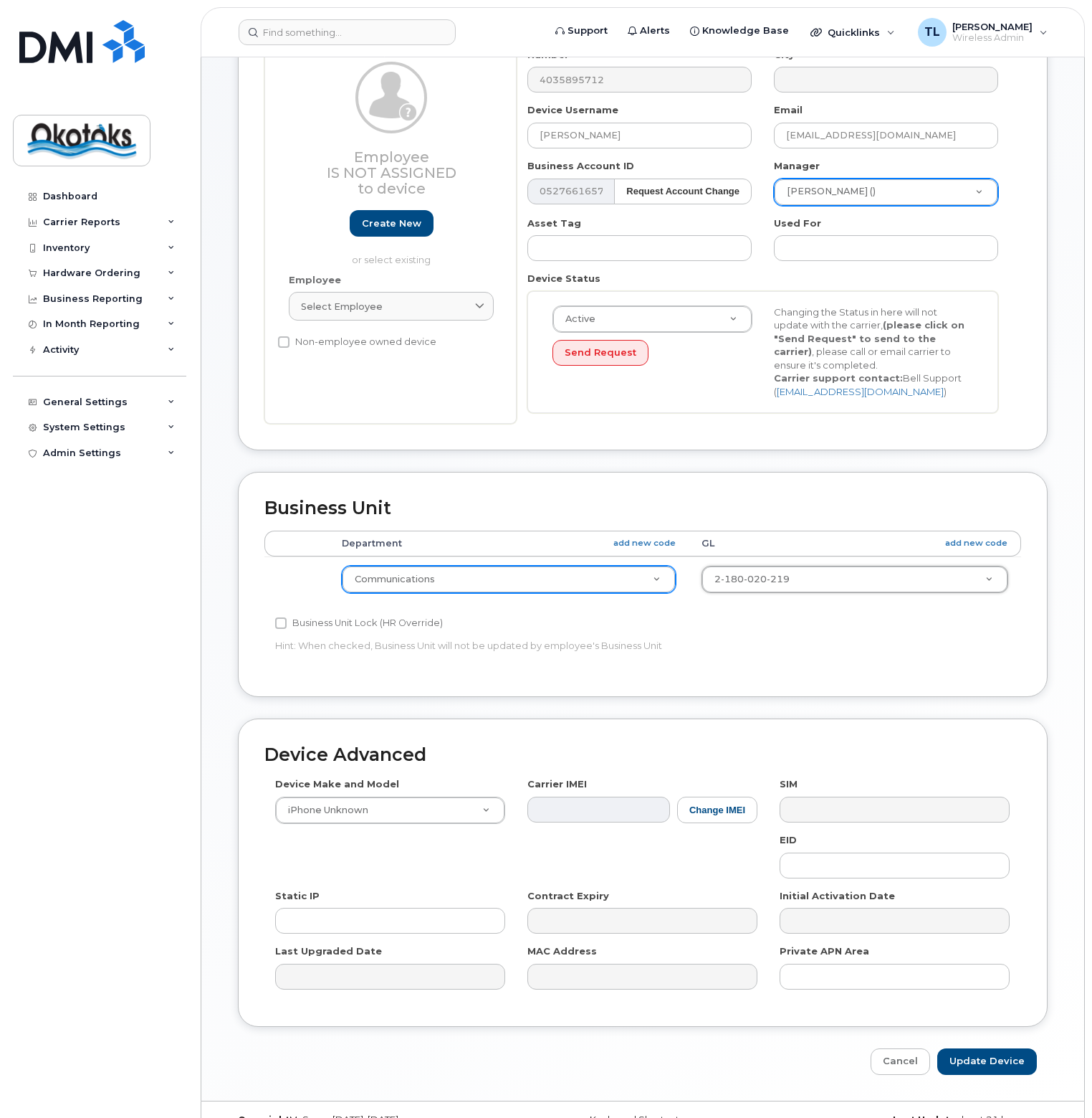
scroll to position [241, 0]
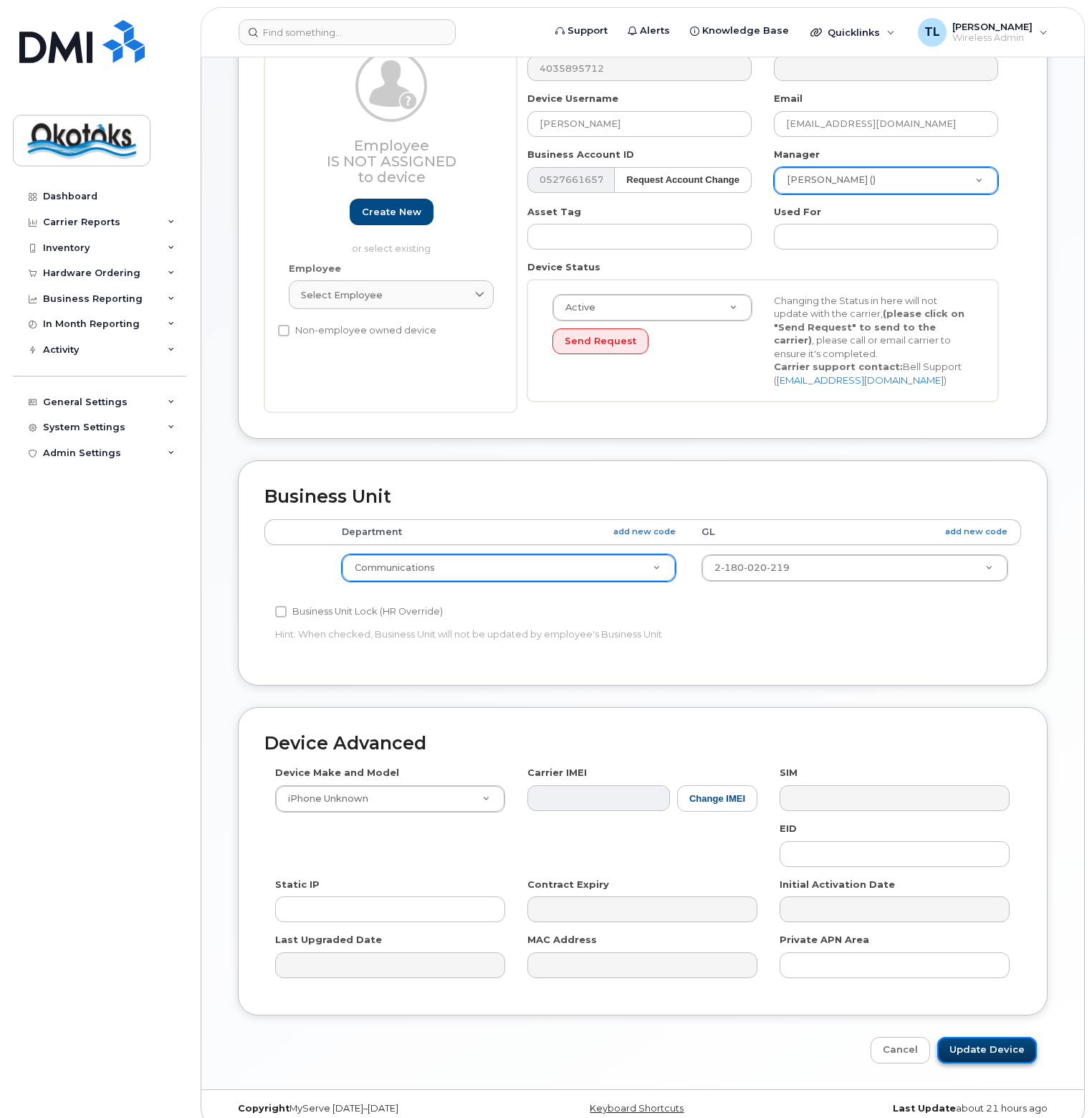
click at [987, 1037] on input "Update Device" at bounding box center [987, 1050] width 99 height 26
type input "Saving..."
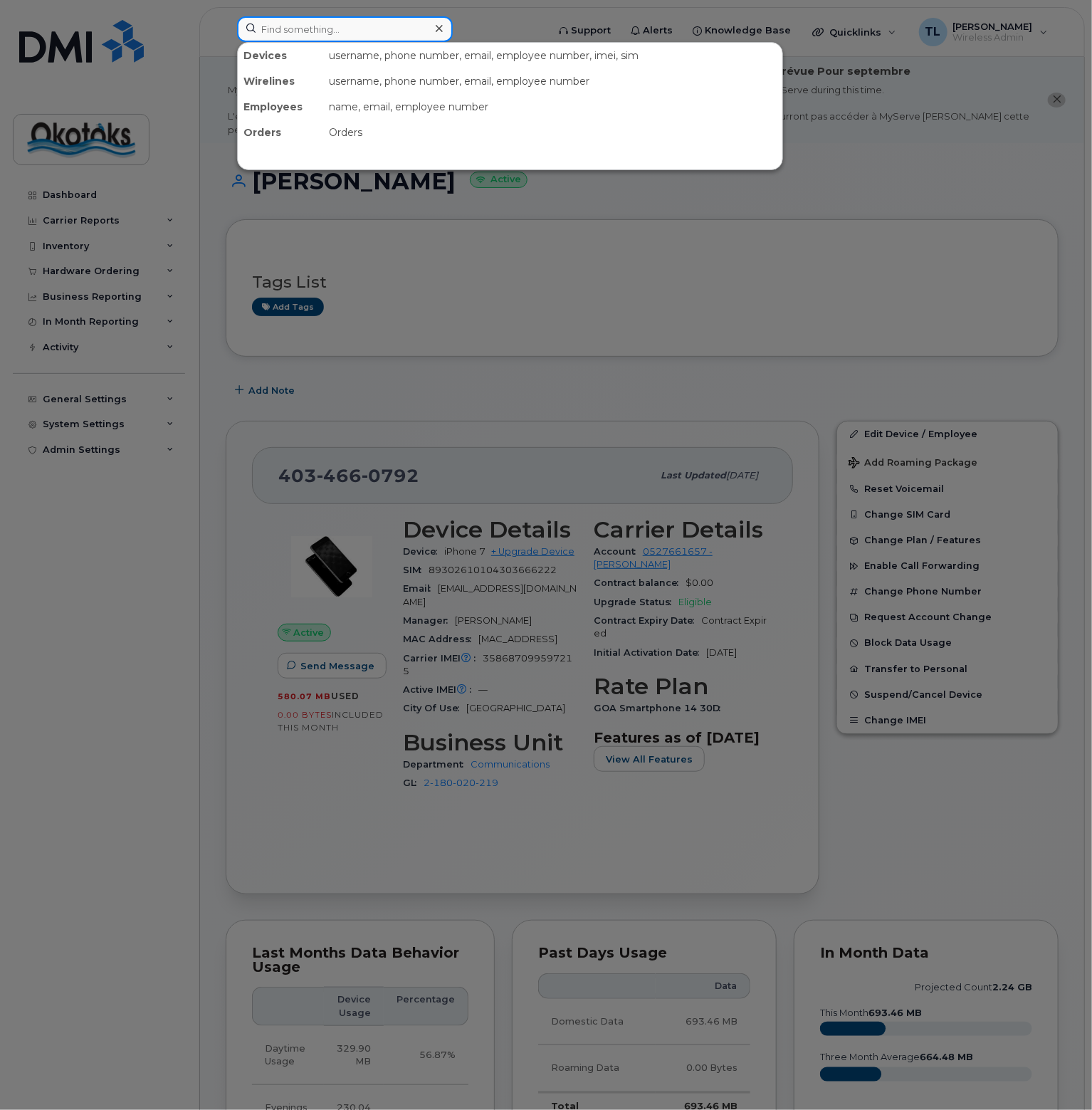
click at [308, 23] on input at bounding box center [345, 28] width 216 height 25
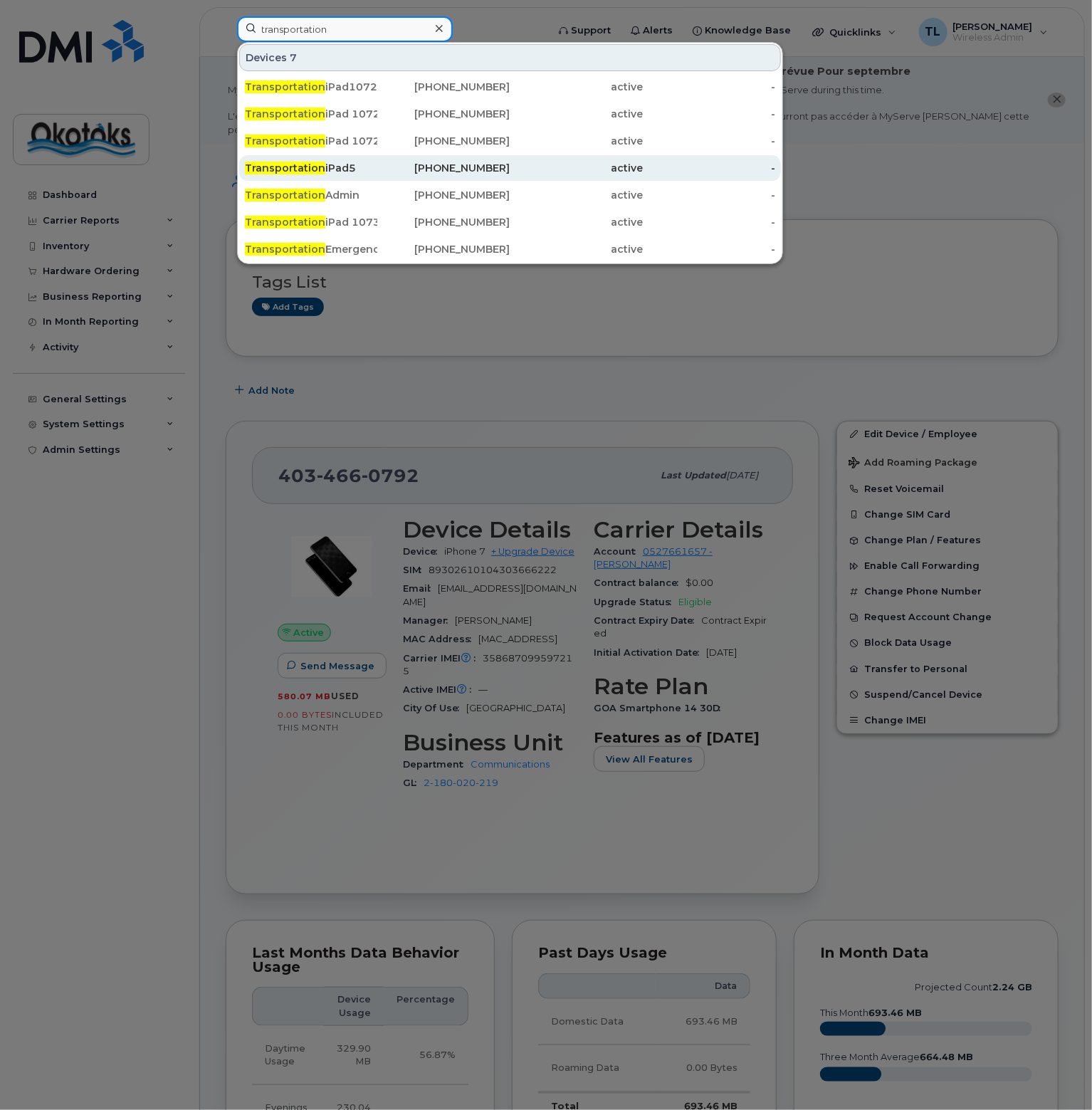
type input "transportation"
click at [330, 169] on div "Transportation iPad5" at bounding box center [311, 167] width 132 height 14
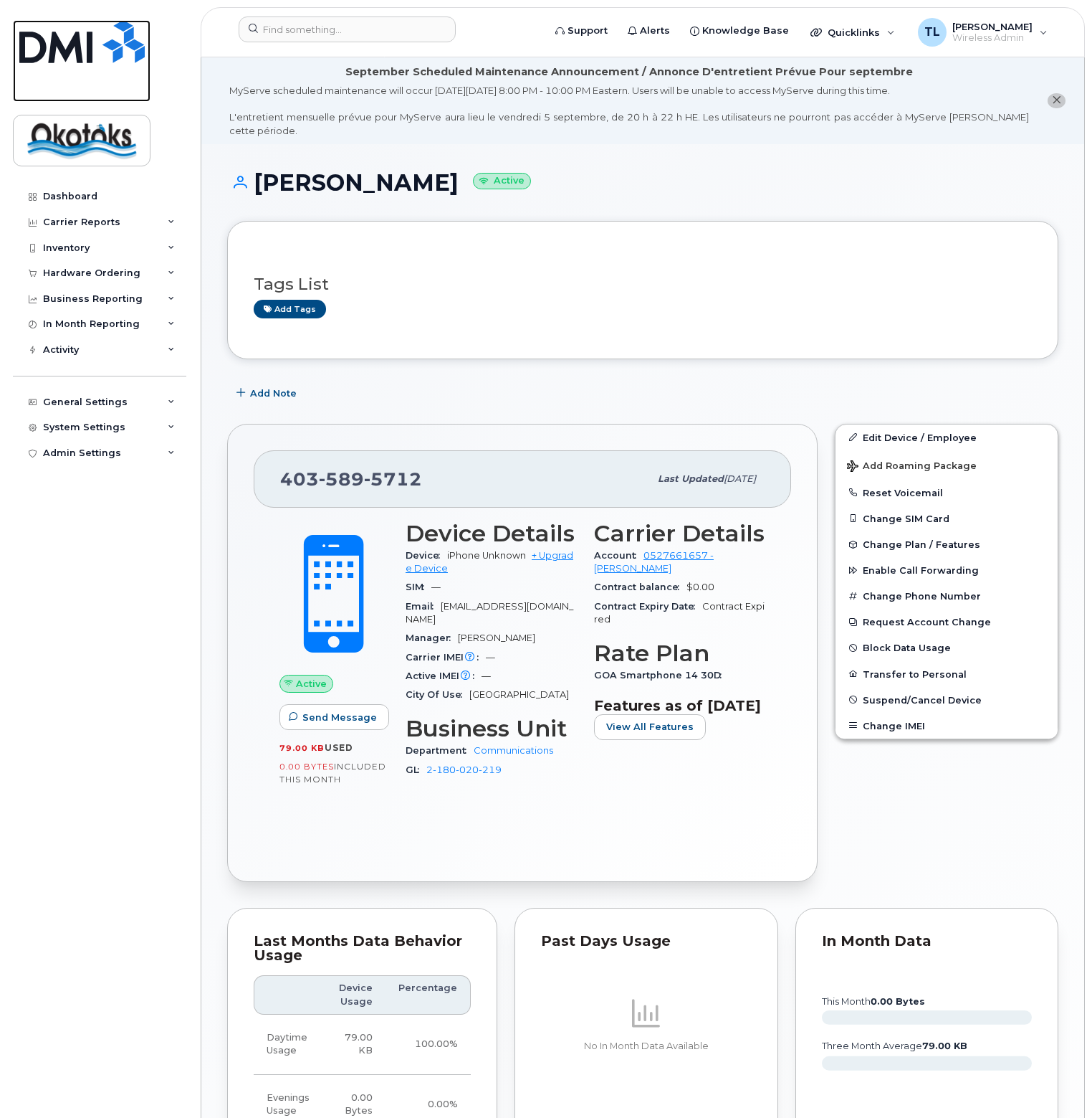
click img
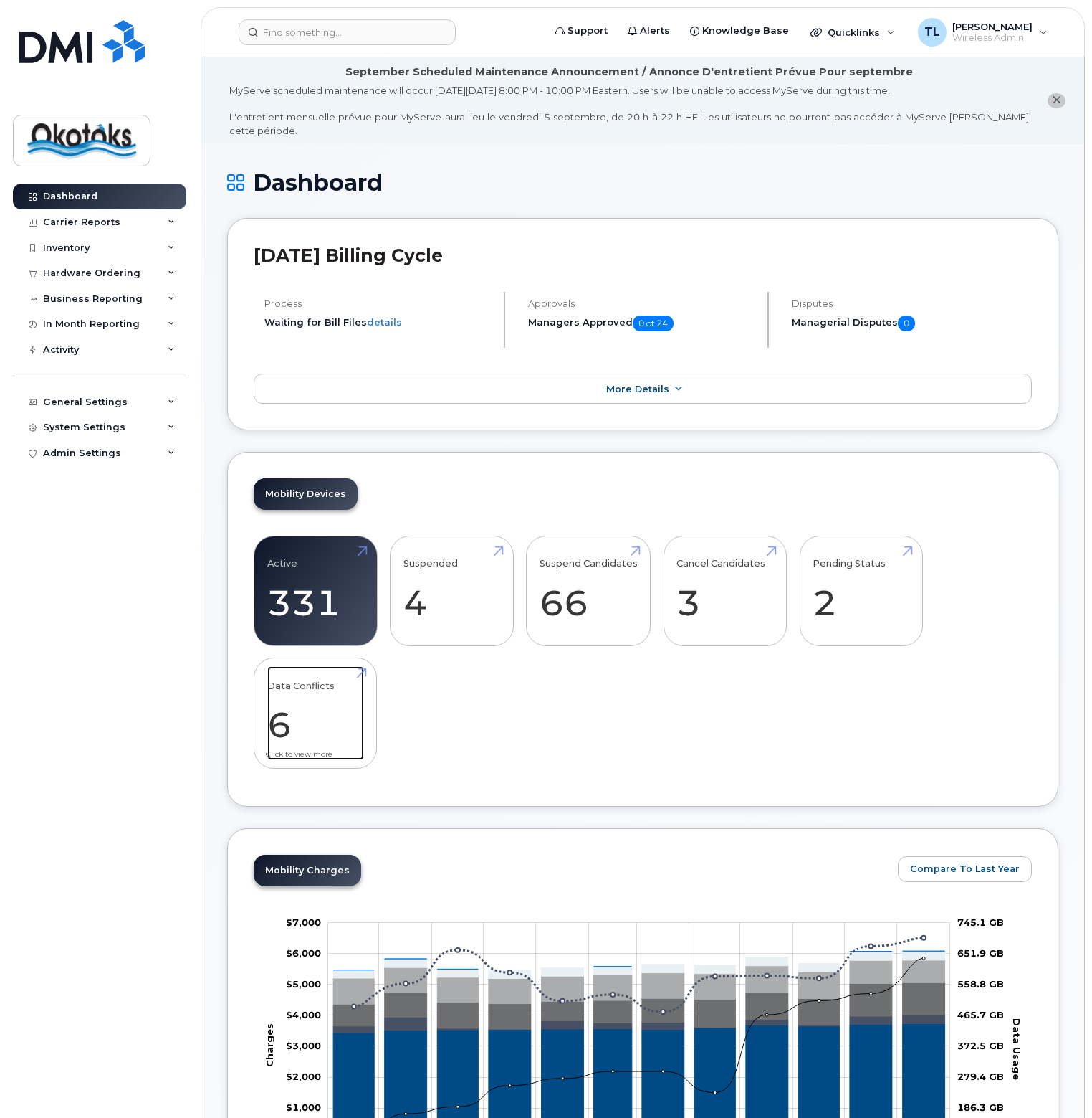
click at [310, 695] on link "Data Conflicts 6" at bounding box center [316, 714] width 96 height 95
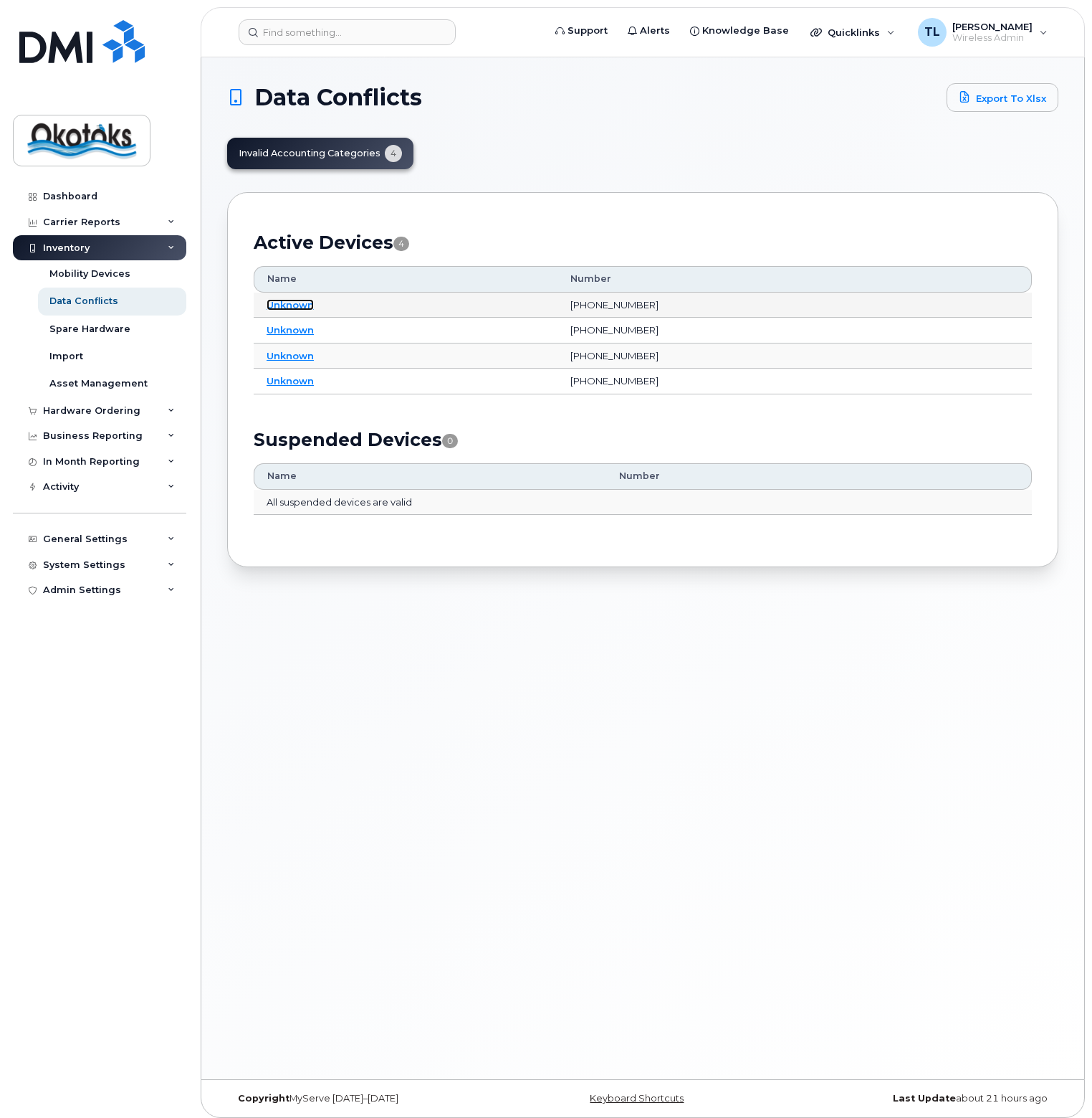
click at [288, 301] on link "Unknown" at bounding box center [290, 304] width 47 height 11
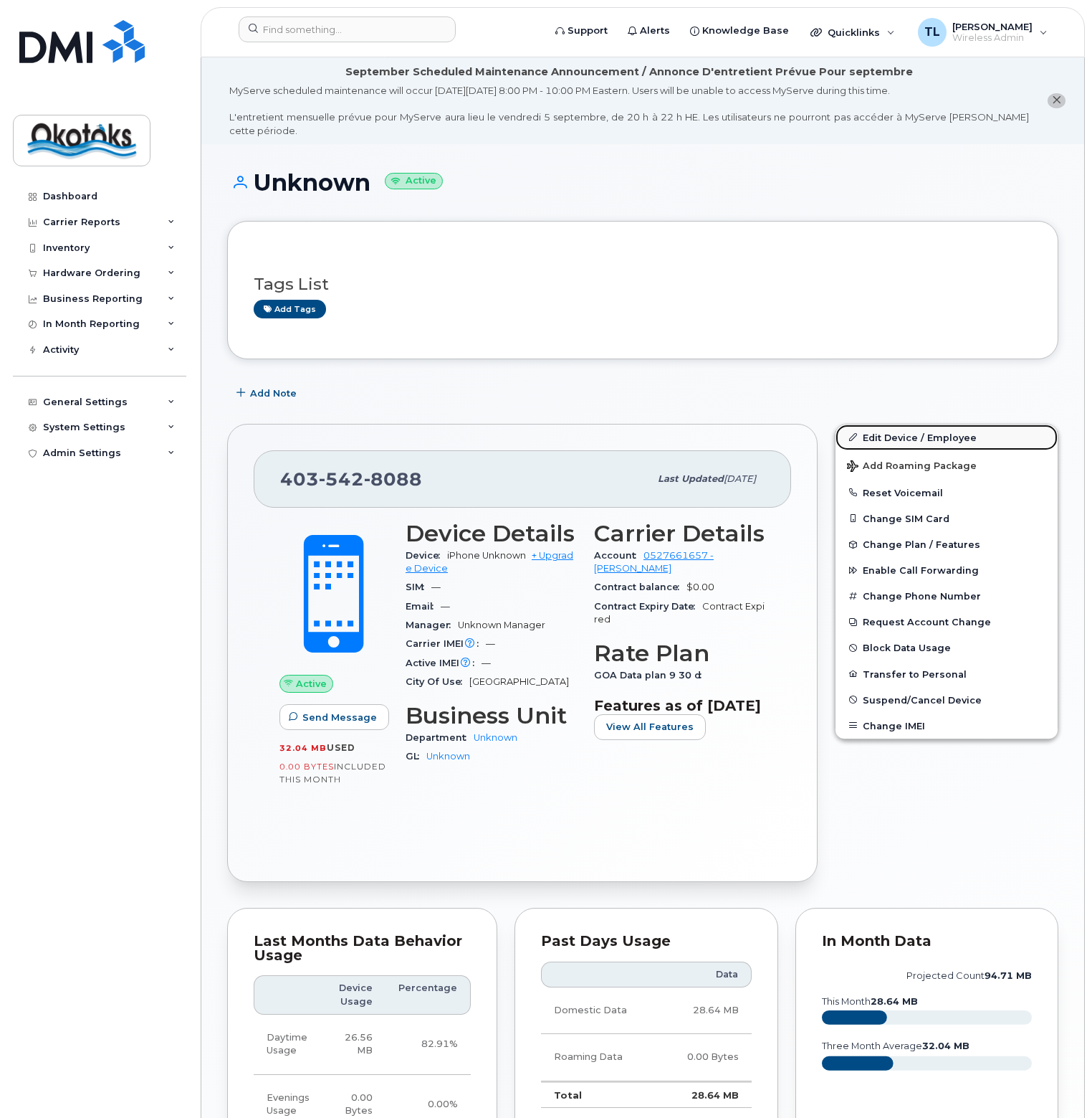
click at [922, 424] on link "Edit Device / Employee" at bounding box center [947, 437] width 222 height 26
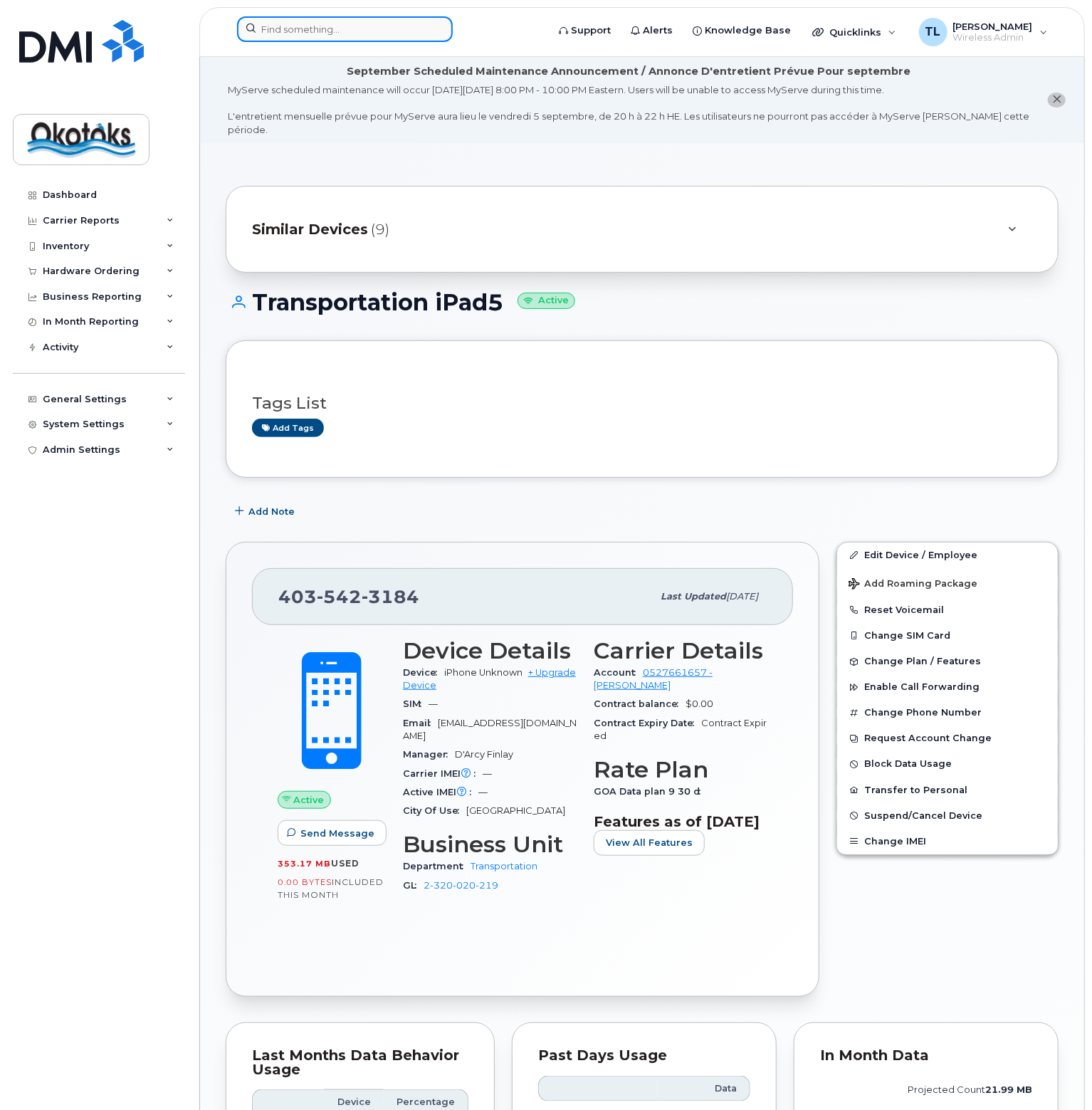
click at [356, 25] on input at bounding box center [345, 28] width 216 height 25
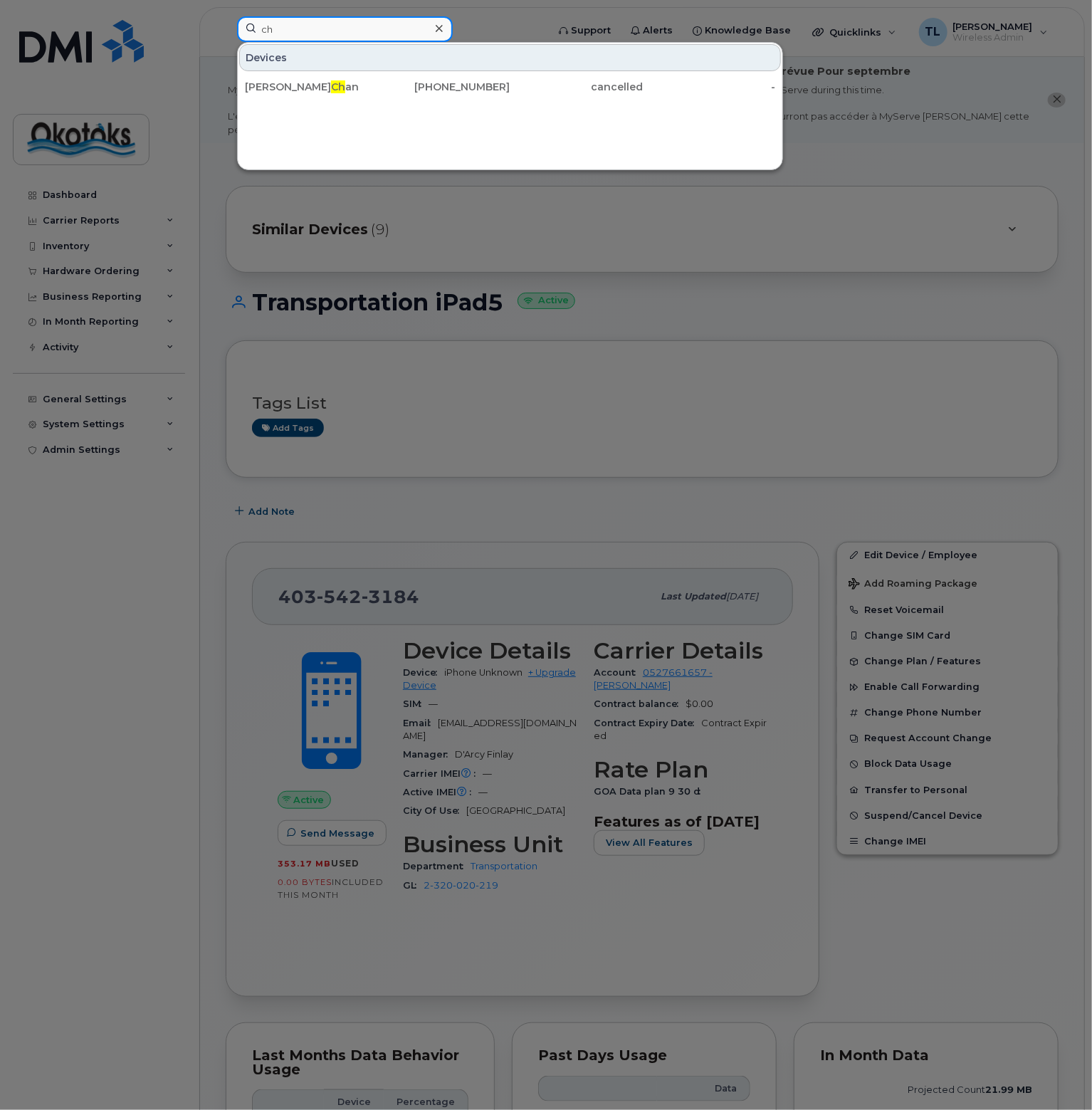
type input "c"
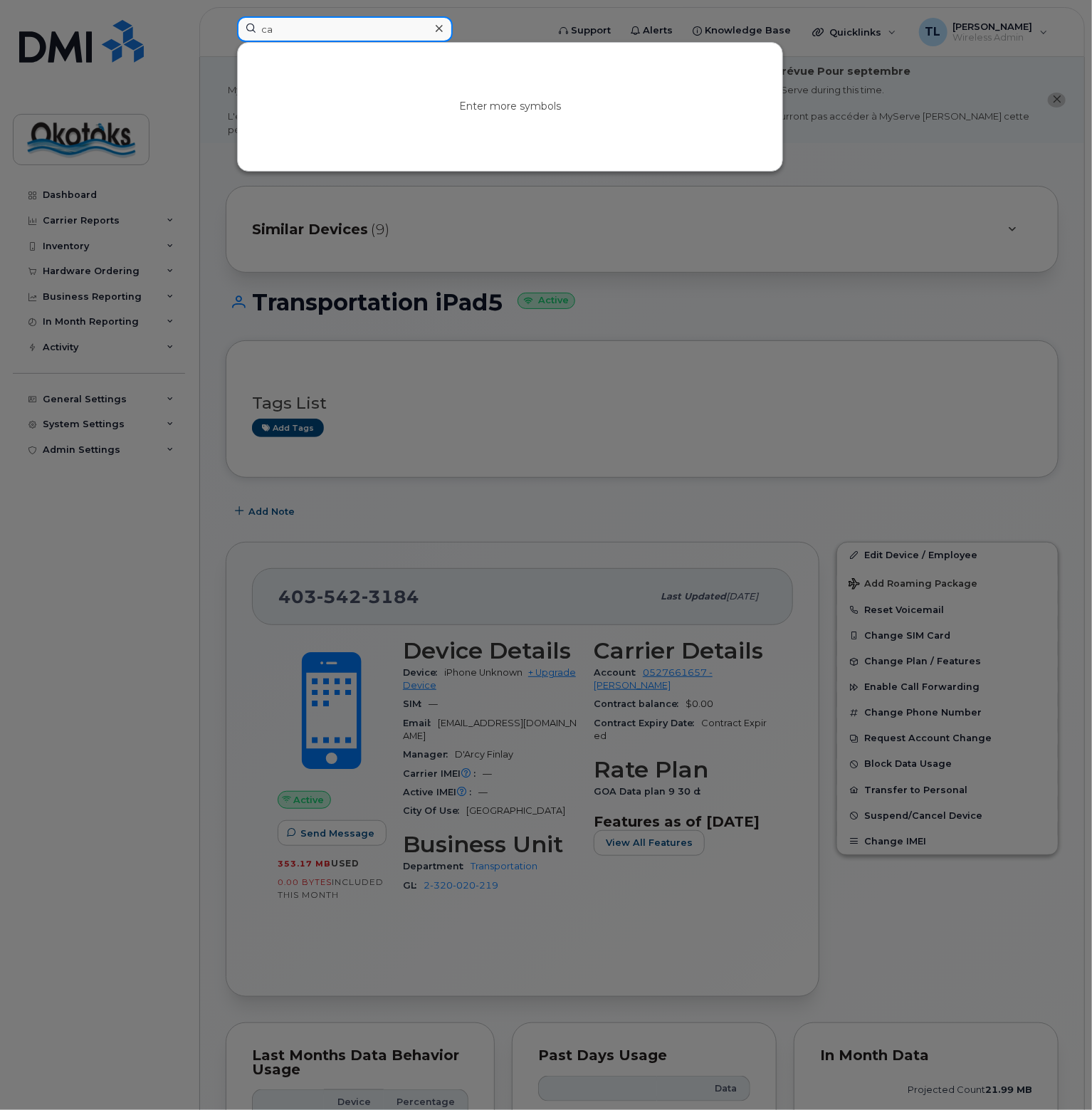
type input "c"
type input "b"
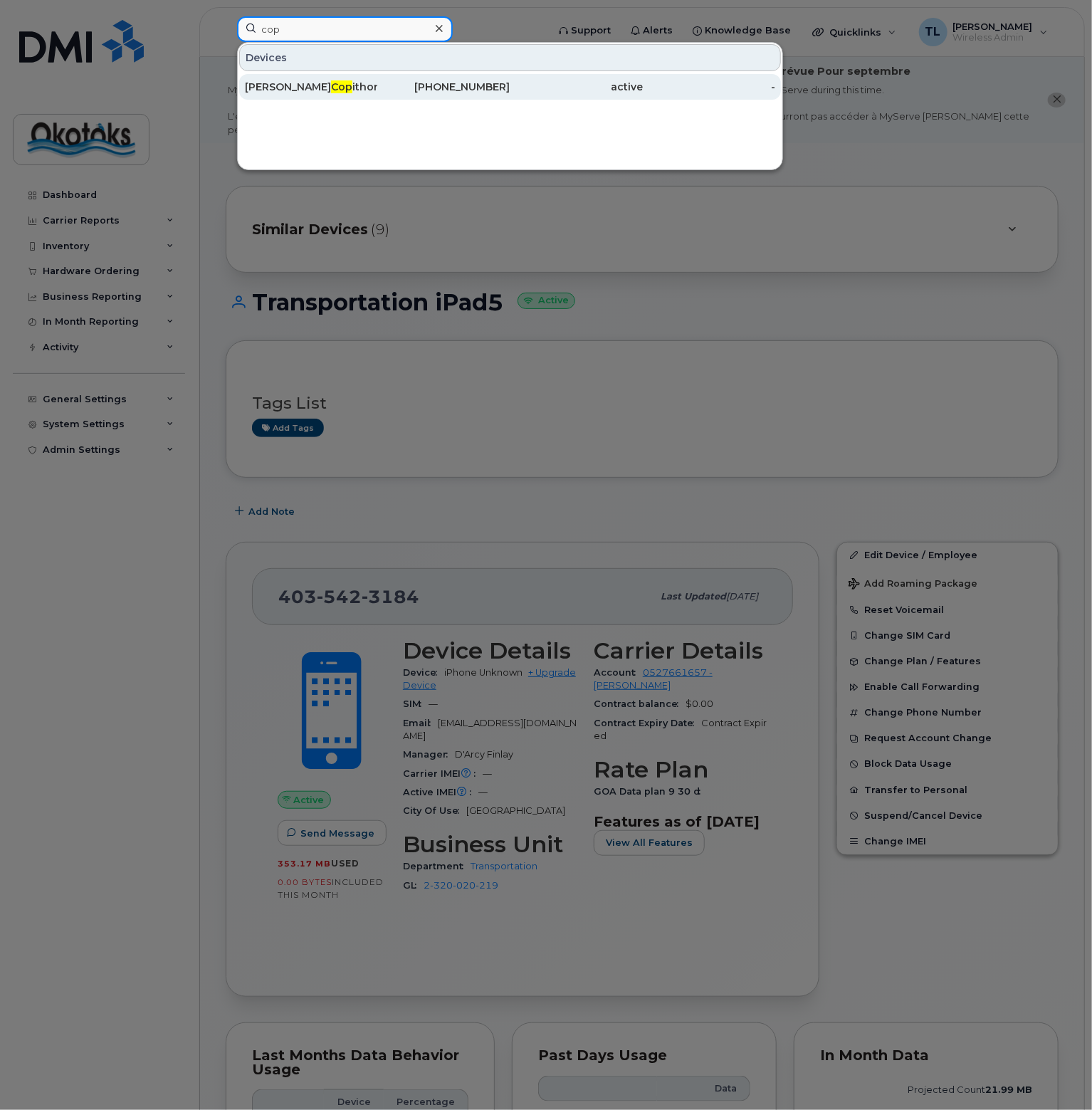
type input "cop"
click at [331, 90] on span "Cop" at bounding box center [341, 87] width 22 height 13
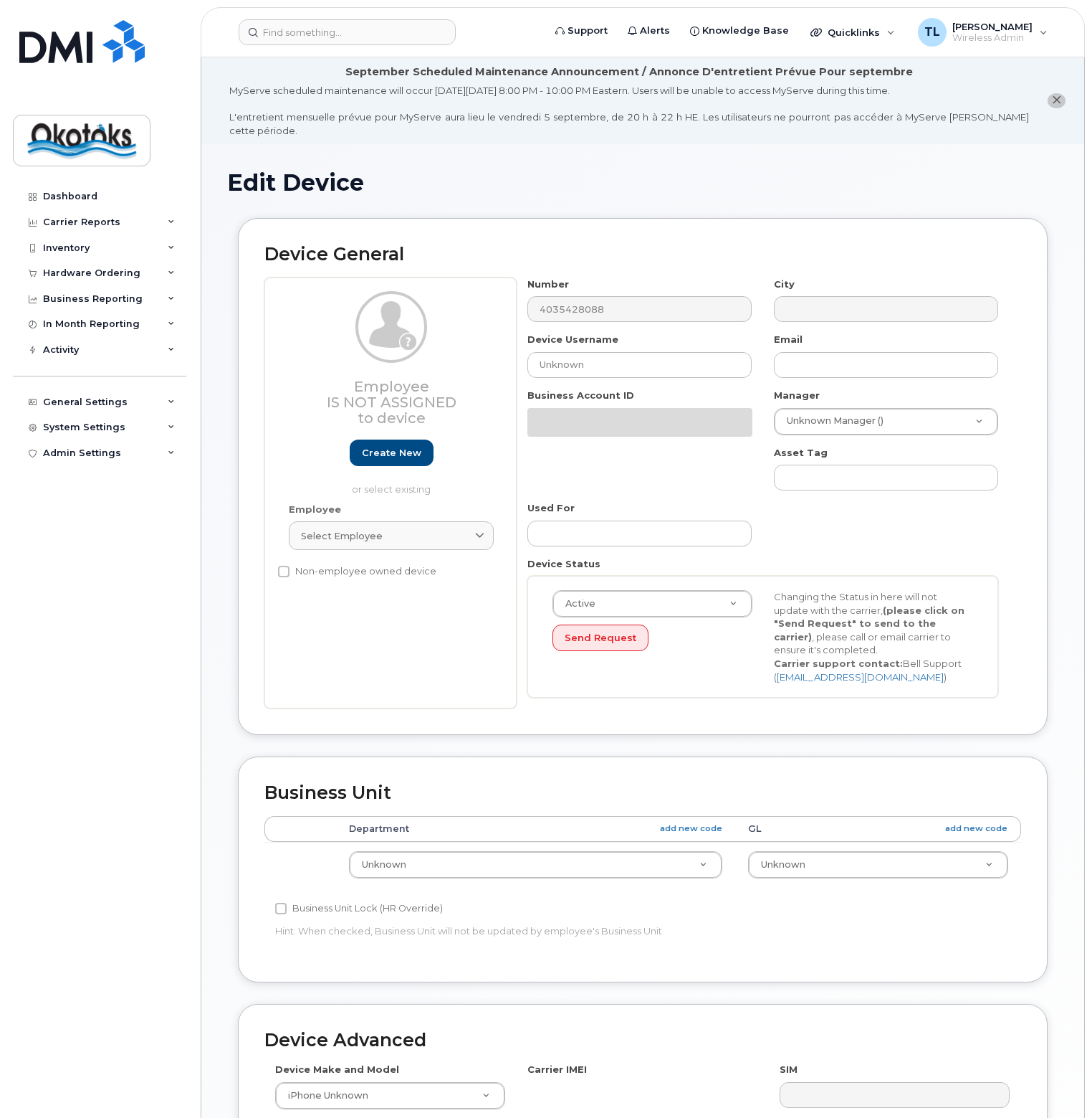
select select "90692"
select select "90693"
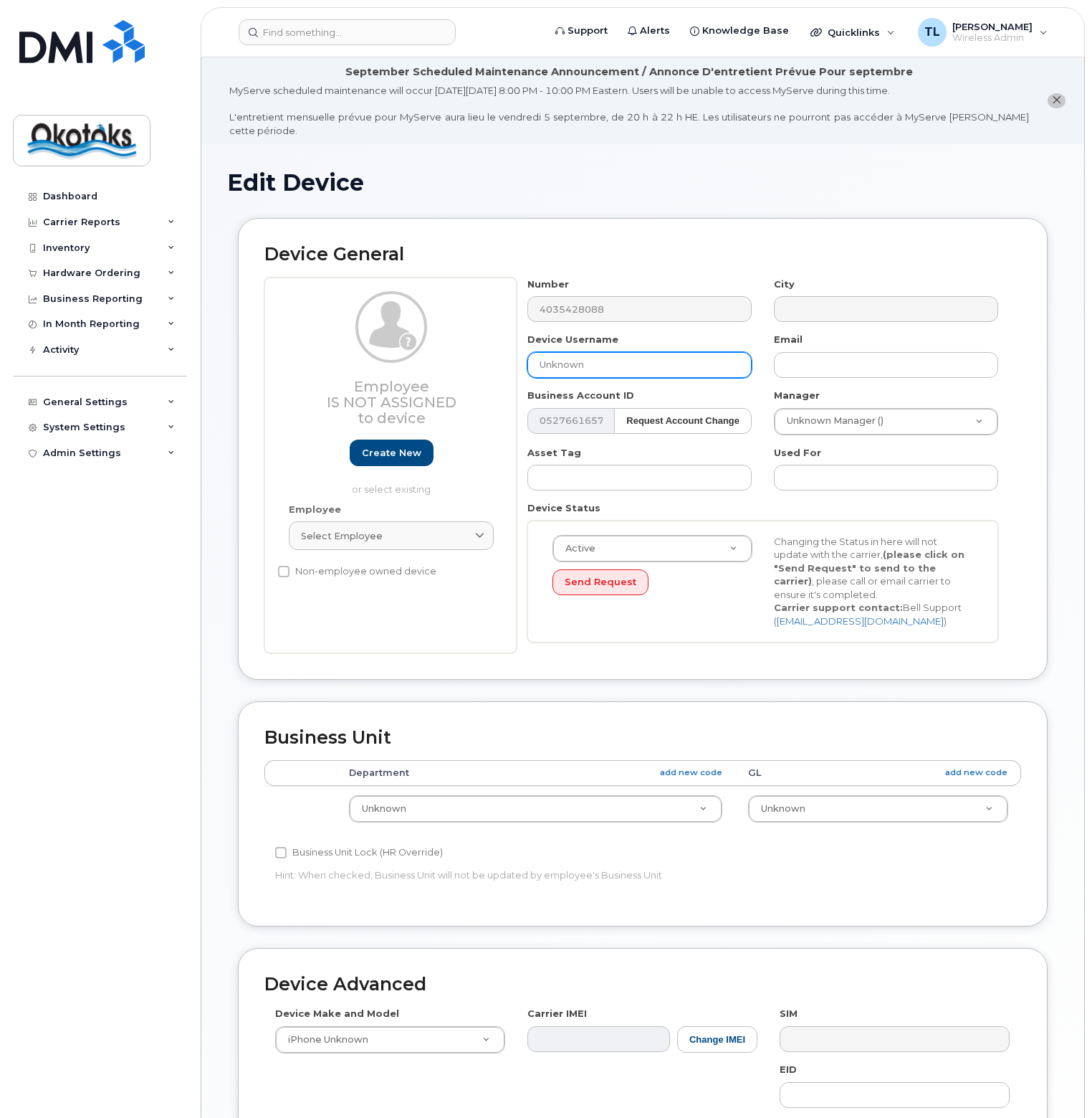
click at [630, 353] on input "Unknown" at bounding box center [640, 365] width 225 height 26
drag, startPoint x: 630, startPoint y: 353, endPoint x: 492, endPoint y: 355, distance: 138.0
click at [492, 355] on div "Employee Is not assigned to device Create new or select existing Employee Selec…" at bounding box center [642, 466] width 757 height 376
type input "Transportation iPad7"
click at [876, 353] on input "text" at bounding box center [887, 365] width 225 height 26
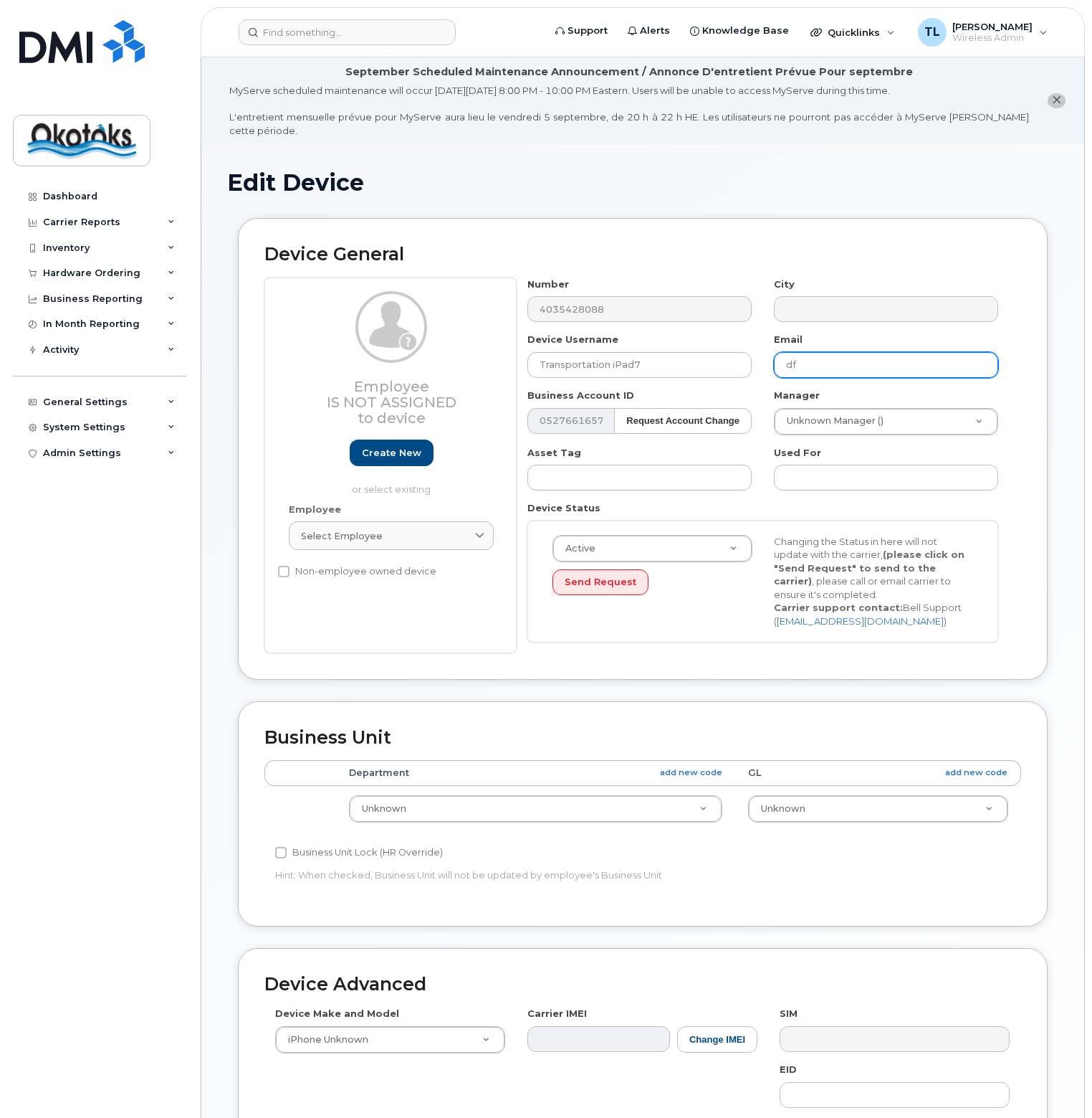
type input "[EMAIL_ADDRESS][DOMAIN_NAME]"
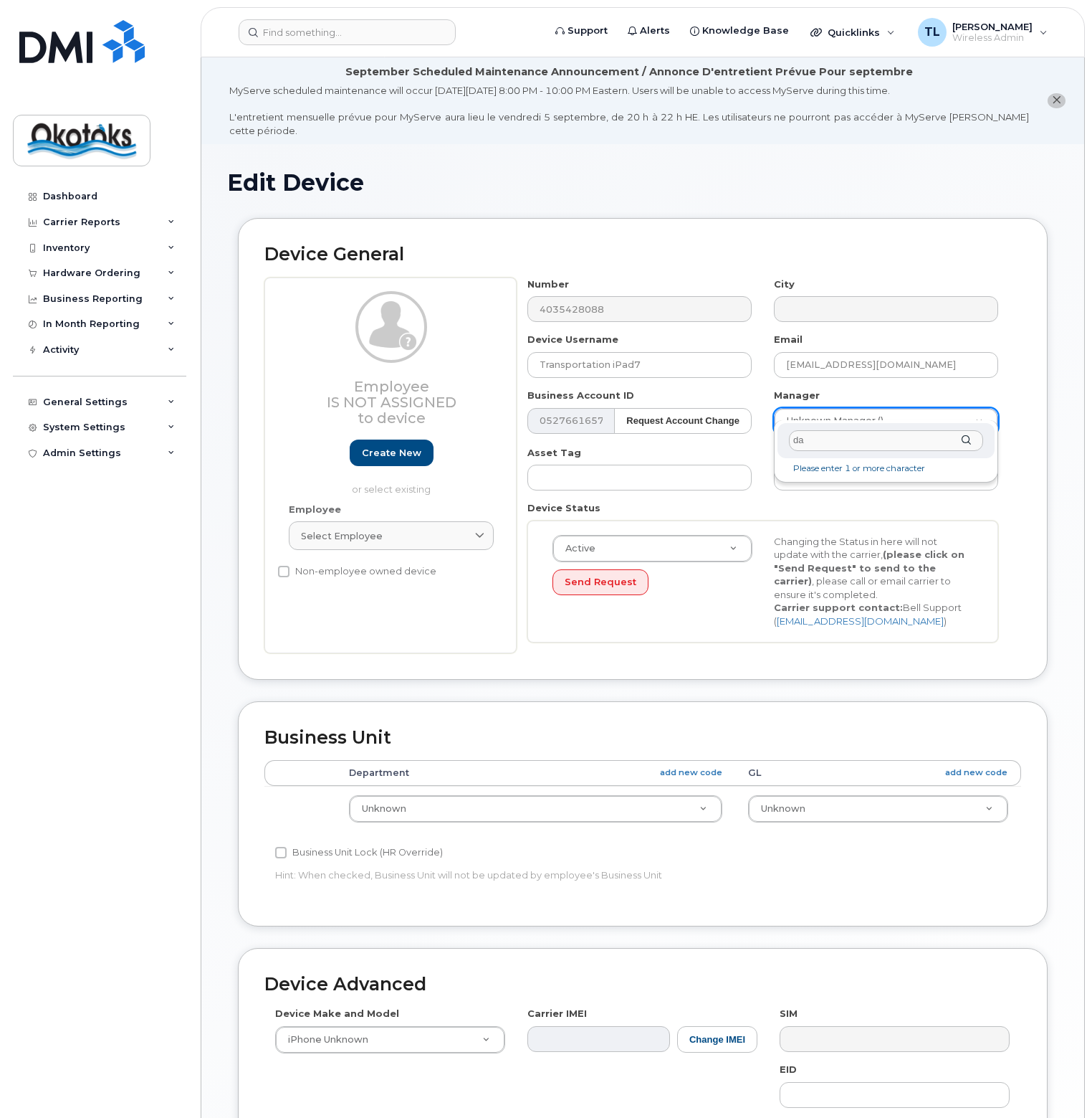
type input "d"
type input "d'ar"
type input "283222"
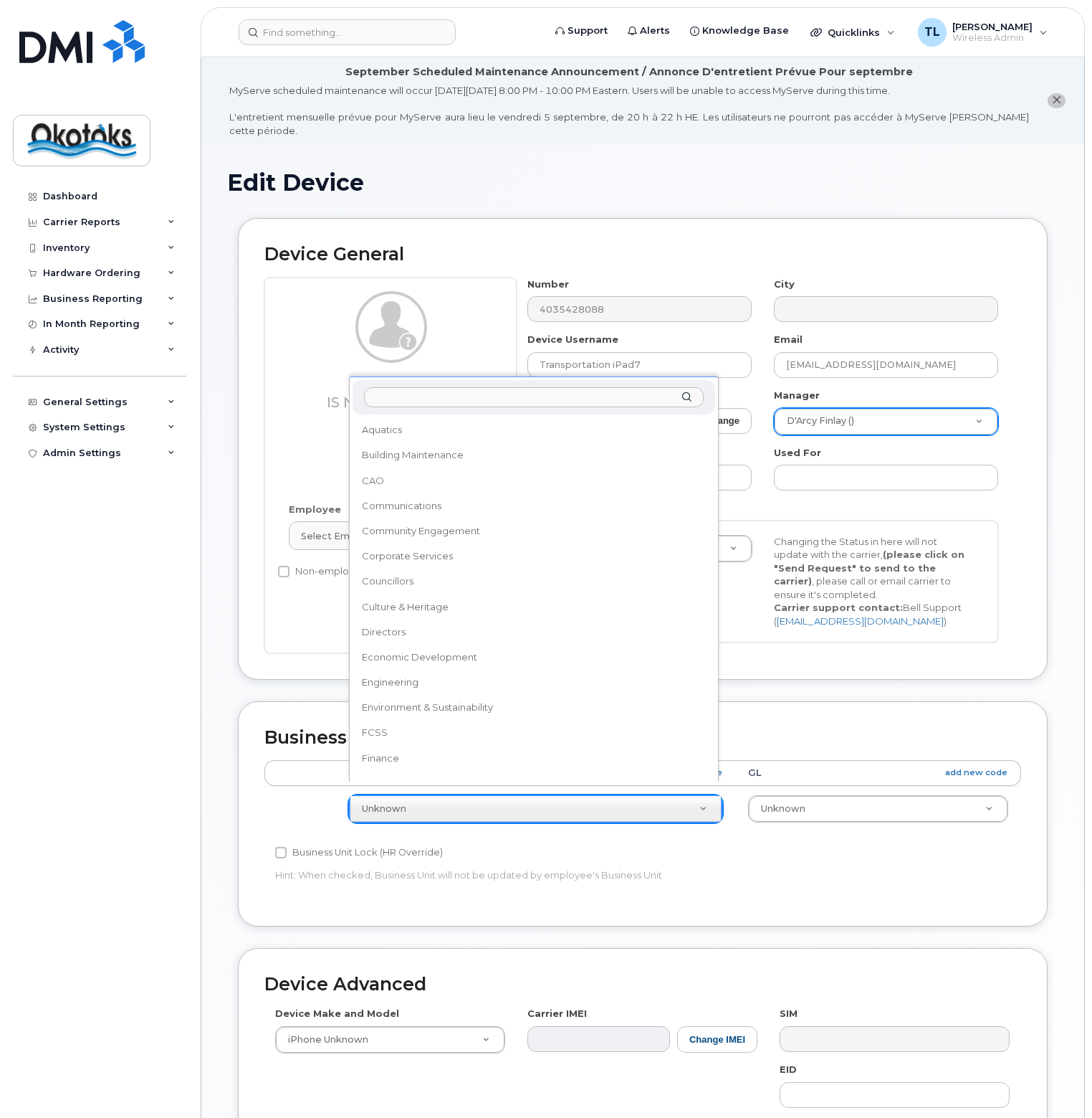
scroll to position [325, 0]
select select "90697"
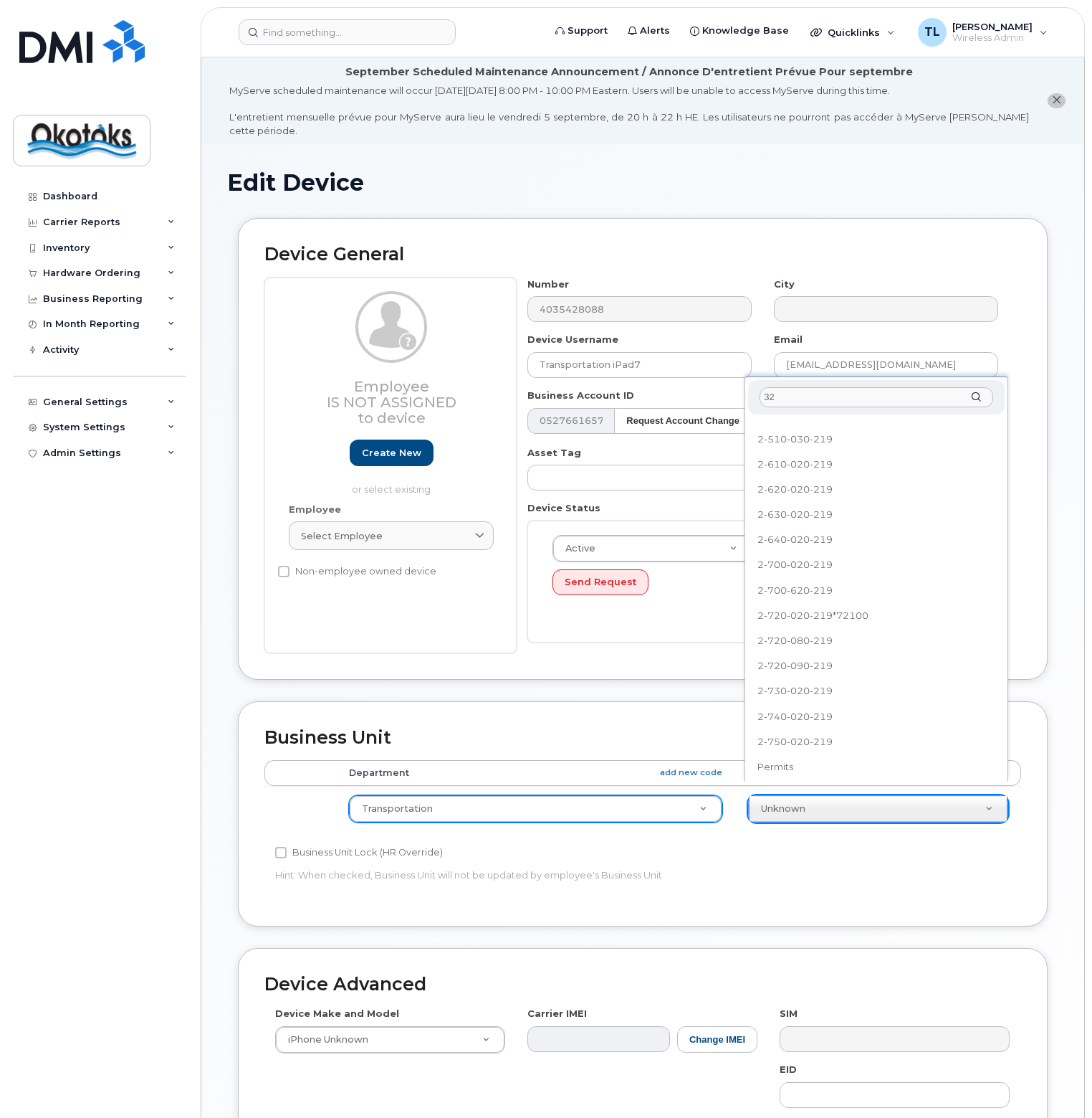
scroll to position [0, 0]
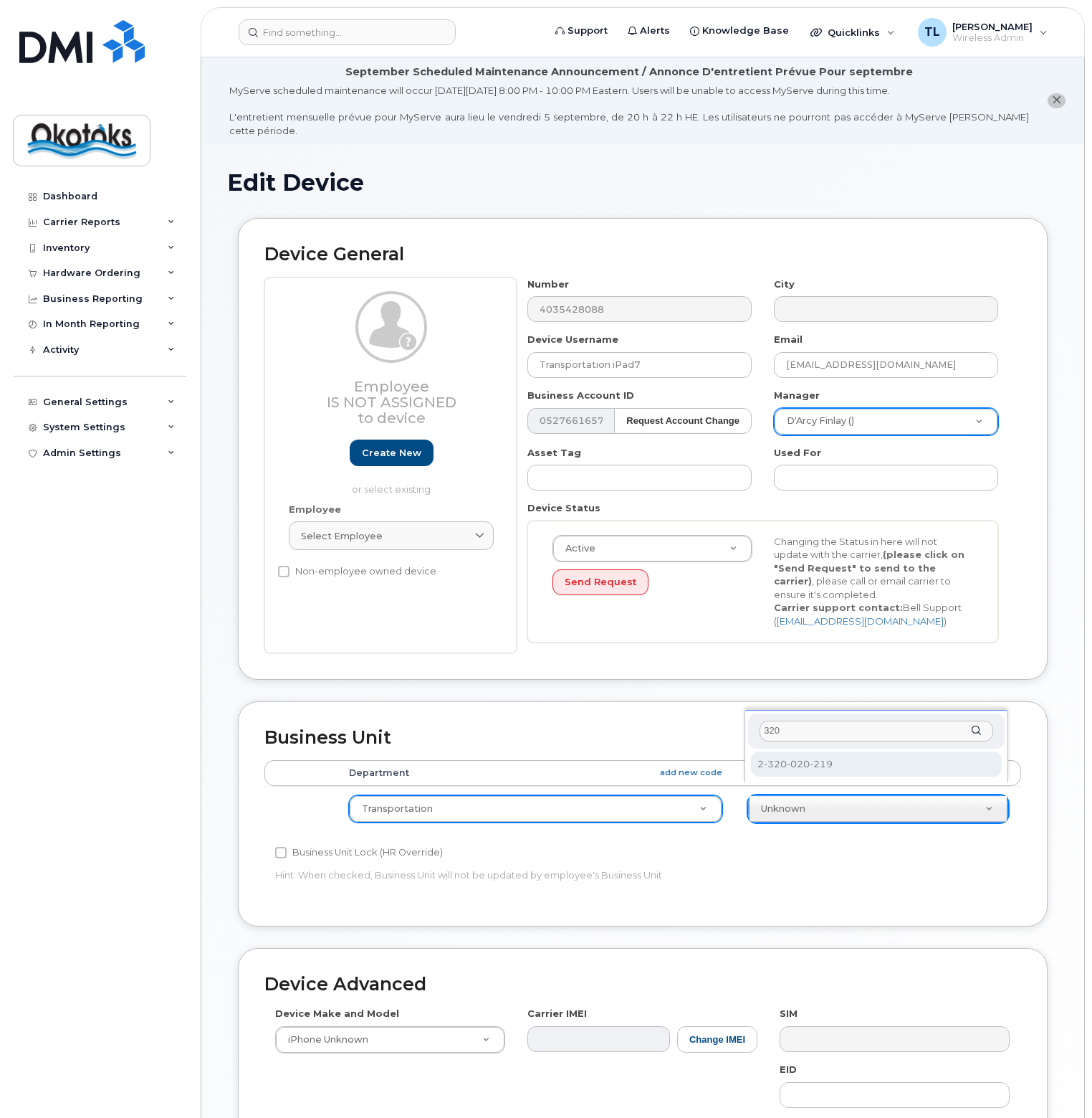
type input "320"
select select "90740"
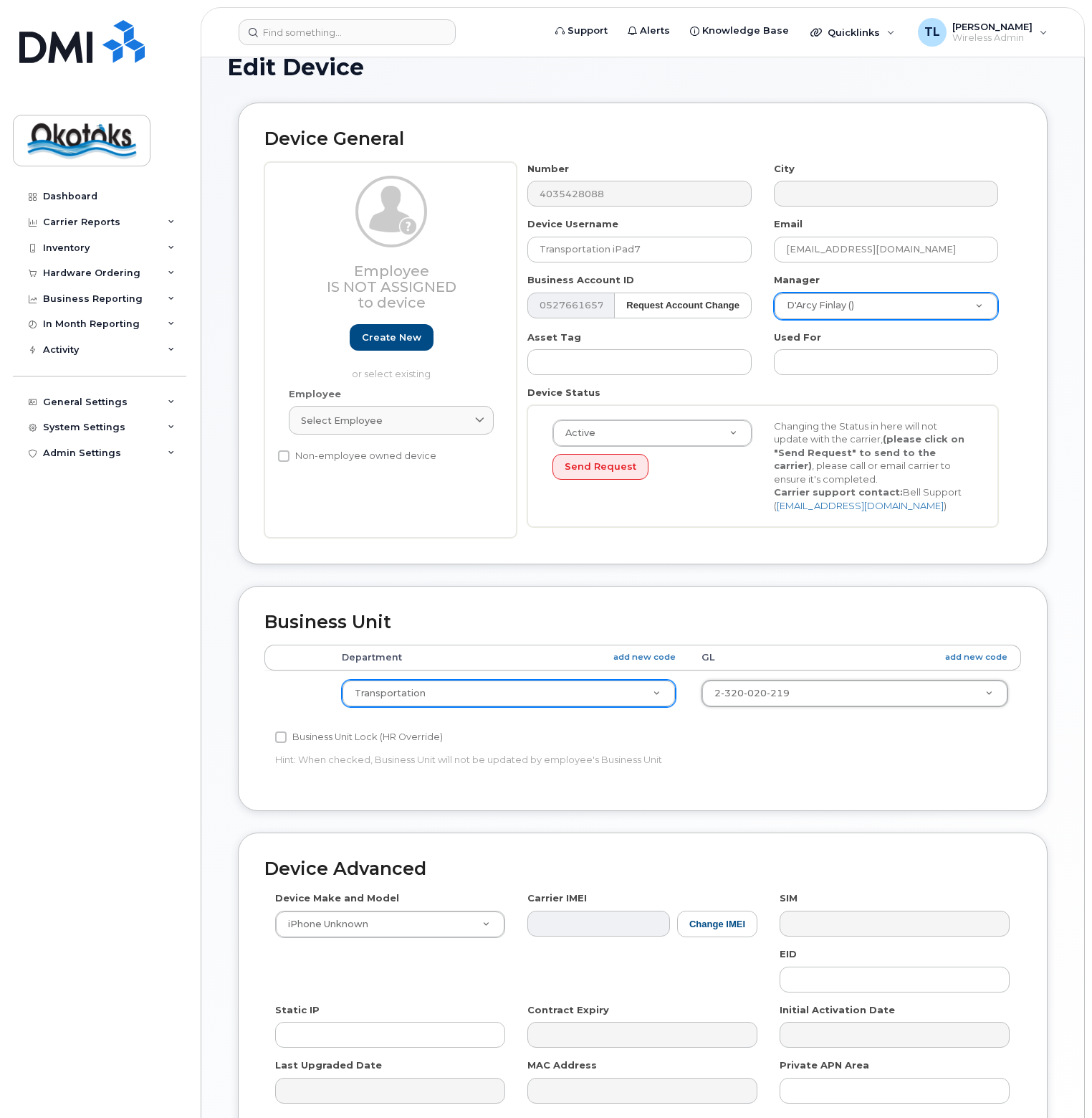
scroll to position [241, 0]
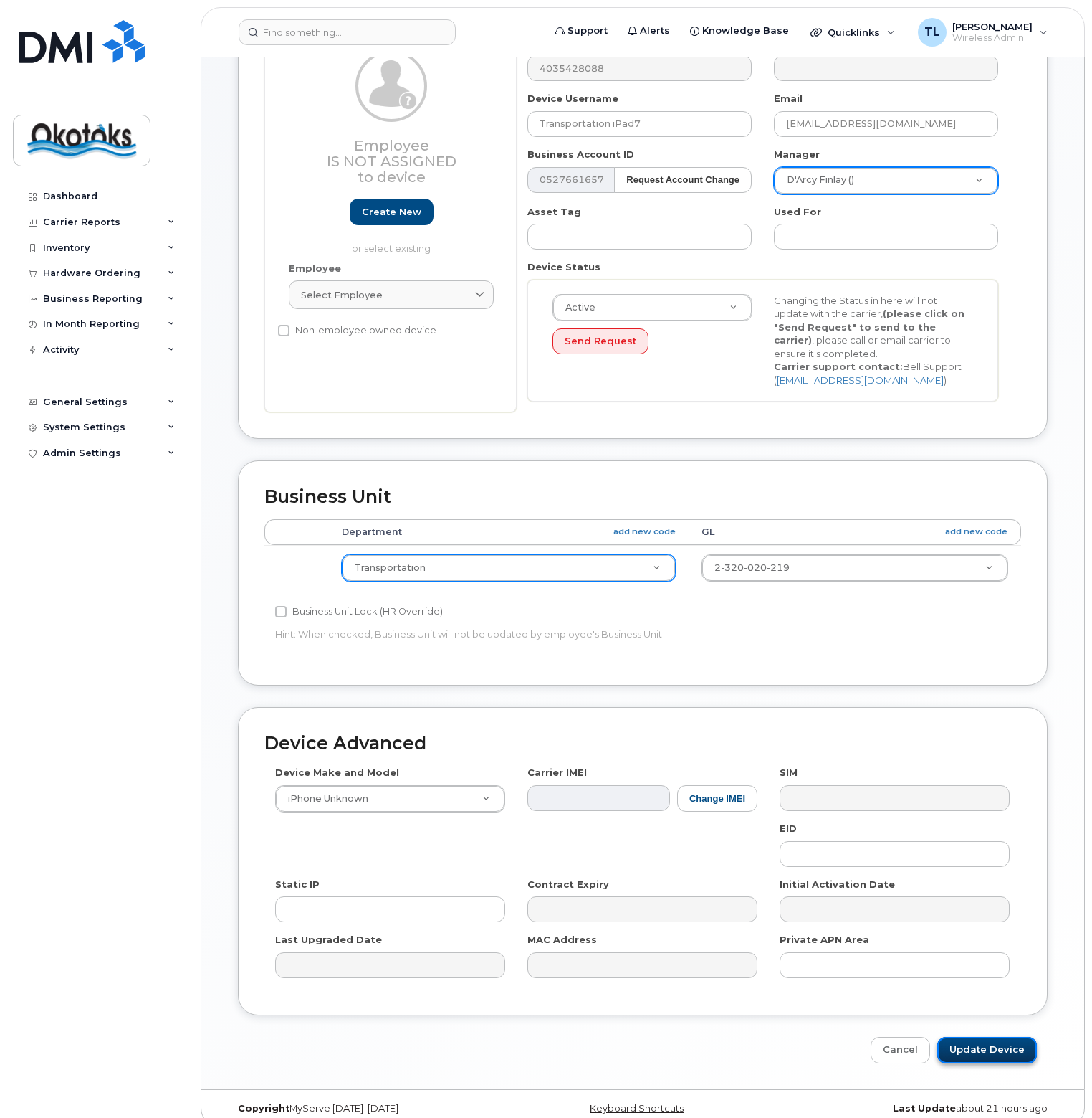
click at [978, 1037] on input "Update Device" at bounding box center [987, 1050] width 99 height 26
type input "Saving..."
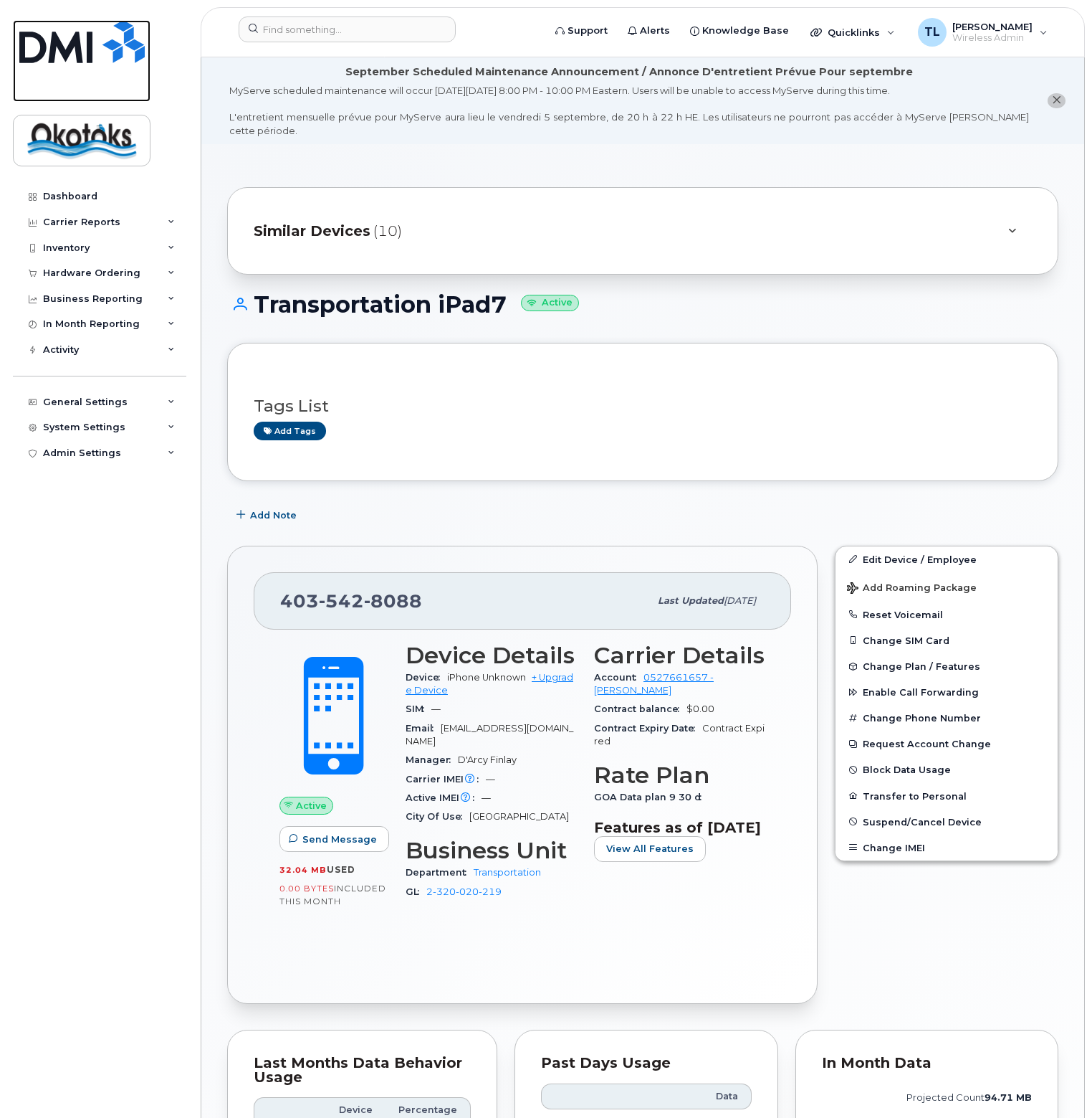
click at [78, 51] on img at bounding box center [81, 42] width 126 height 43
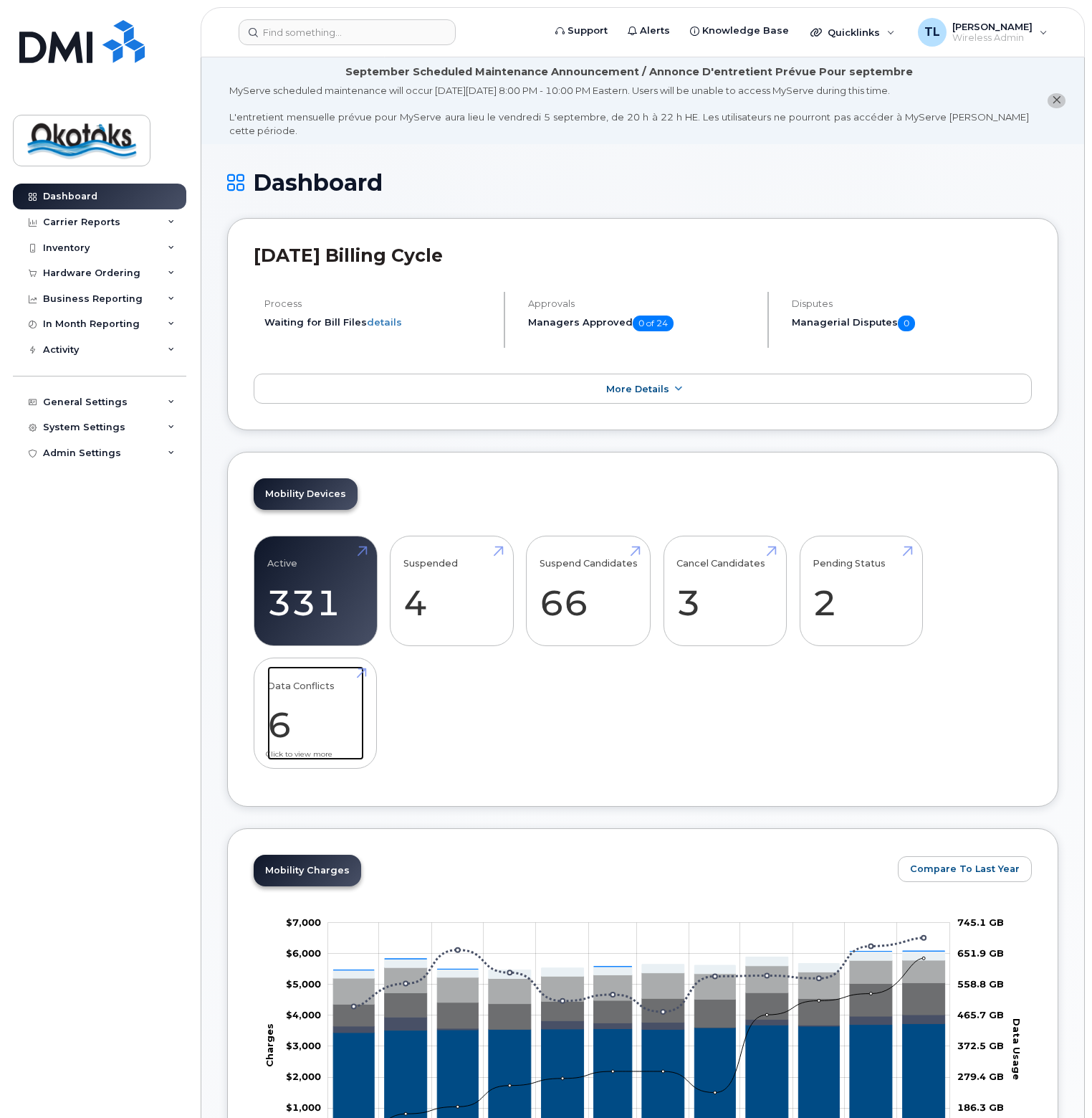
click at [307, 679] on link "Data Conflicts 6" at bounding box center [316, 714] width 96 height 95
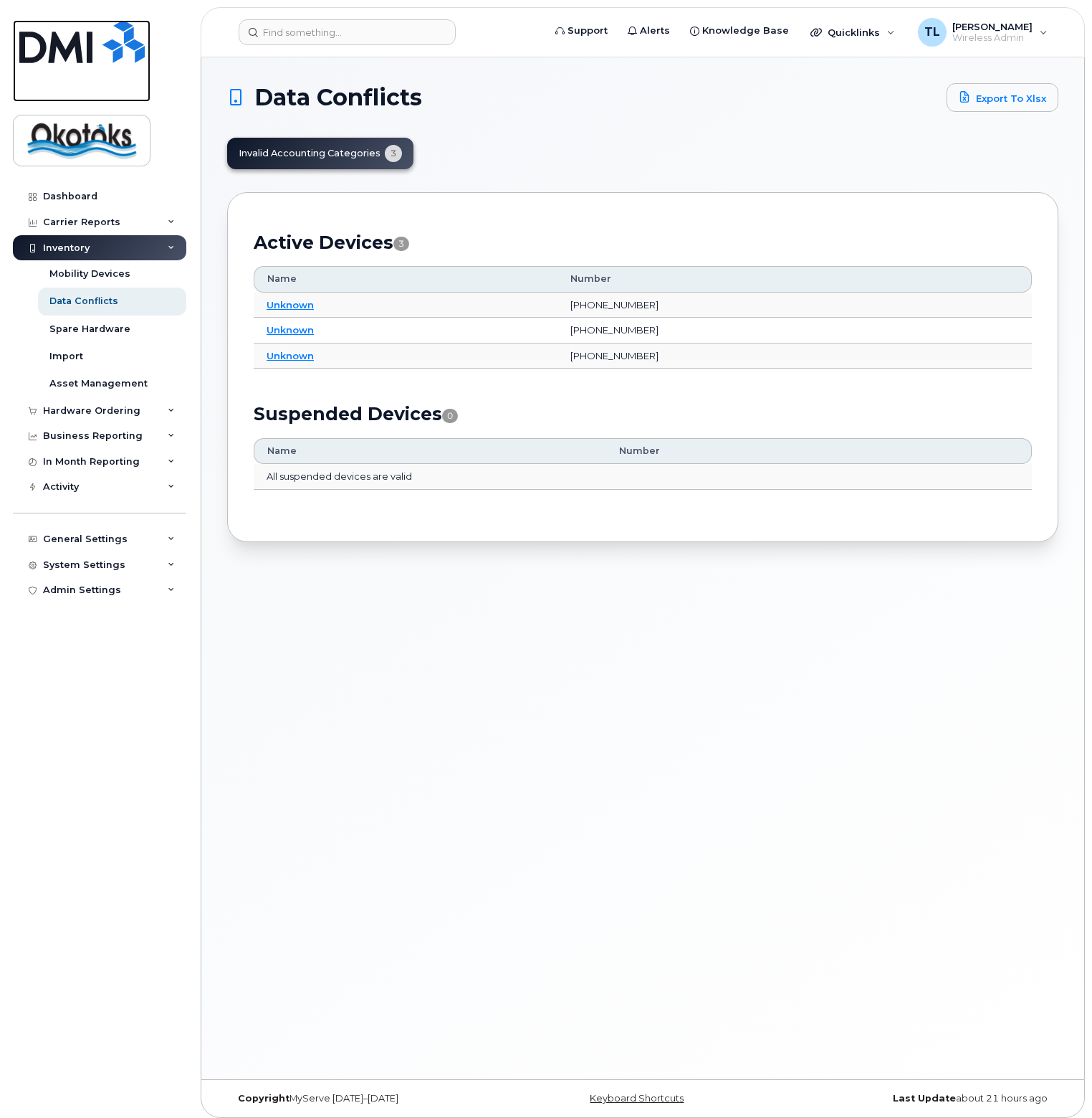
click at [45, 39] on img at bounding box center [81, 42] width 126 height 43
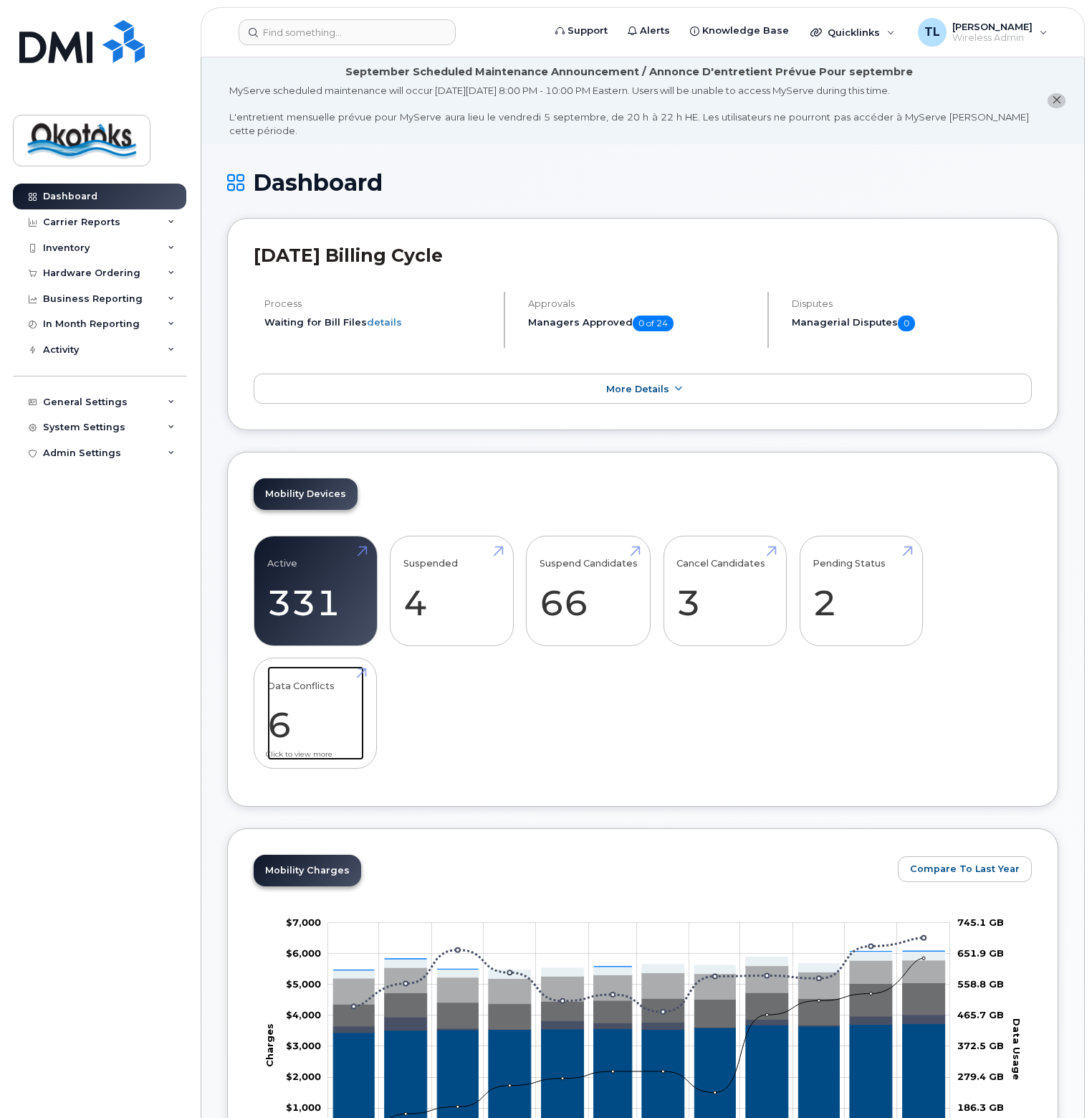
click at [364, 666] on link "Data Conflicts 6" at bounding box center [316, 714] width 96 height 95
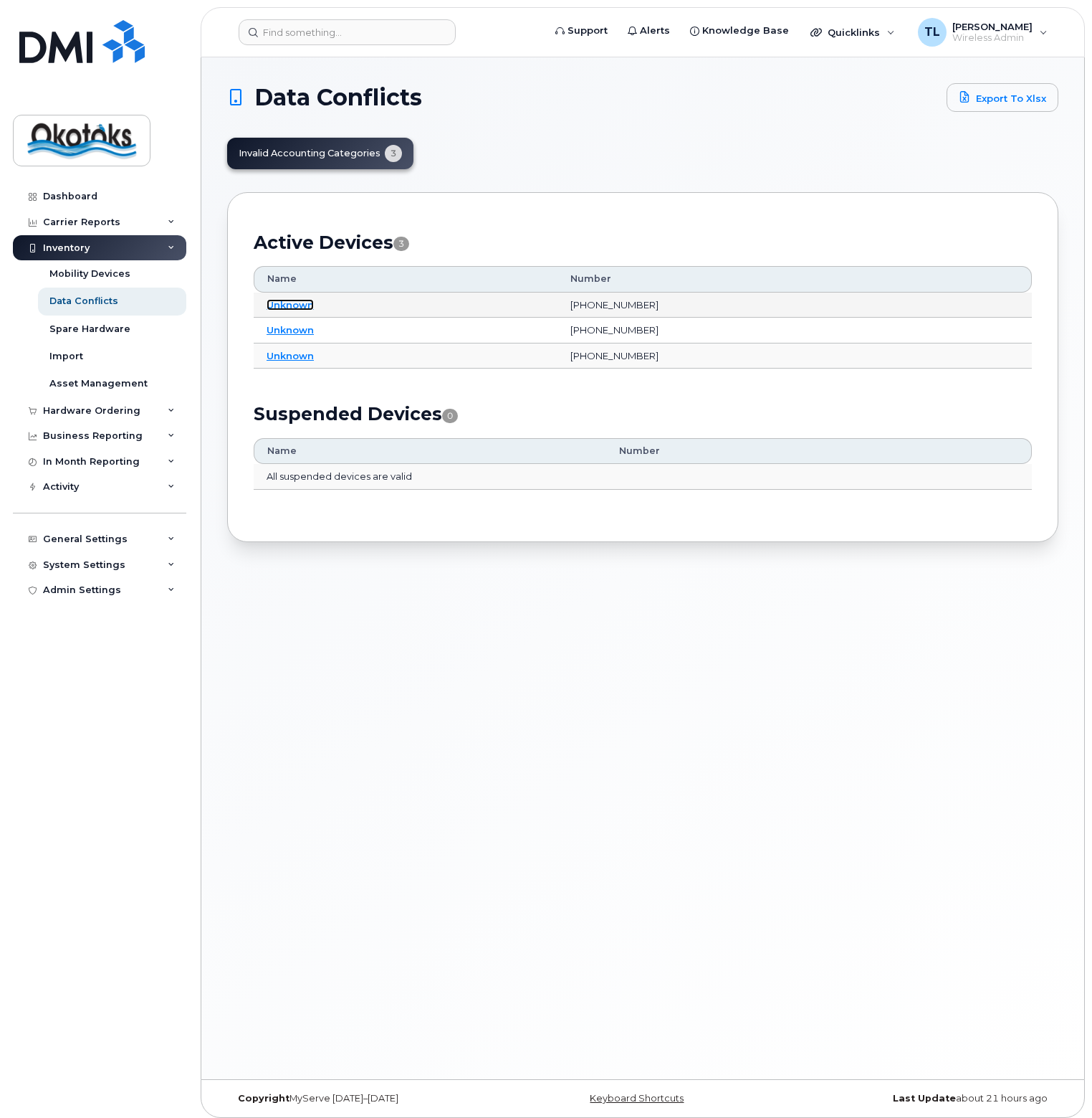
click at [301, 301] on link "Unknown" at bounding box center [290, 304] width 47 height 11
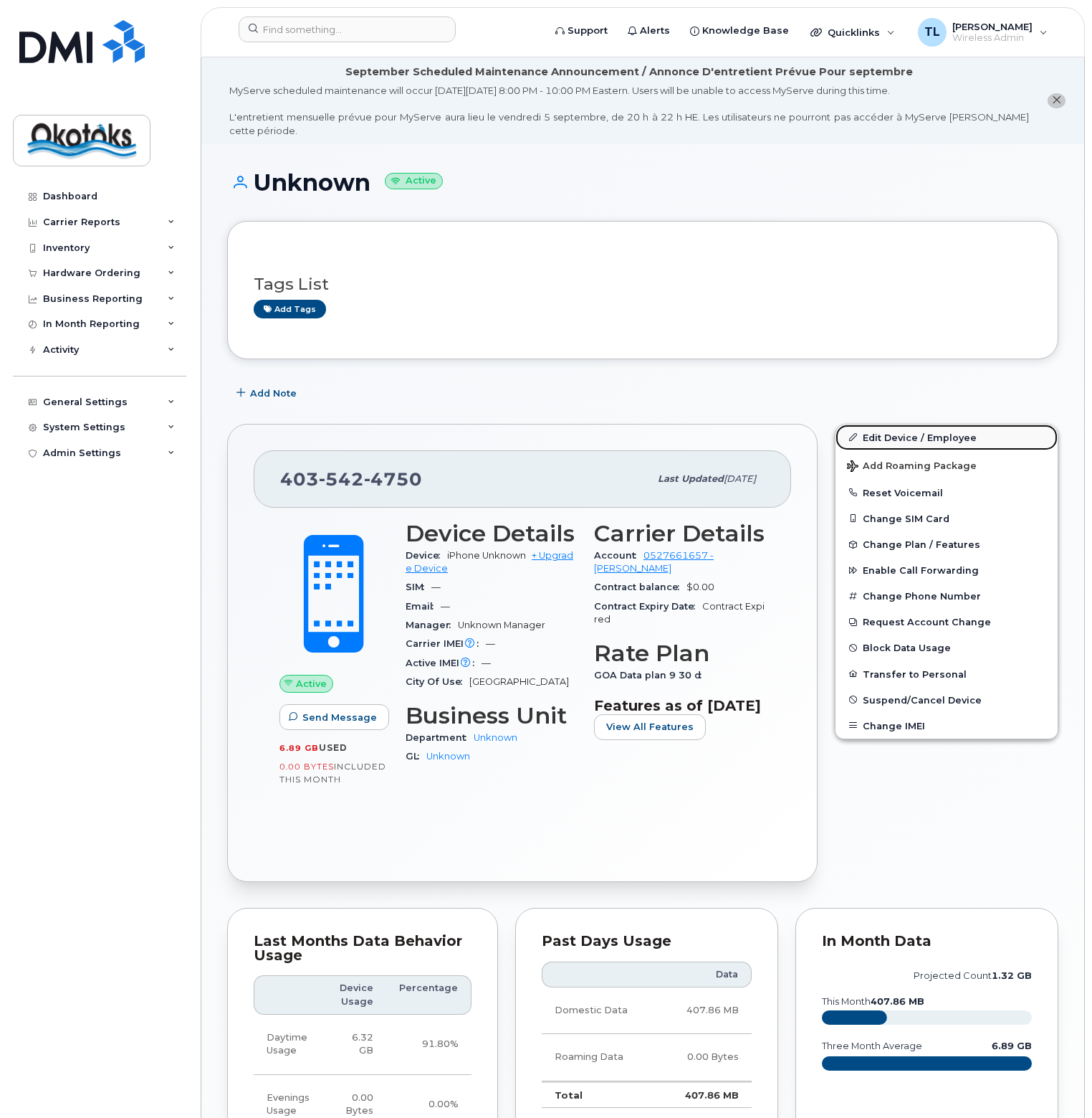
click at [929, 424] on link "Edit Device / Employee" at bounding box center [947, 437] width 222 height 26
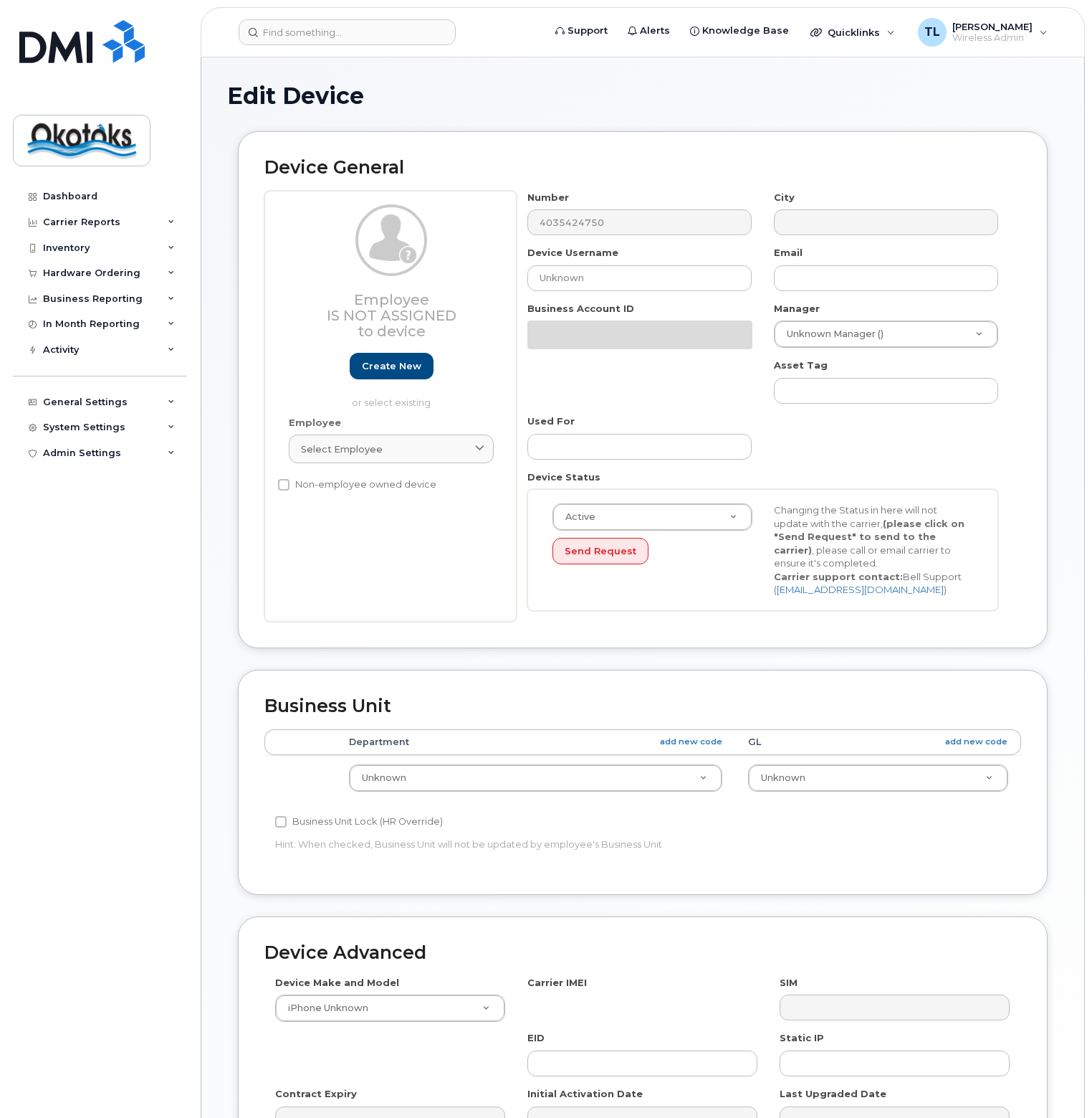
select select "90692"
select select "90693"
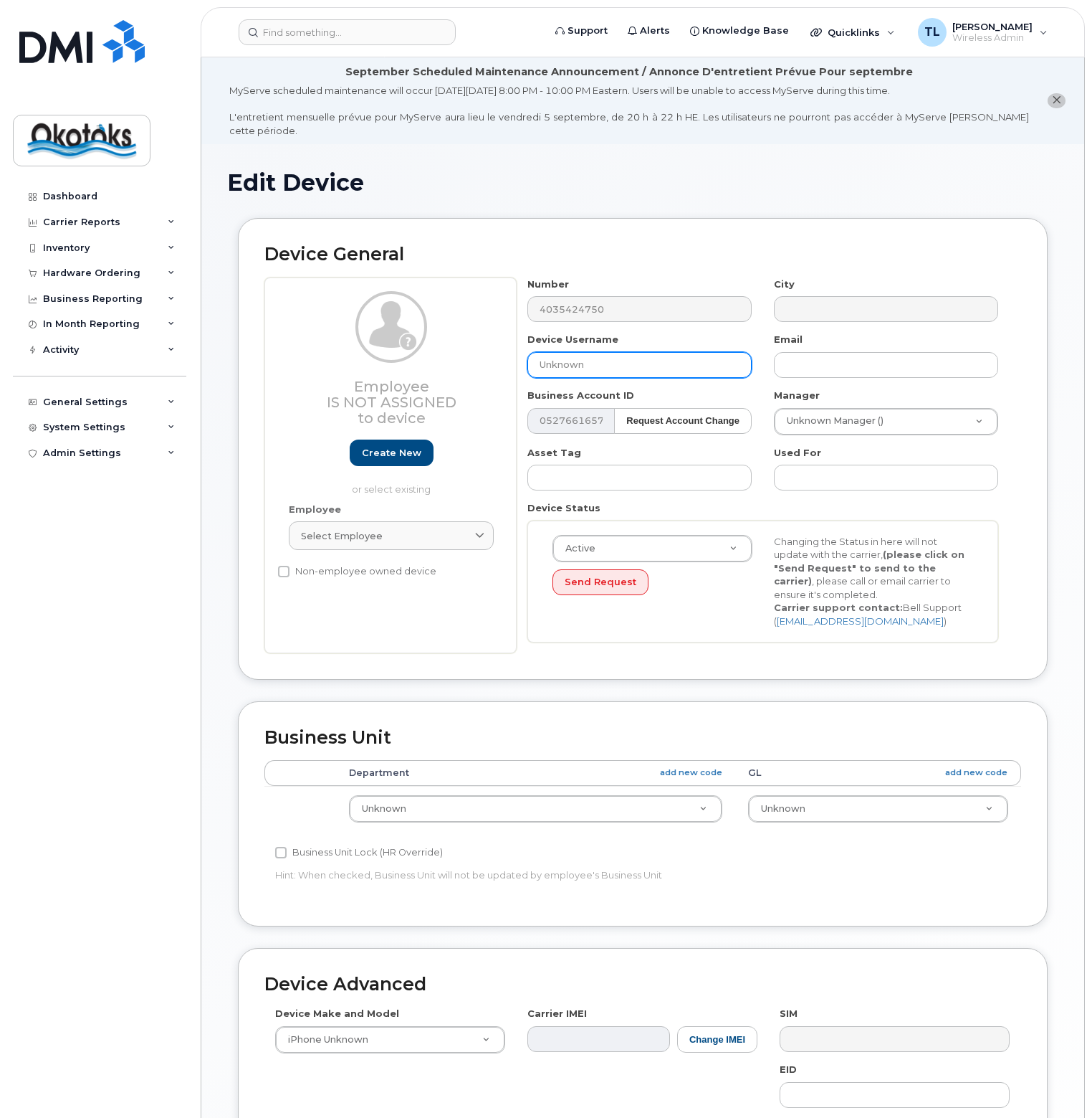
drag, startPoint x: 620, startPoint y: 356, endPoint x: 487, endPoint y: 363, distance: 133.2
click at [487, 362] on div "Employee Is not assigned to device Create new or select existing Employee Selec…" at bounding box center [642, 466] width 757 height 376
type input "Transportation iPad6"
click at [874, 355] on input "text" at bounding box center [887, 365] width 225 height 26
type input "[EMAIL_ADDRESS][DOMAIN_NAME]"
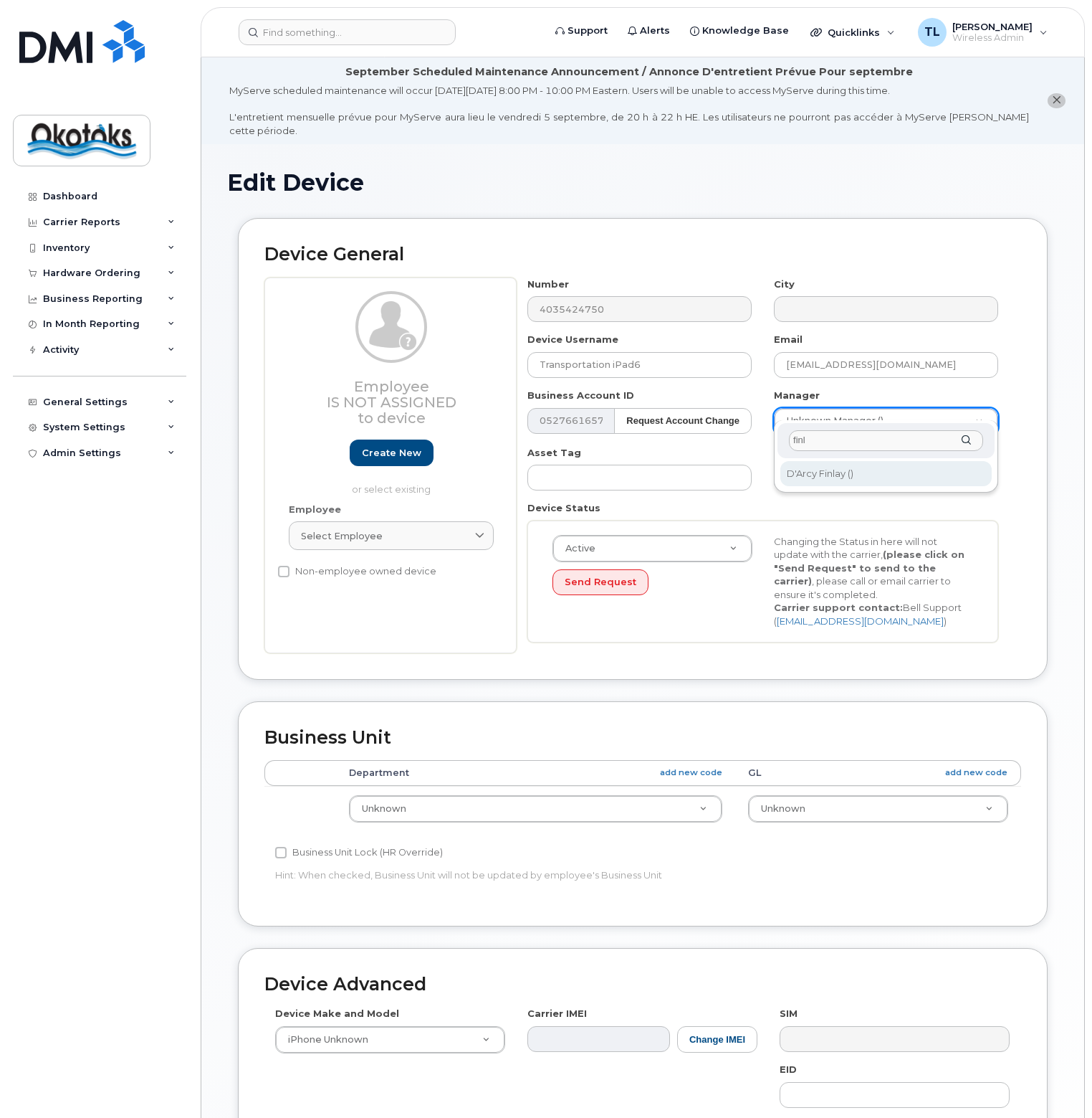
type input "finl"
type input "283222"
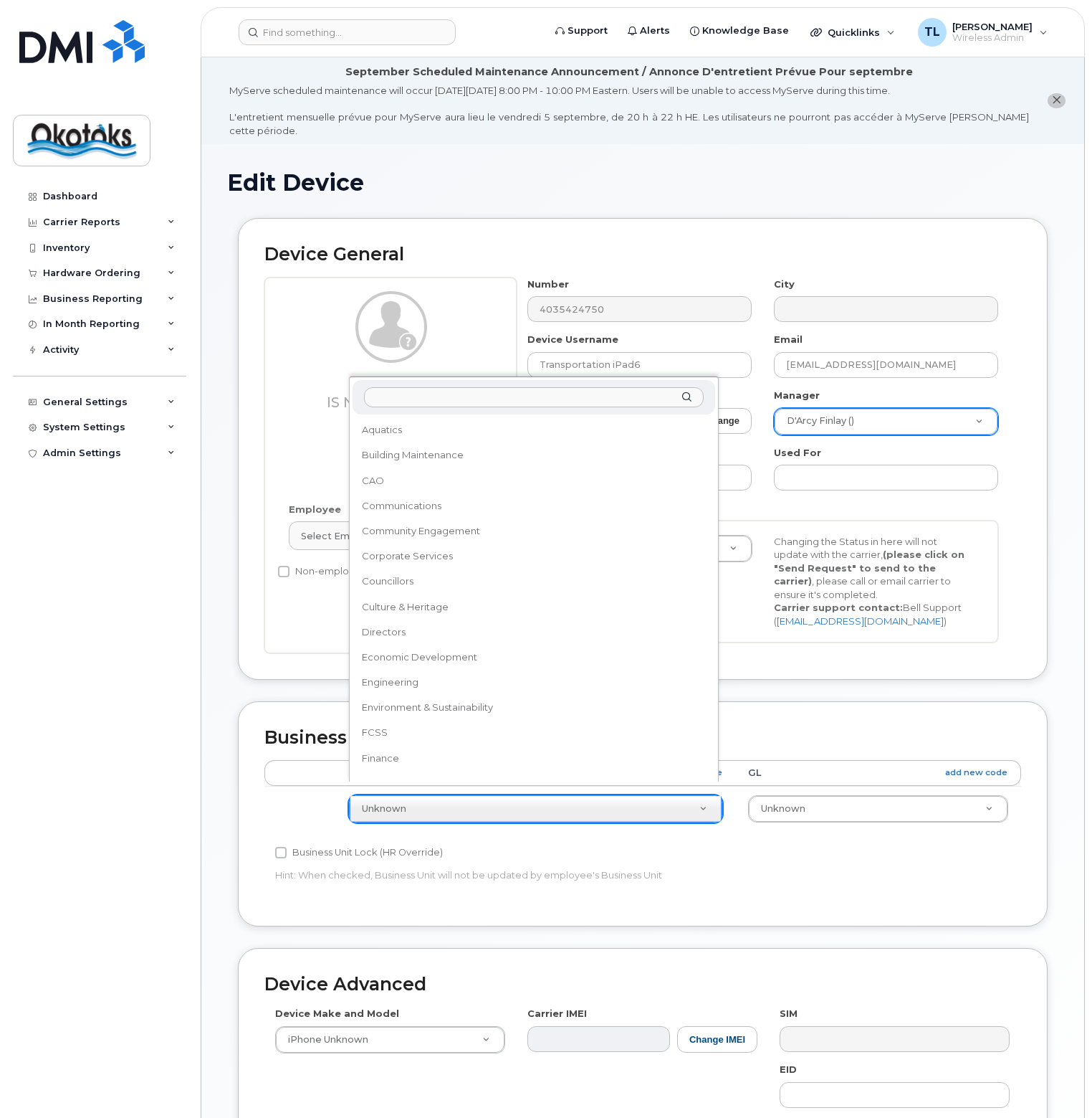
scroll to position [325, 0]
select select "90697"
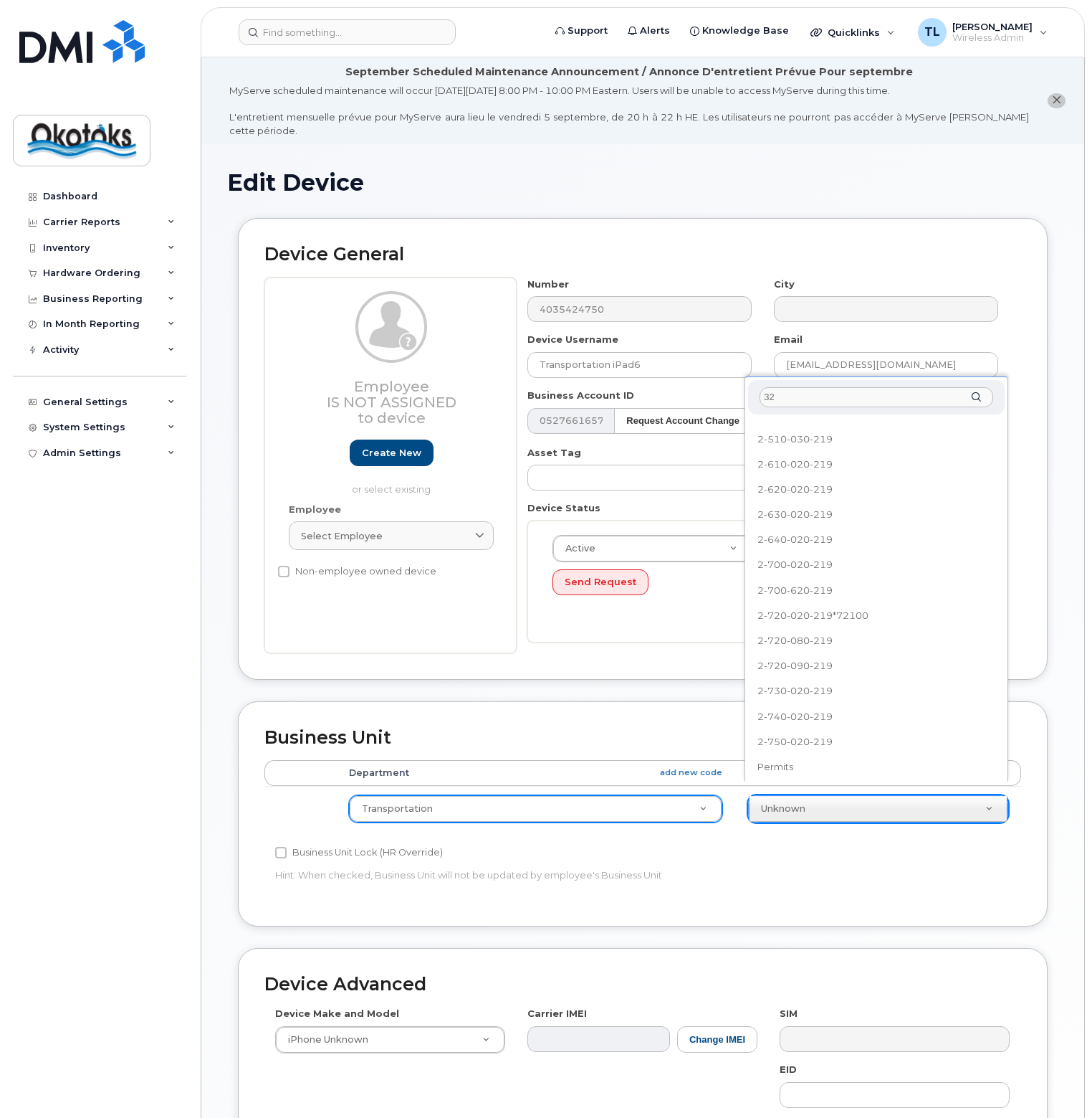
scroll to position [0, 0]
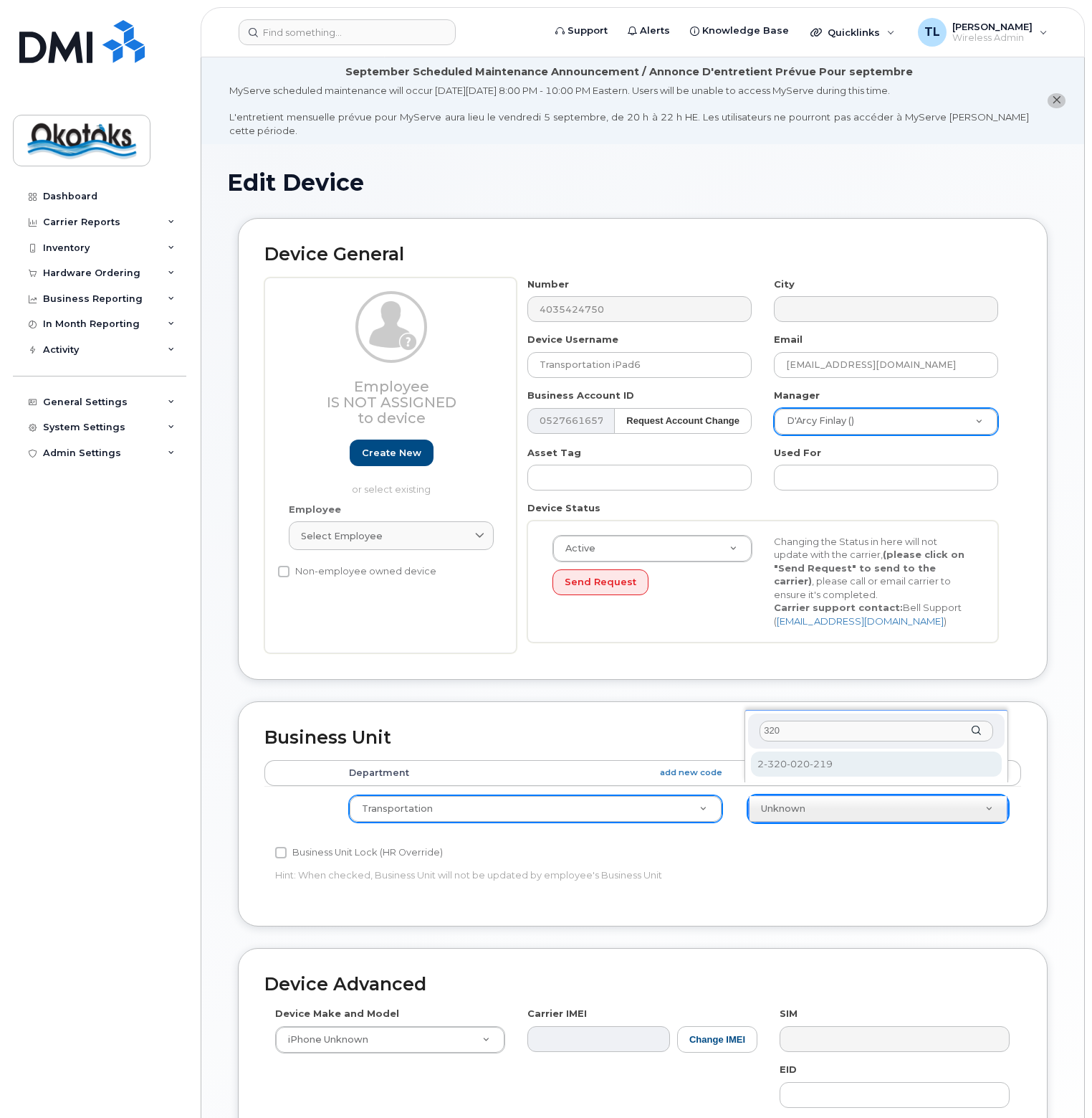
type input "320"
select select "90740"
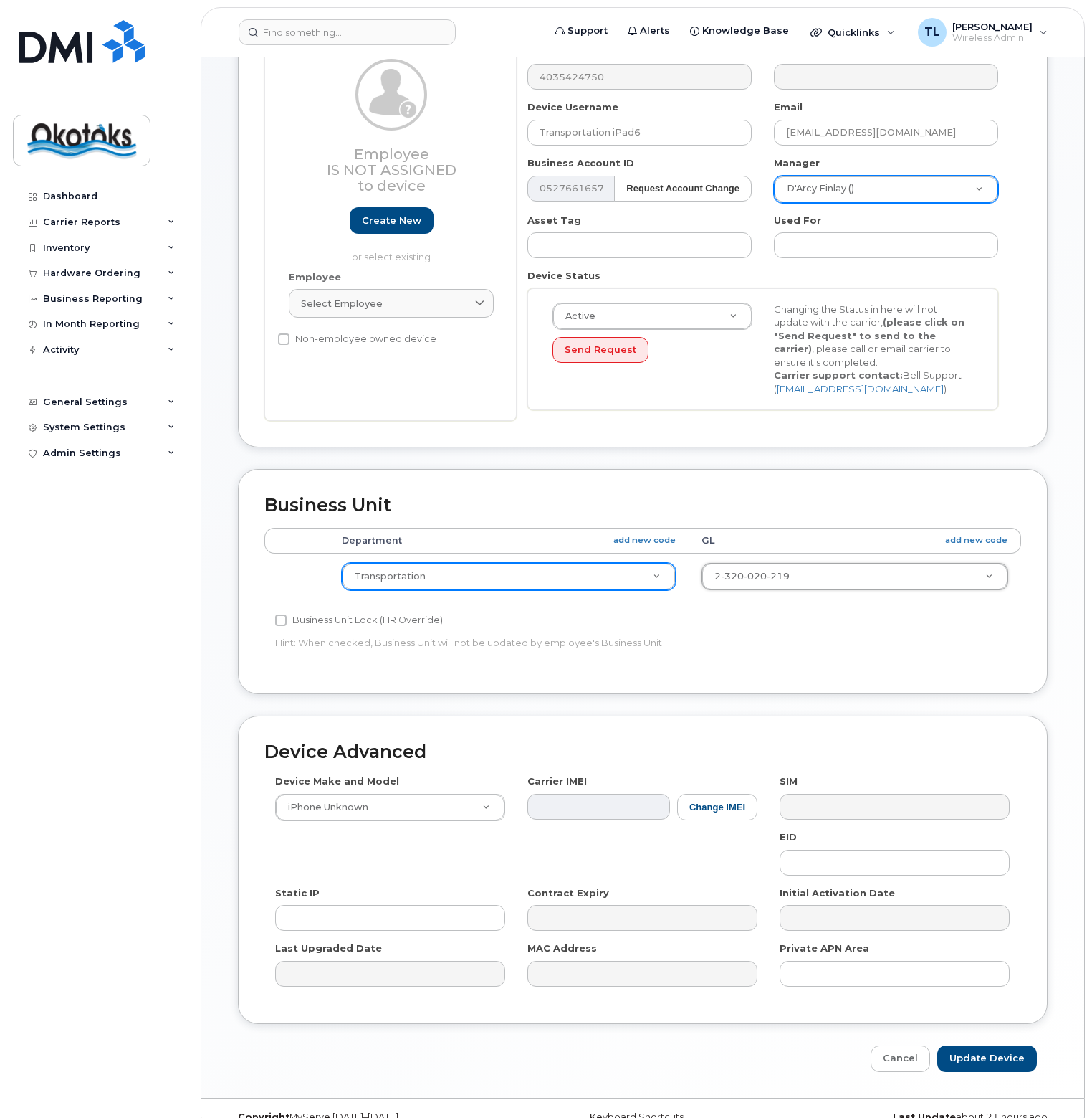
scroll to position [241, 0]
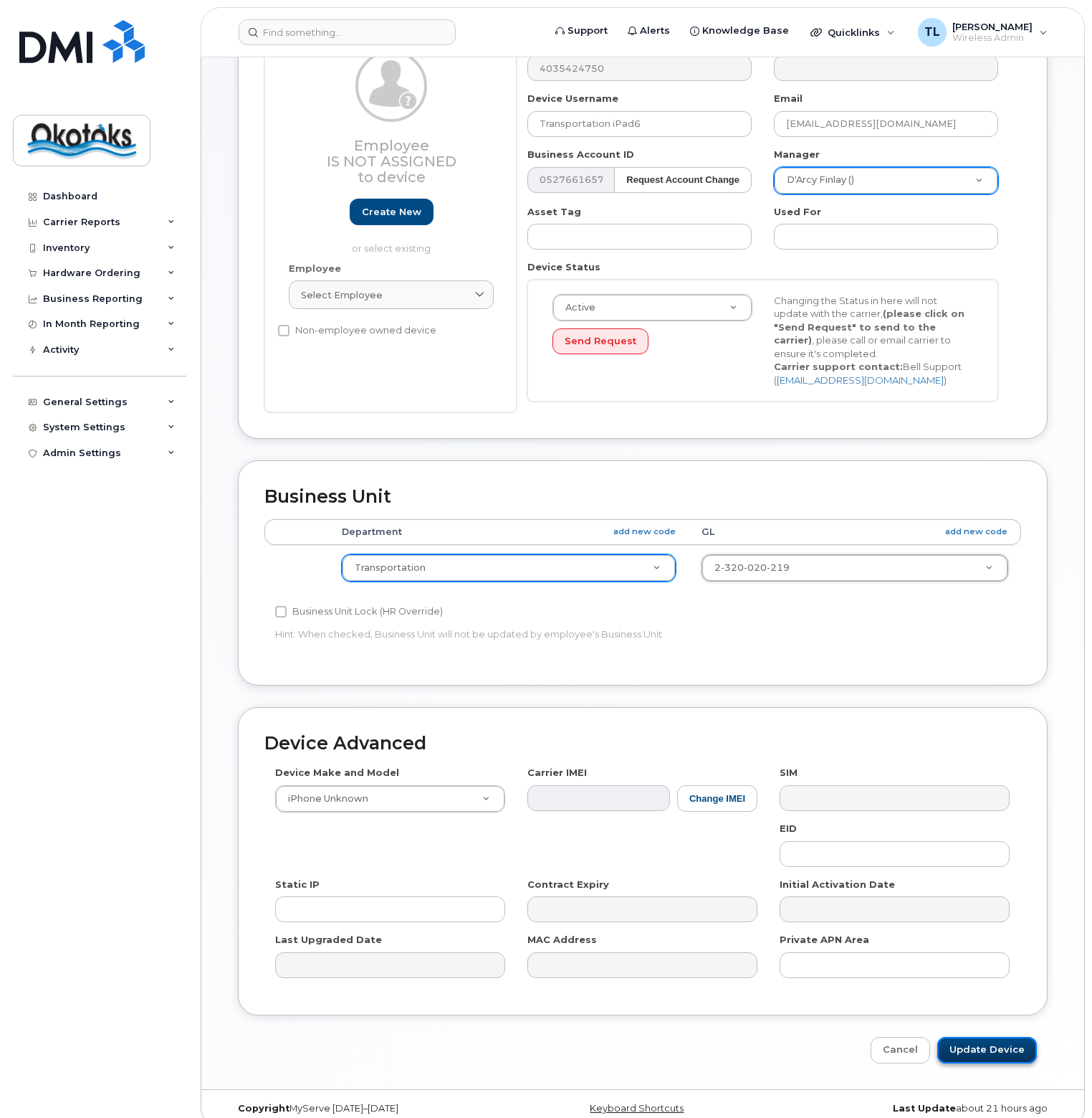
click at [983, 1037] on input "Update Device" at bounding box center [987, 1050] width 99 height 26
type input "Saving..."
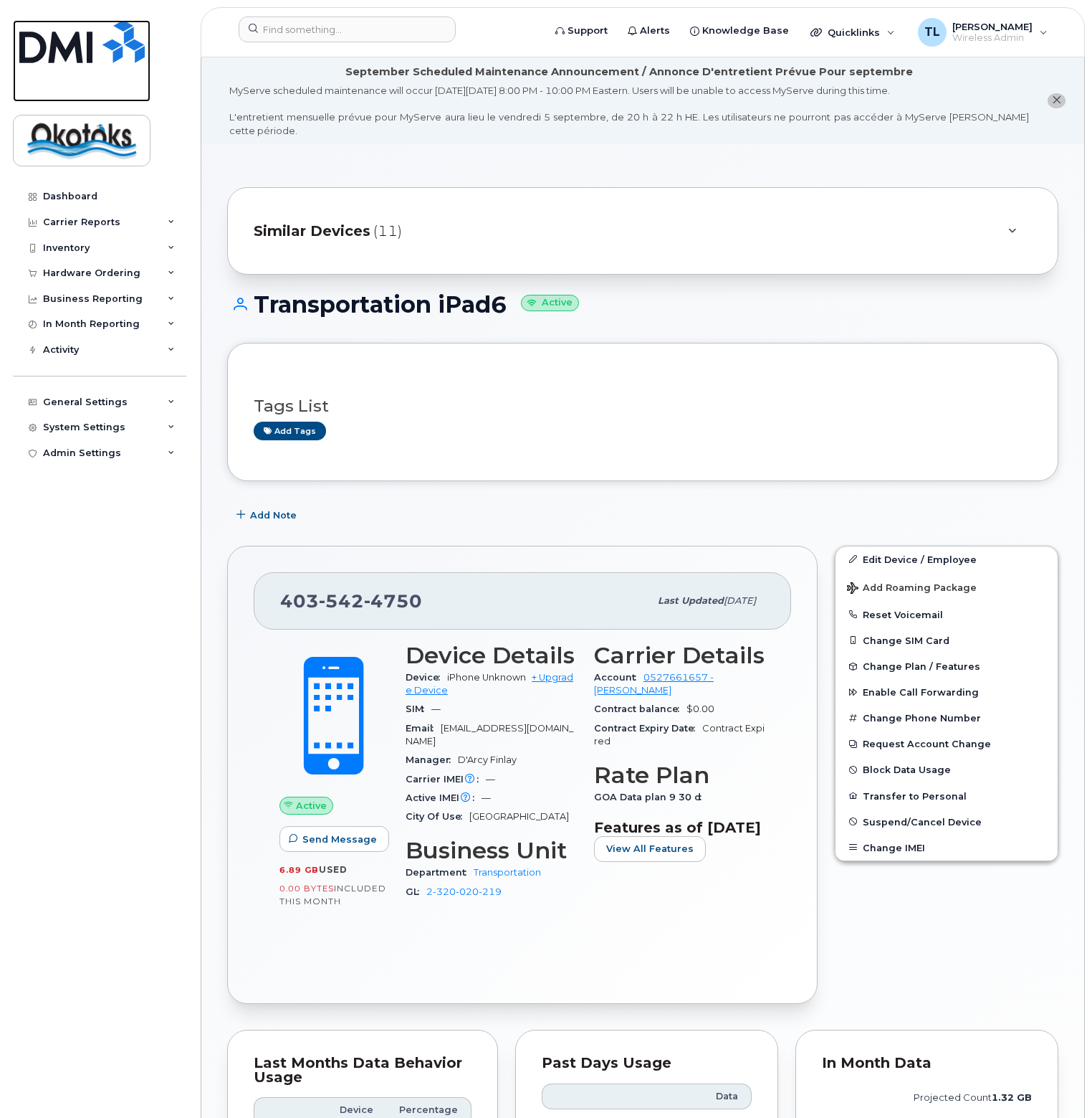
click at [52, 46] on img at bounding box center [81, 42] width 126 height 43
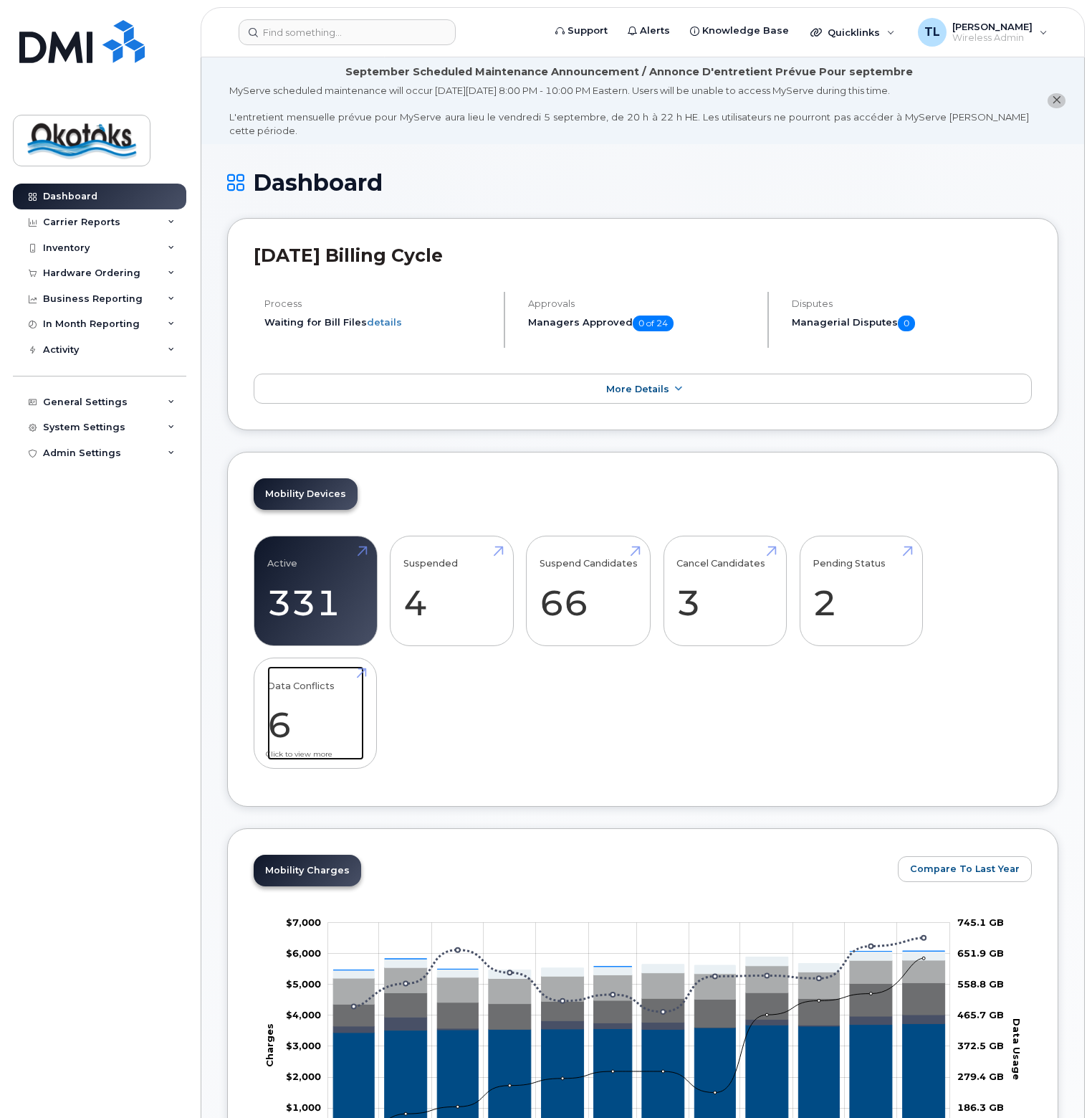
click at [292, 700] on link "Data Conflicts 6" at bounding box center [316, 714] width 96 height 95
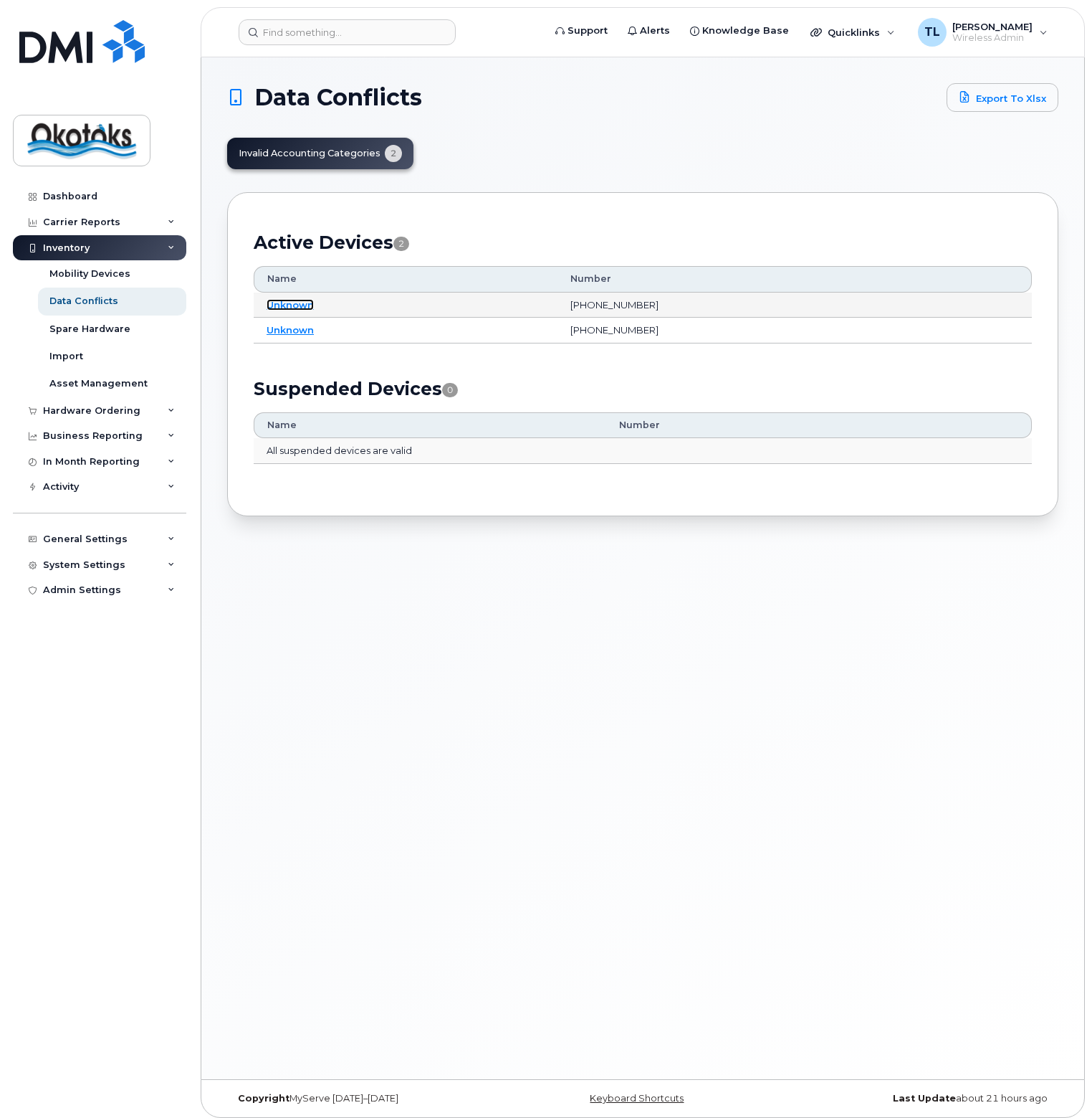
click at [277, 304] on link "Unknown" at bounding box center [290, 304] width 47 height 11
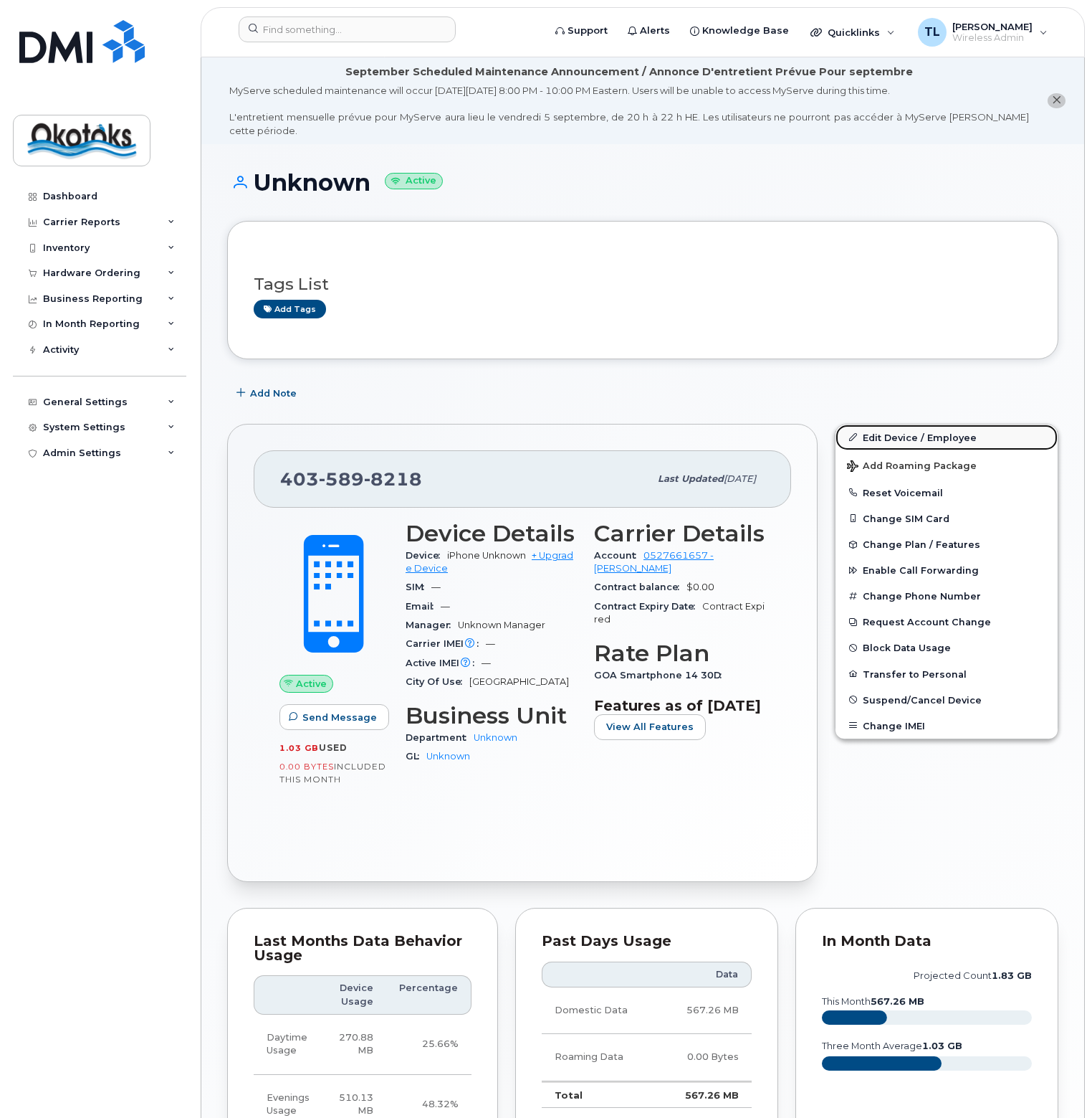
click at [919, 424] on link "Edit Device / Employee" at bounding box center [947, 437] width 222 height 26
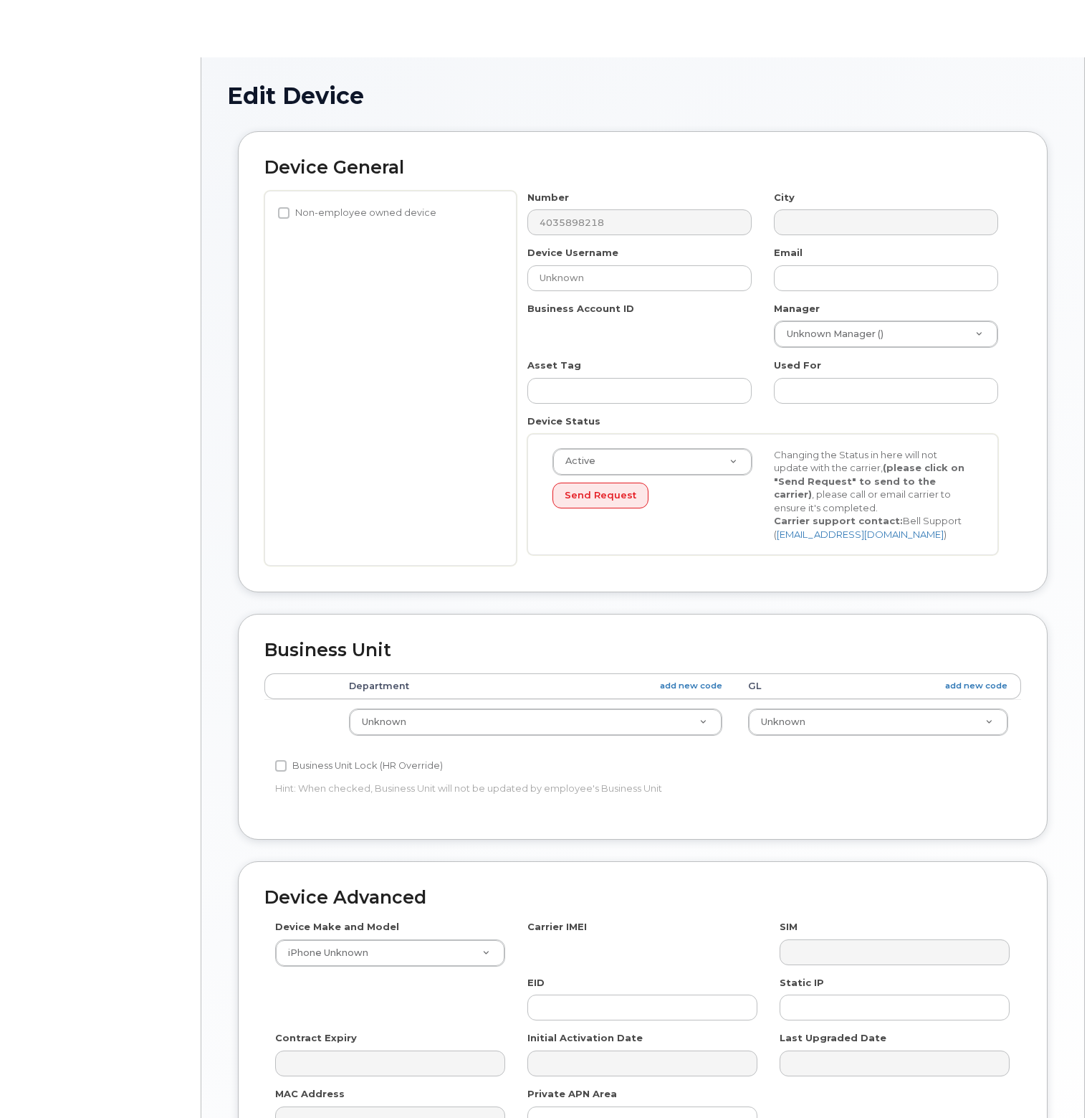
select select "90692"
select select "90693"
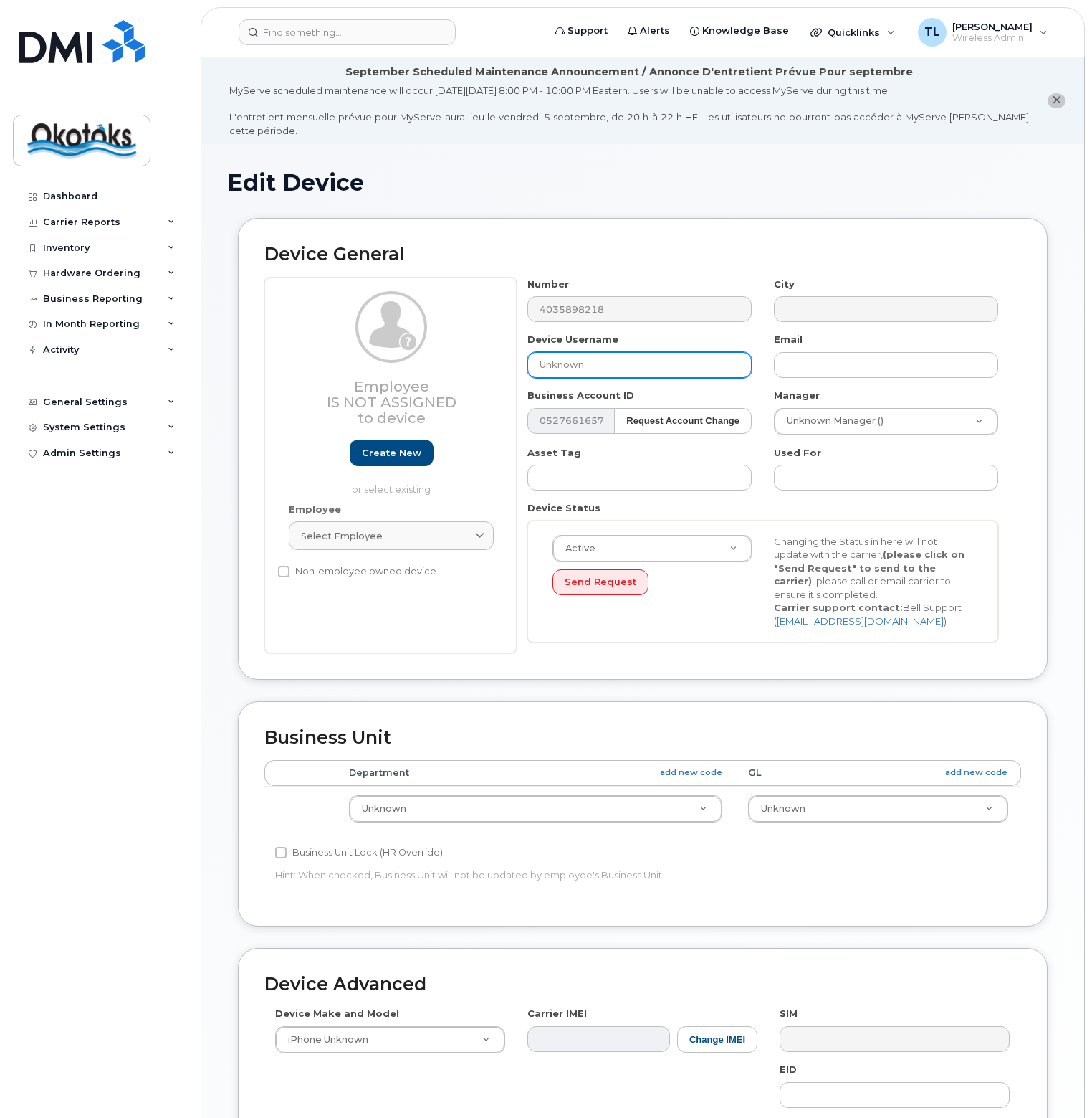
drag, startPoint x: 623, startPoint y: 353, endPoint x: 510, endPoint y: 353, distance: 113.0
click at [510, 353] on div "Employee Is not assigned to device Create new or select existing Employee Selec…" at bounding box center [642, 466] width 757 height 376
type input "[PERSON_NAME]"
click at [817, 353] on input "text" at bounding box center [887, 365] width 225 height 26
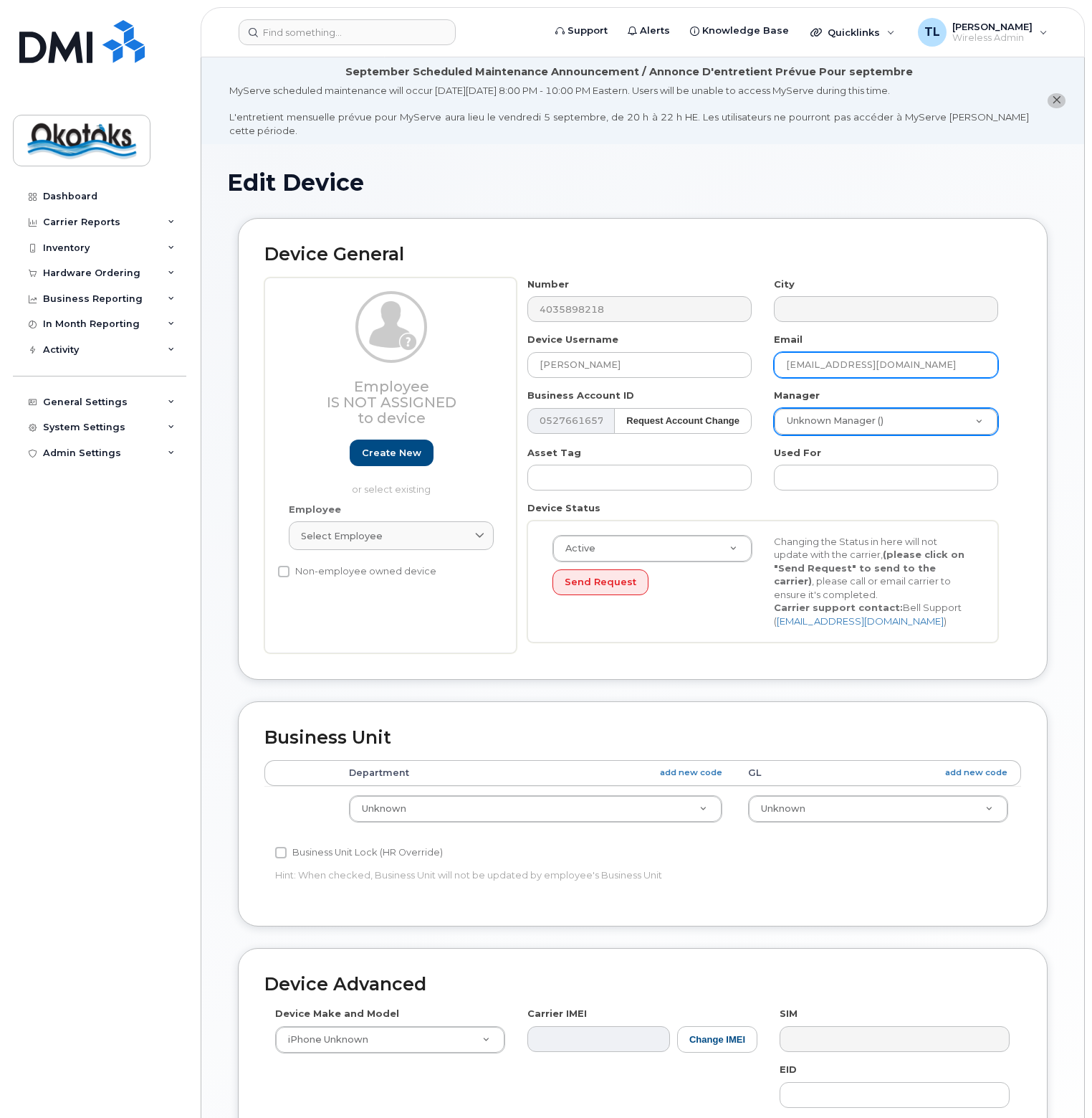
type input "dheger@okotoks.ca"
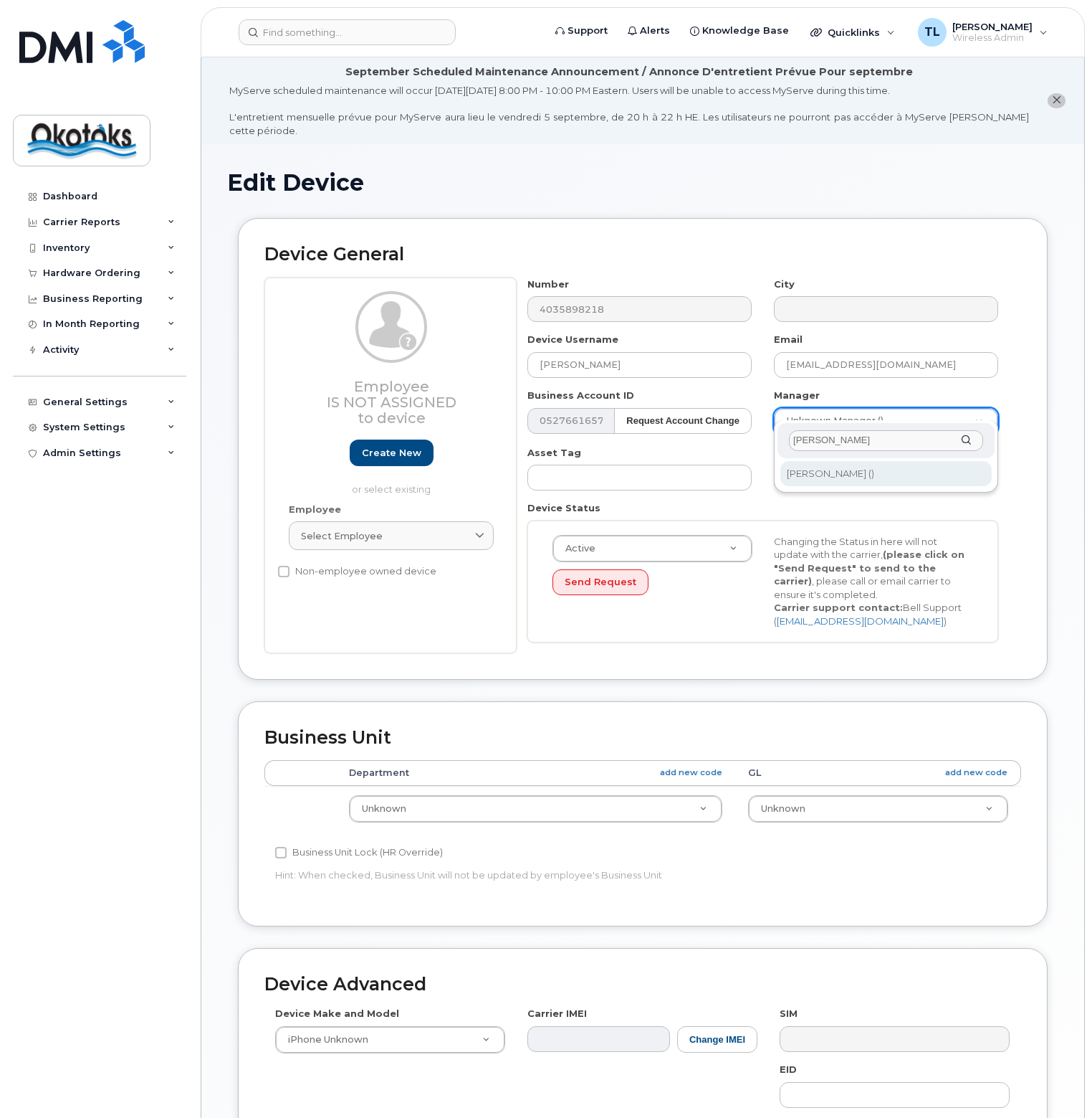
type input "Paula"
type input "283220"
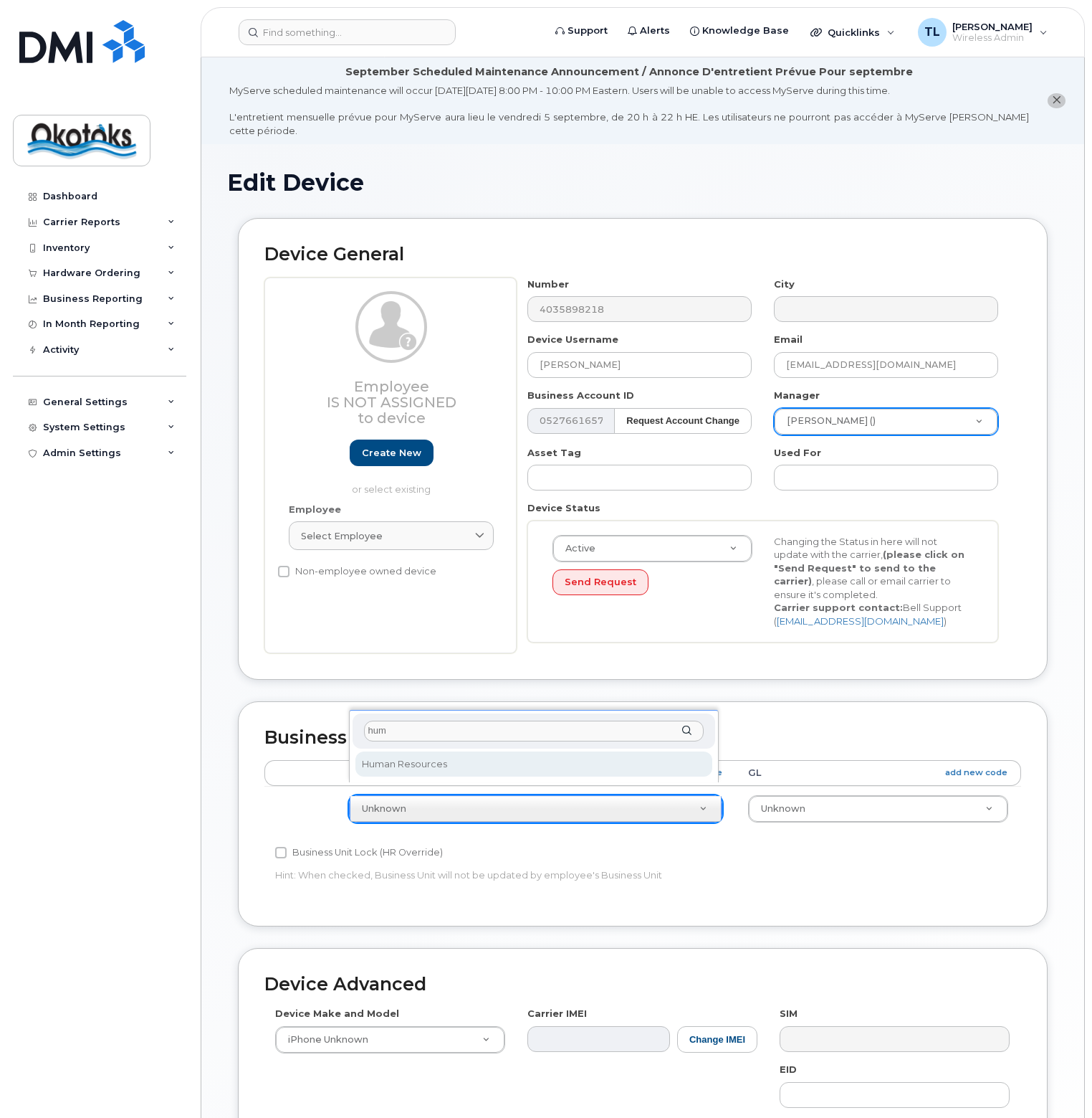
type input "hum"
select select "1536743"
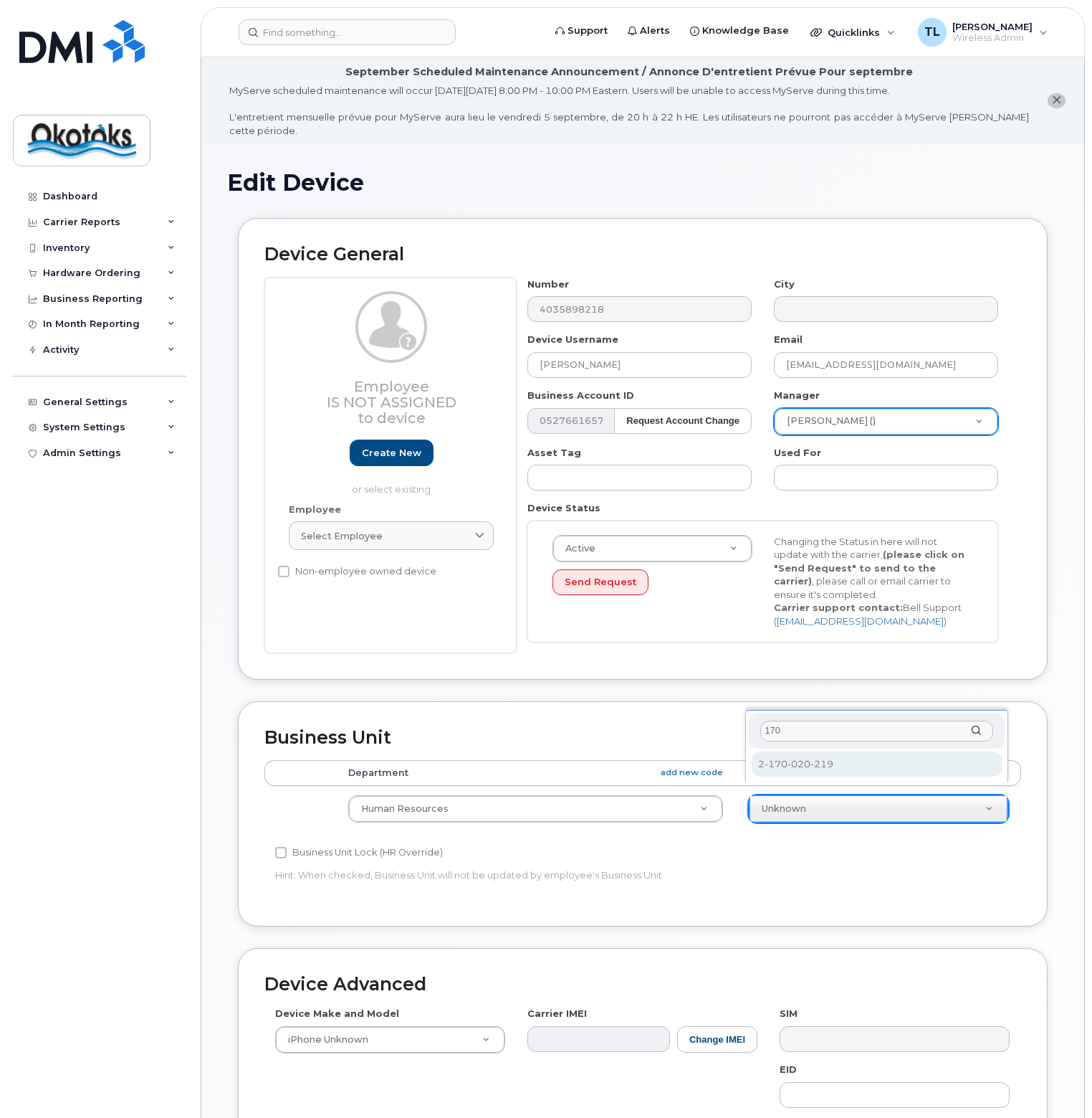
type input "170"
select select "1536744"
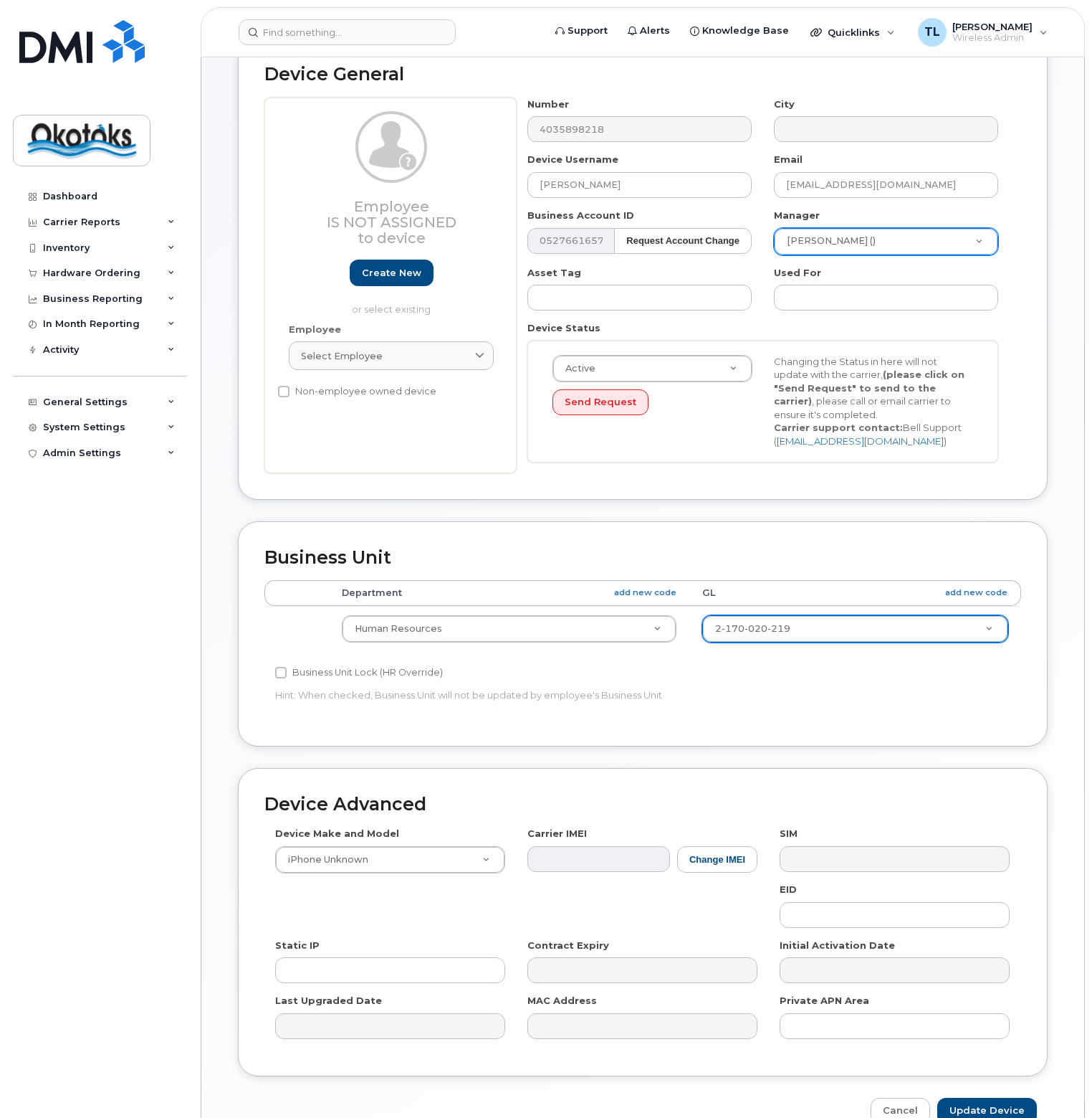
scroll to position [241, 0]
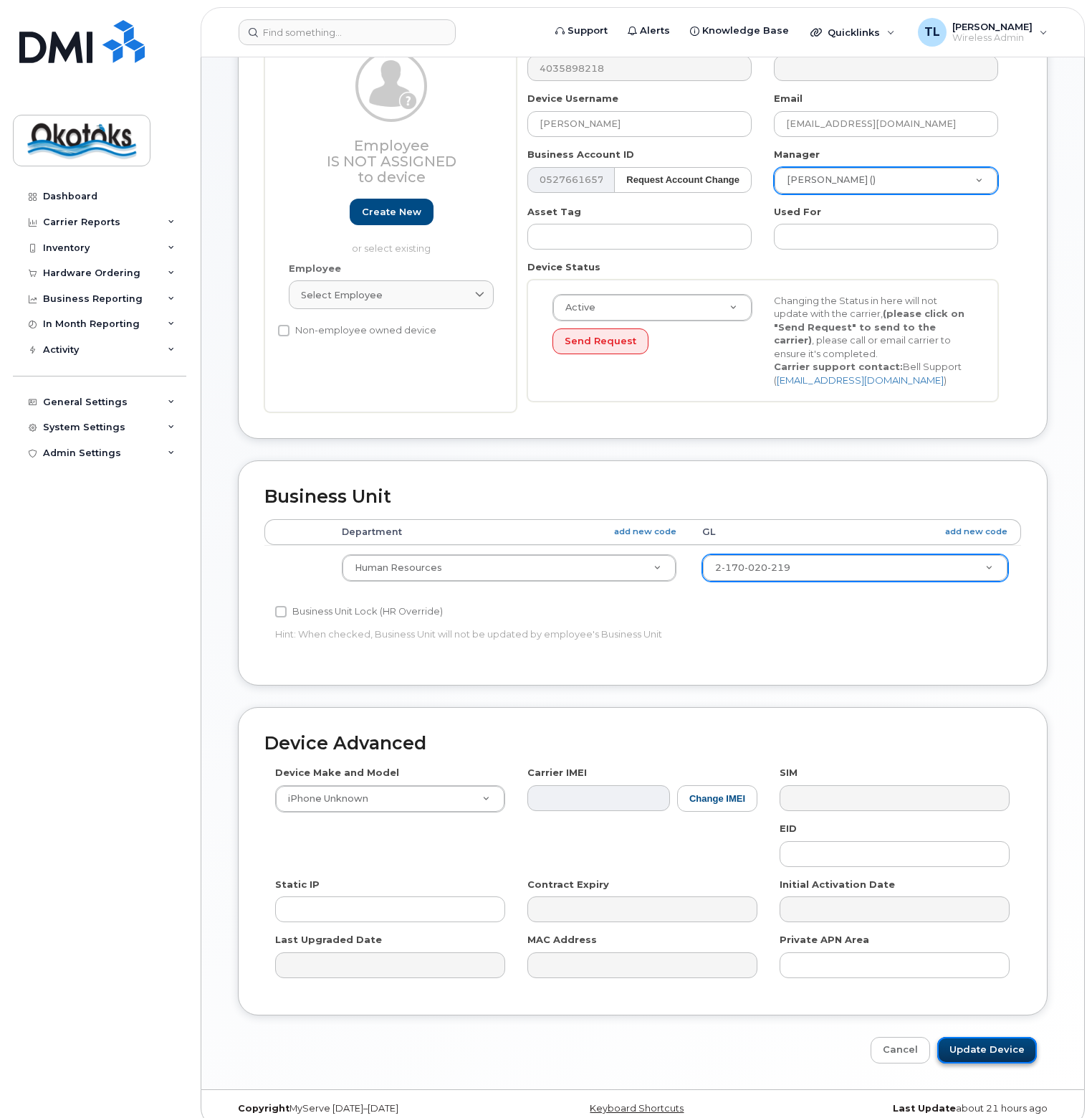
click at [994, 1037] on input "Update Device" at bounding box center [987, 1050] width 99 height 26
type input "Saving..."
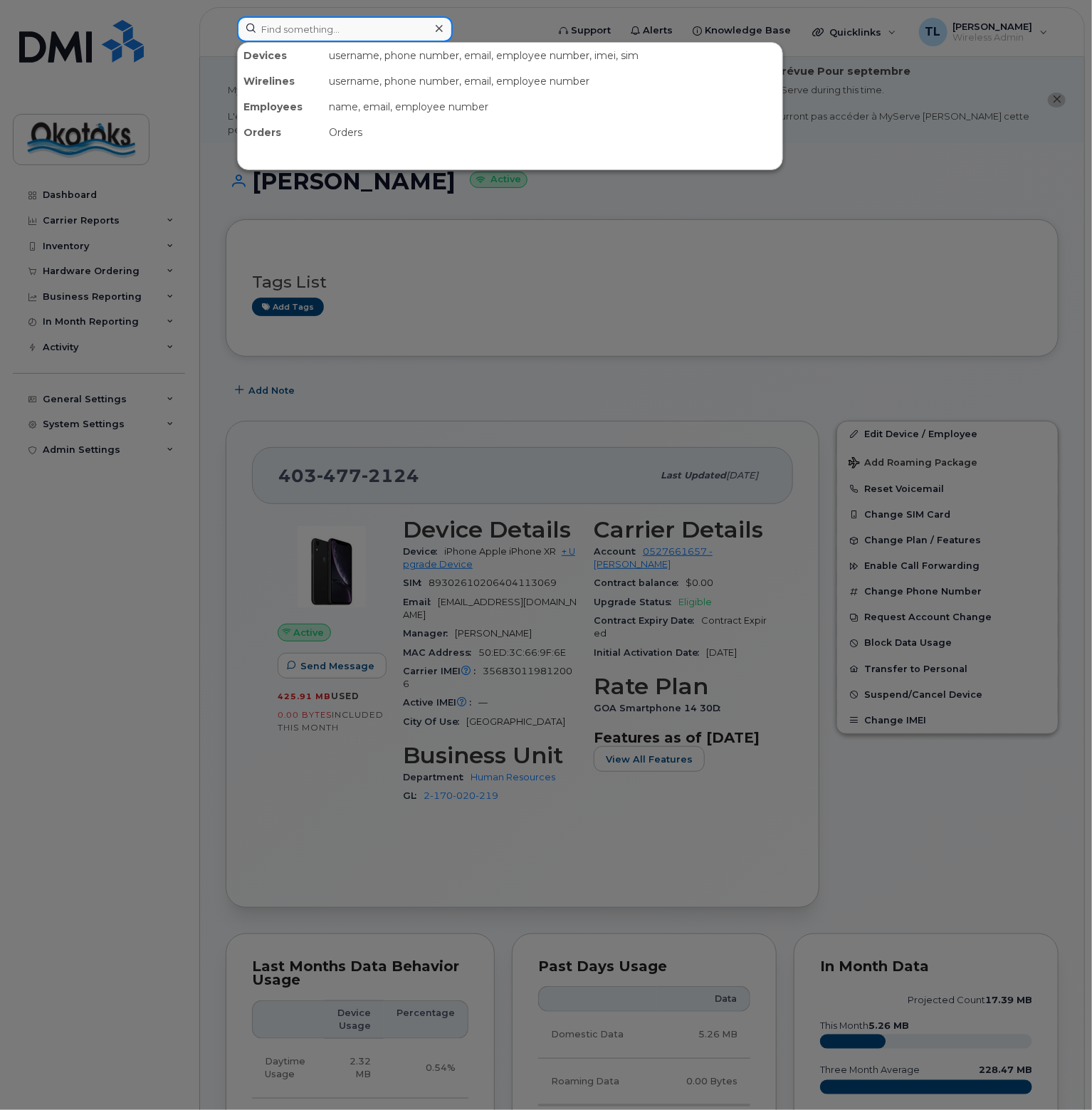
click at [316, 34] on input at bounding box center [345, 28] width 216 height 25
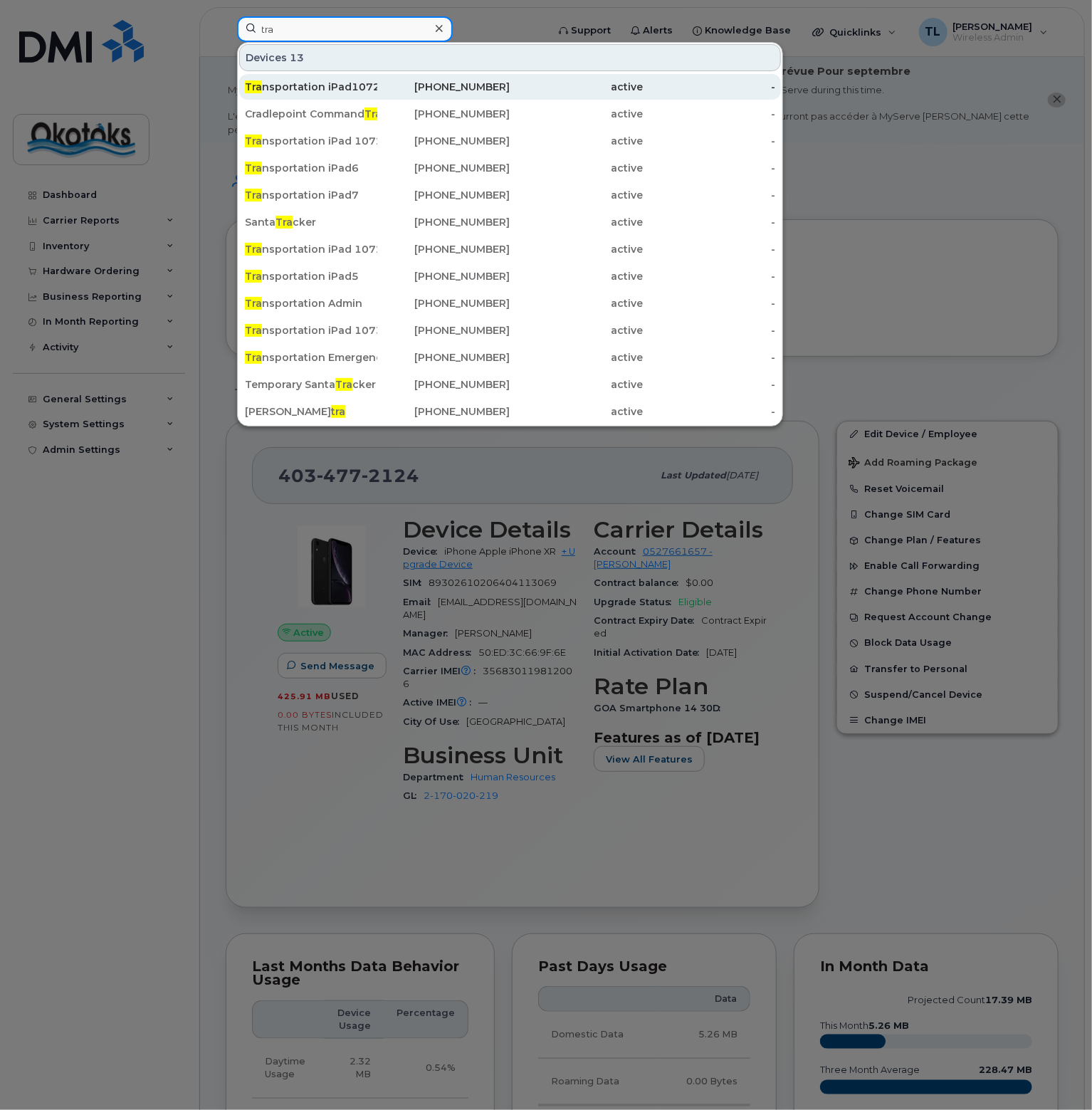
type input "tra"
click at [318, 84] on div "Tra nsportation iPad10727" at bounding box center [311, 86] width 132 height 14
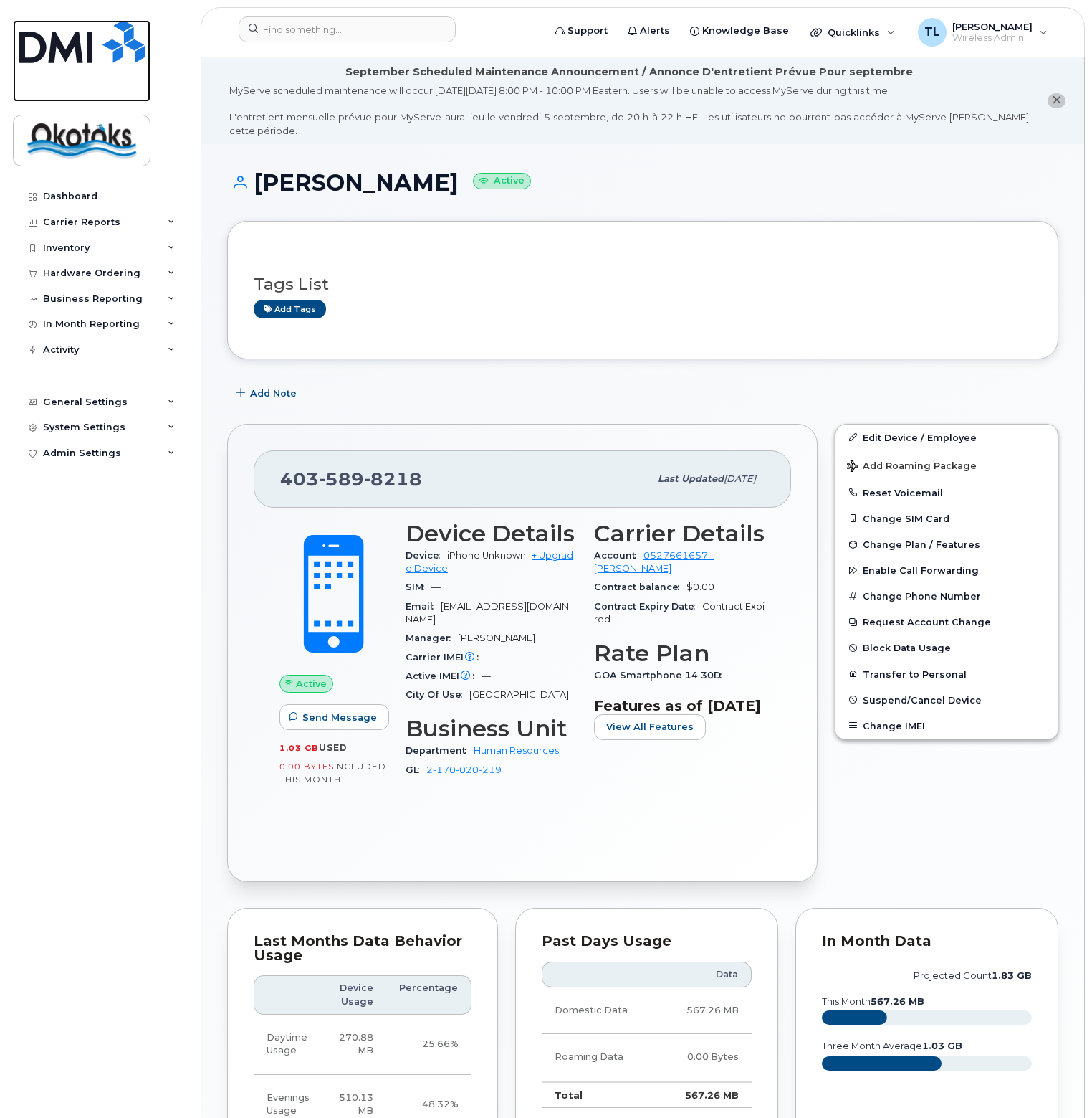
click at [66, 25] on img at bounding box center [81, 42] width 126 height 43
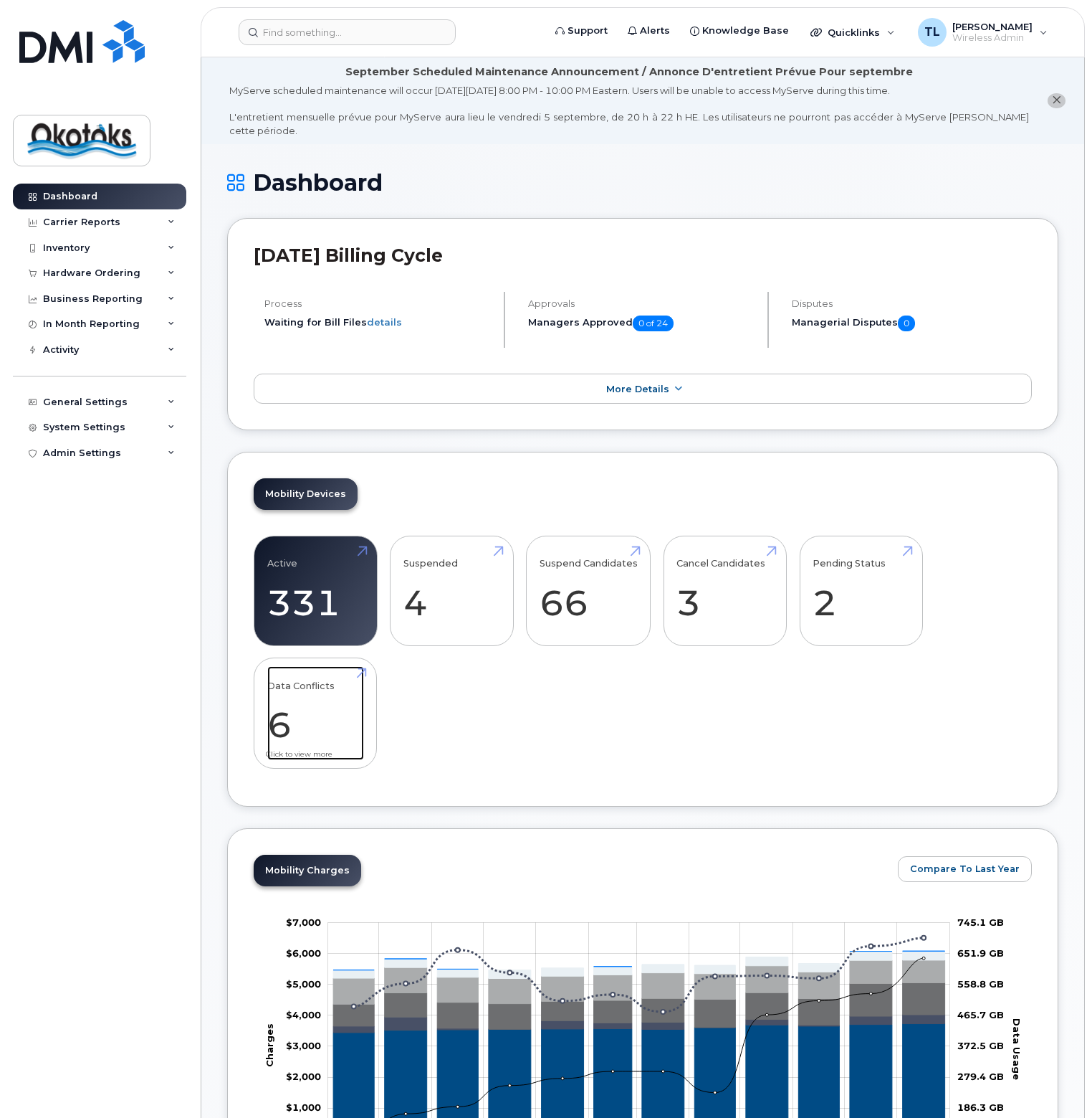
click at [296, 667] on link "Data Conflicts 6" at bounding box center [316, 714] width 96 height 95
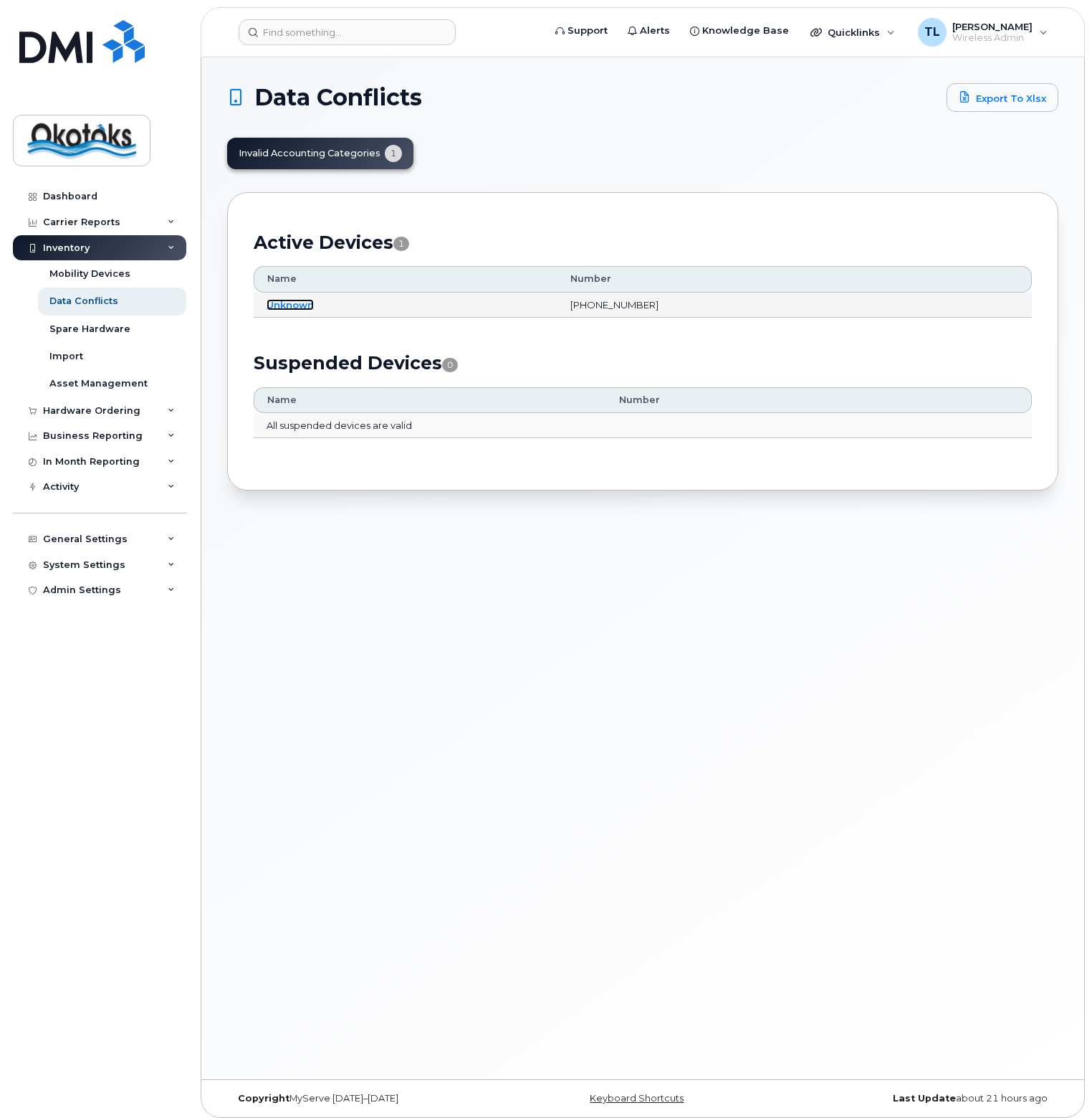
click at [296, 300] on link "Unknown" at bounding box center [290, 304] width 47 height 11
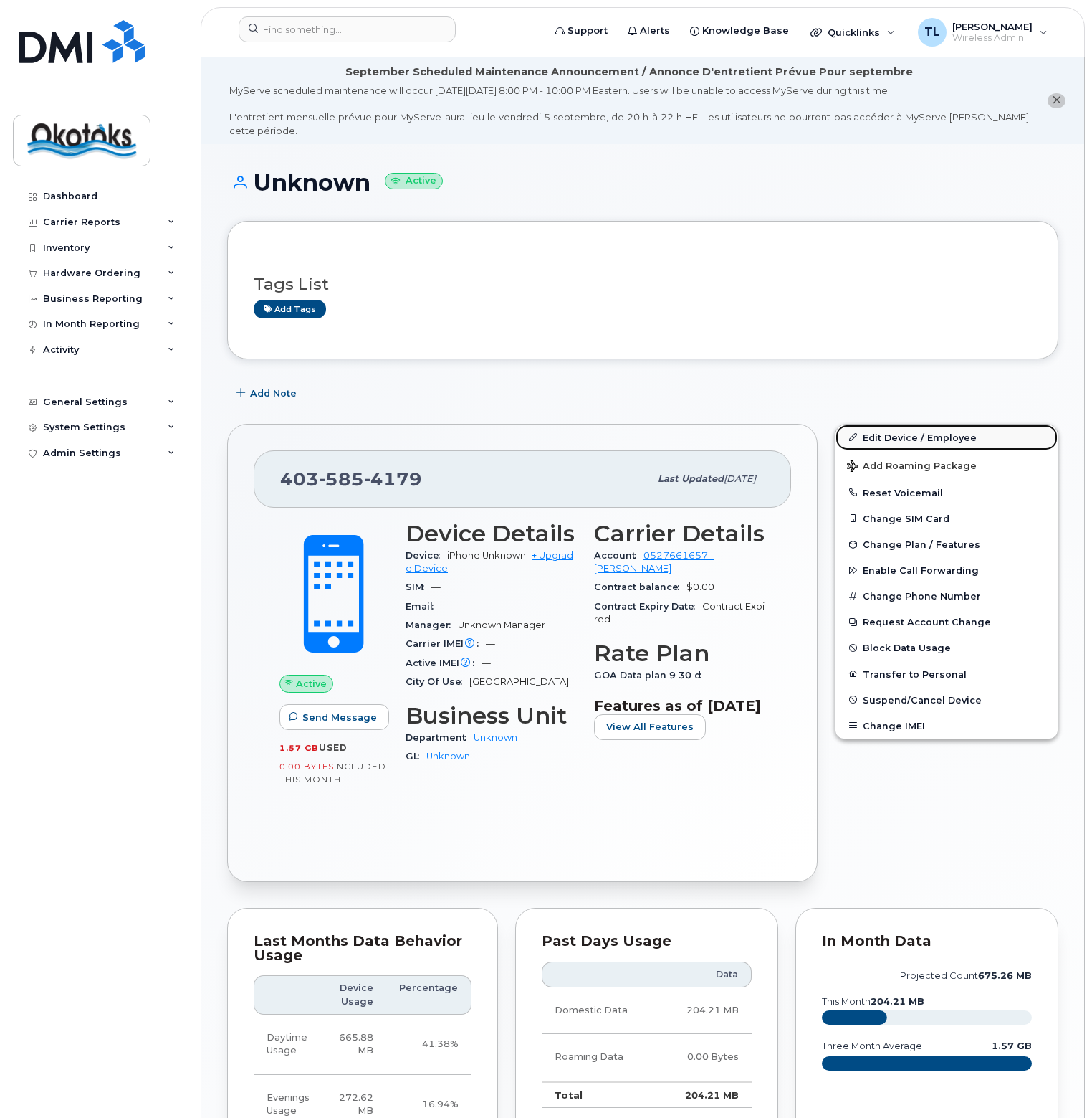
click at [938, 424] on link "Edit Device / Employee" at bounding box center [947, 437] width 222 height 26
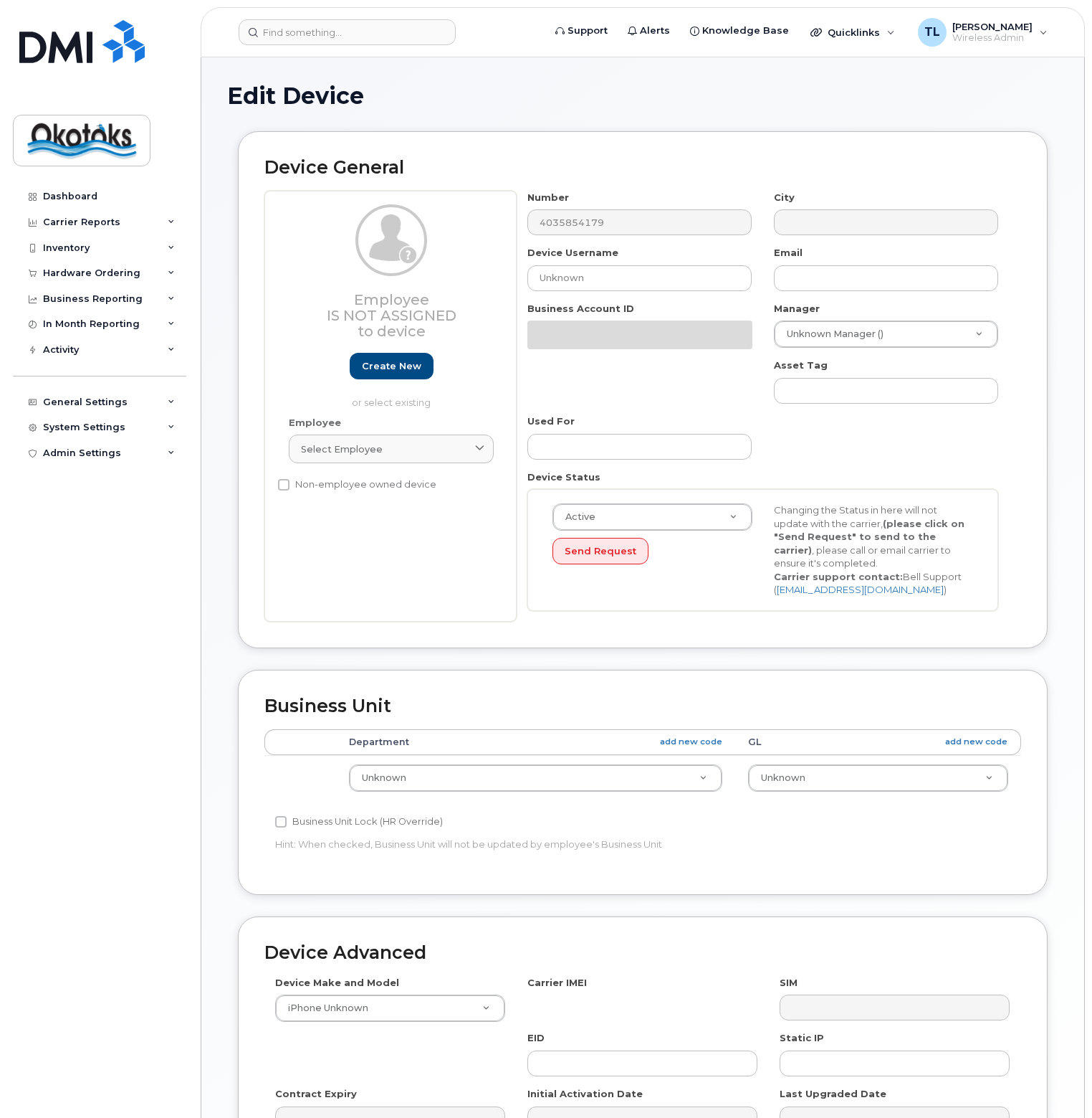
select select "90692"
select select "90693"
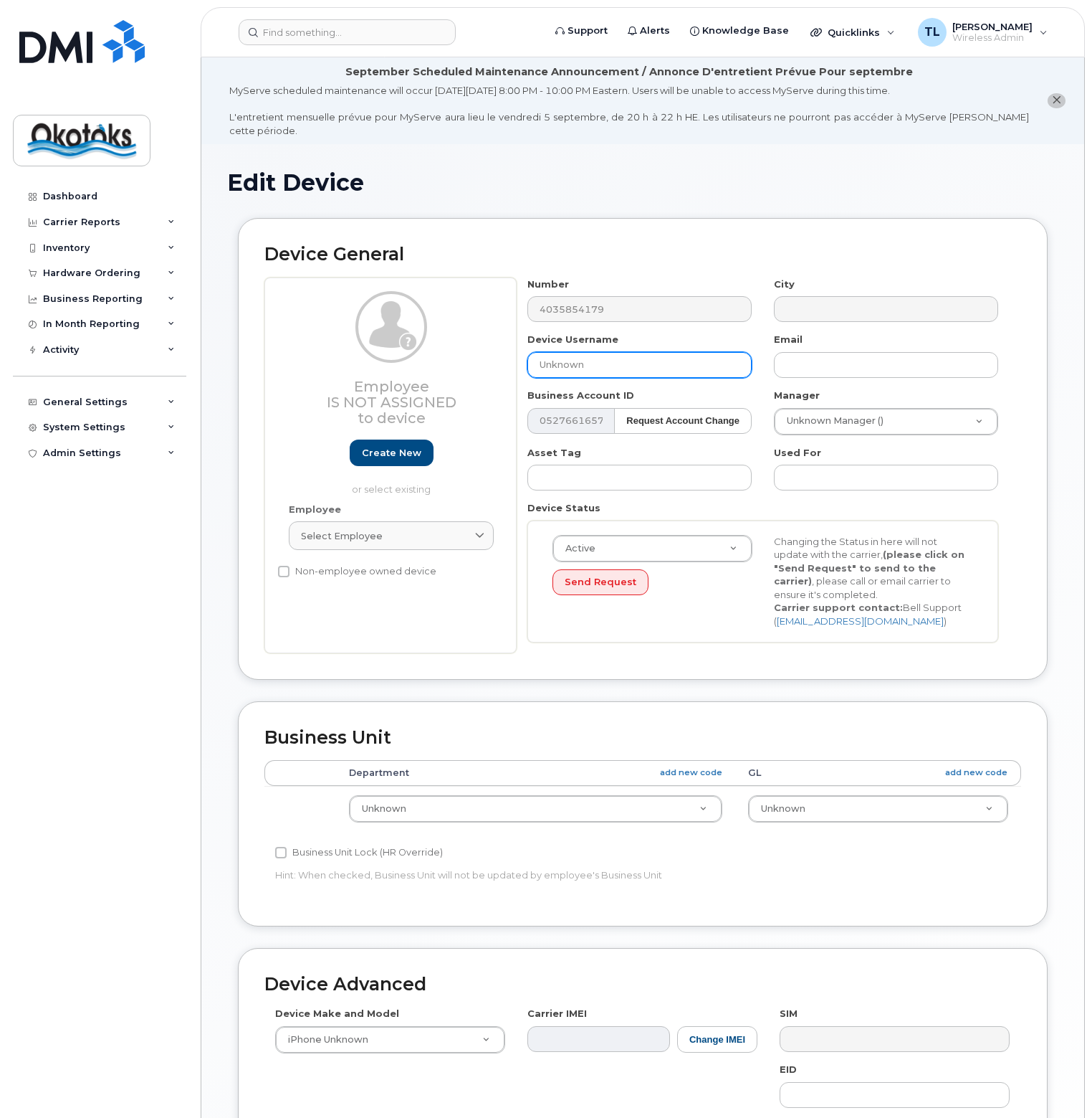
drag, startPoint x: 589, startPoint y: 355, endPoint x: 521, endPoint y: 358, distance: 68.1
click at [521, 358] on div "Device Username Unknown" at bounding box center [640, 355] width 247 height 45
type input "Transportation iPad8"
click at [840, 353] on input "text" at bounding box center [887, 365] width 225 height 26
type input "[EMAIL_ADDRESS][DOMAIN_NAME]"
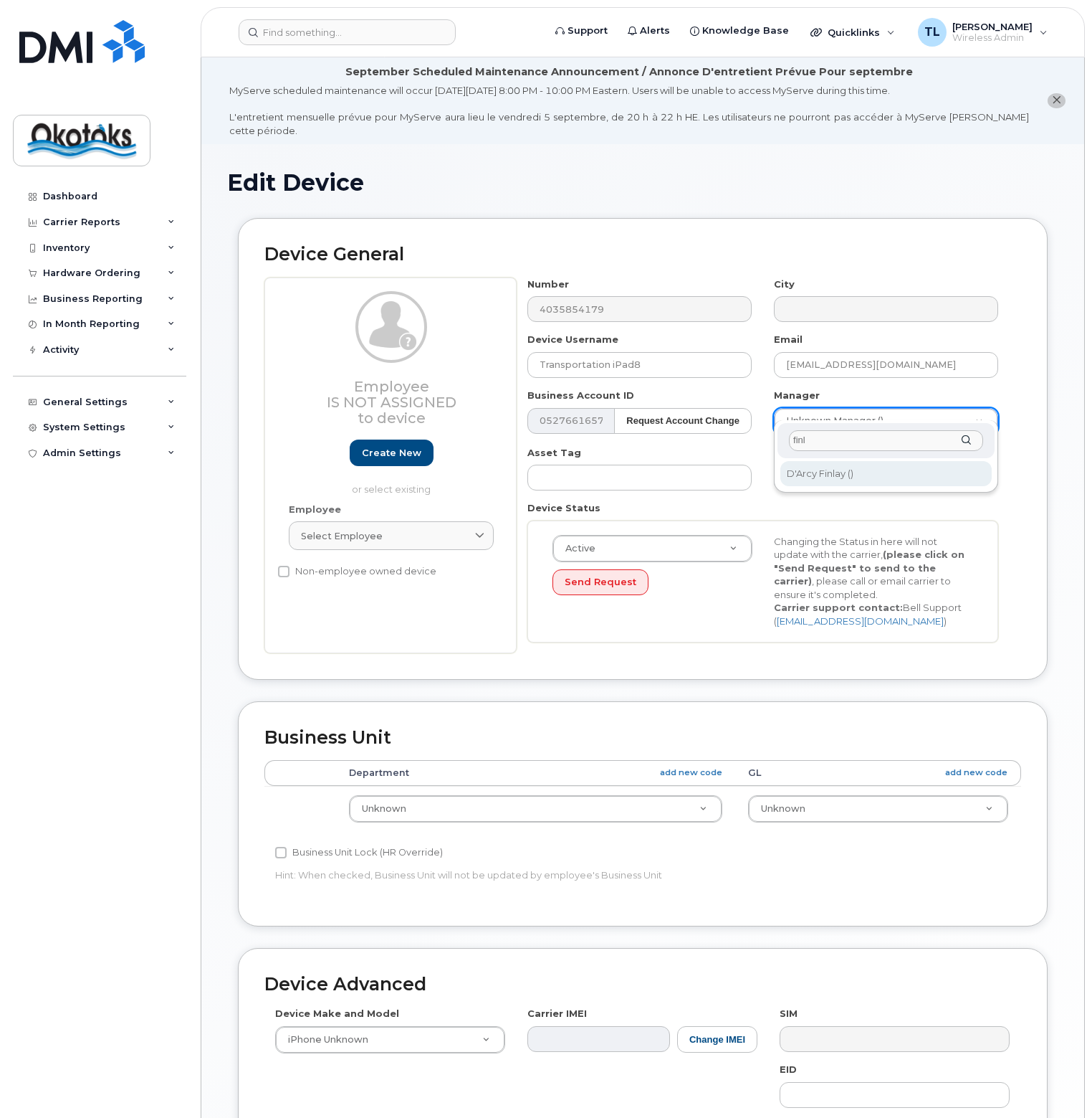
type input "finl"
type input "283222"
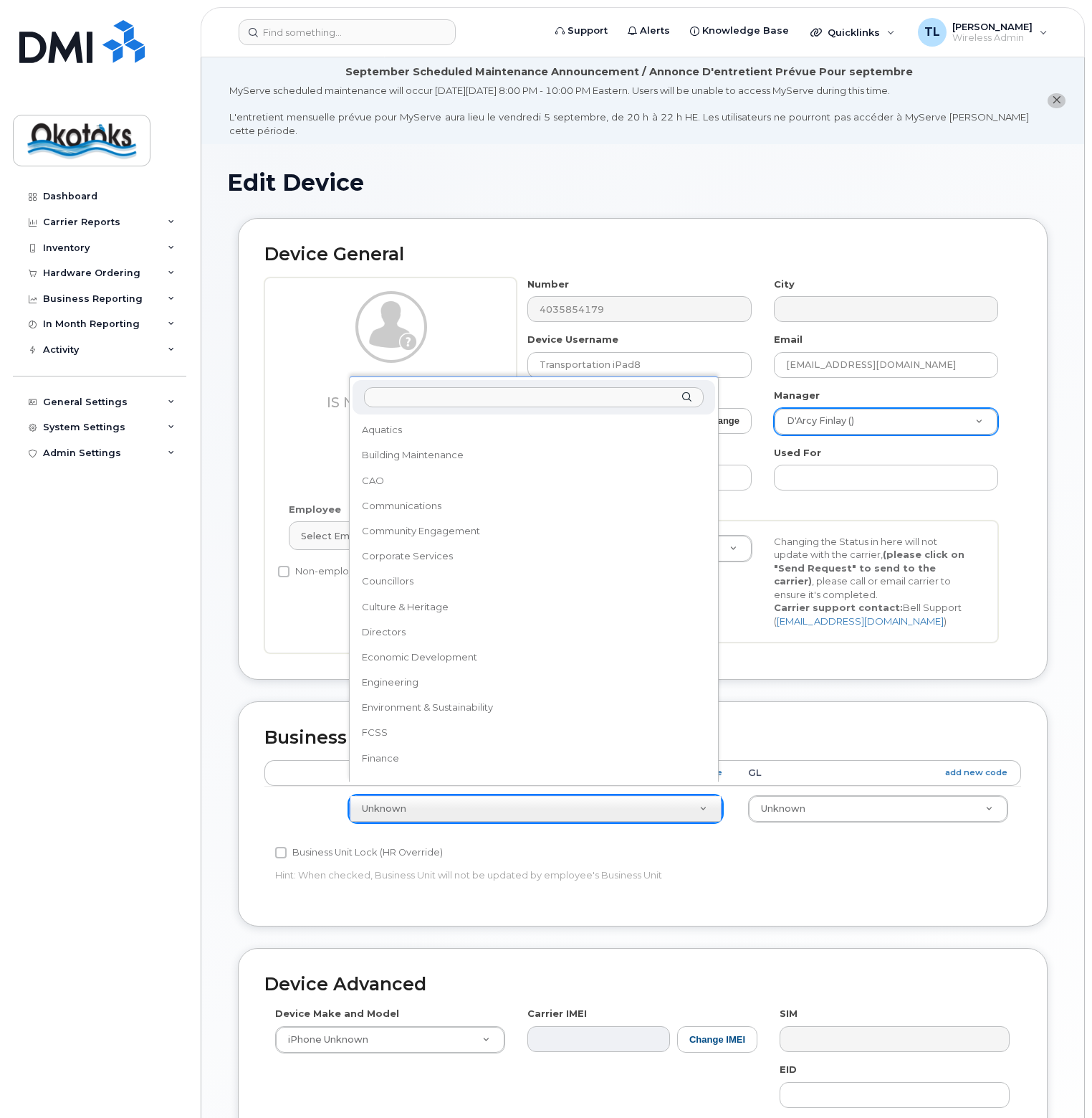
scroll to position [325, 0]
select select "90697"
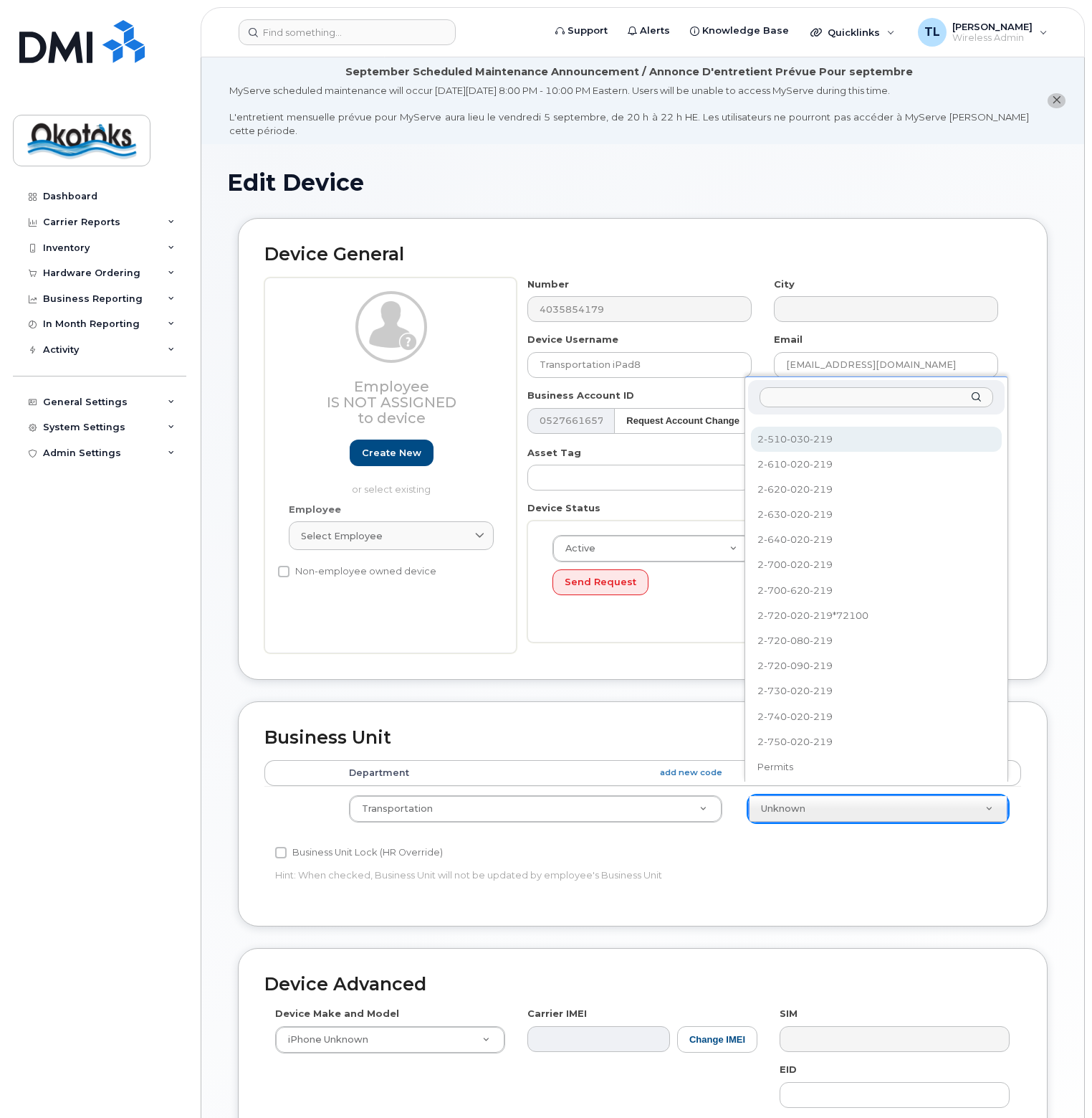
scroll to position [568, 0]
click at [792, 398] on input "text" at bounding box center [876, 398] width 233 height 21
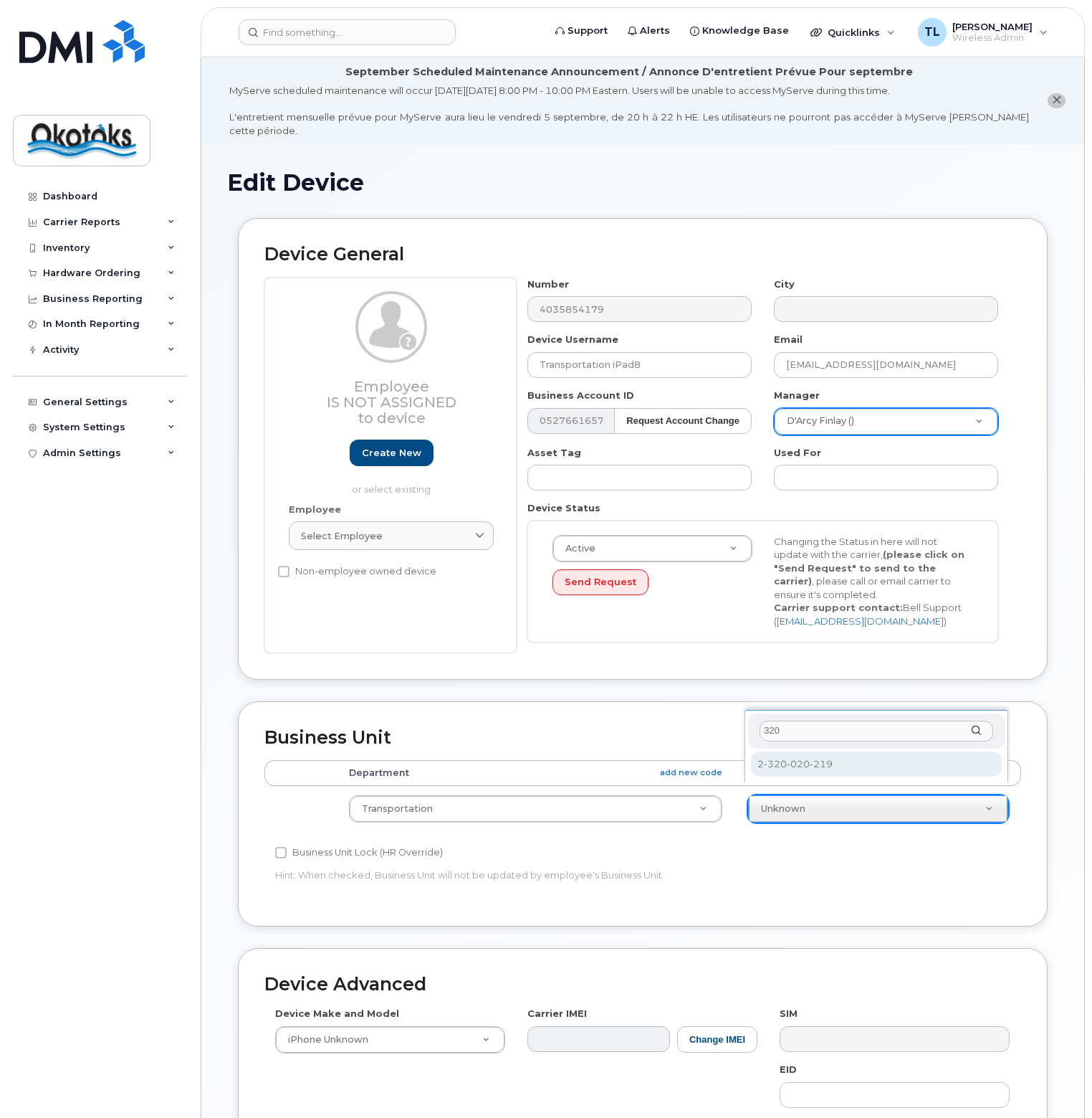
type input "320"
select select "90740"
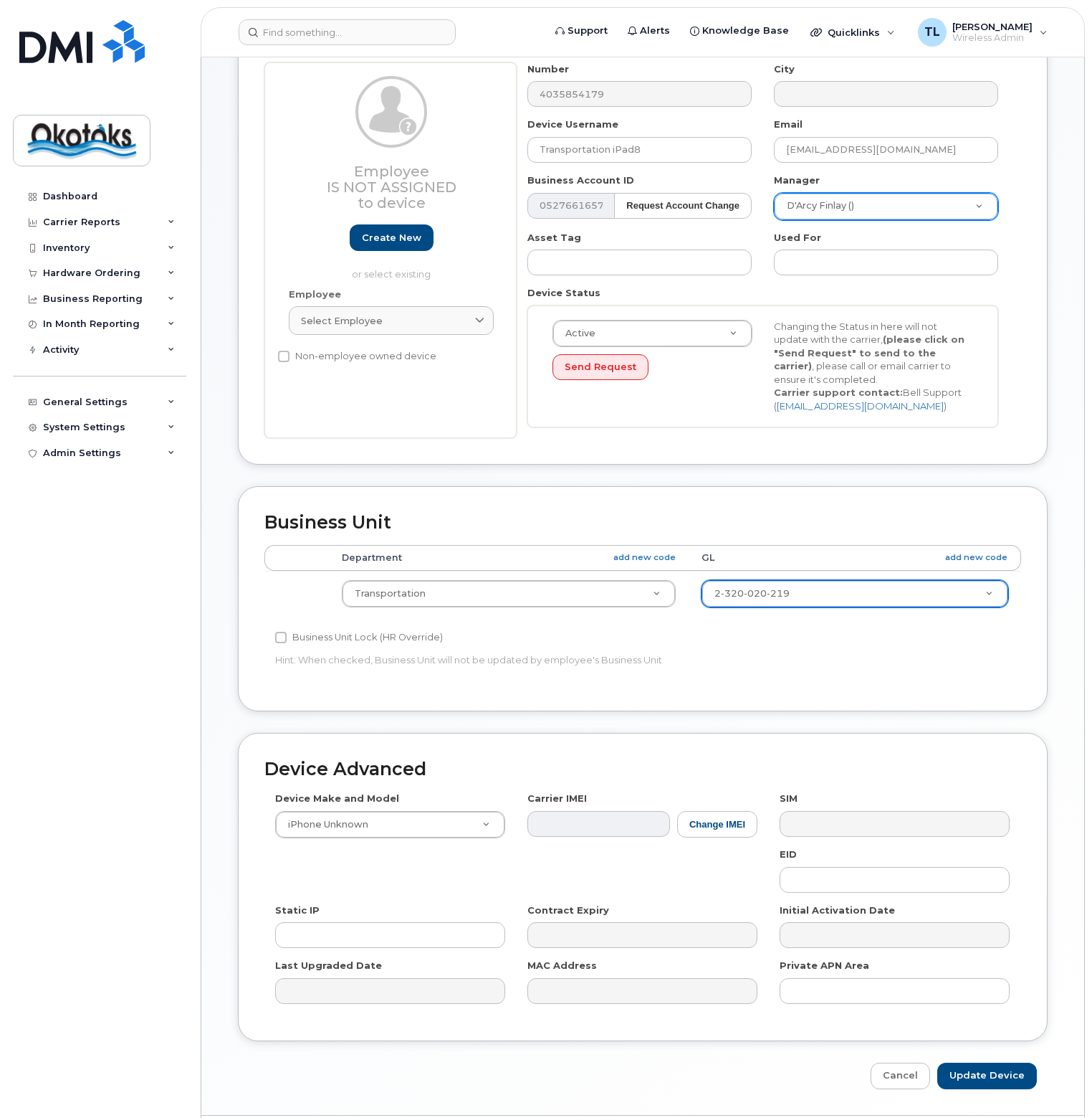
scroll to position [241, 0]
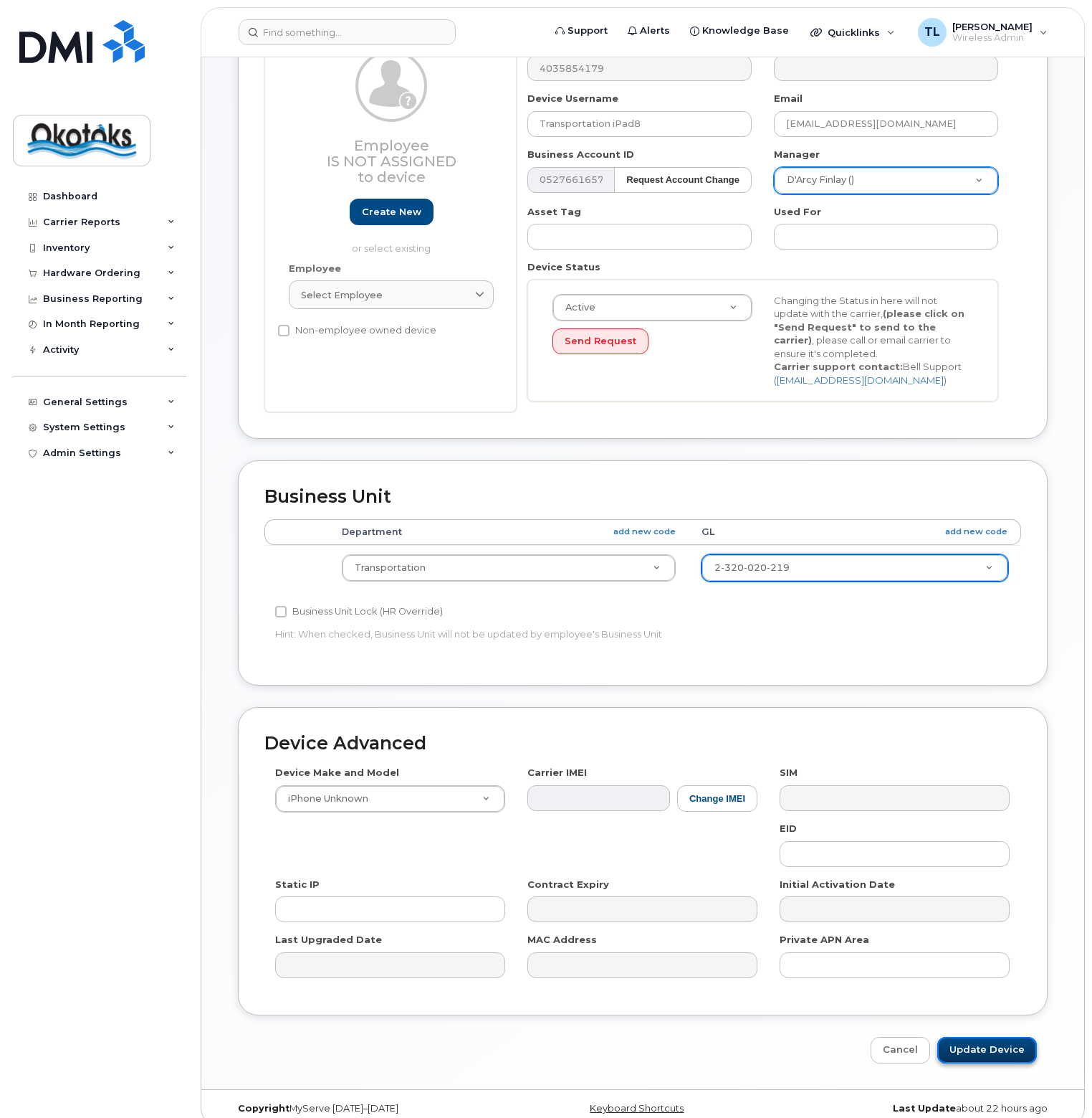
click at [985, 1037] on input "Update Device" at bounding box center [987, 1050] width 99 height 26
type input "Saving..."
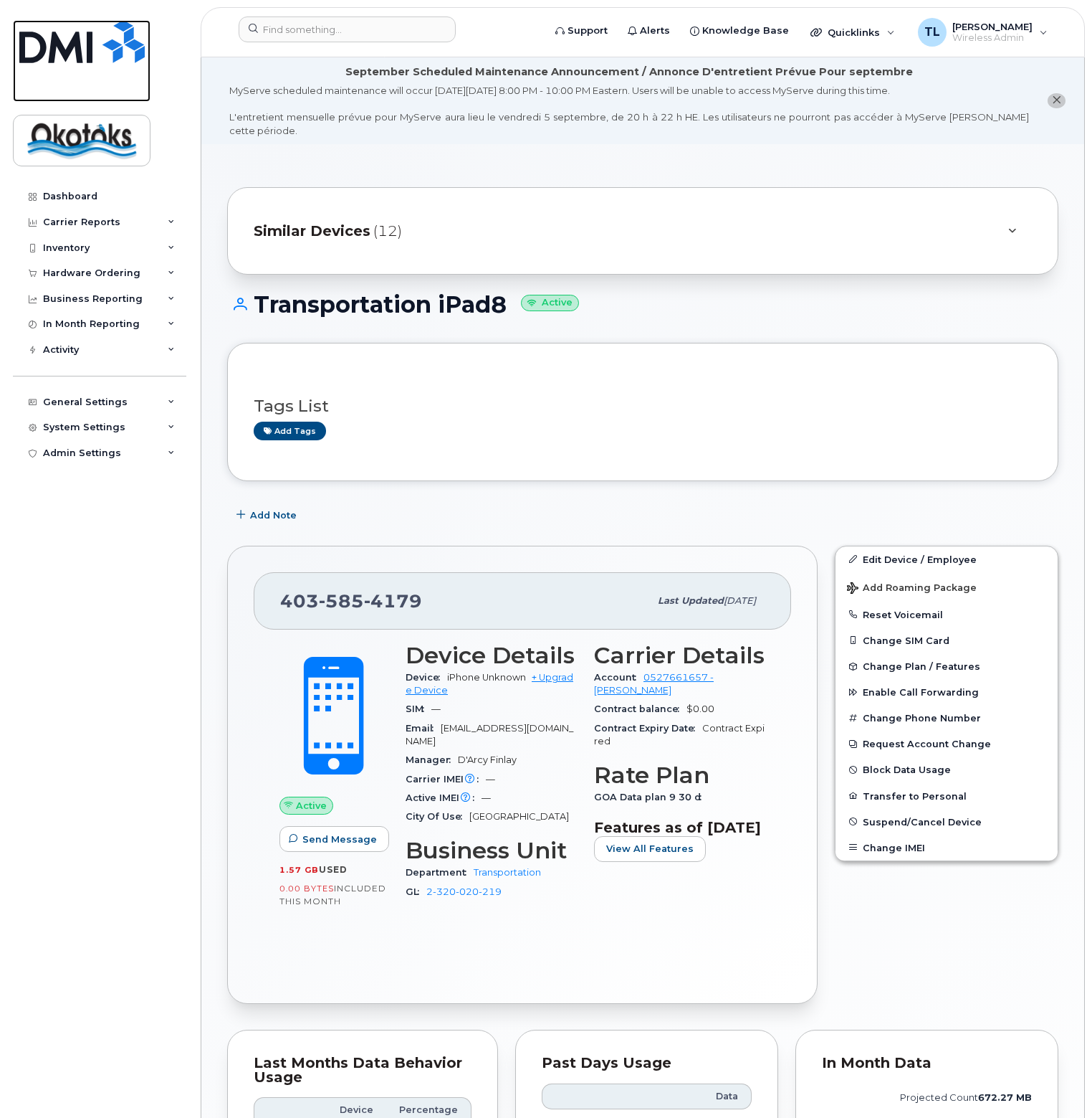
click at [76, 43] on img at bounding box center [81, 42] width 126 height 43
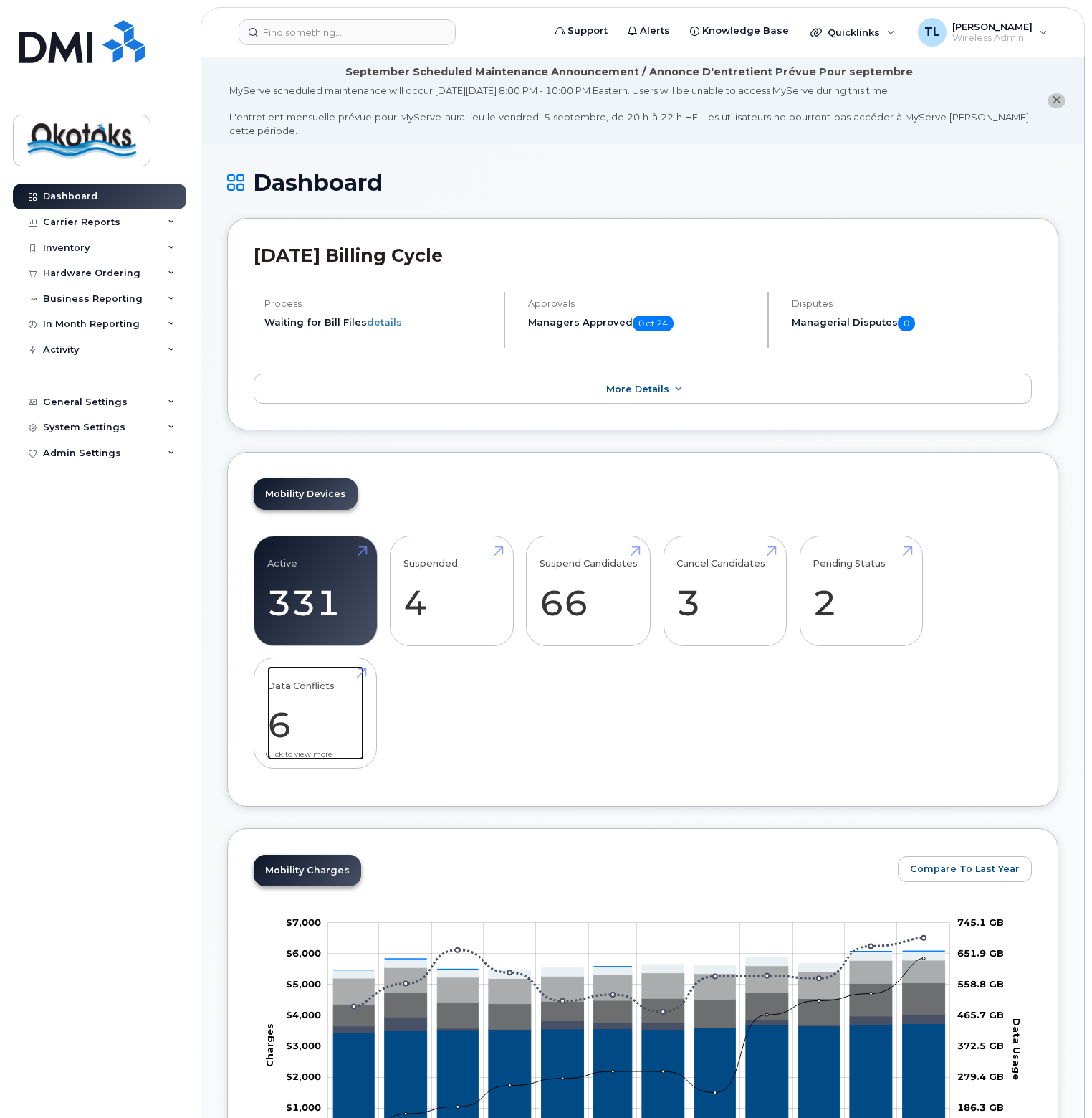
click at [285, 709] on link "Data Conflicts 6" at bounding box center [316, 714] width 96 height 95
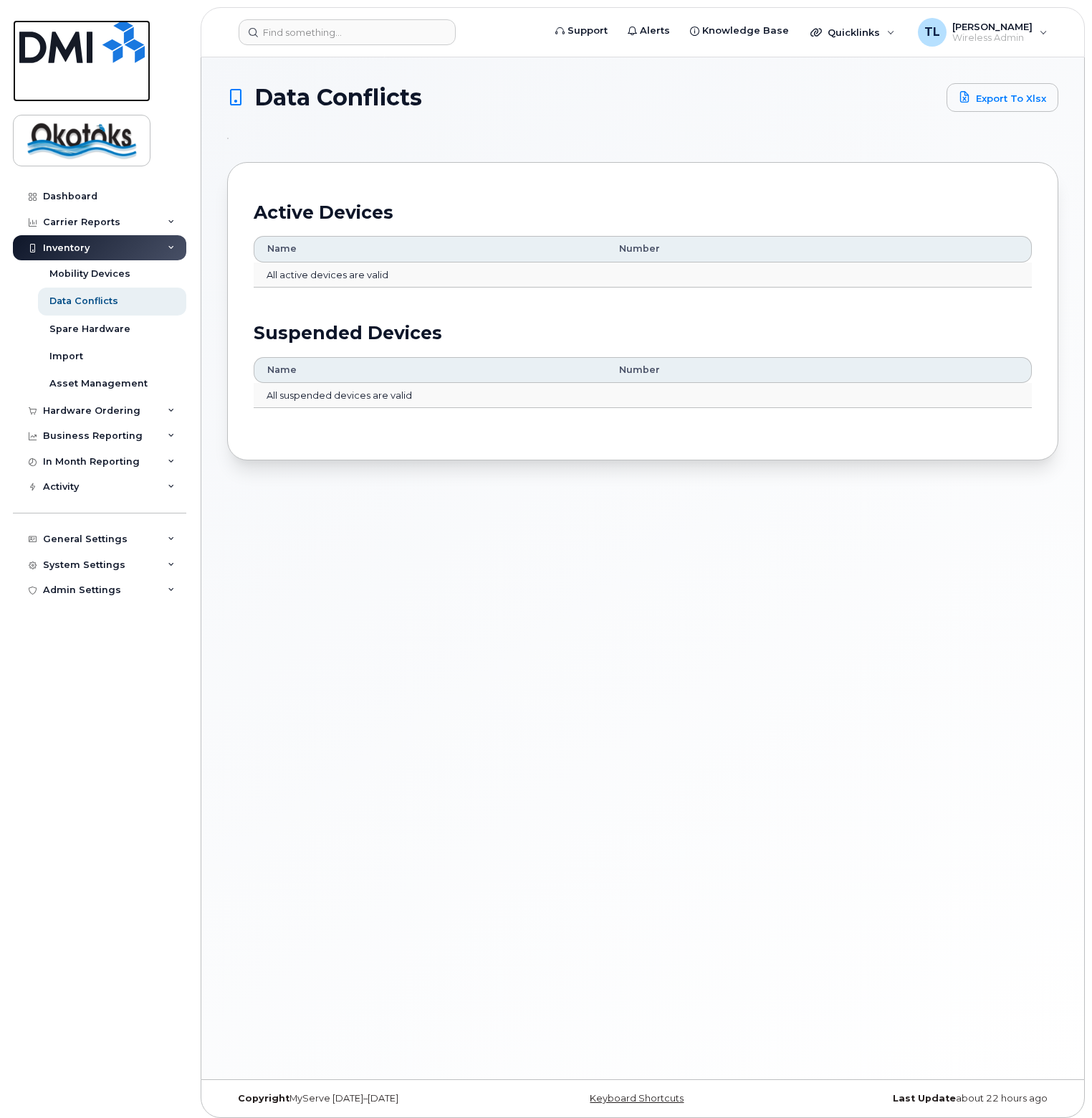
click at [60, 44] on img at bounding box center [81, 42] width 126 height 43
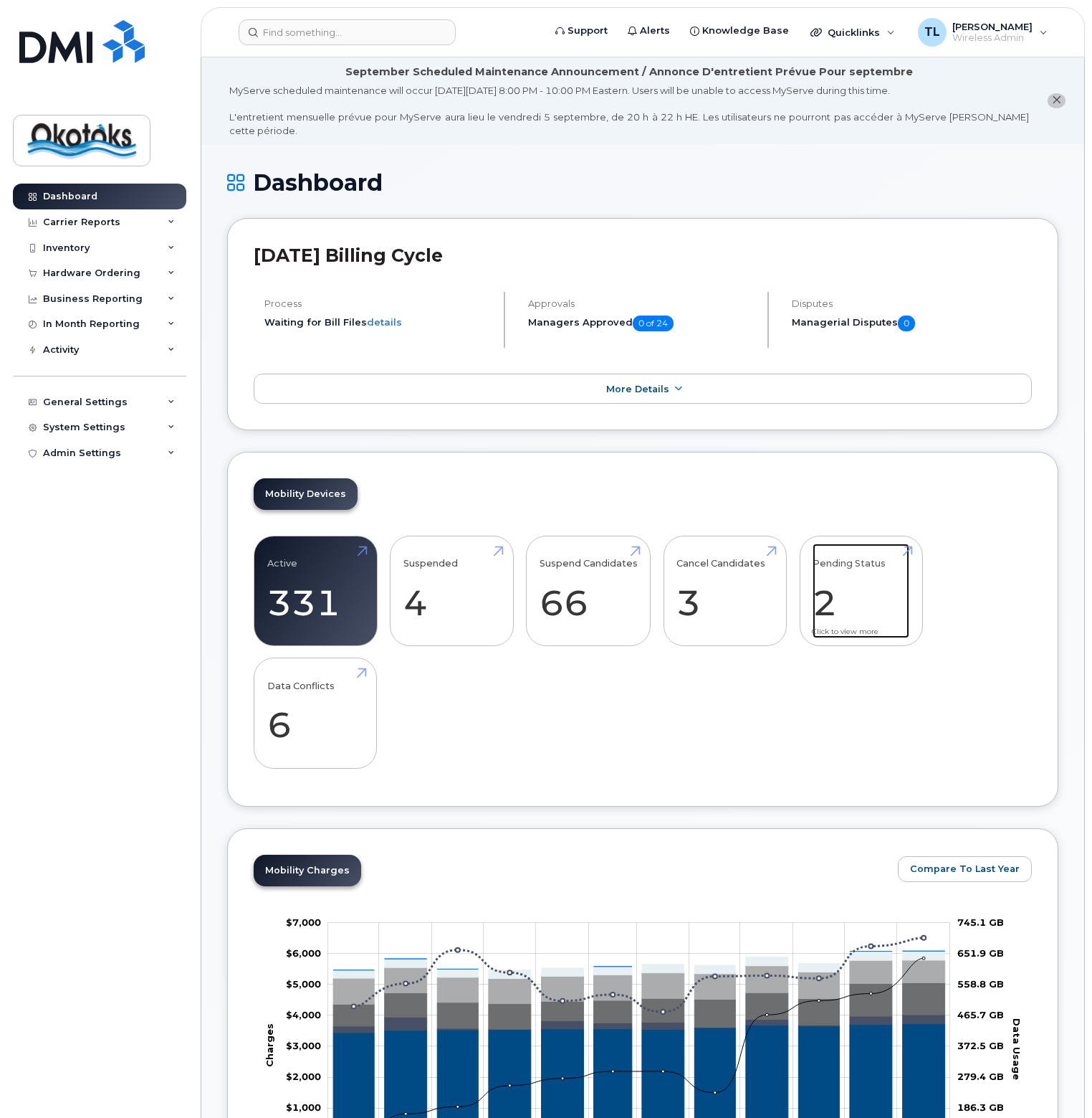
click at [840, 576] on link "Pending Status 2" at bounding box center [862, 591] width 96 height 95
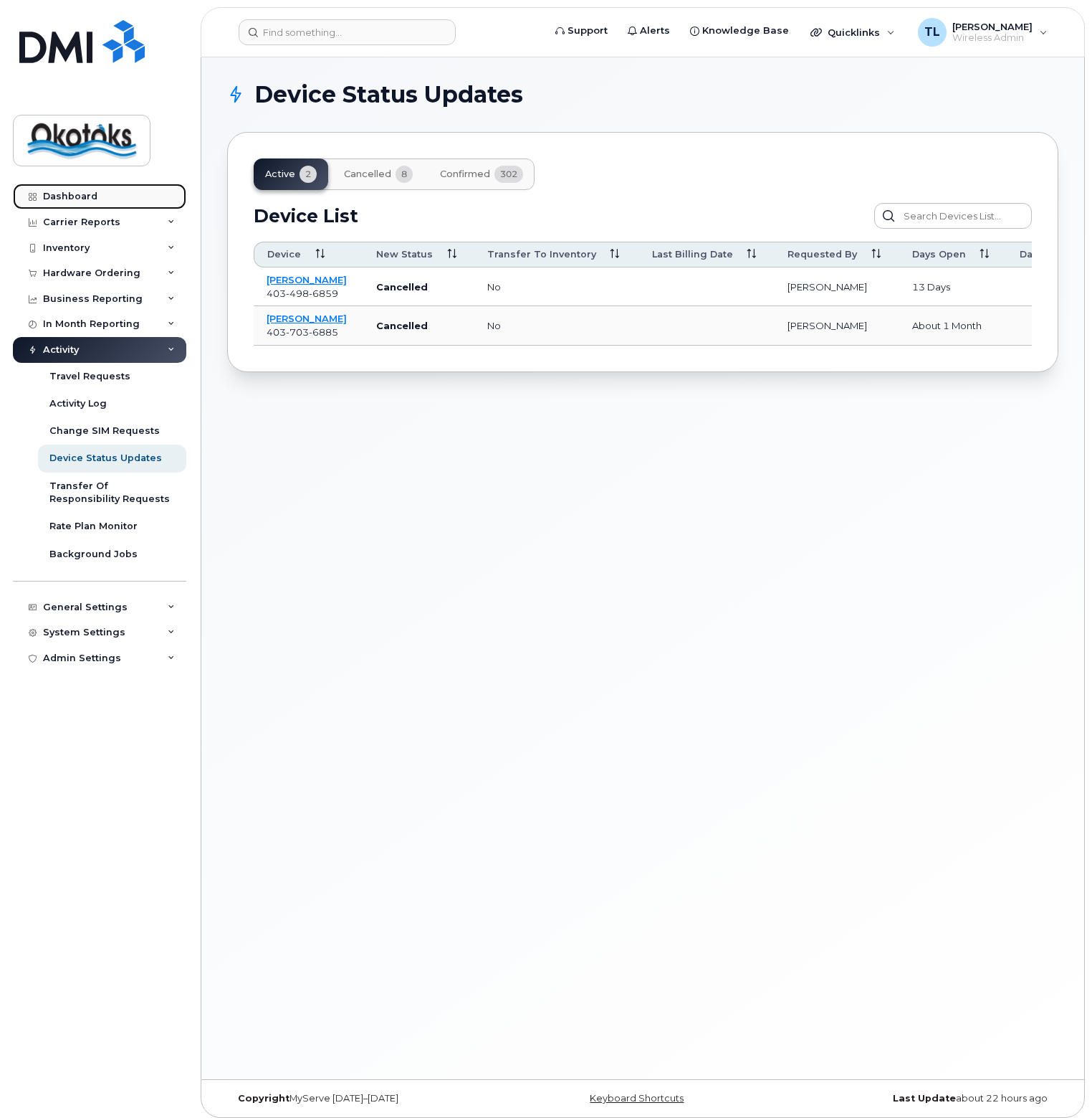
click at [44, 194] on div "Dashboard" at bounding box center [71, 197] width 55 height 11
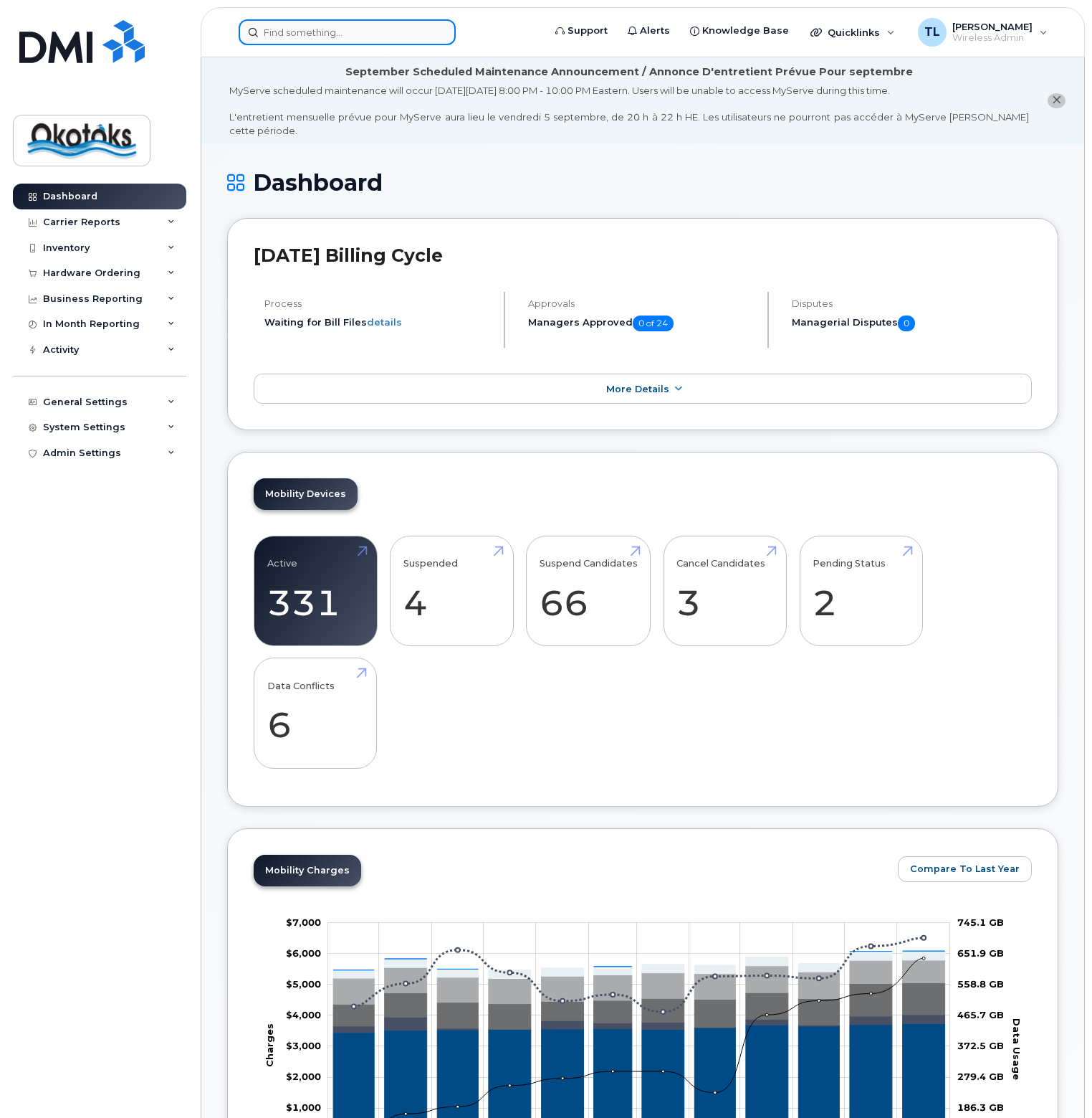
click at [335, 19] on input at bounding box center [348, 31] width 217 height 26
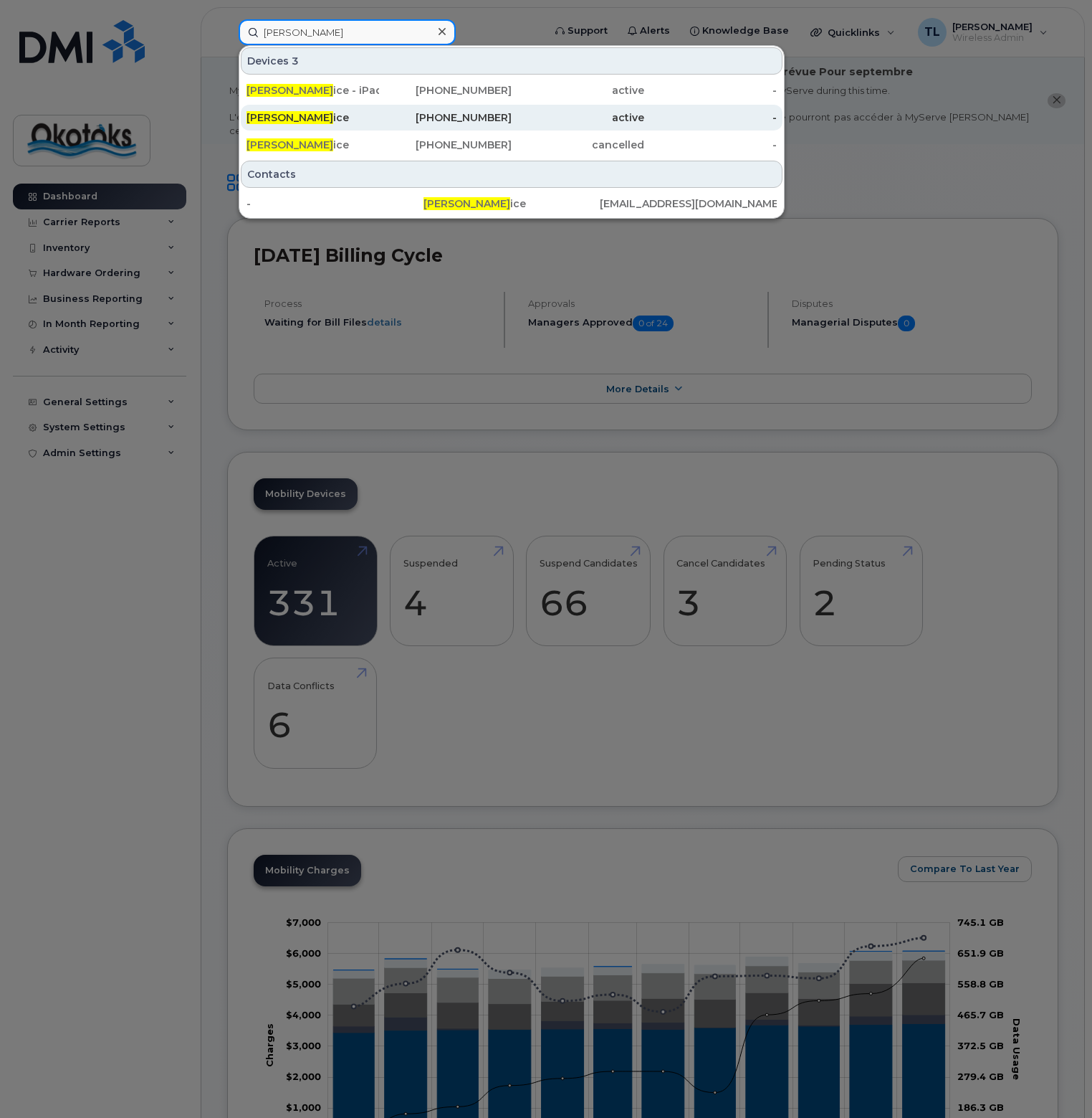
type input "[PERSON_NAME]"
click at [266, 113] on span "[PERSON_NAME]" at bounding box center [290, 118] width 87 height 13
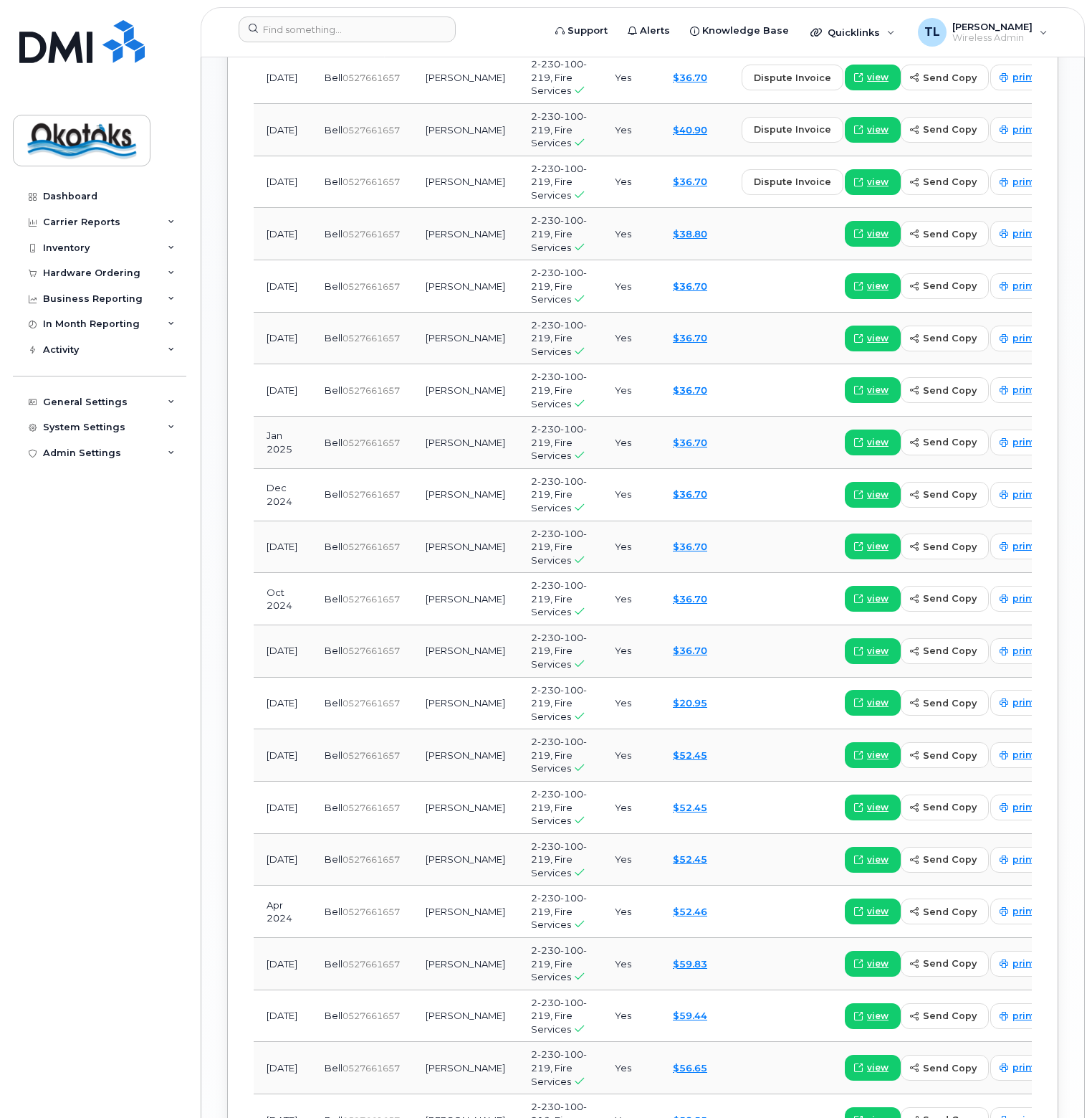
scroll to position [1491, 0]
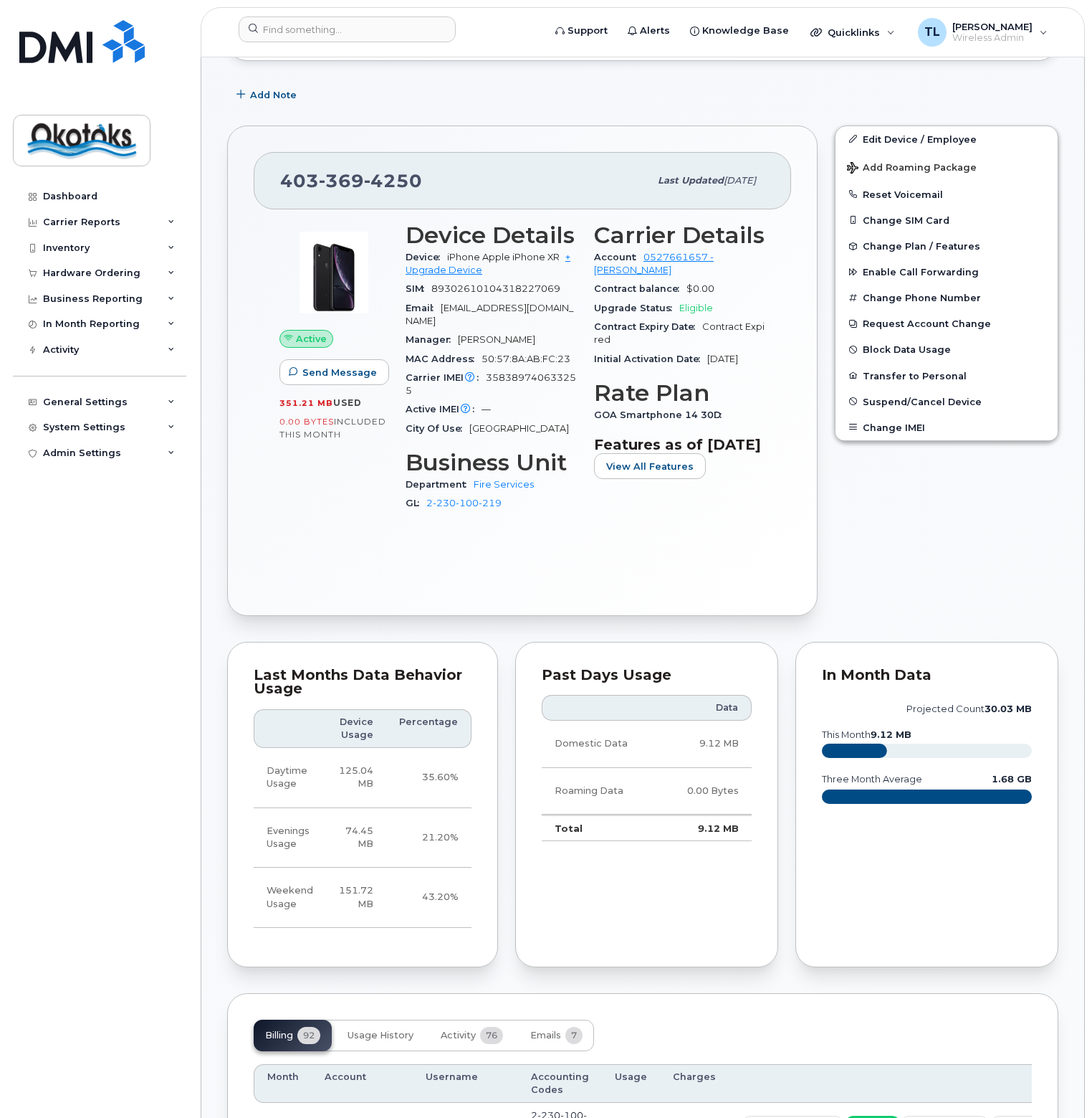
scroll to position [416, 0]
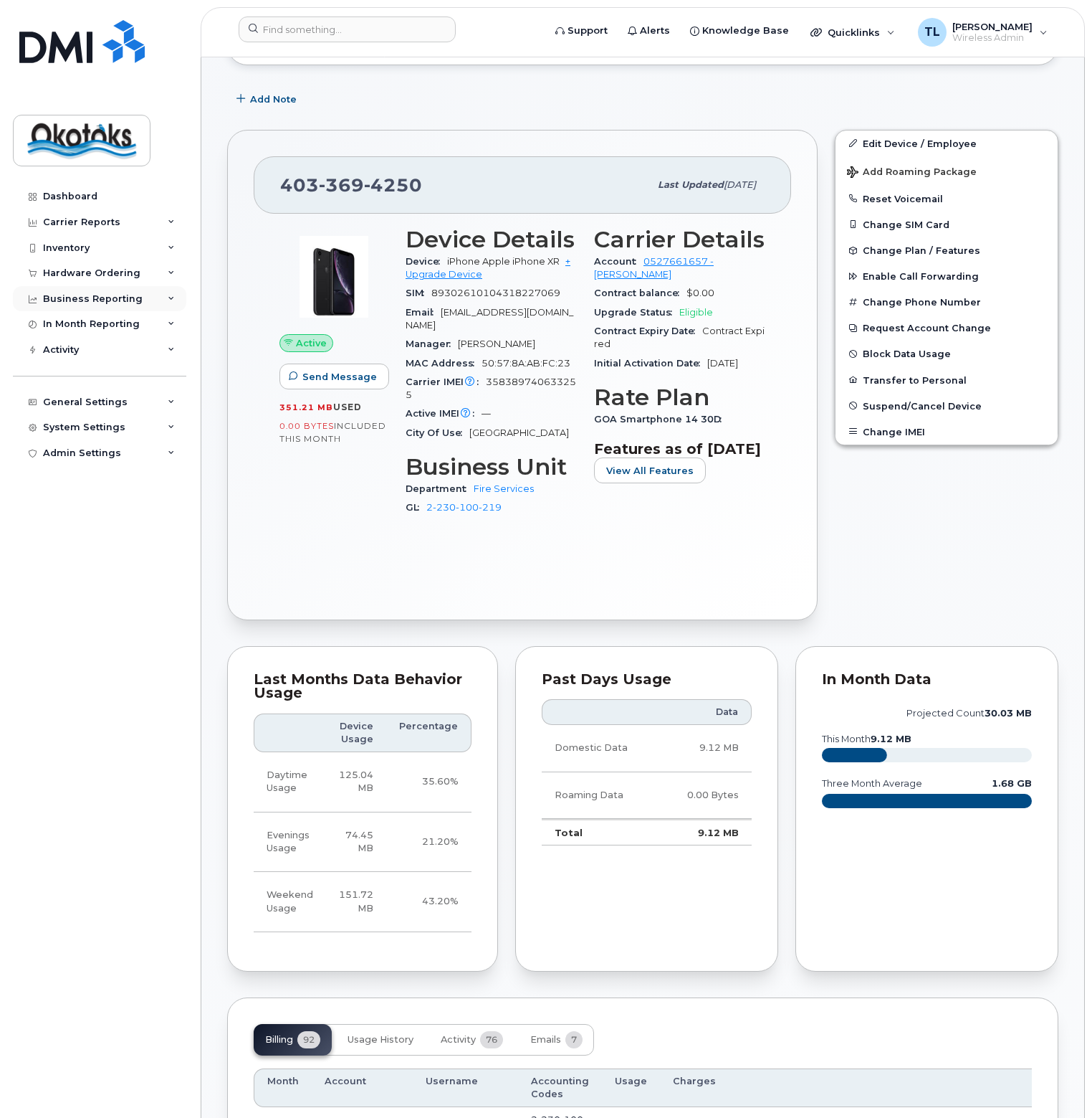
click at [132, 297] on div "Business Reporting" at bounding box center [93, 299] width 99 height 11
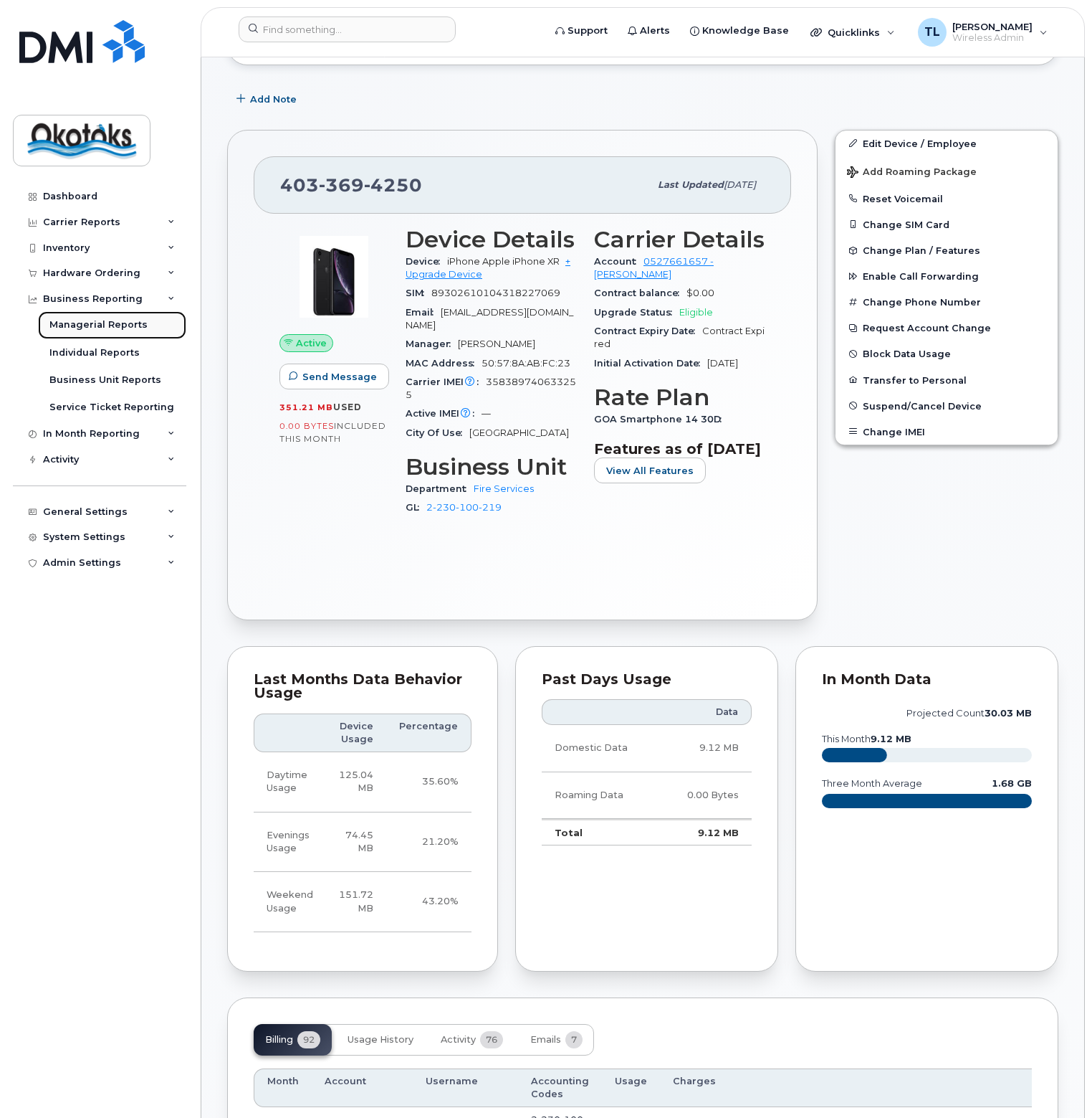
click at [93, 322] on div "Managerial Reports" at bounding box center [98, 325] width 98 height 13
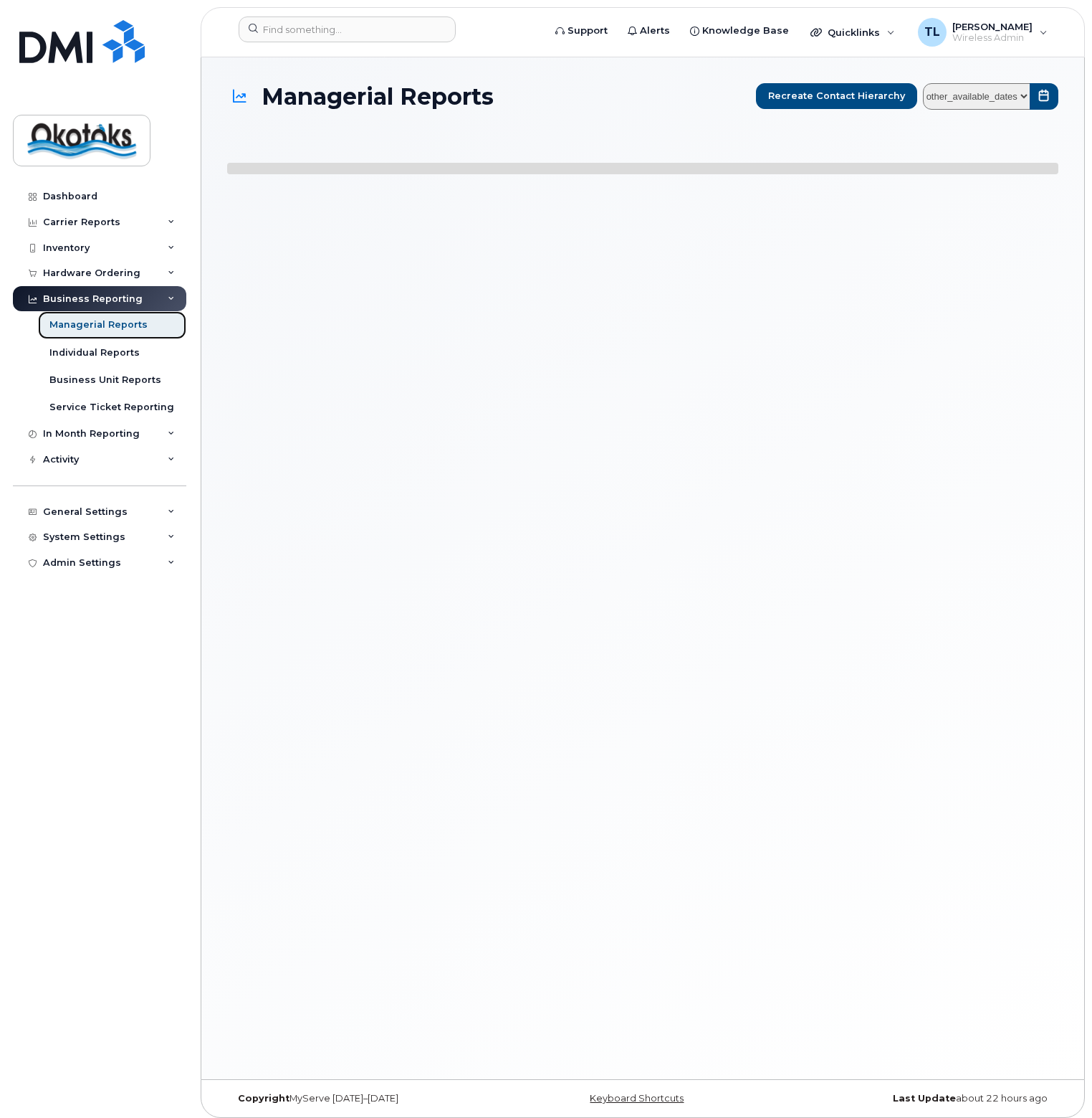
select select
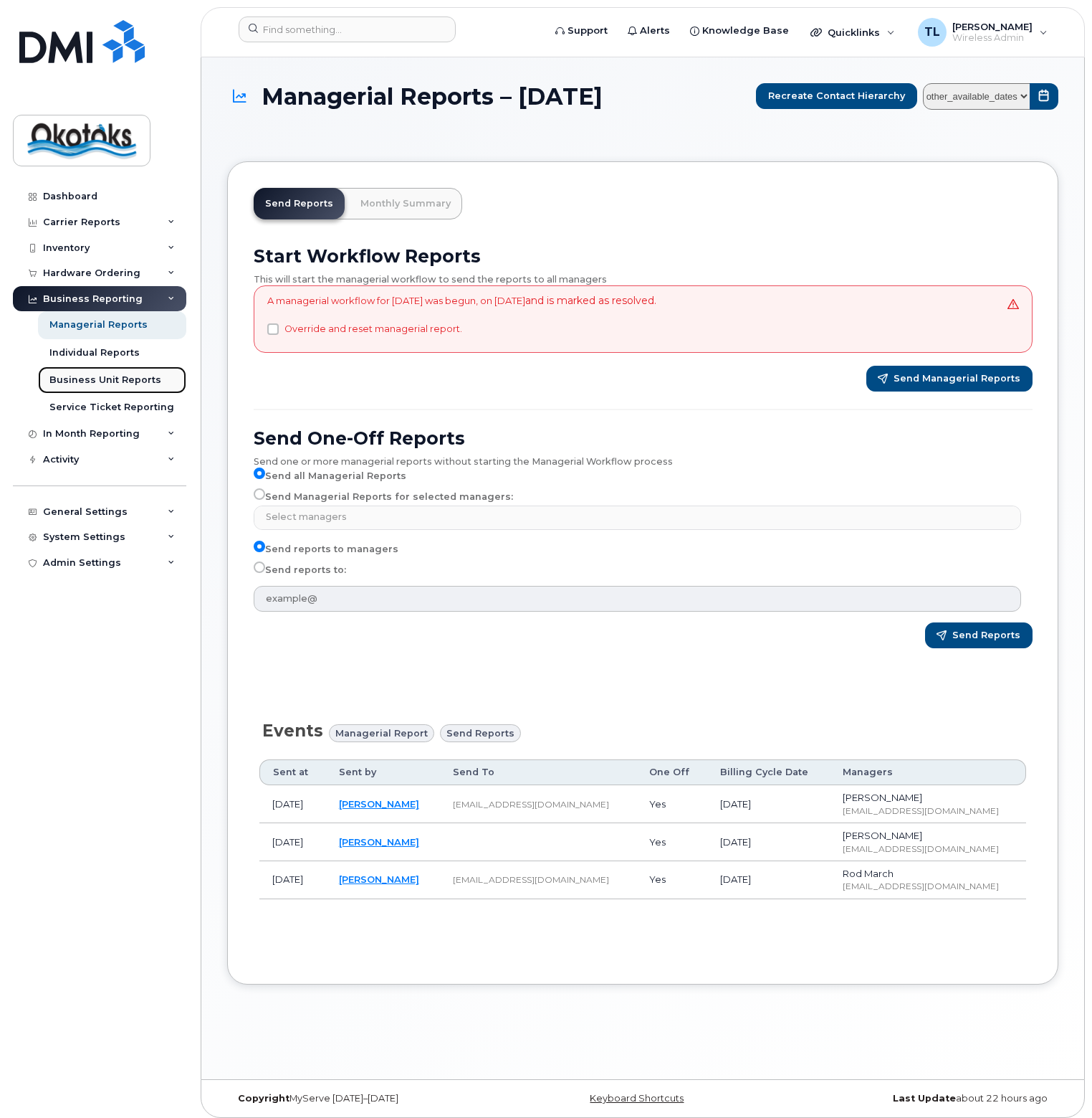
click at [64, 378] on div "Business Unit Reports" at bounding box center [105, 380] width 111 height 13
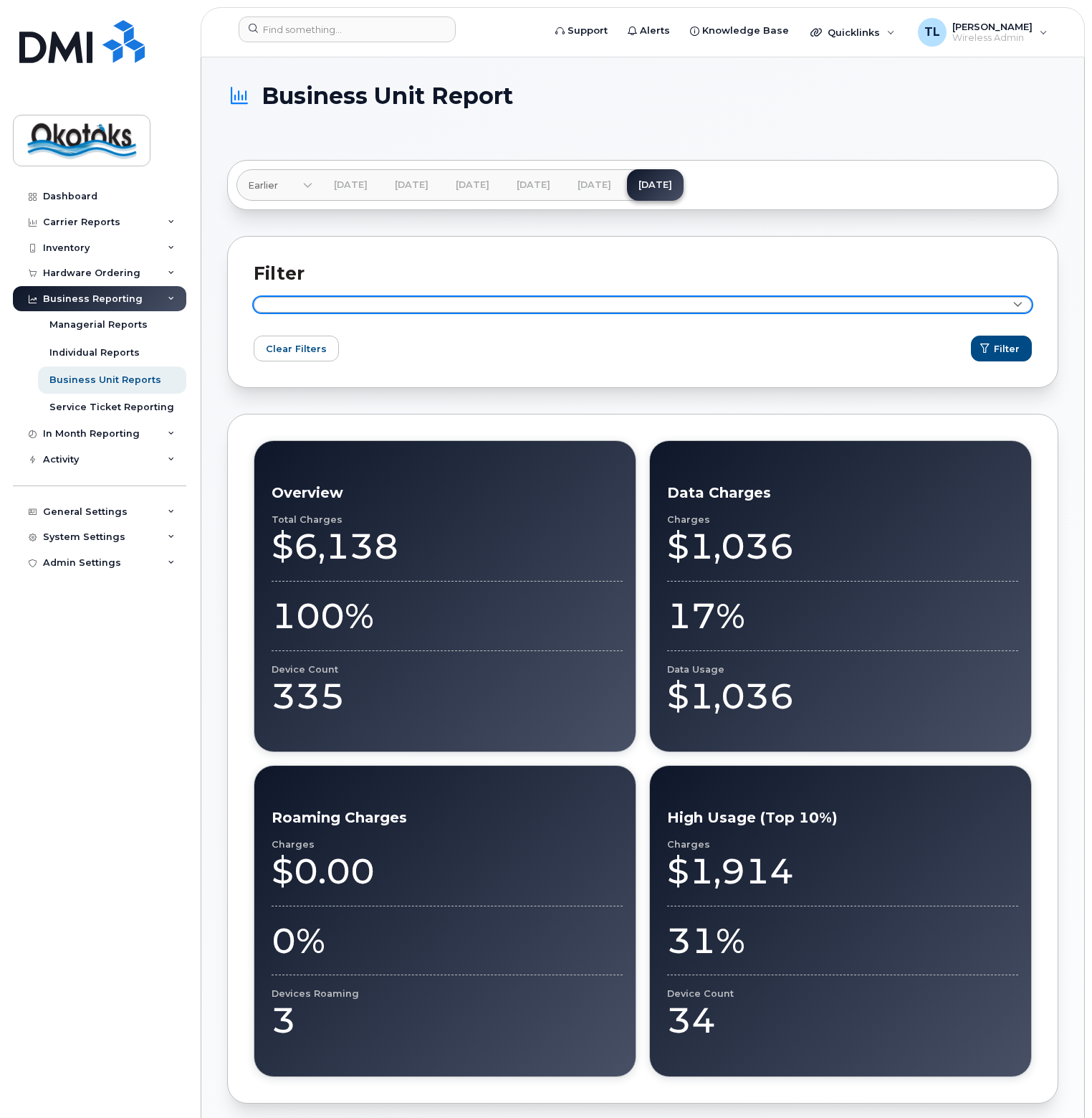
click at [1018, 301] on icon at bounding box center [1018, 305] width 9 height 9
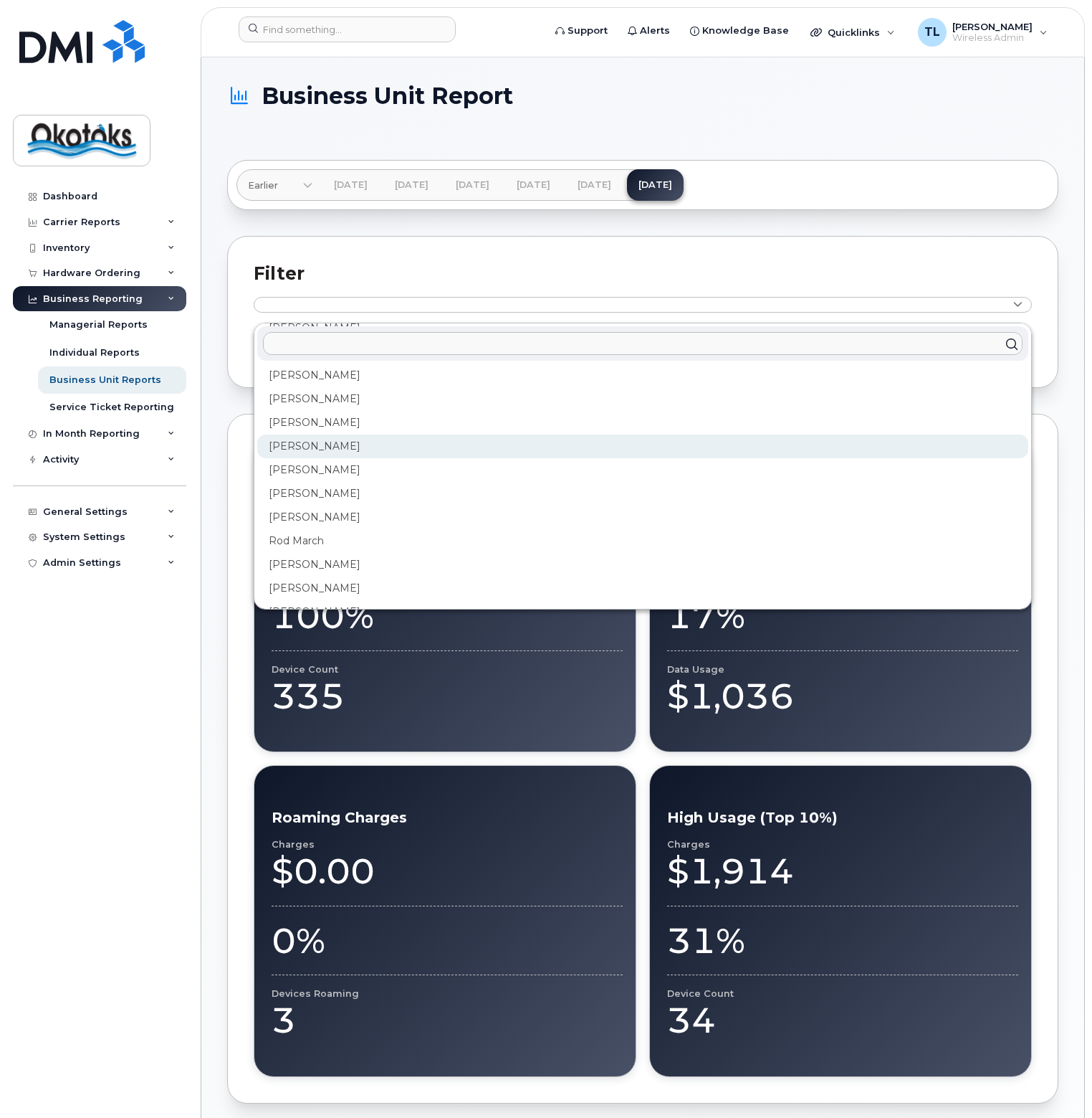
scroll to position [353, 0]
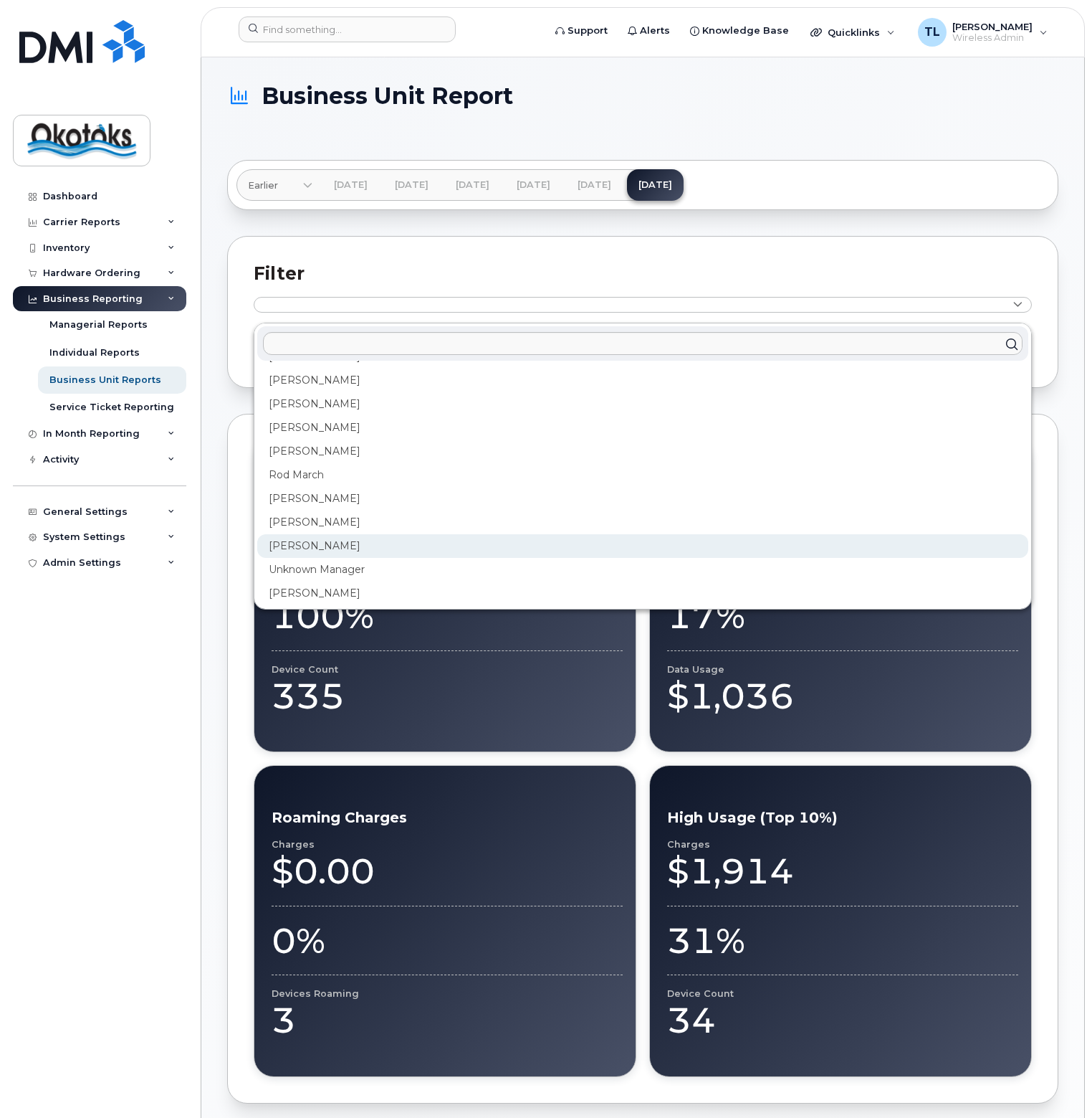
click at [275, 543] on div "[PERSON_NAME]" at bounding box center [642, 545] width 771 height 24
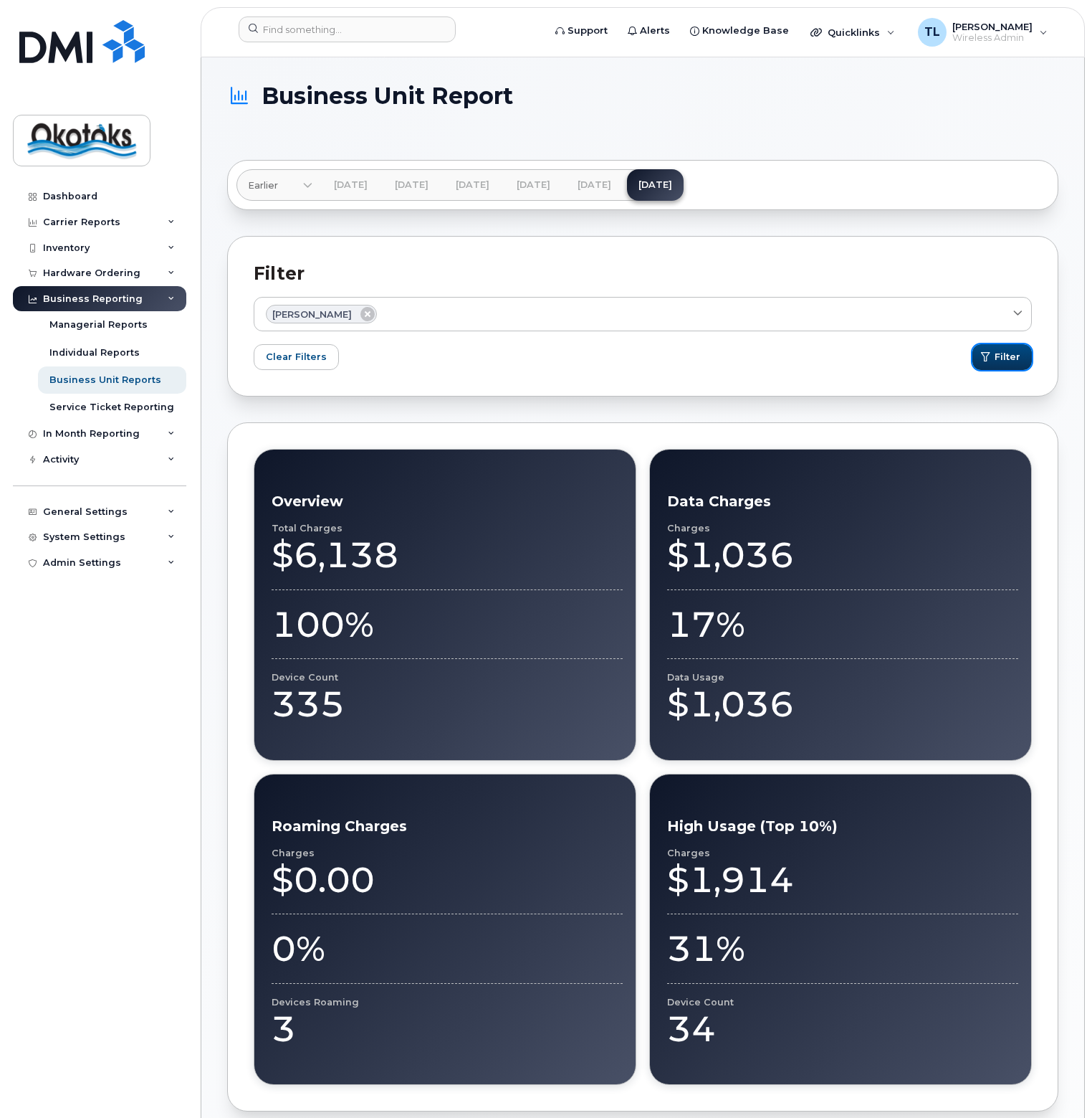
click at [1018, 361] on span "Filter" at bounding box center [1007, 356] width 26 height 13
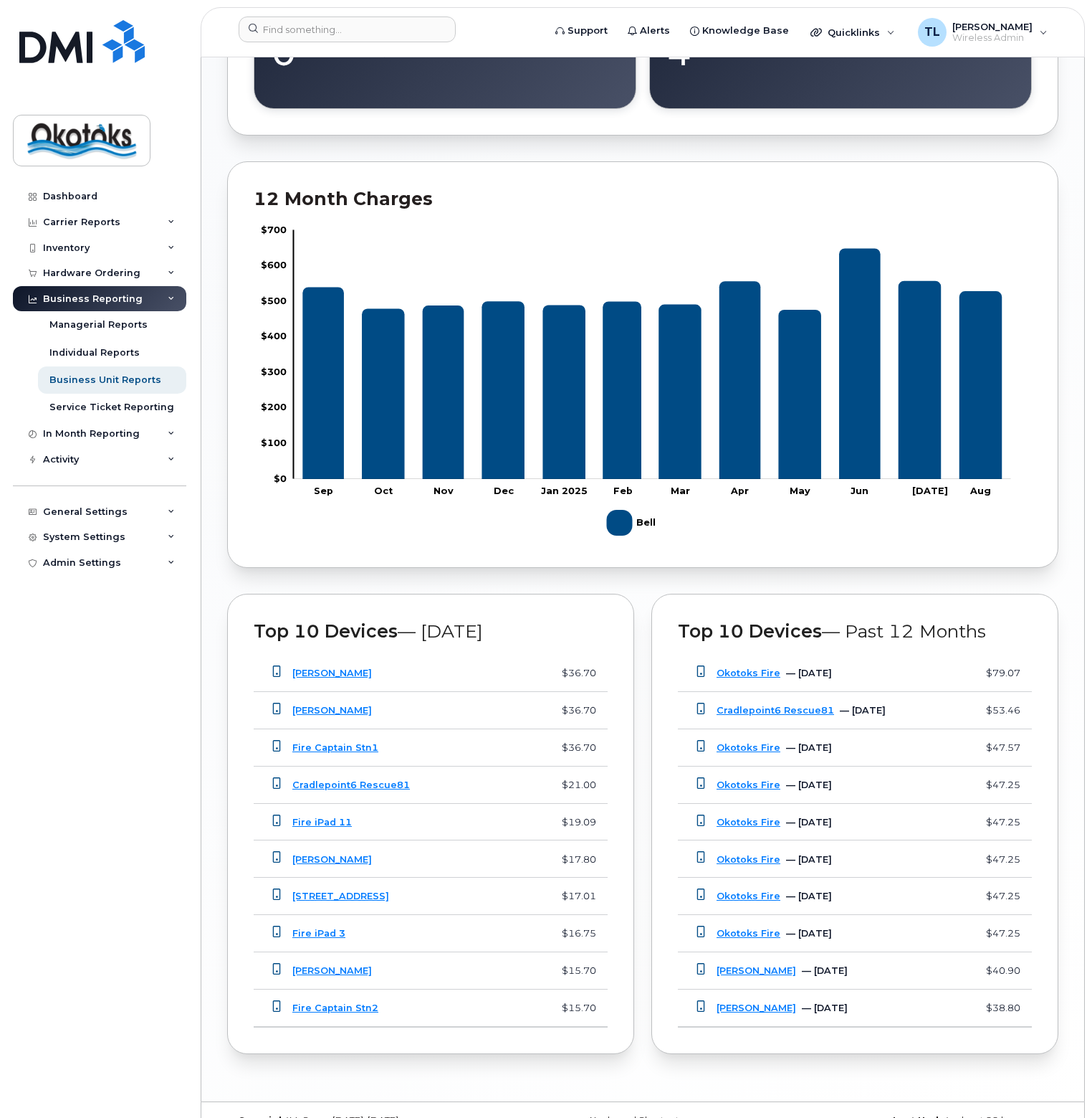
scroll to position [1000, 0]
